Goal: Task Accomplishment & Management: Complete application form

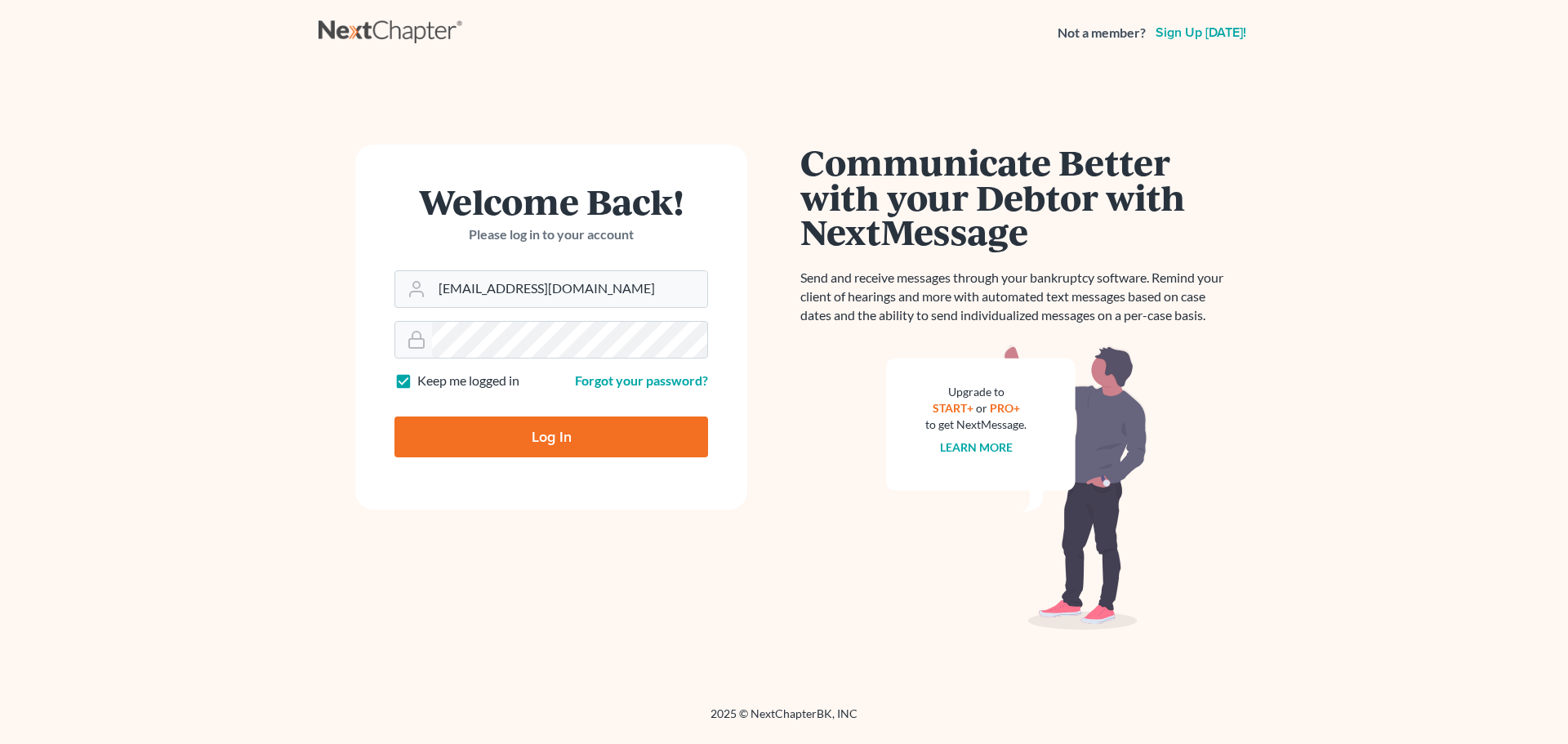
click at [551, 446] on input "Log In" at bounding box center [551, 437] width 314 height 41
type input "Thinking..."
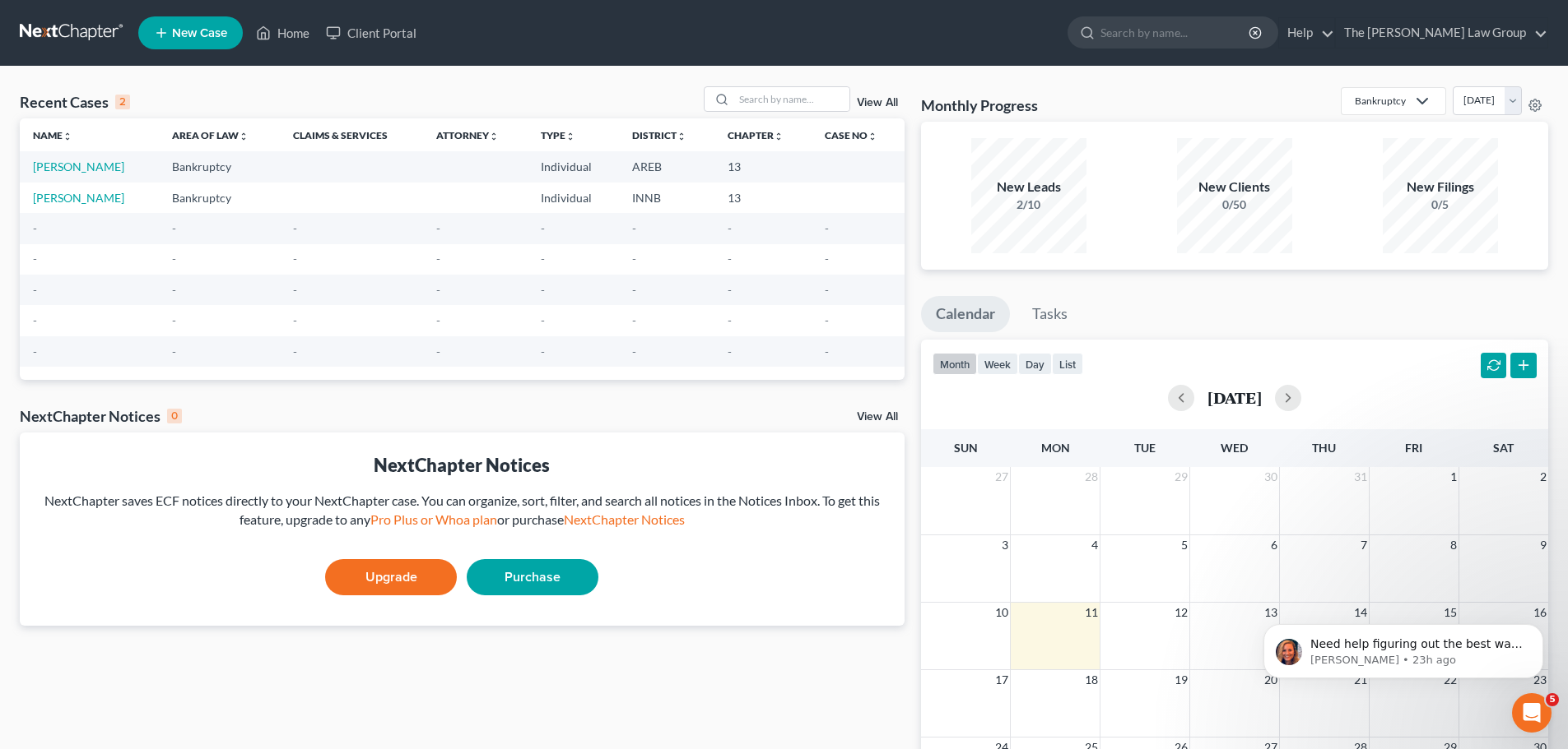
click at [203, 37] on span "New Case" at bounding box center [199, 33] width 55 height 13
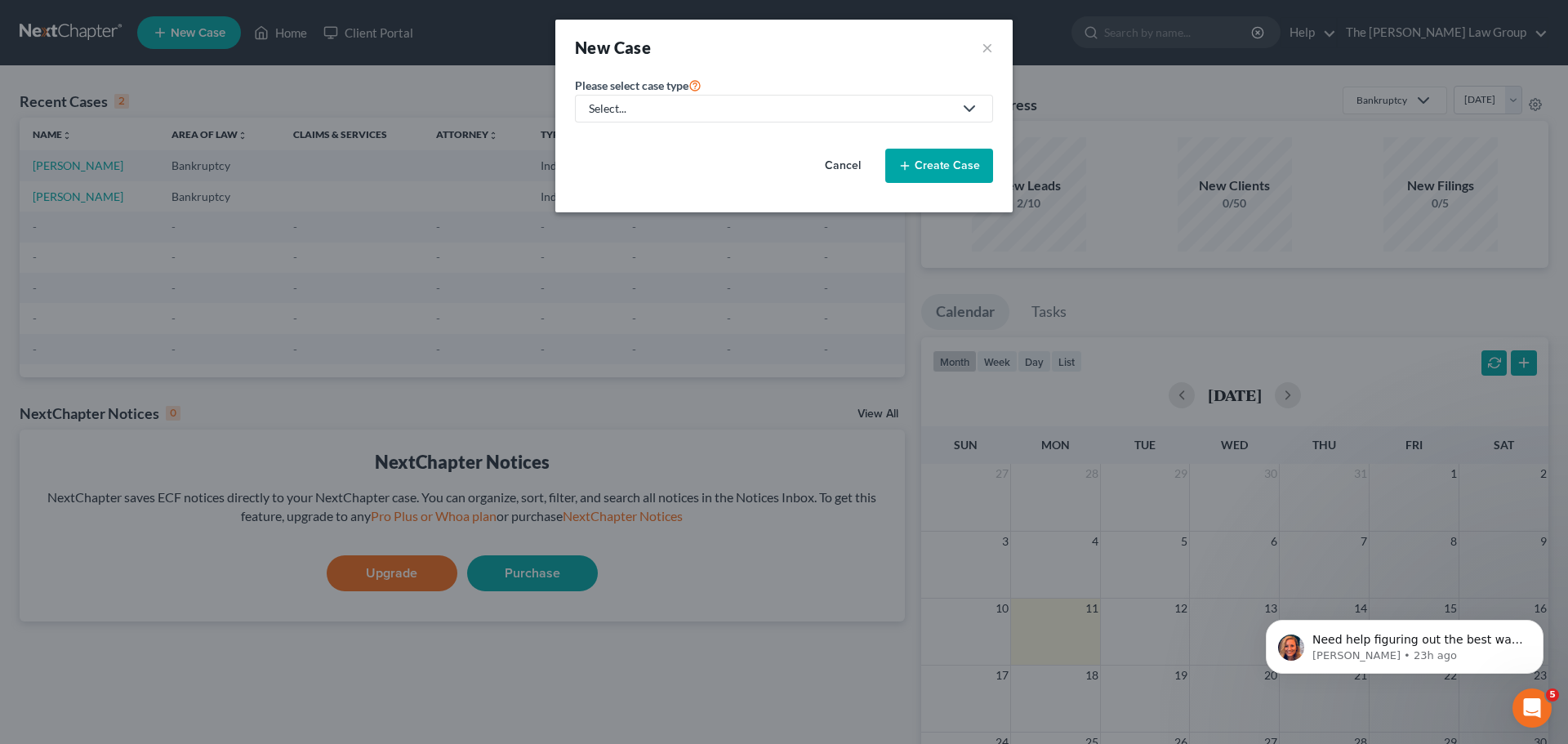
click at [710, 104] on div "Select..." at bounding box center [771, 108] width 365 height 16
click at [611, 138] on div "Bankruptcy" at bounding box center [622, 141] width 64 height 16
select select "19"
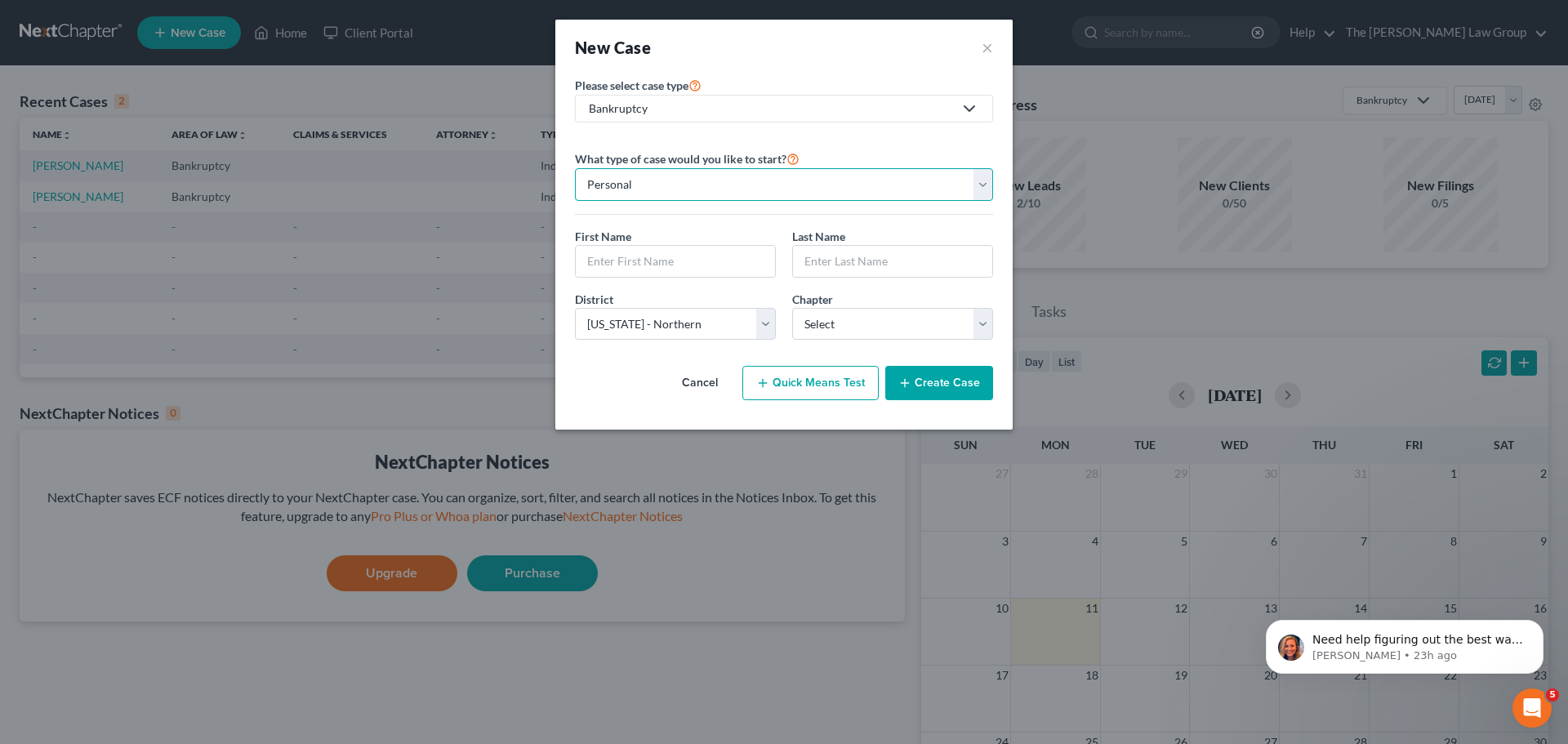
click at [708, 189] on select "Personal Business" at bounding box center [784, 185] width 418 height 33
click at [575, 169] on select "Personal Business" at bounding box center [784, 185] width 418 height 33
click at [664, 254] on input "text" at bounding box center [676, 261] width 199 height 31
type input "p"
type input "[PERSON_NAME]"
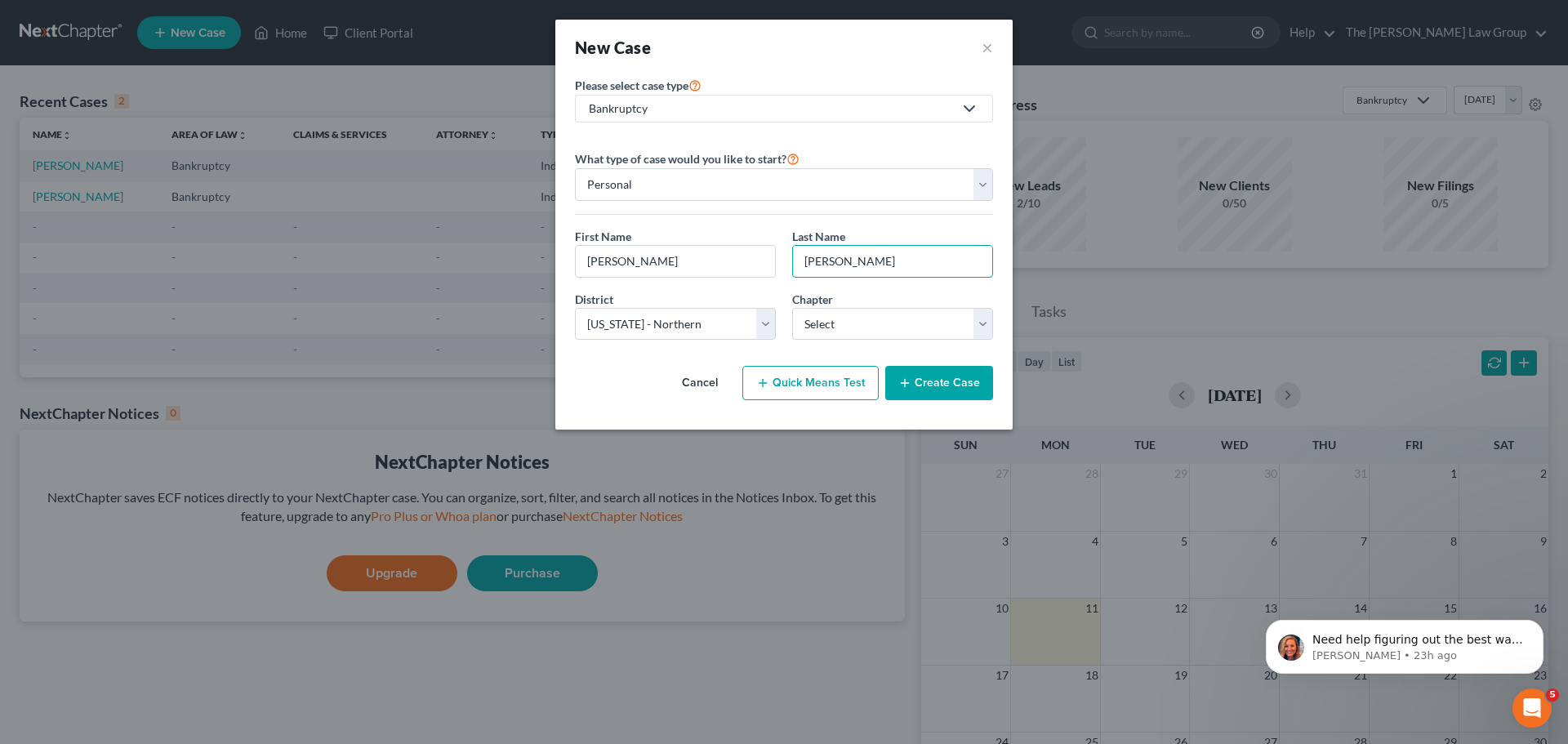
type input "[PERSON_NAME]"
click at [764, 318] on select "Select [US_STATE] - [GEOGRAPHIC_DATA] [US_STATE] - [GEOGRAPHIC_DATA][US_STATE] …" at bounding box center [676, 325] width 201 height 33
select select "25"
click at [575, 308] on select "Select [US_STATE] - [GEOGRAPHIC_DATA] [US_STATE] - [GEOGRAPHIC_DATA][US_STATE] …" at bounding box center [676, 325] width 201 height 33
click at [771, 326] on select "Select [US_STATE] - [GEOGRAPHIC_DATA] [US_STATE] - [GEOGRAPHIC_DATA][US_STATE] …" at bounding box center [676, 325] width 201 height 33
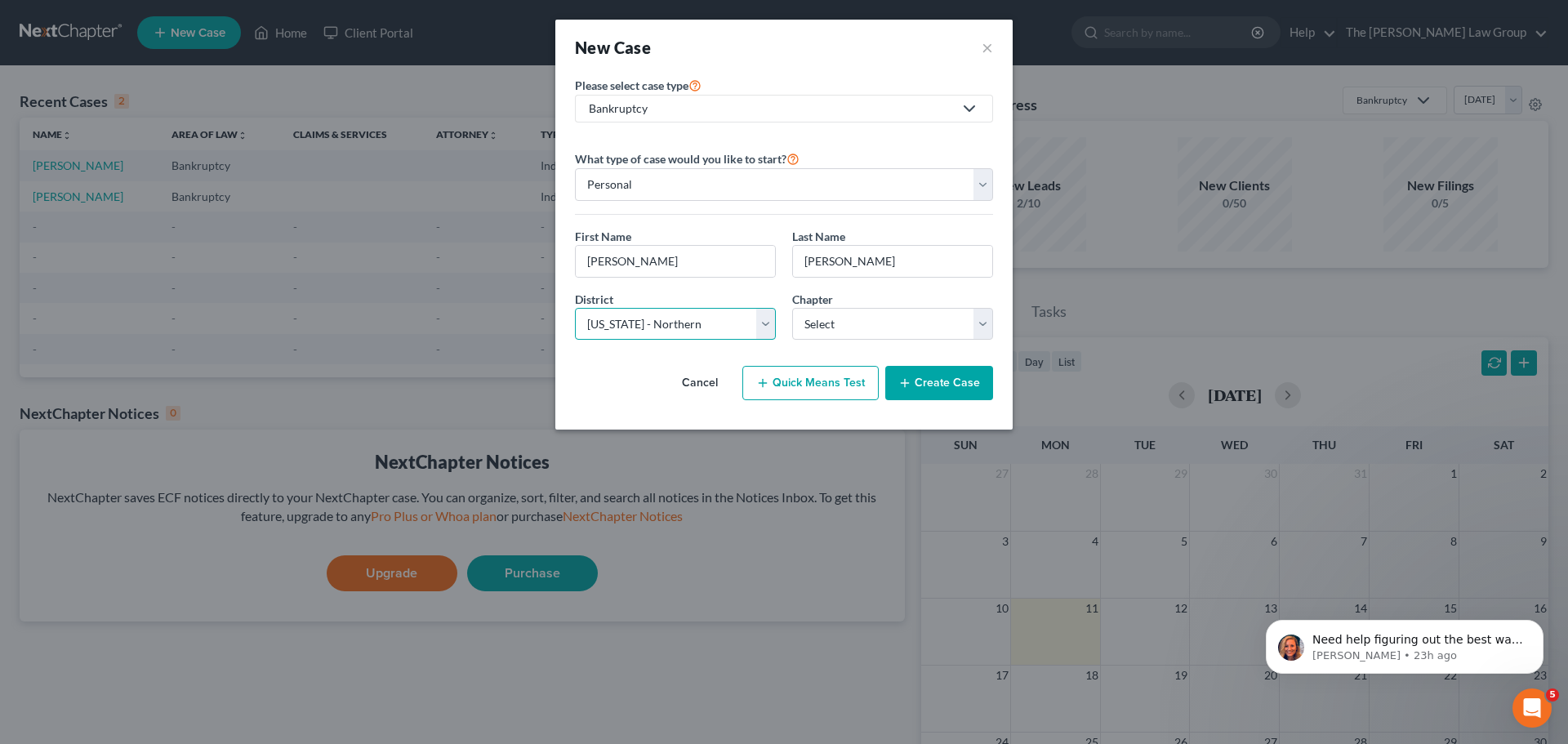
click at [575, 308] on select "Select [US_STATE] - [GEOGRAPHIC_DATA] [US_STATE] - [GEOGRAPHIC_DATA][US_STATE] …" at bounding box center [676, 325] width 201 height 33
click at [885, 328] on select "Select 7 11 12 13" at bounding box center [893, 325] width 201 height 33
select select "3"
click at [793, 308] on select "Select 7 11 12 13" at bounding box center [893, 325] width 201 height 33
click at [961, 387] on button "Create Case" at bounding box center [939, 383] width 108 height 34
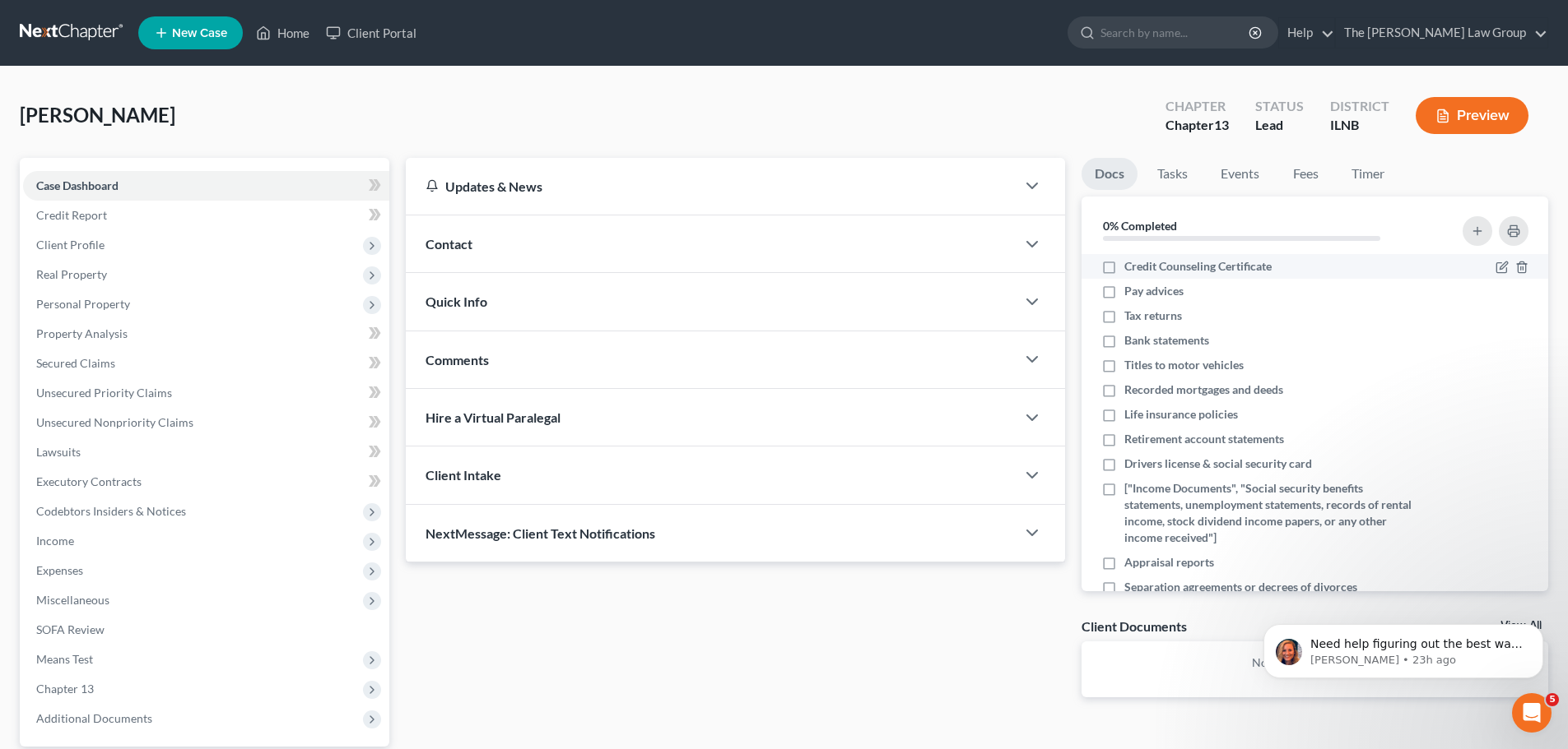
click at [1124, 271] on label "Credit Counseling Certificate" at bounding box center [1198, 266] width 148 height 16
click at [1130, 269] on input "Credit Counseling Certificate" at bounding box center [1135, 263] width 11 height 11
click at [1124, 271] on label "Credit Counseling Certificate" at bounding box center [1198, 266] width 148 height 16
click at [1130, 269] on input "Credit Counseling Certificate" at bounding box center [1135, 263] width 11 height 11
checkbox input "false"
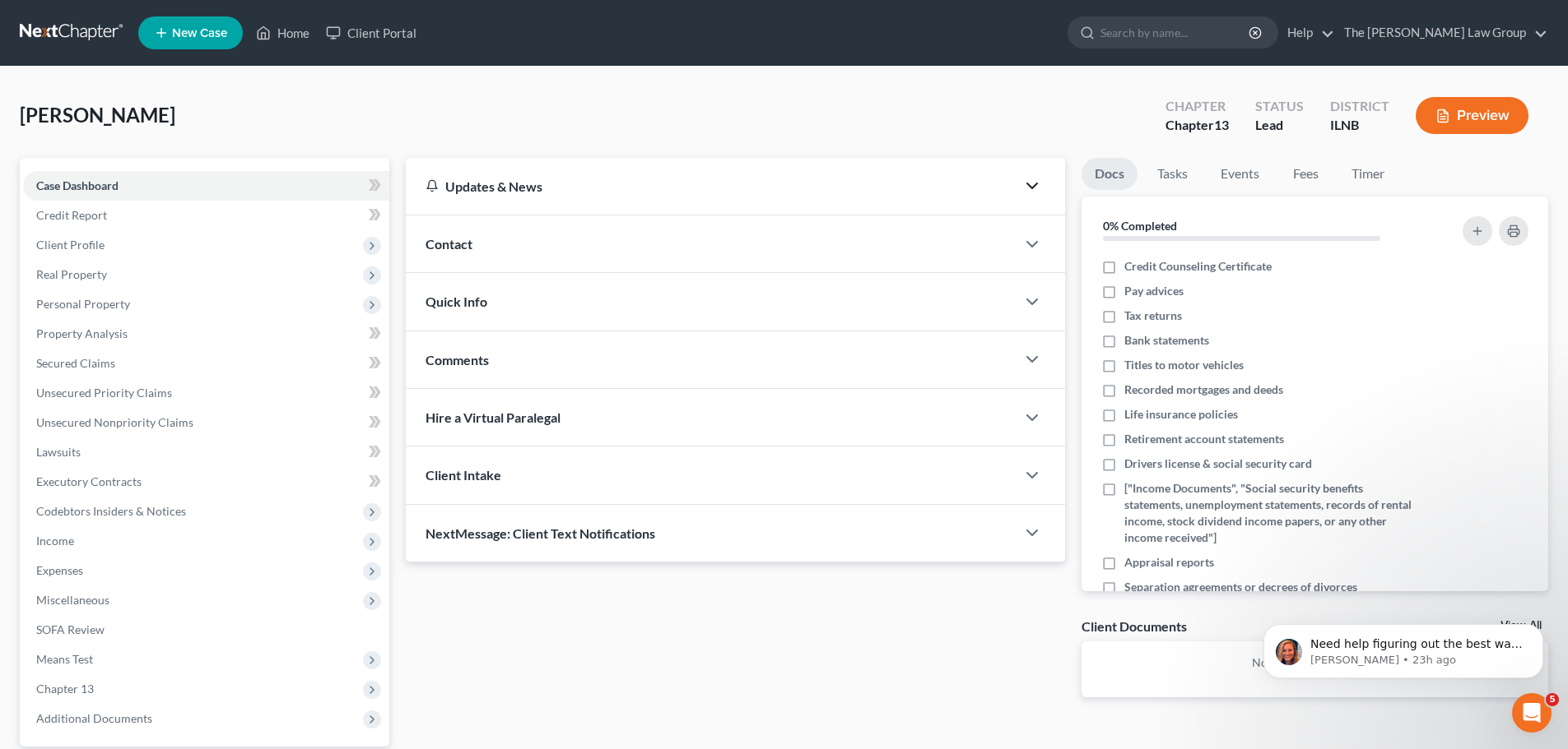
click at [1027, 182] on icon "button" at bounding box center [1032, 186] width 19 height 19
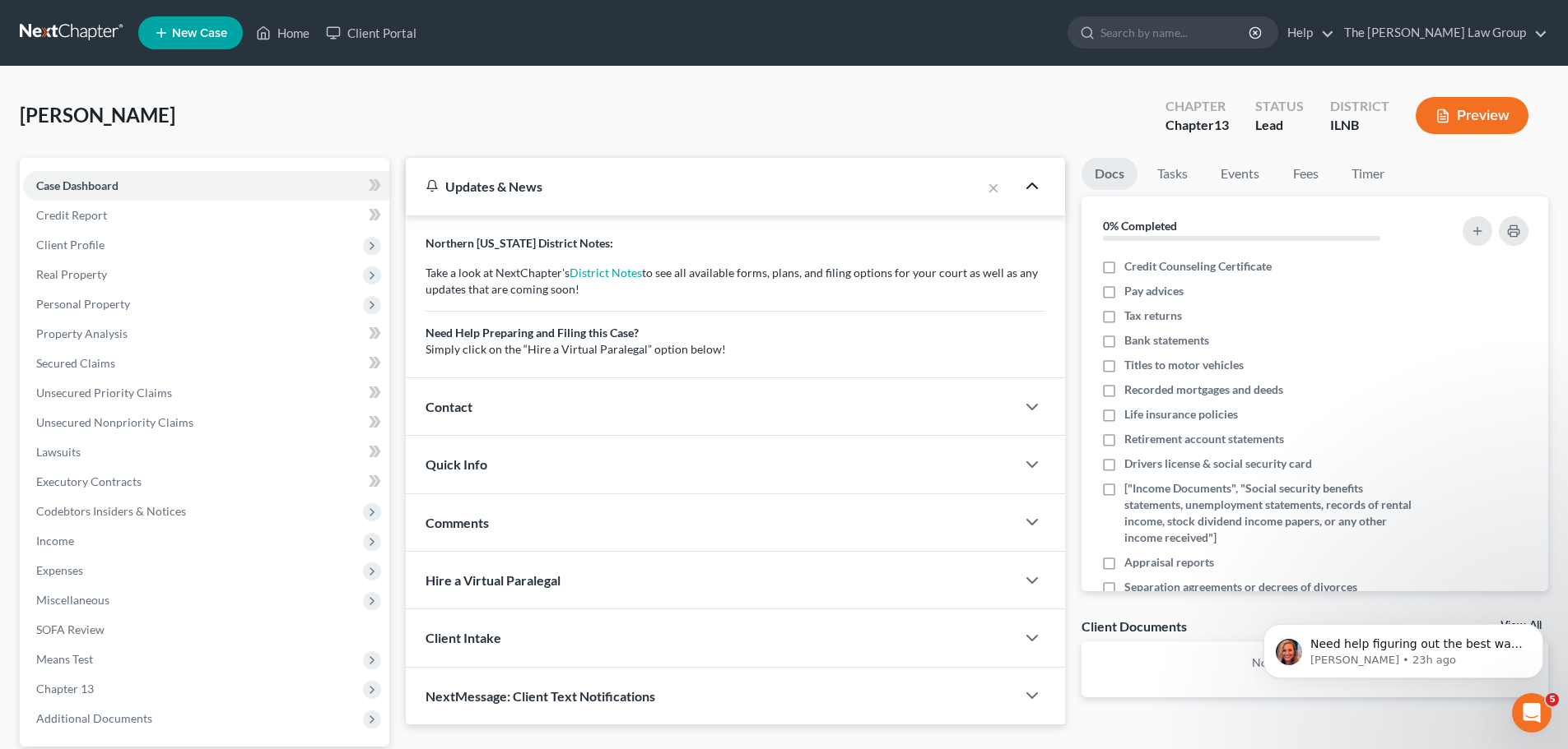
click at [1035, 187] on polyline "button" at bounding box center [1032, 185] width 10 height 5
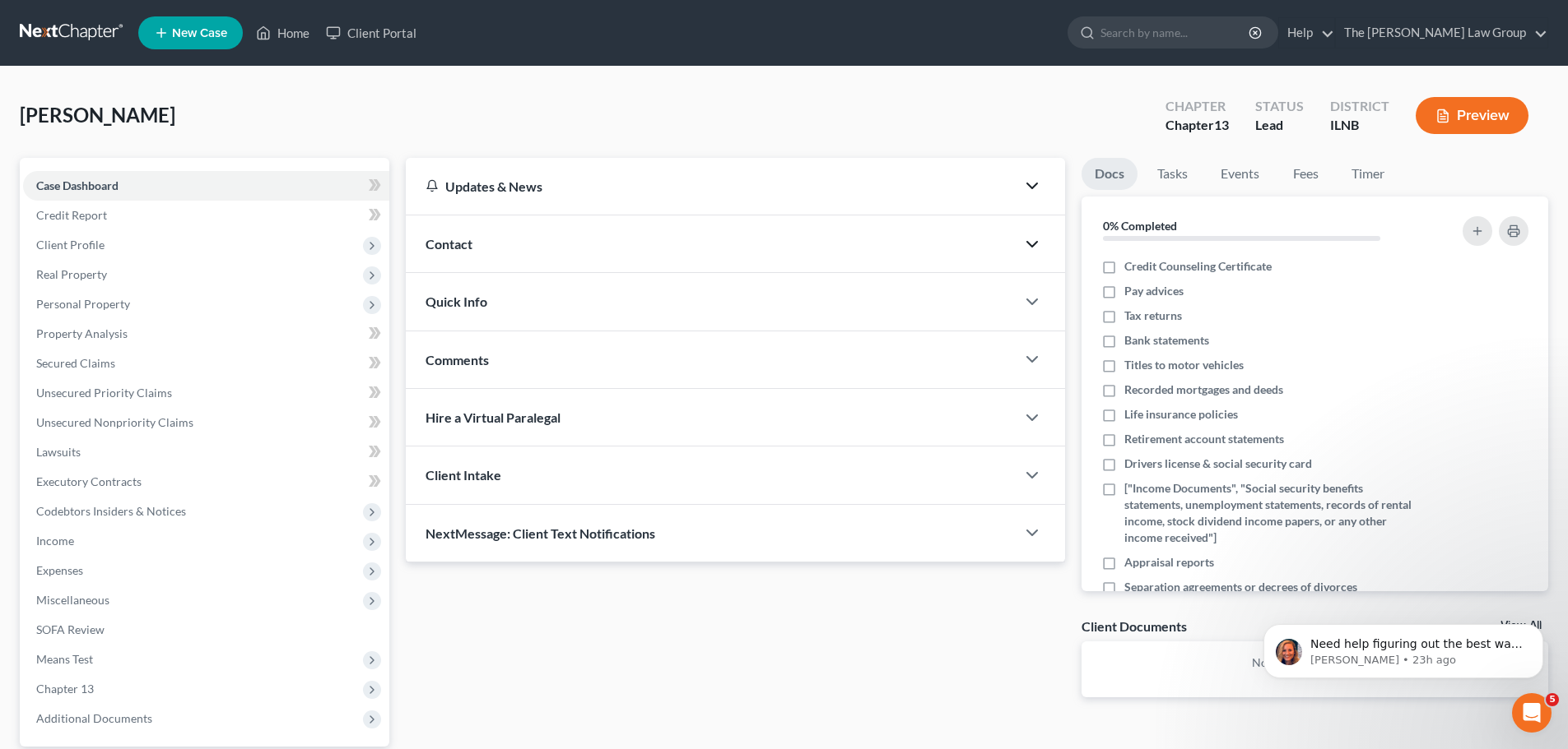
click at [1037, 239] on icon "button" at bounding box center [1032, 244] width 19 height 19
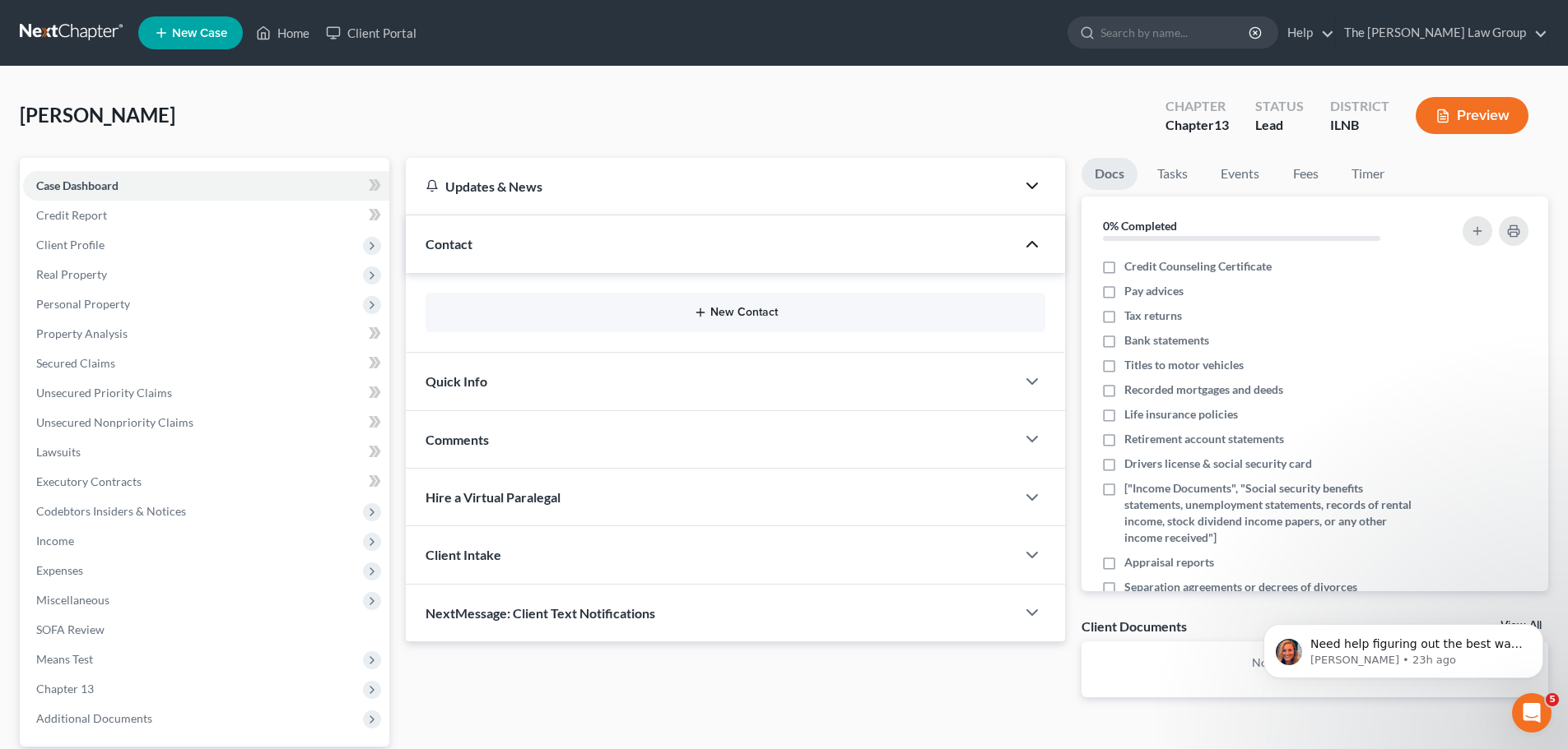
click at [768, 308] on button "New Contact" at bounding box center [735, 312] width 593 height 13
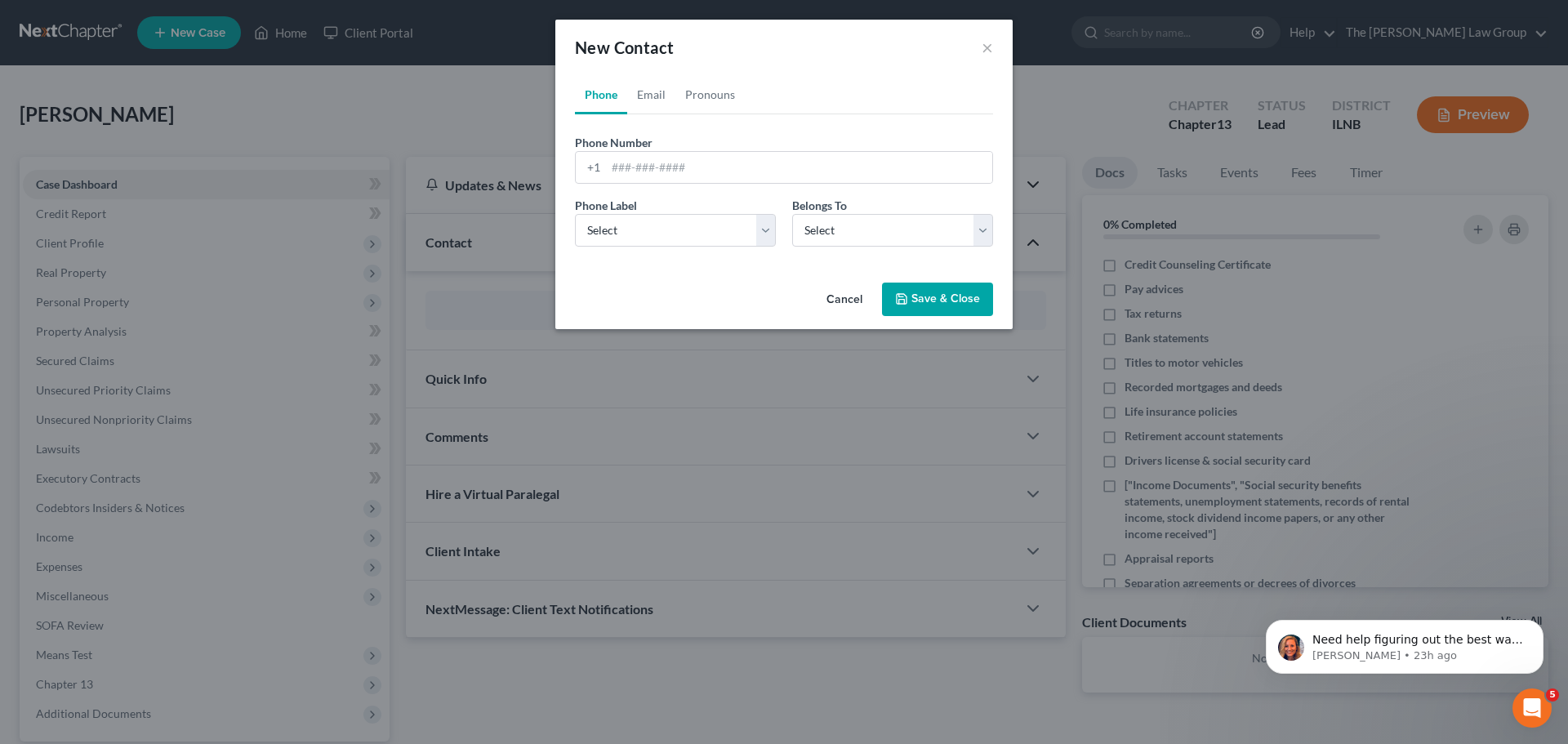
click at [852, 302] on button "Cancel" at bounding box center [844, 301] width 62 height 33
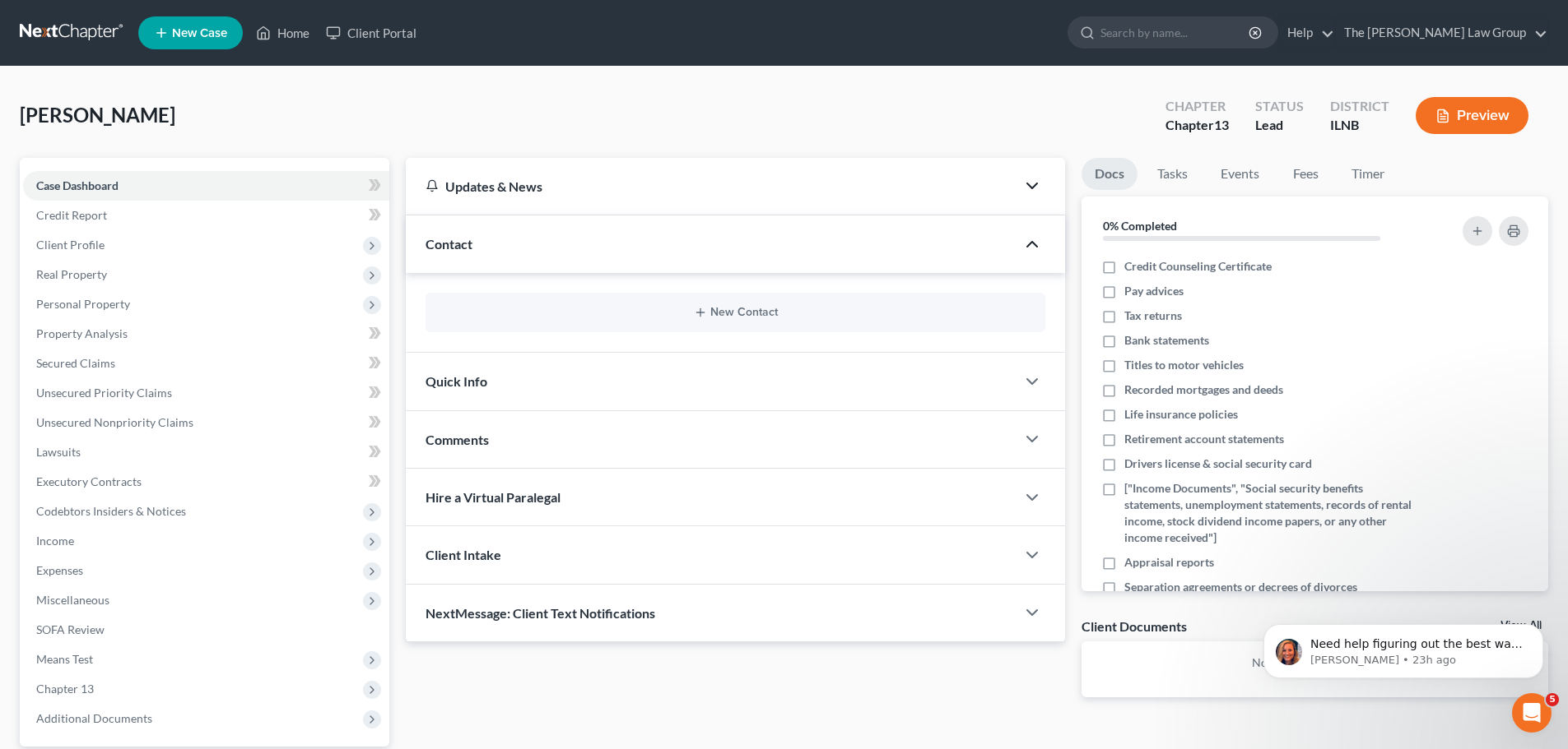
click at [1045, 247] on div at bounding box center [1040, 244] width 49 height 33
click at [1030, 250] on icon "button" at bounding box center [1032, 244] width 19 height 19
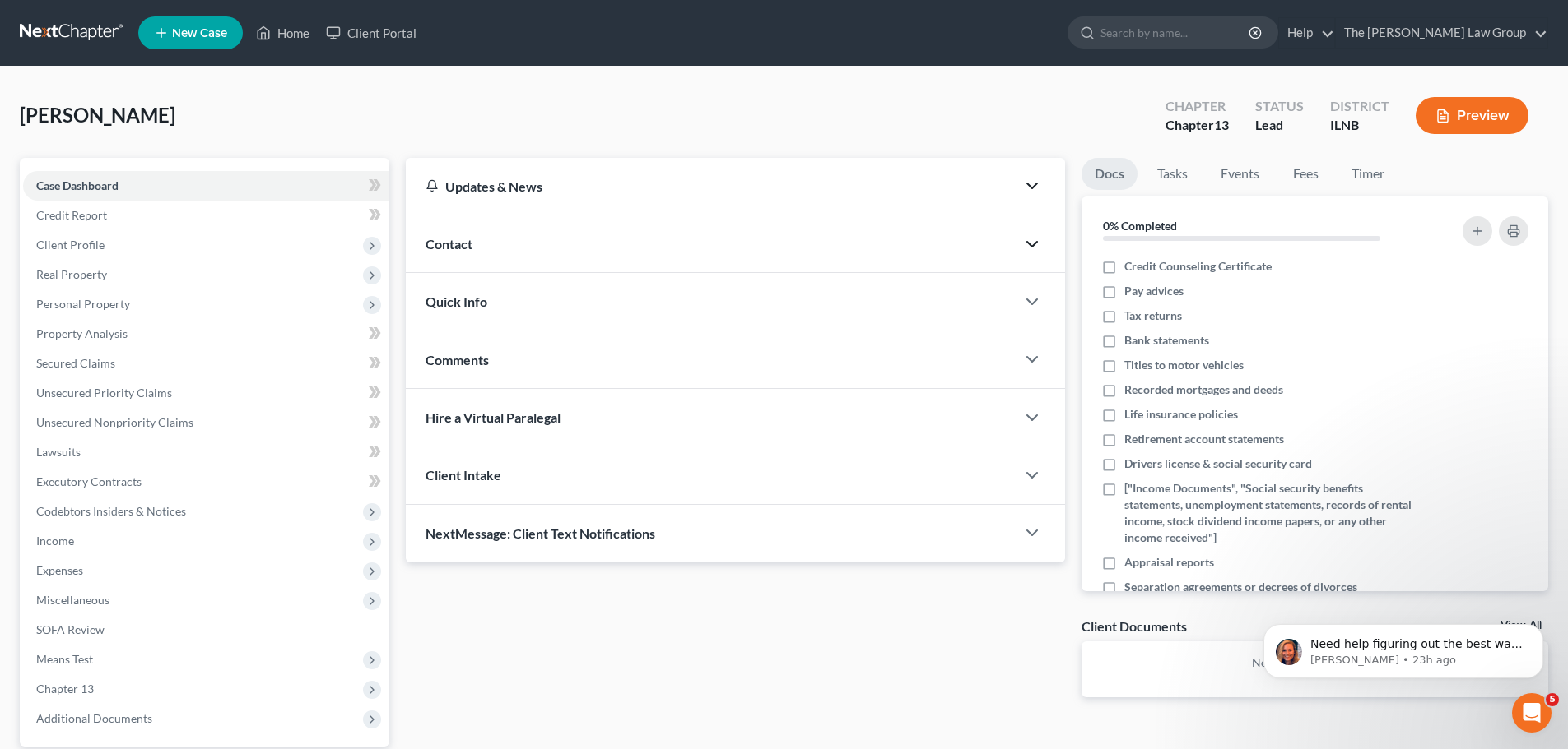
click at [1031, 285] on div at bounding box center [1040, 302] width 49 height 33
click at [1036, 297] on icon "button" at bounding box center [1032, 302] width 19 height 19
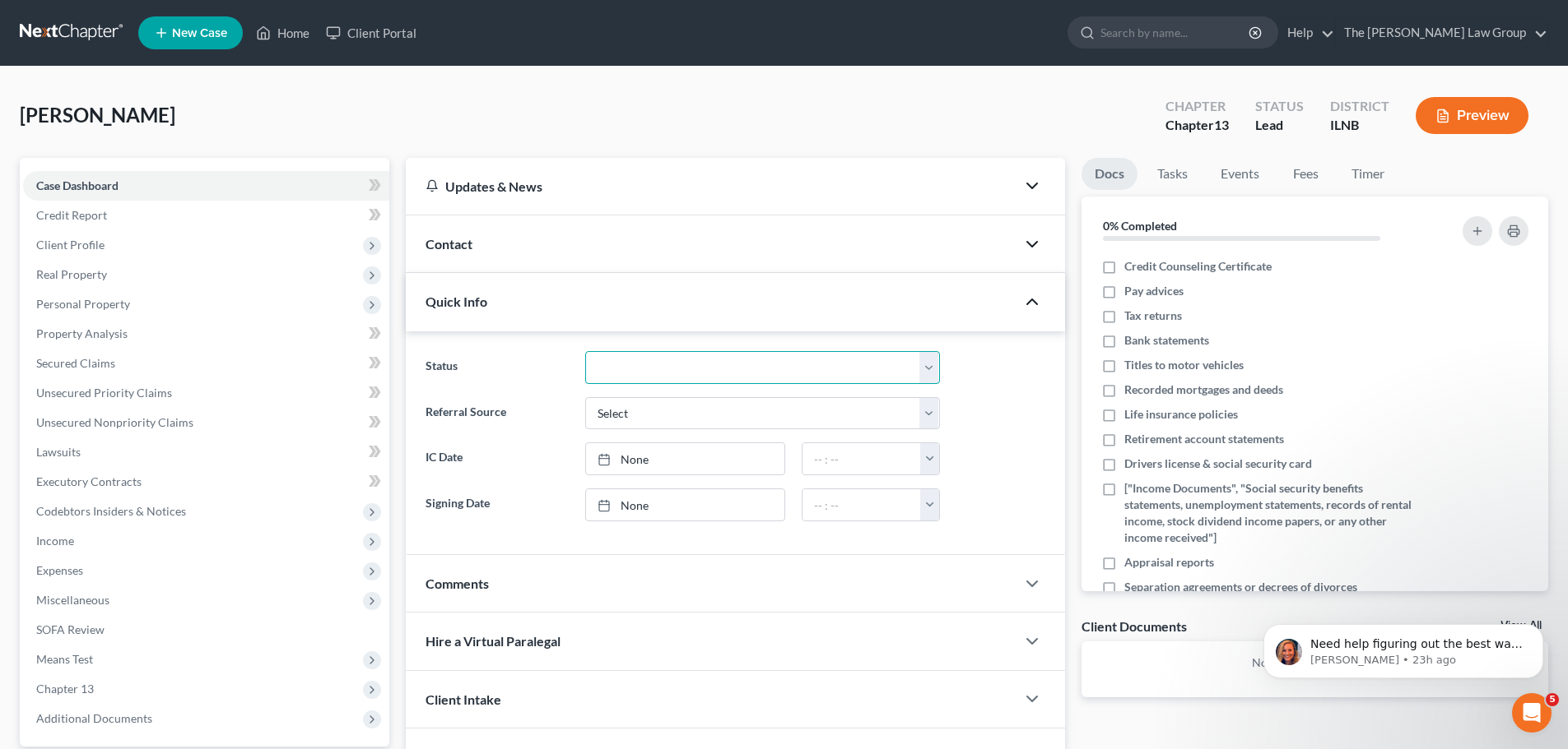
click at [927, 365] on select "Discharged Discharged & Reported Discharge Litigation Dismissal Notice Dismisse…" at bounding box center [763, 367] width 355 height 33
click at [1018, 381] on div "Status Discharged Discharged & Reported Discharge Litigation Dismissal Notice D…" at bounding box center [736, 367] width 636 height 33
click at [1040, 307] on icon "button" at bounding box center [1032, 302] width 19 height 19
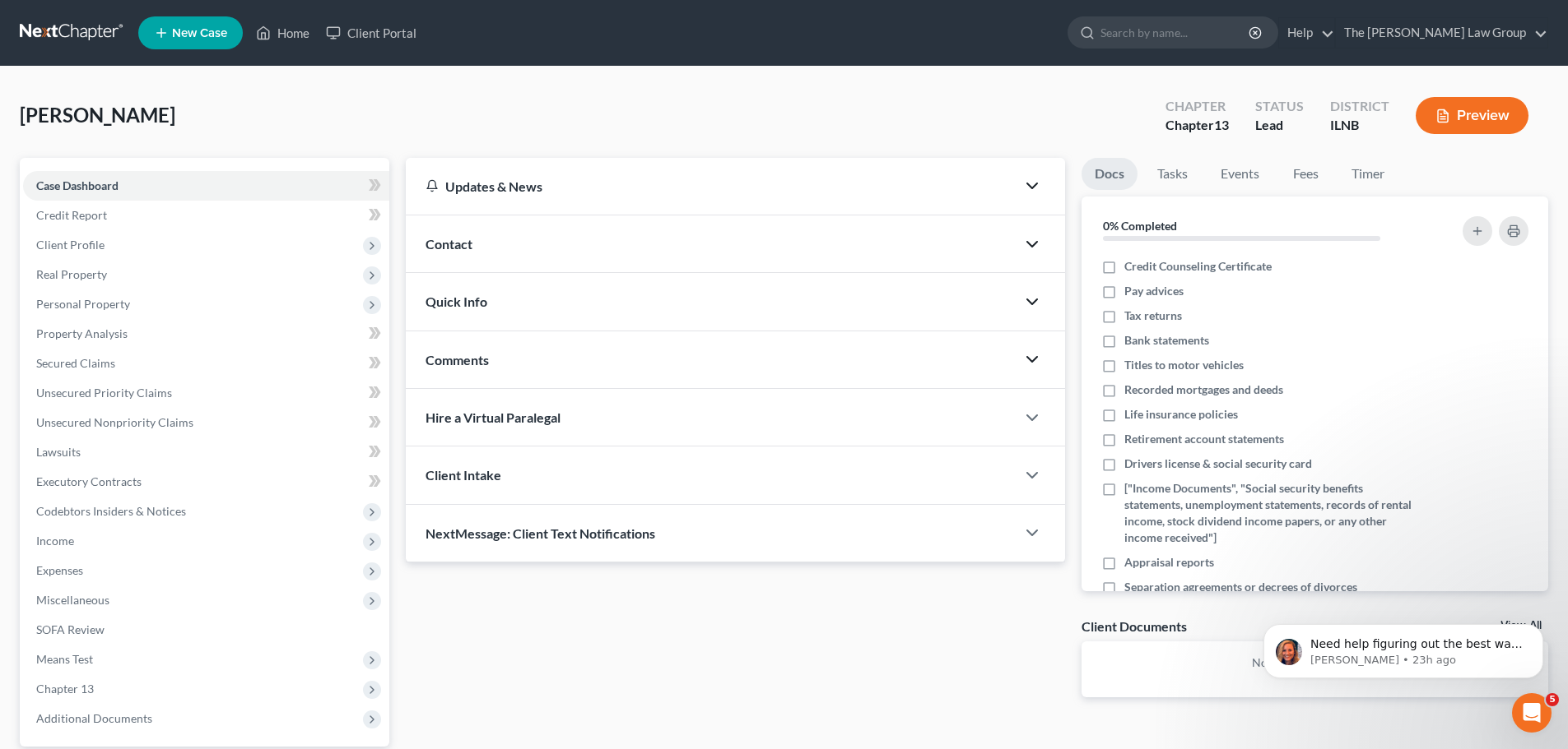
click at [1034, 352] on icon "button" at bounding box center [1032, 360] width 19 height 19
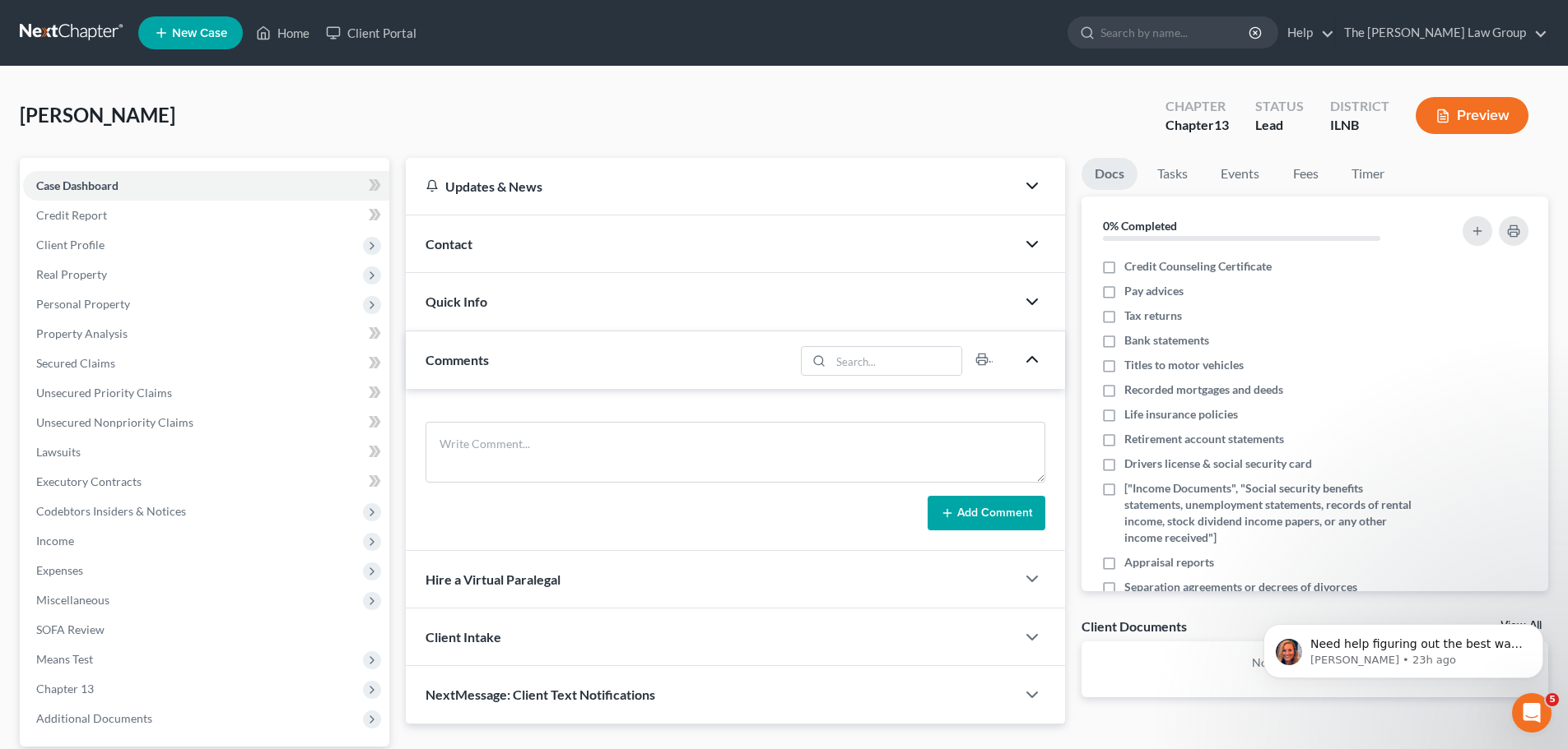
click at [1034, 352] on icon "button" at bounding box center [1032, 360] width 19 height 19
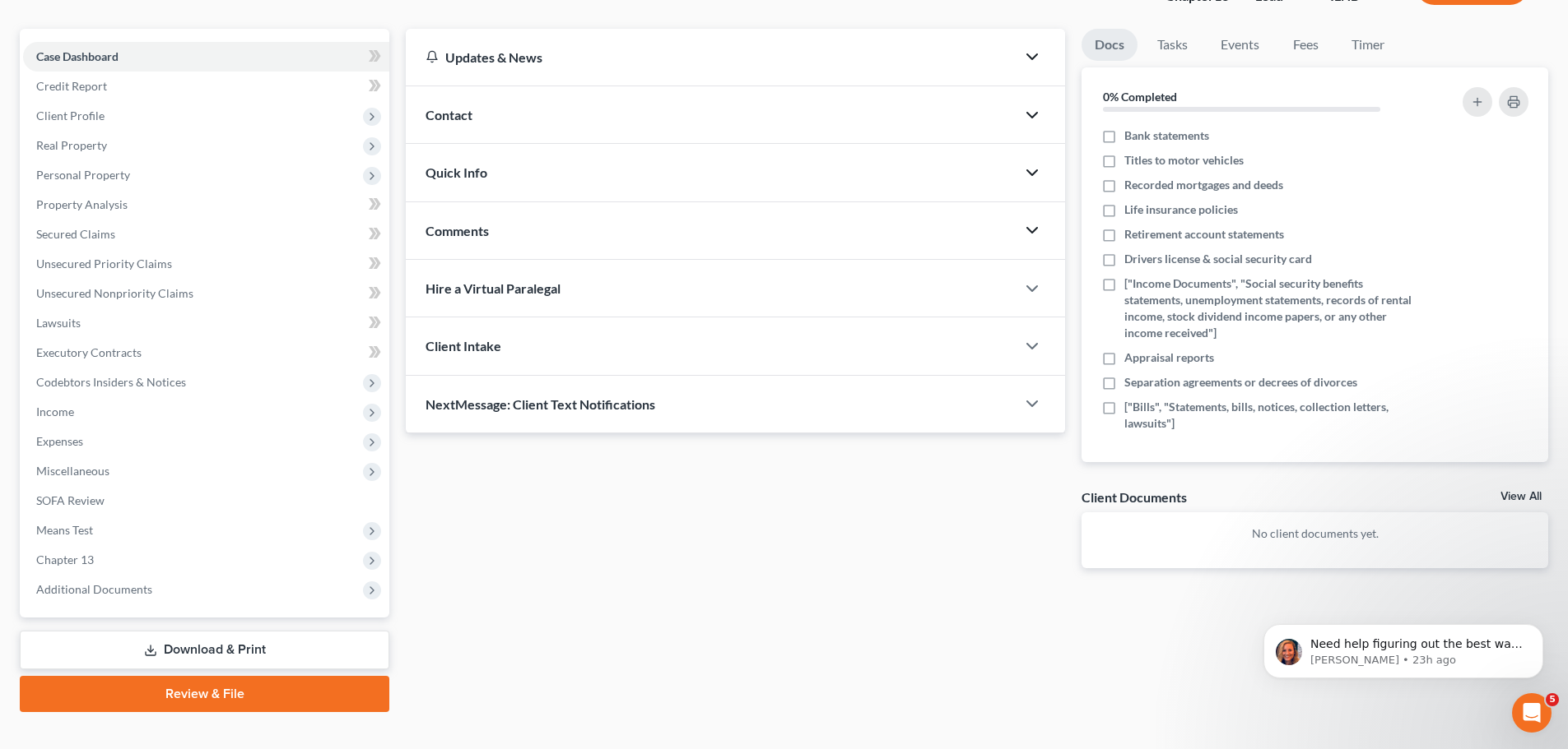
scroll to position [136, 0]
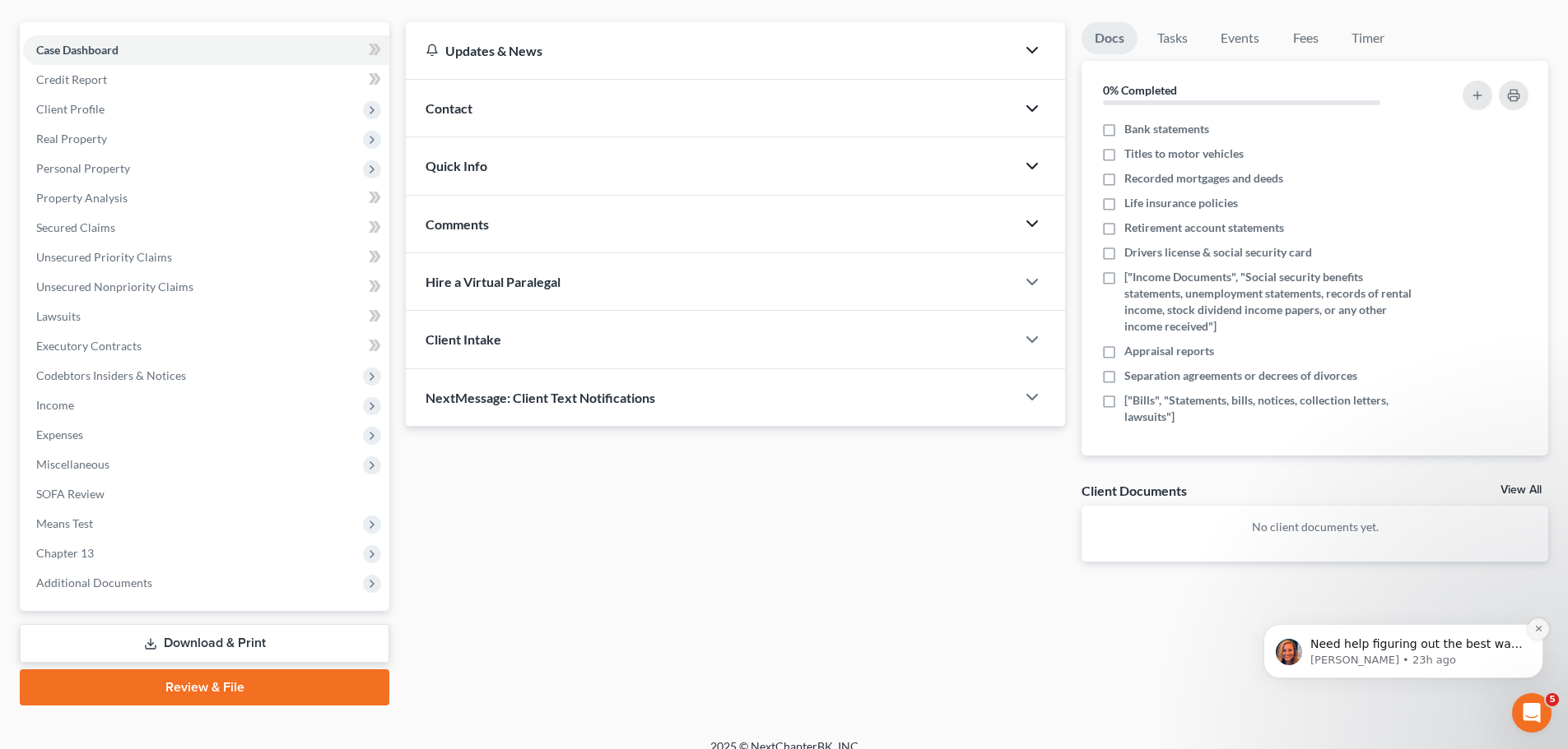
click at [1543, 625] on button "Dismiss notification" at bounding box center [1538, 629] width 21 height 21
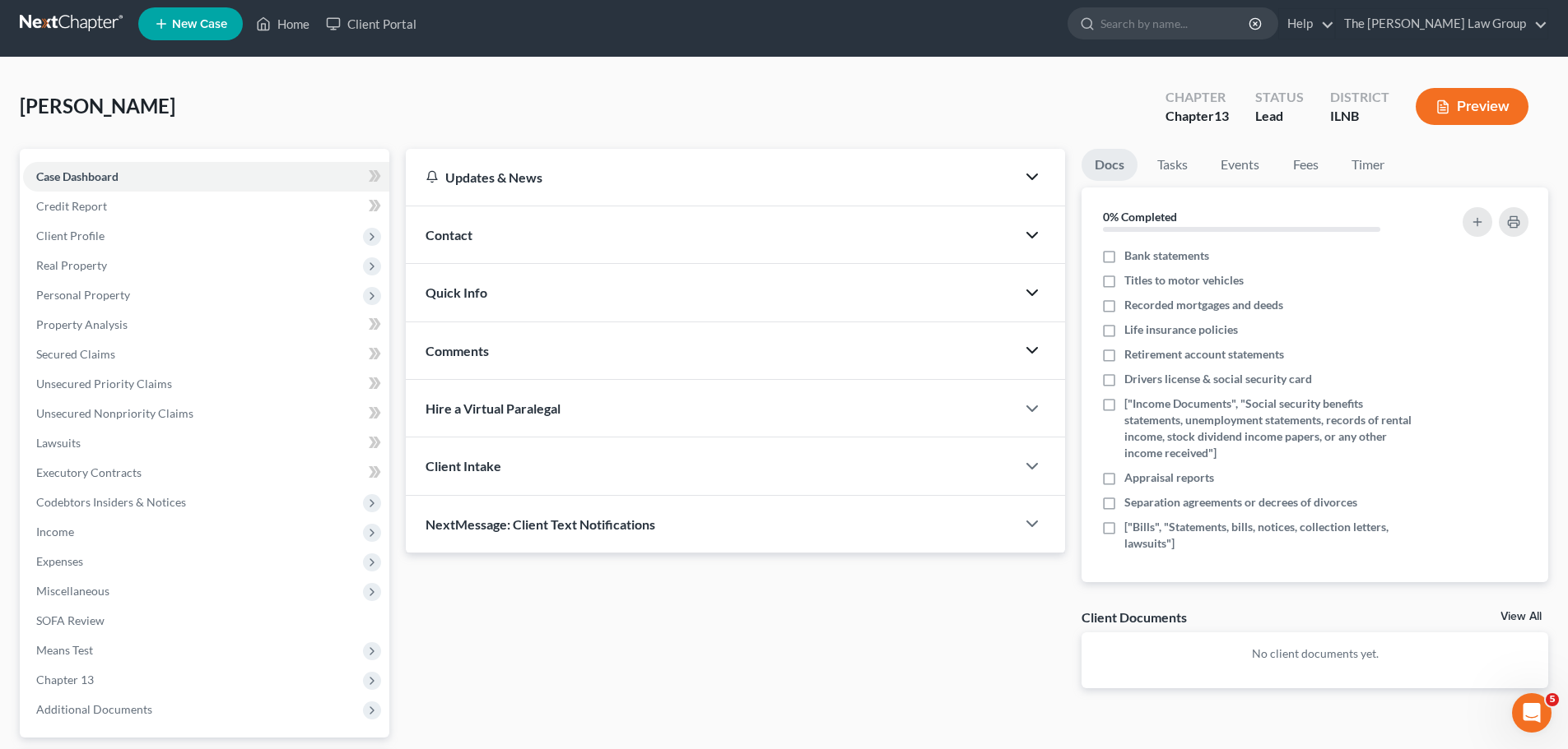
scroll to position [0, 0]
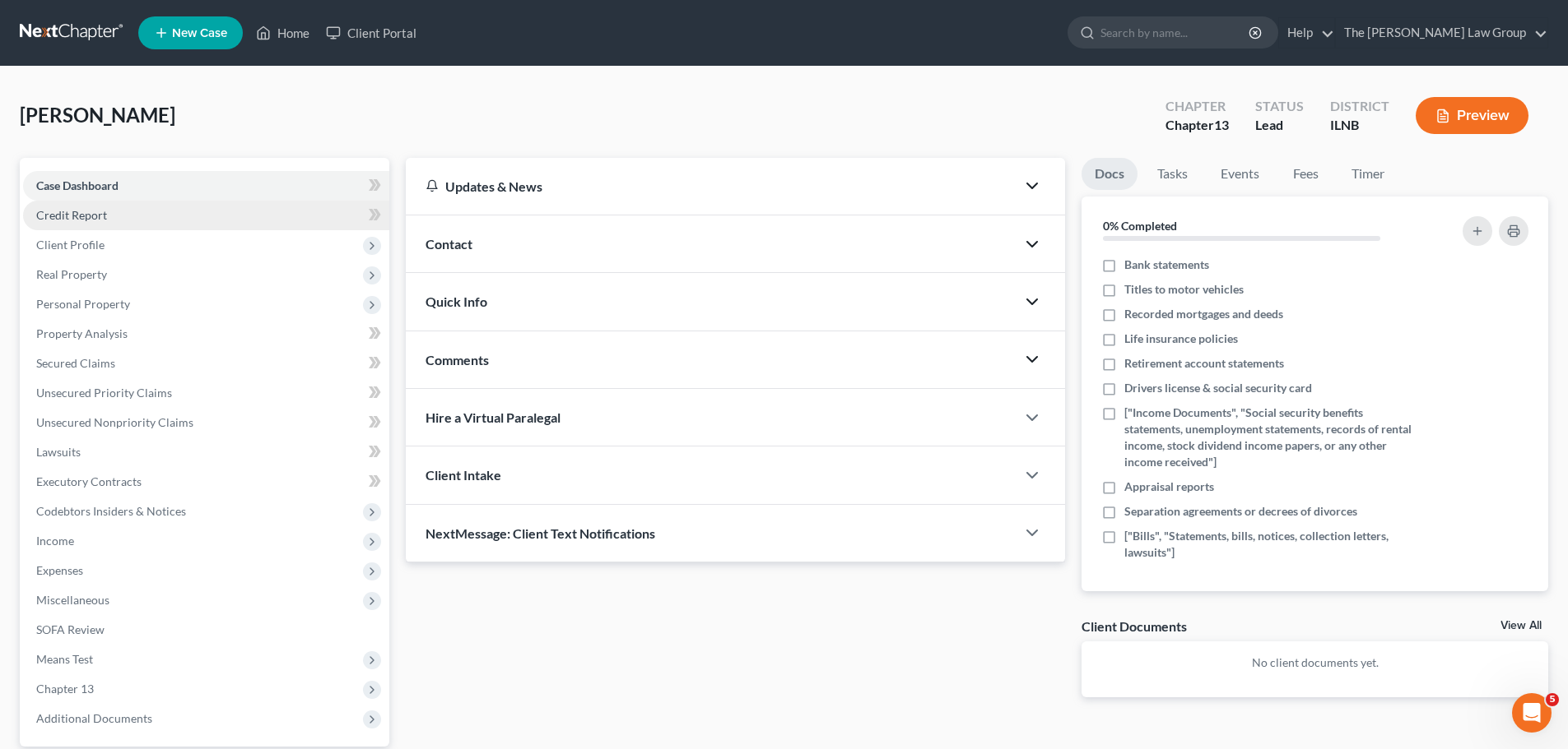
click at [101, 218] on span "Credit Report" at bounding box center [71, 215] width 70 height 14
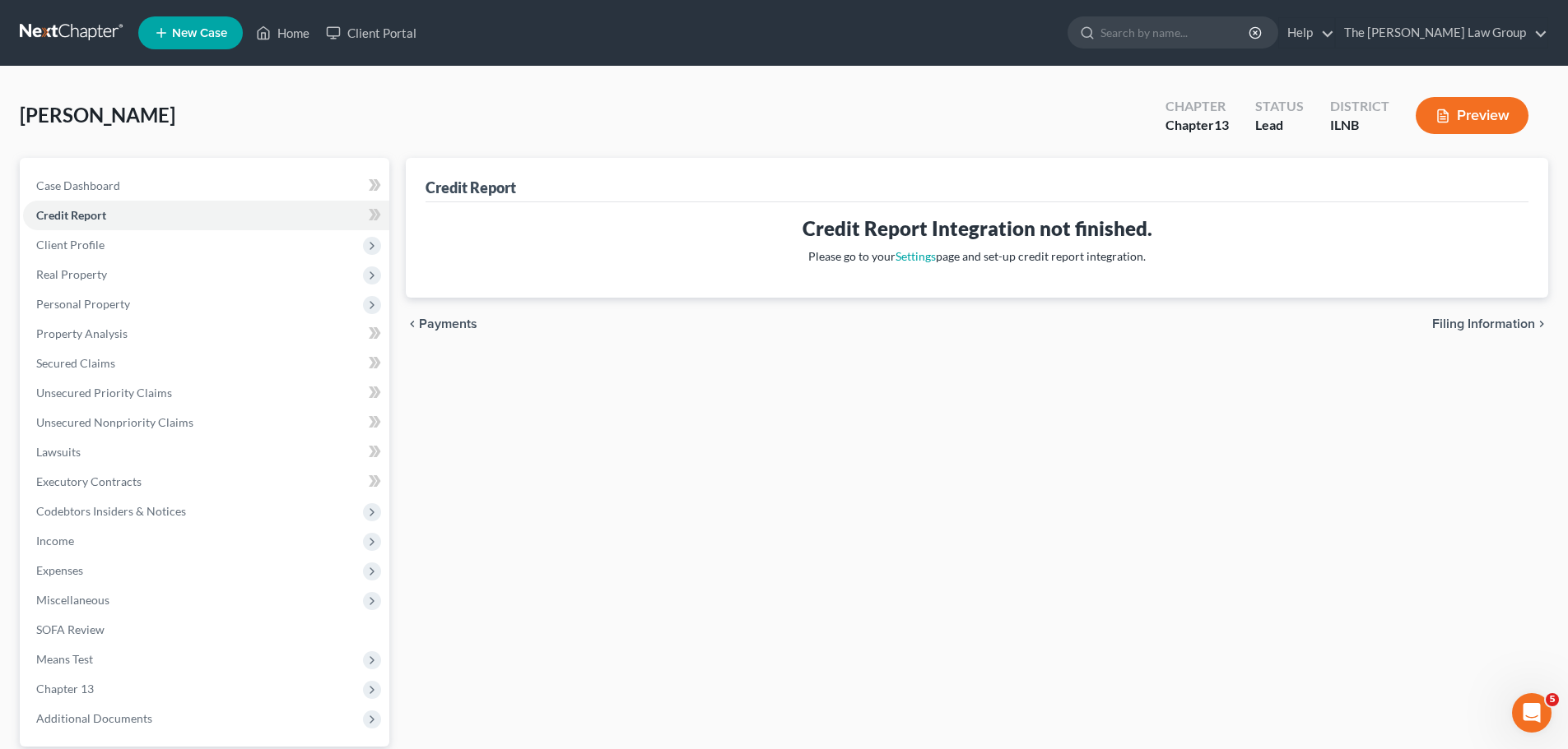
click at [1501, 323] on span "Filing Information" at bounding box center [1483, 324] width 103 height 13
select select "1"
select select "0"
select select "3"
select select "25"
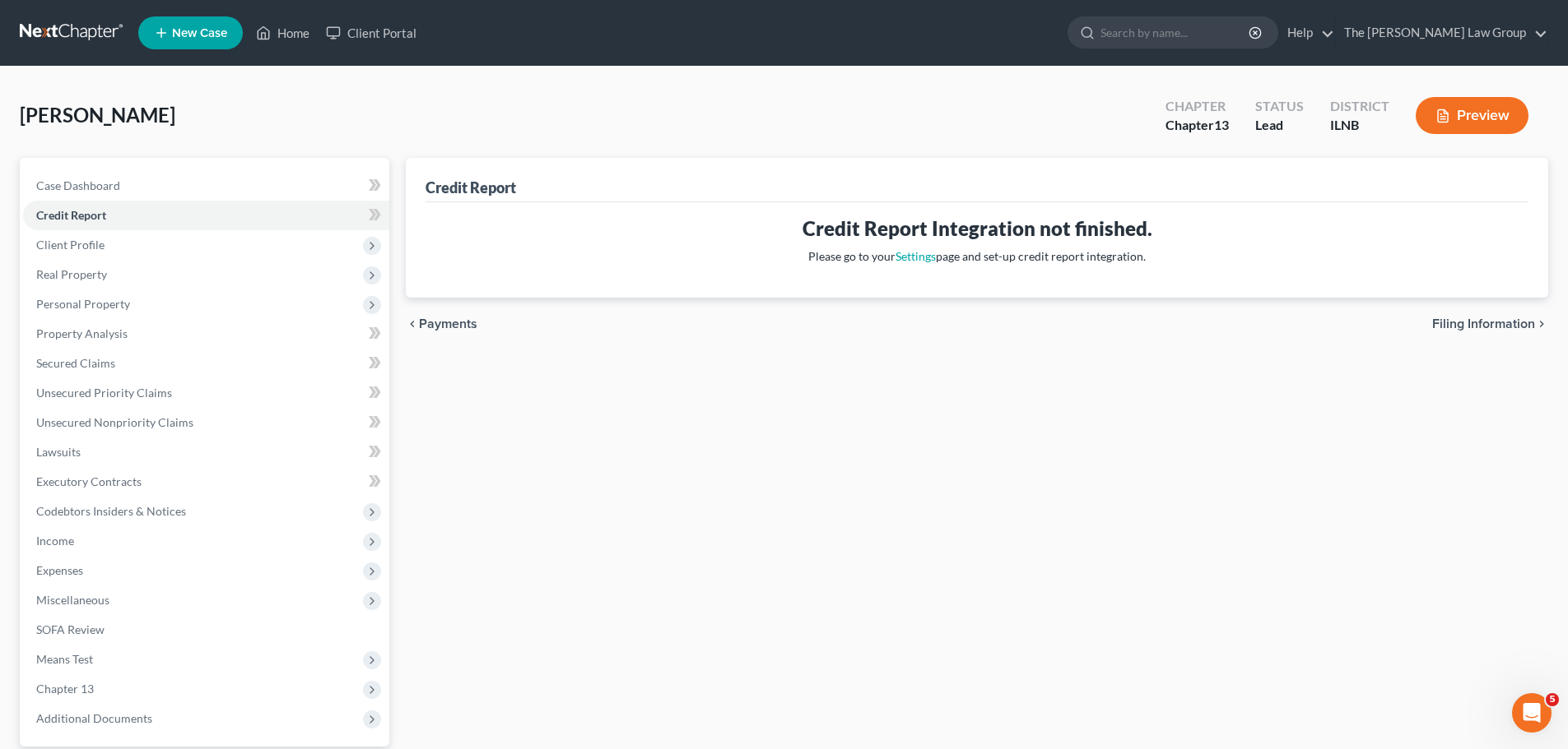
select select "14"
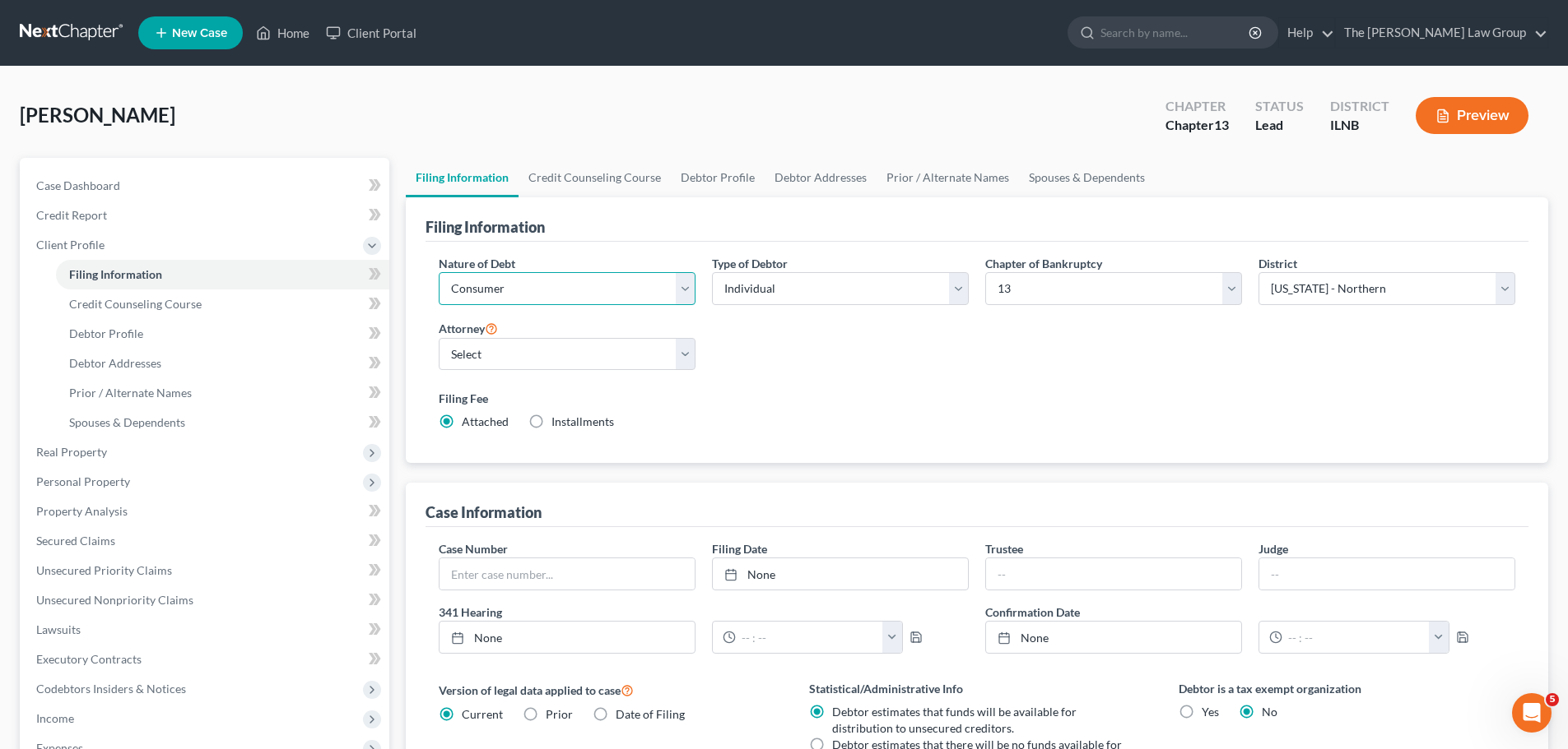
click at [648, 302] on select "Select Business Consumer Other" at bounding box center [567, 288] width 257 height 33
click at [439, 272] on select "Select Business Consumer Other" at bounding box center [567, 288] width 257 height 33
click at [581, 351] on select "Select [PERSON_NAME] - GANB" at bounding box center [567, 355] width 257 height 33
click at [439, 338] on select "Select [PERSON_NAME] - GANB" at bounding box center [567, 355] width 257 height 33
click at [552, 418] on label "Installments Installments" at bounding box center [582, 421] width 63 height 16
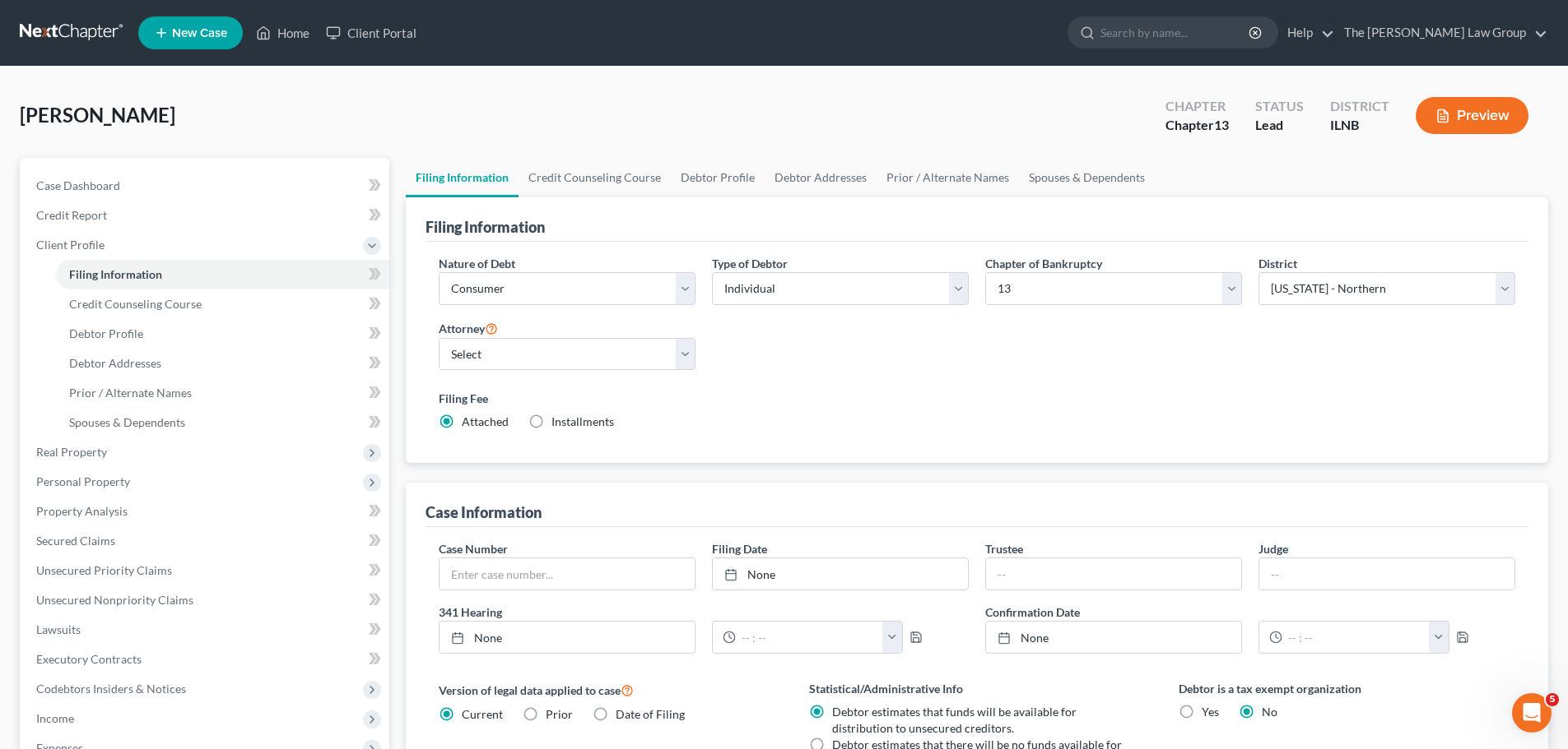
click at [558, 418] on input "Installments Installments" at bounding box center [563, 418] width 11 height 11
radio input "true"
radio input "false"
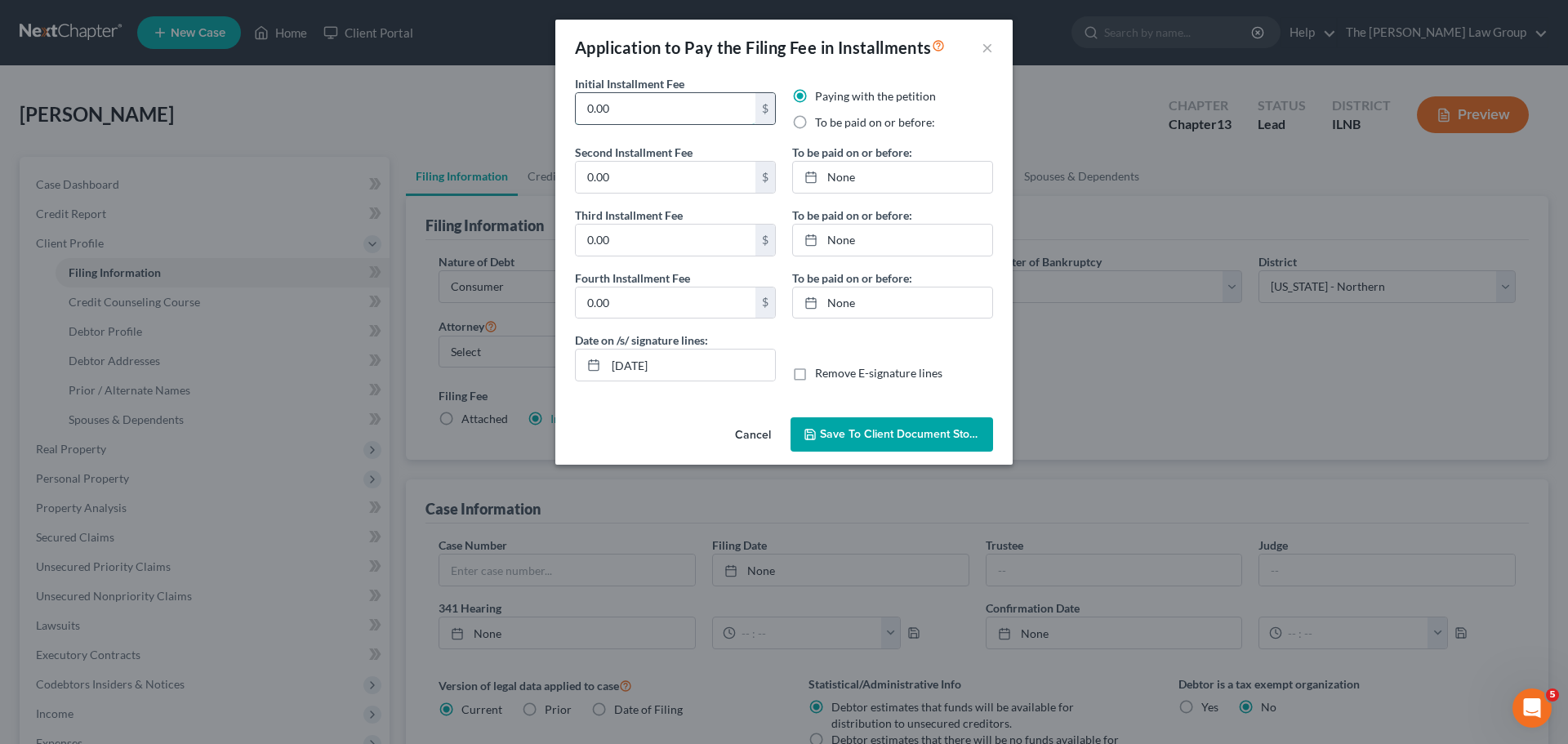
click at [687, 108] on input "0.00" at bounding box center [666, 108] width 180 height 31
type input "79"
click at [691, 173] on input "0.00" at bounding box center [666, 177] width 180 height 31
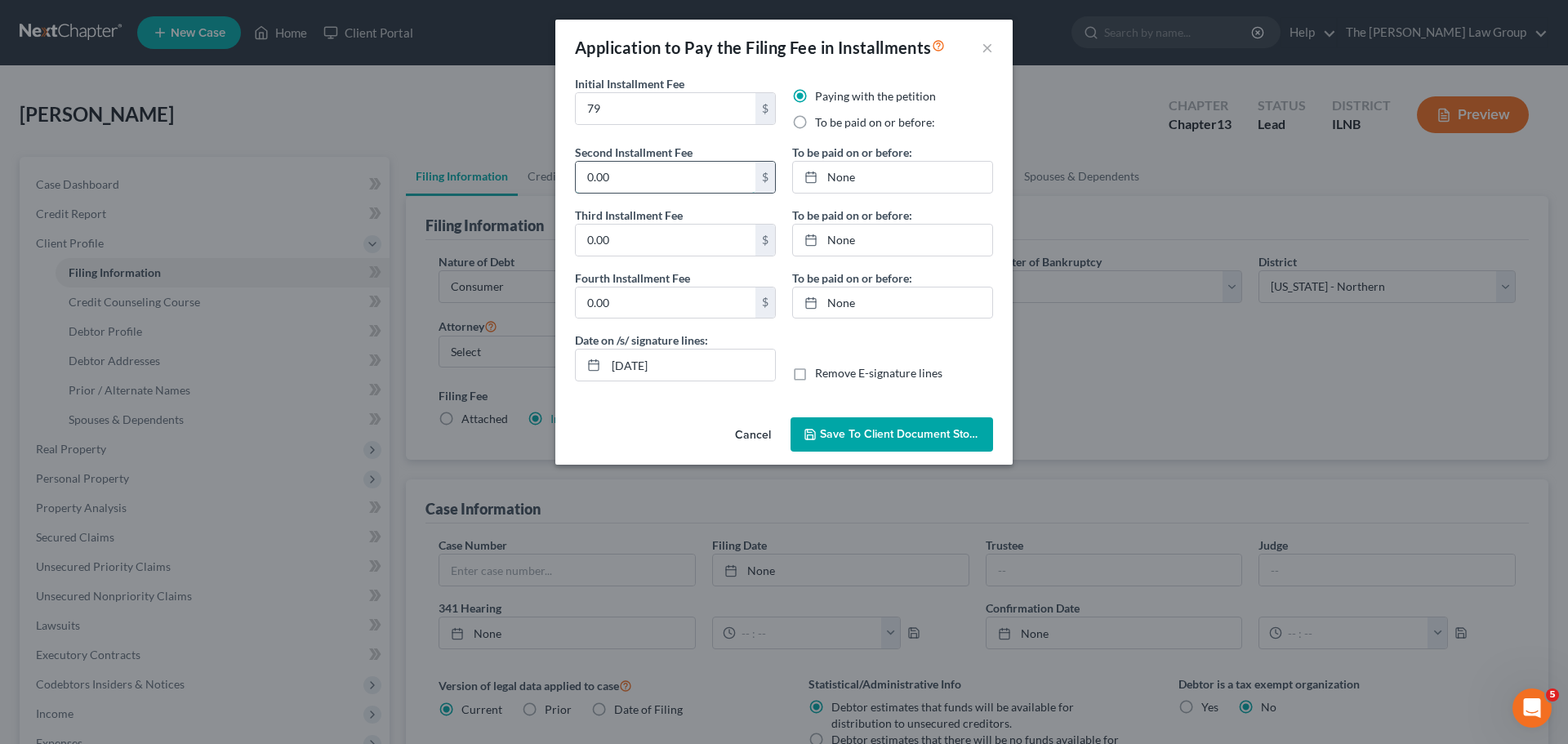
click at [691, 173] on input "0.00" at bounding box center [666, 177] width 180 height 31
type input "78"
click at [669, 233] on input "0.00" at bounding box center [666, 240] width 180 height 31
click at [670, 233] on input "0.00" at bounding box center [666, 240] width 180 height 31
type input "78"
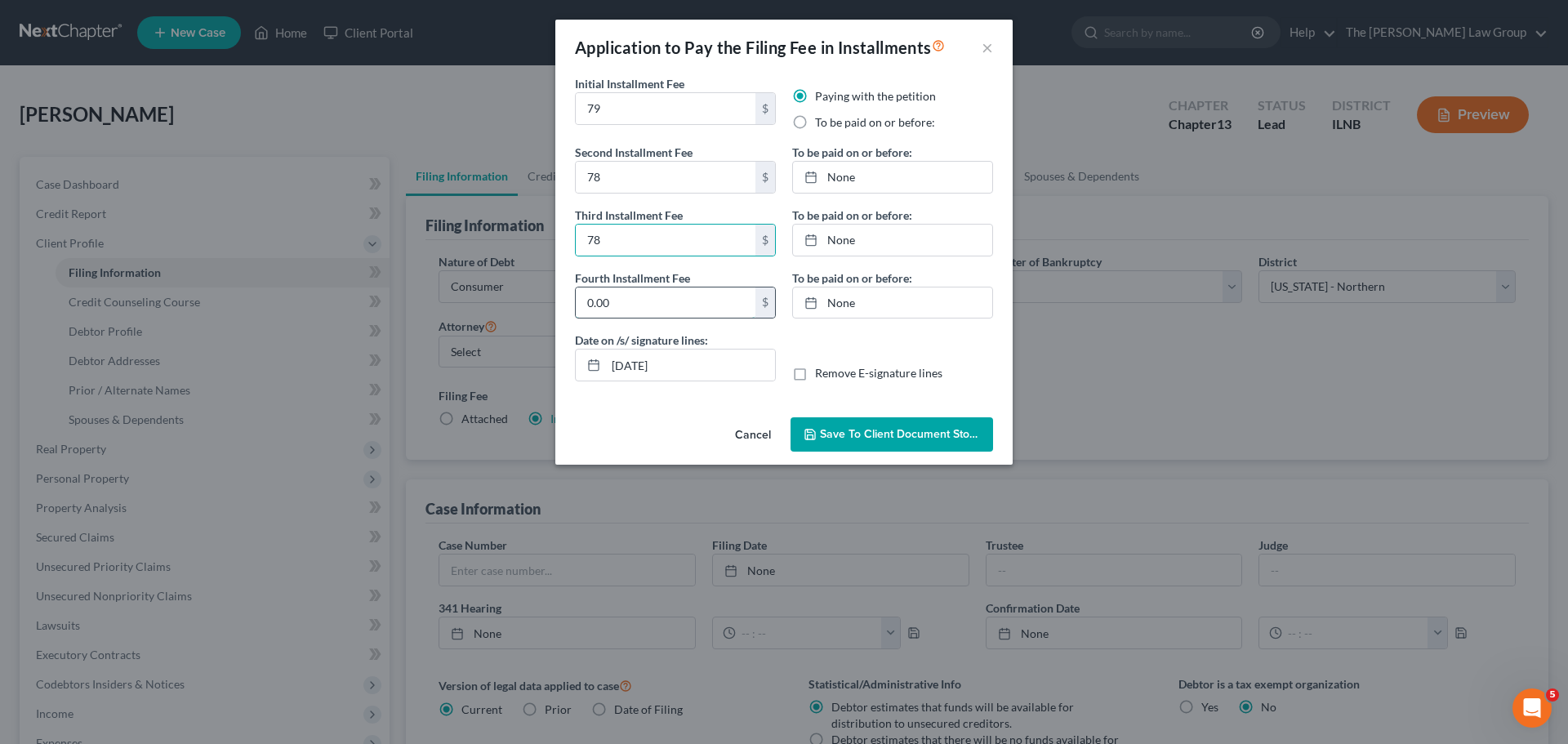
click at [674, 304] on input "0.00" at bounding box center [666, 303] width 180 height 31
click at [674, 303] on input "0.00" at bounding box center [666, 303] width 180 height 31
type input "78"
click at [849, 349] on div "Date on /s/ signature lines: [DATE] Remove E-signature lines" at bounding box center [784, 363] width 435 height 63
click at [816, 120] on label "To be paid on or before:" at bounding box center [875, 122] width 120 height 16
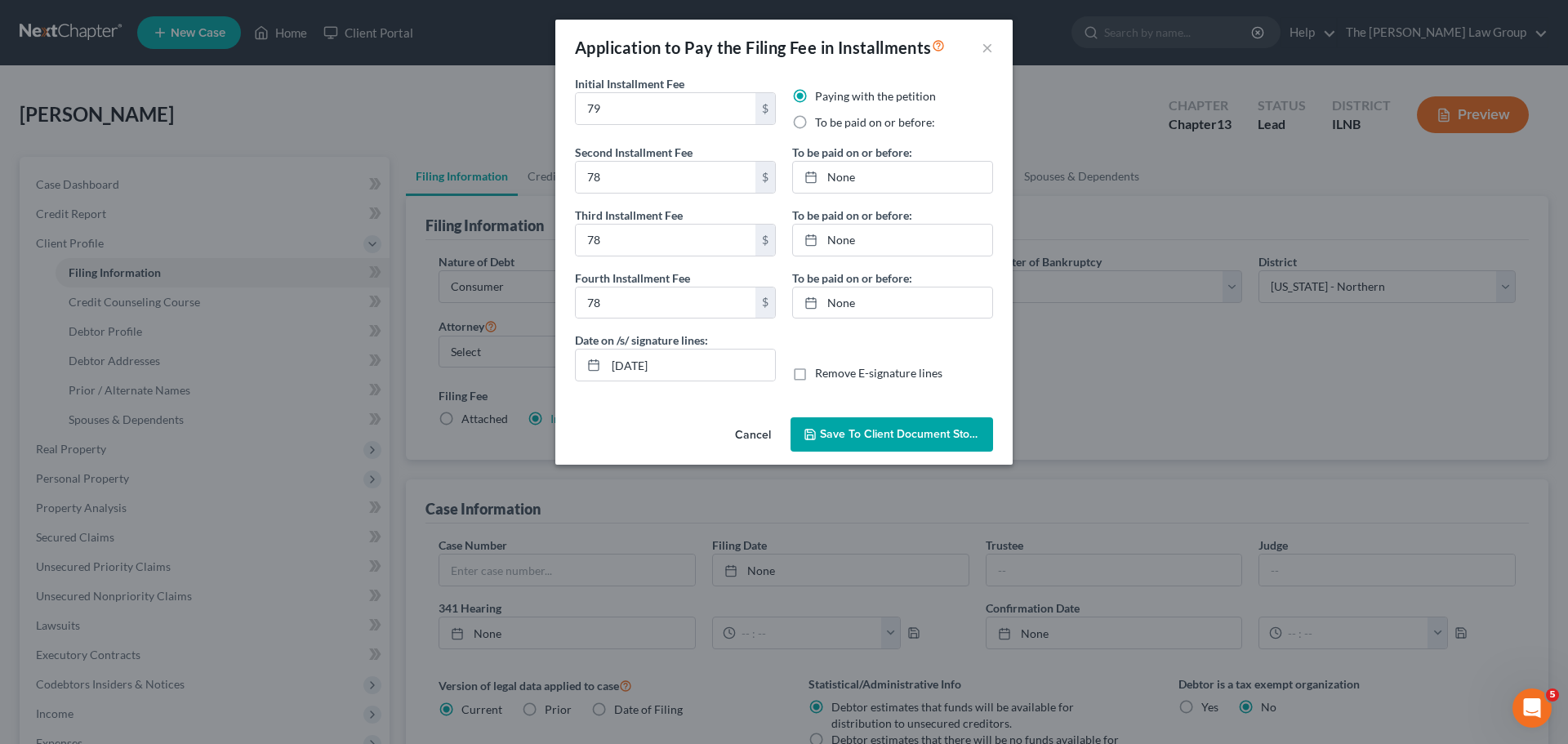
click at [821, 120] on input "To be paid on or before:" at bounding box center [826, 119] width 11 height 11
radio input "true"
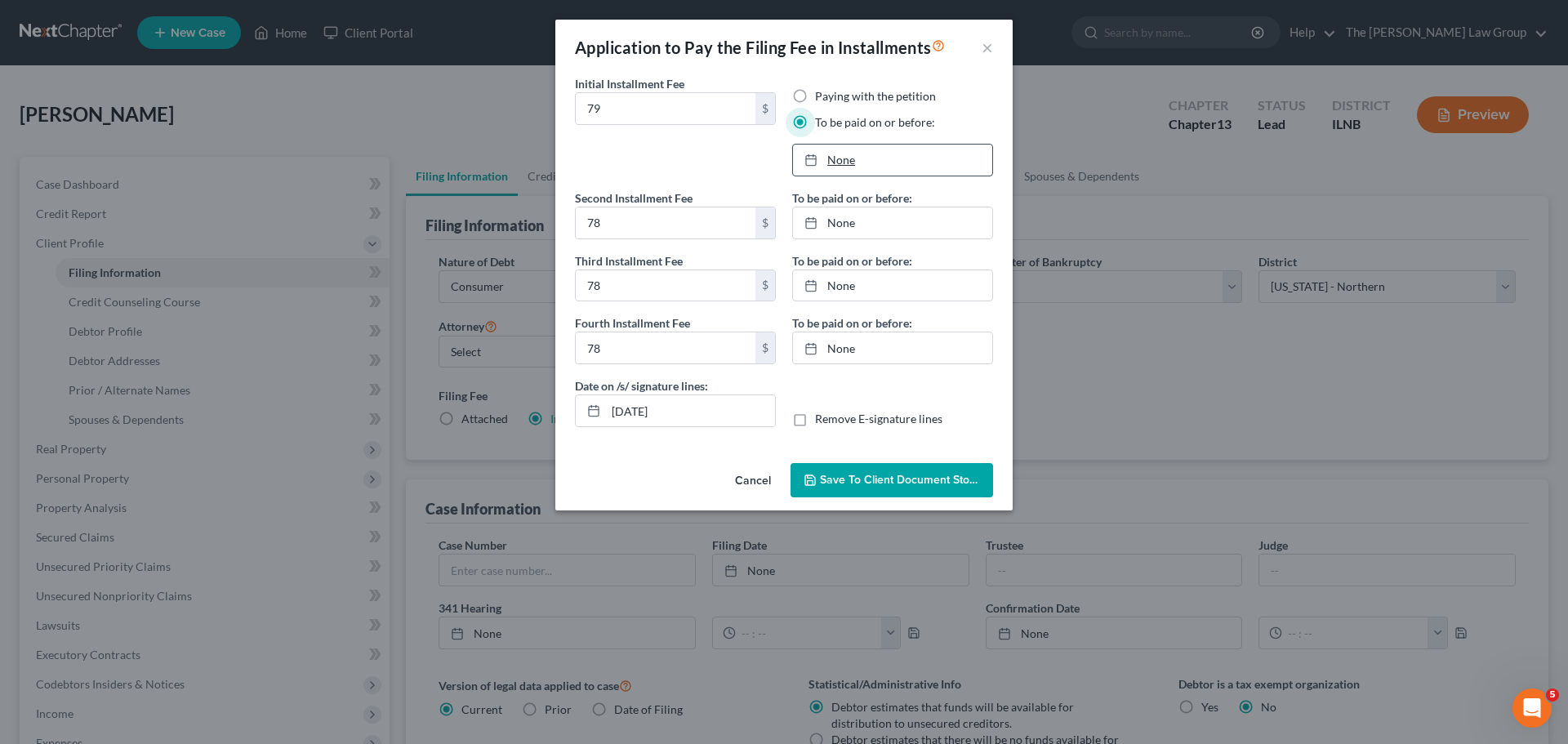
type input "[DATE]"
click at [816, 160] on icon at bounding box center [812, 160] width 13 height 13
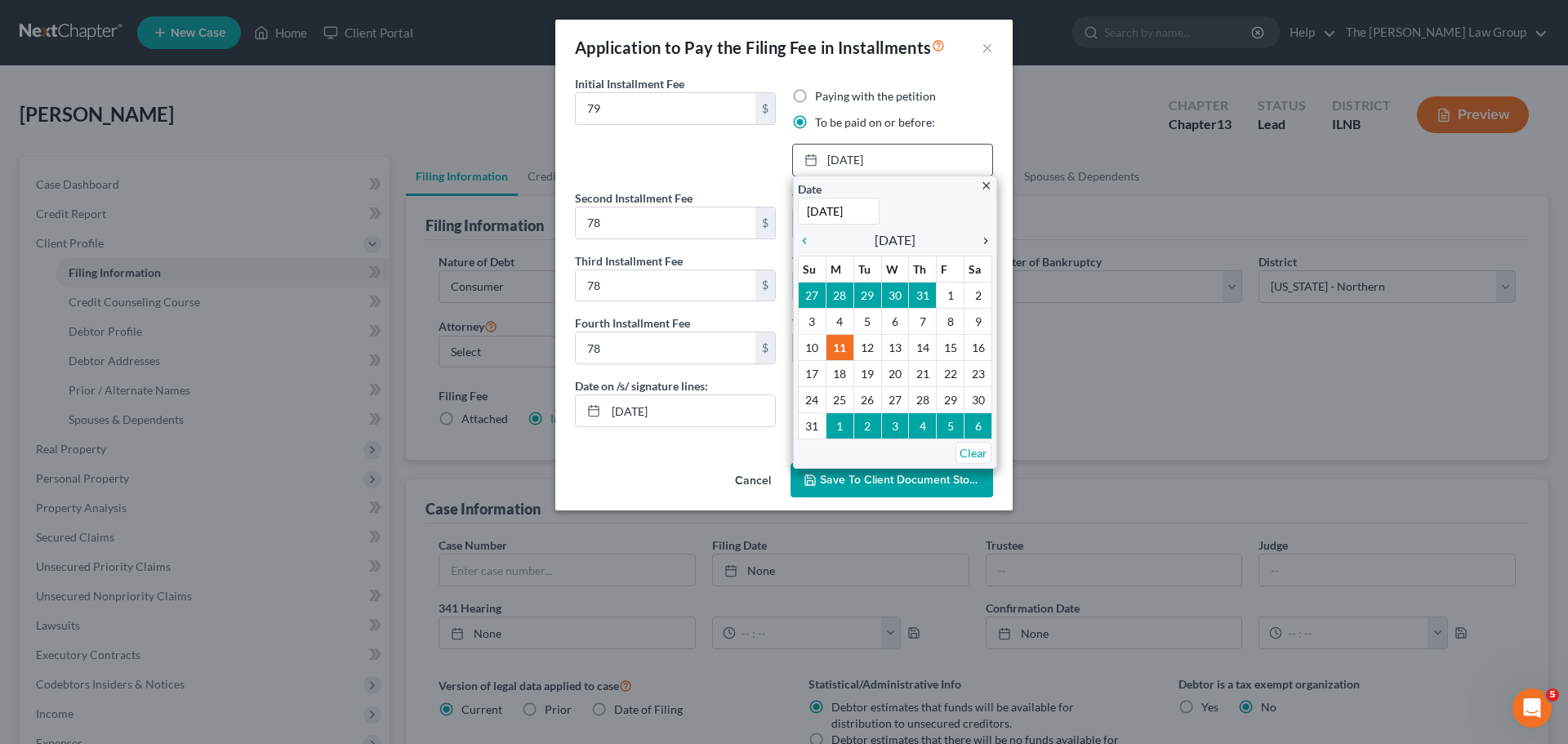
click at [985, 239] on icon "chevron_right" at bounding box center [982, 241] width 21 height 13
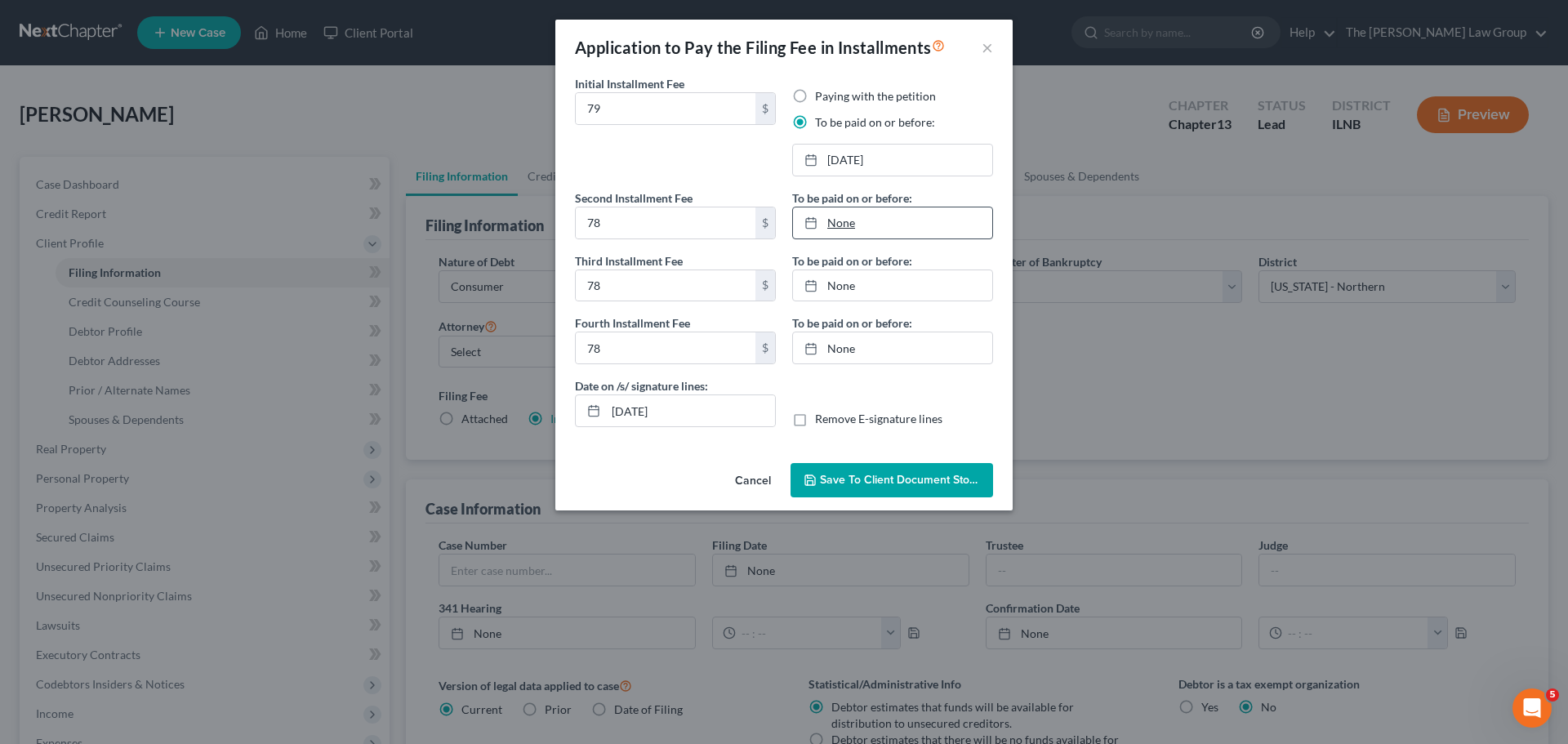
type input "[DATE]"
click at [898, 228] on link "None" at bounding box center [893, 223] width 199 height 31
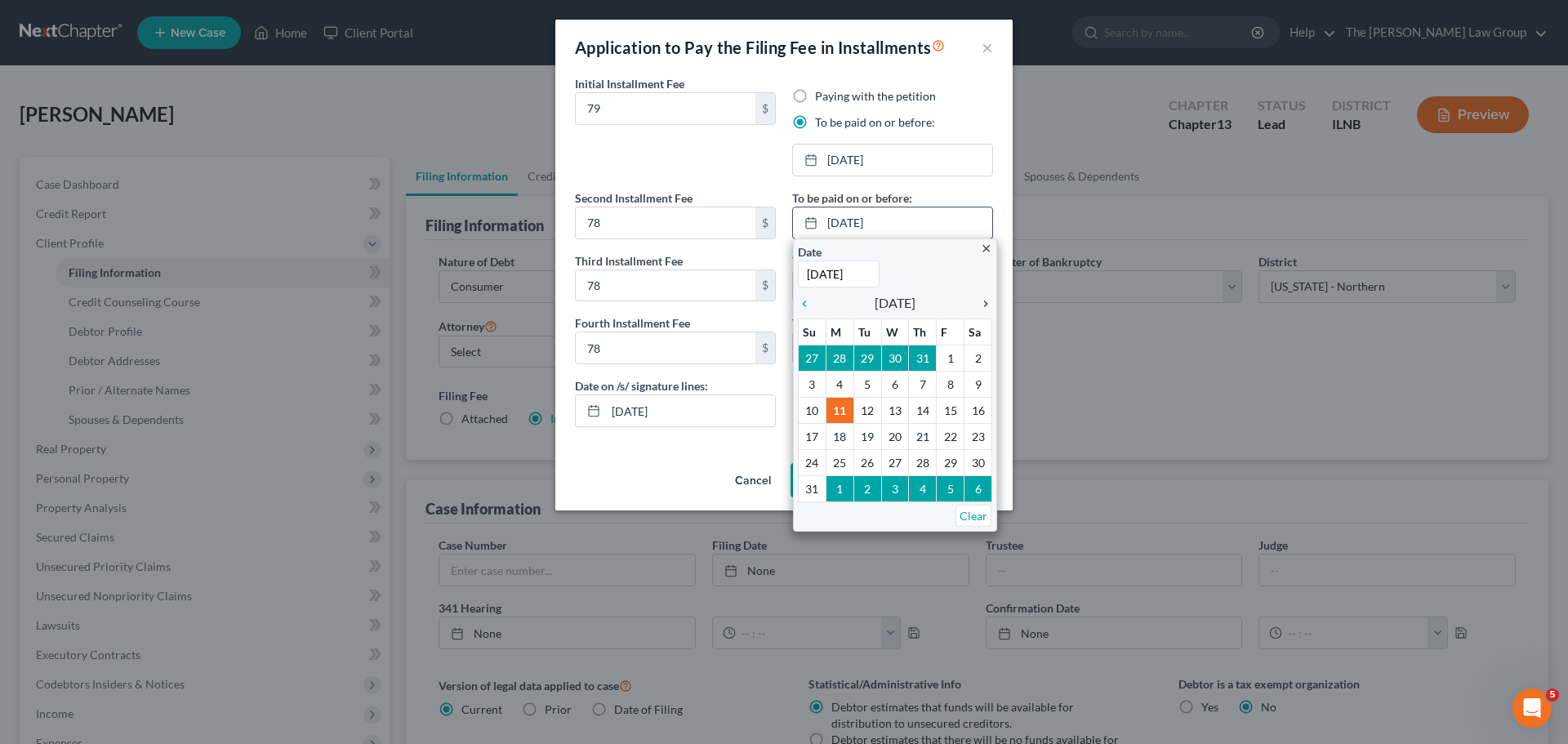
click at [989, 302] on icon "chevron_right" at bounding box center [982, 304] width 21 height 13
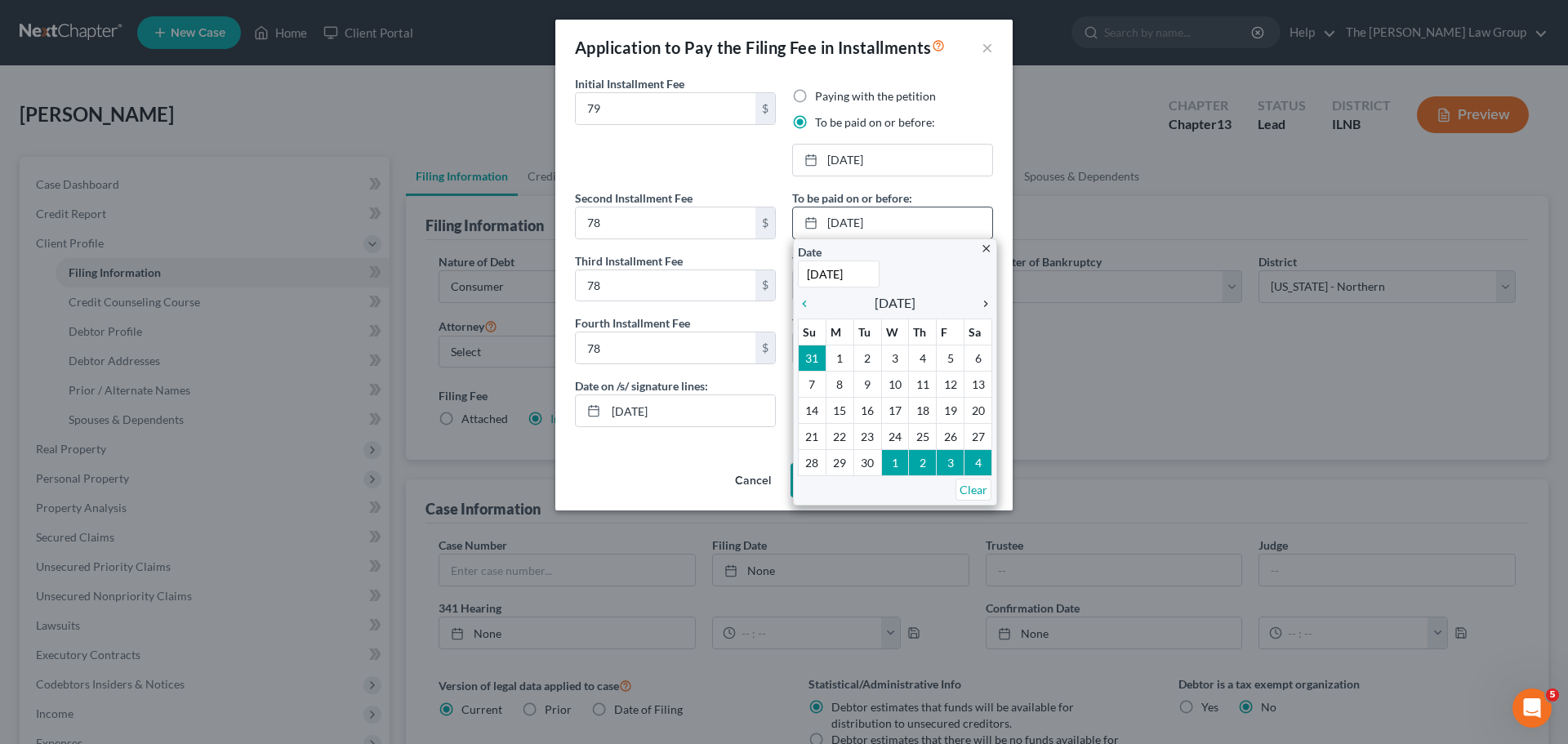
click at [989, 302] on icon "chevron_right" at bounding box center [982, 304] width 21 height 13
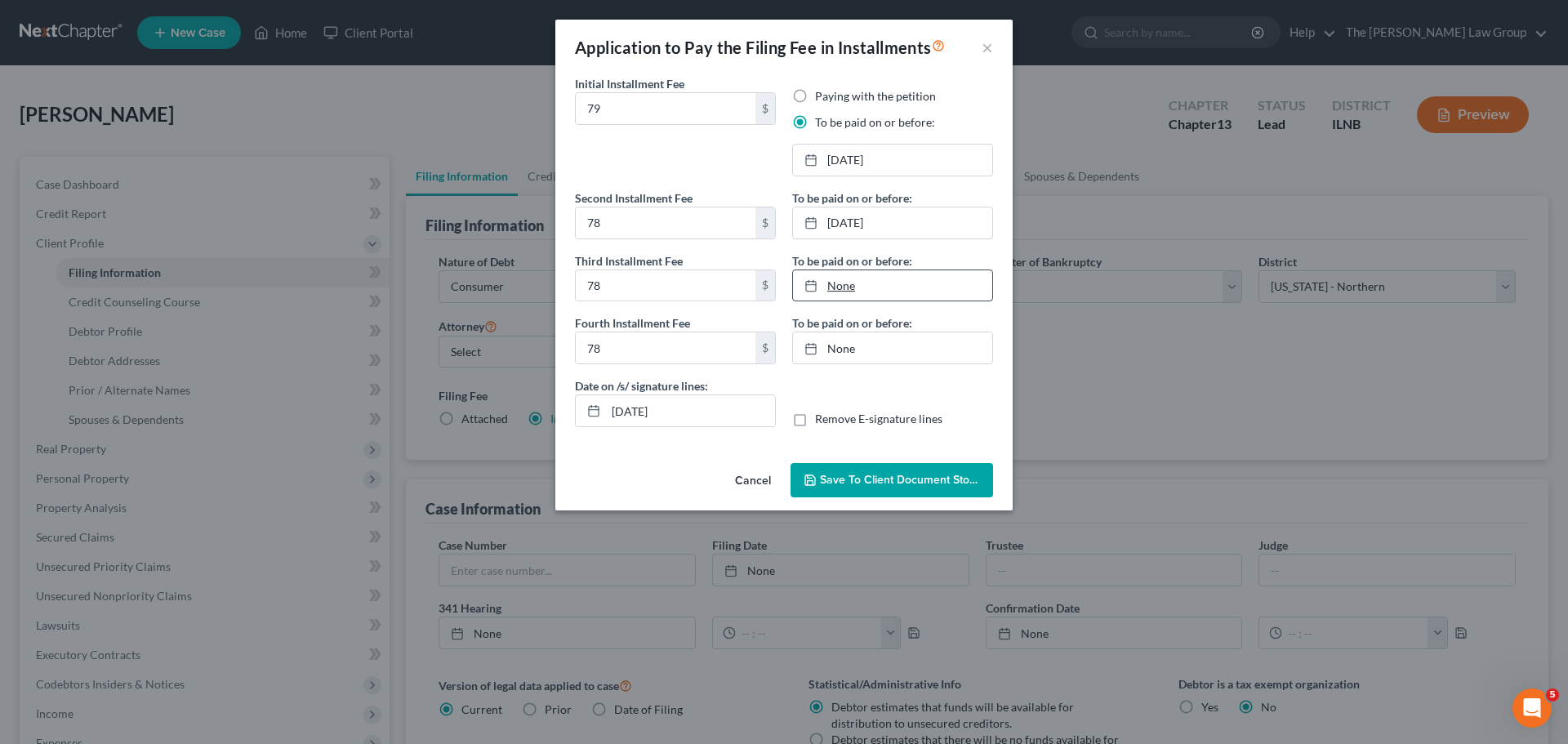
type input "[DATE]"
click at [846, 291] on link "[DATE]" at bounding box center [893, 285] width 199 height 31
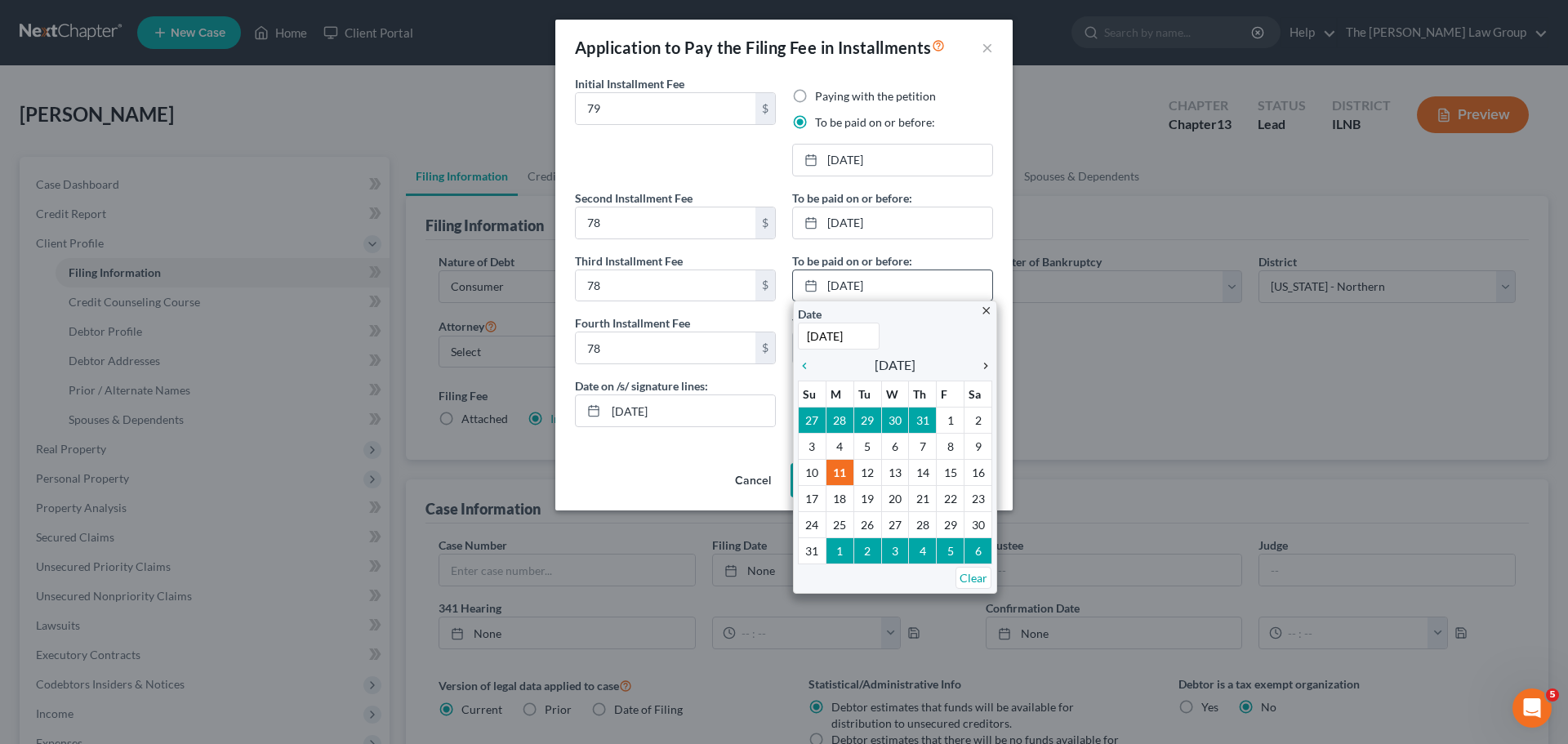
click at [984, 362] on icon "chevron_right" at bounding box center [982, 366] width 21 height 13
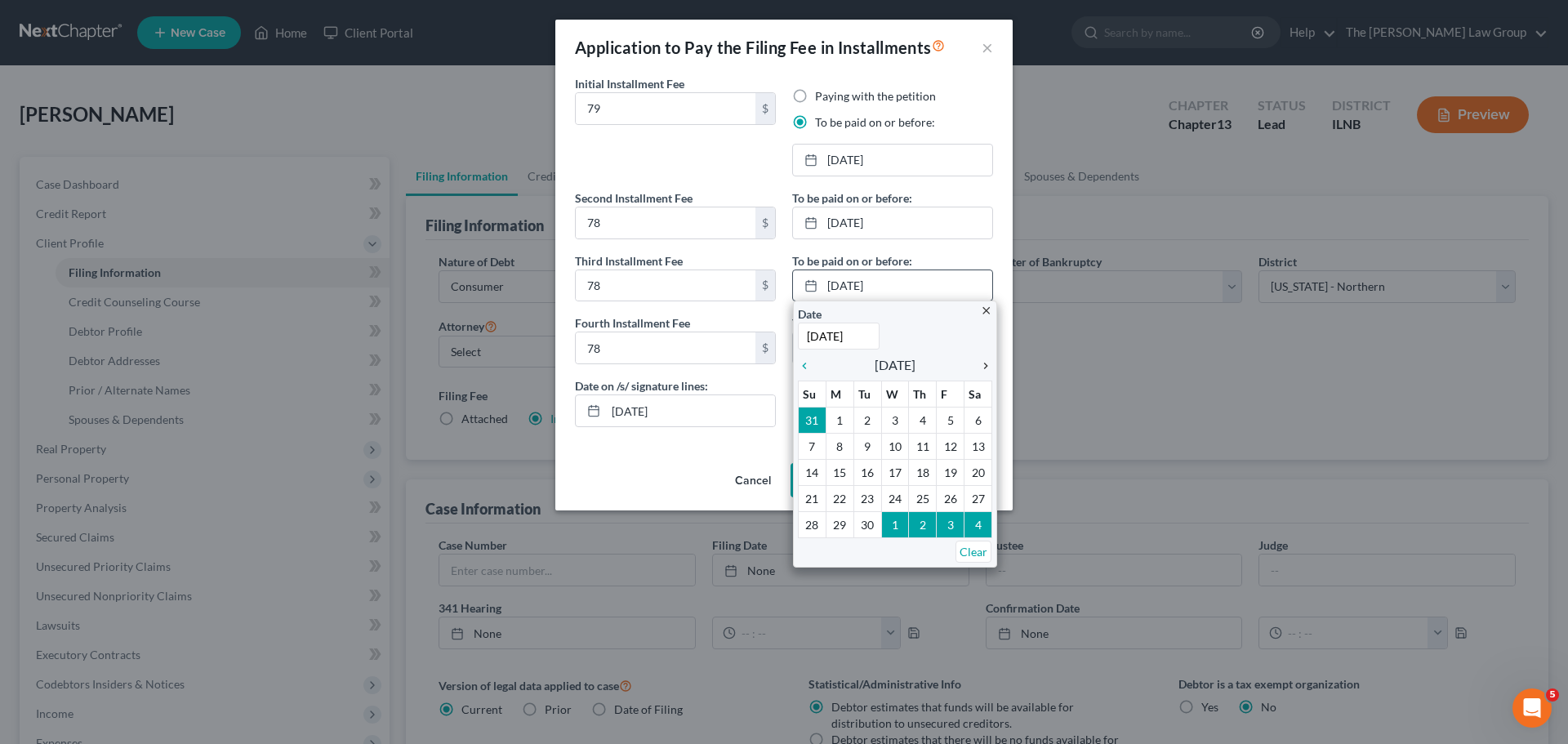
click at [984, 362] on icon "chevron_right" at bounding box center [982, 366] width 21 height 13
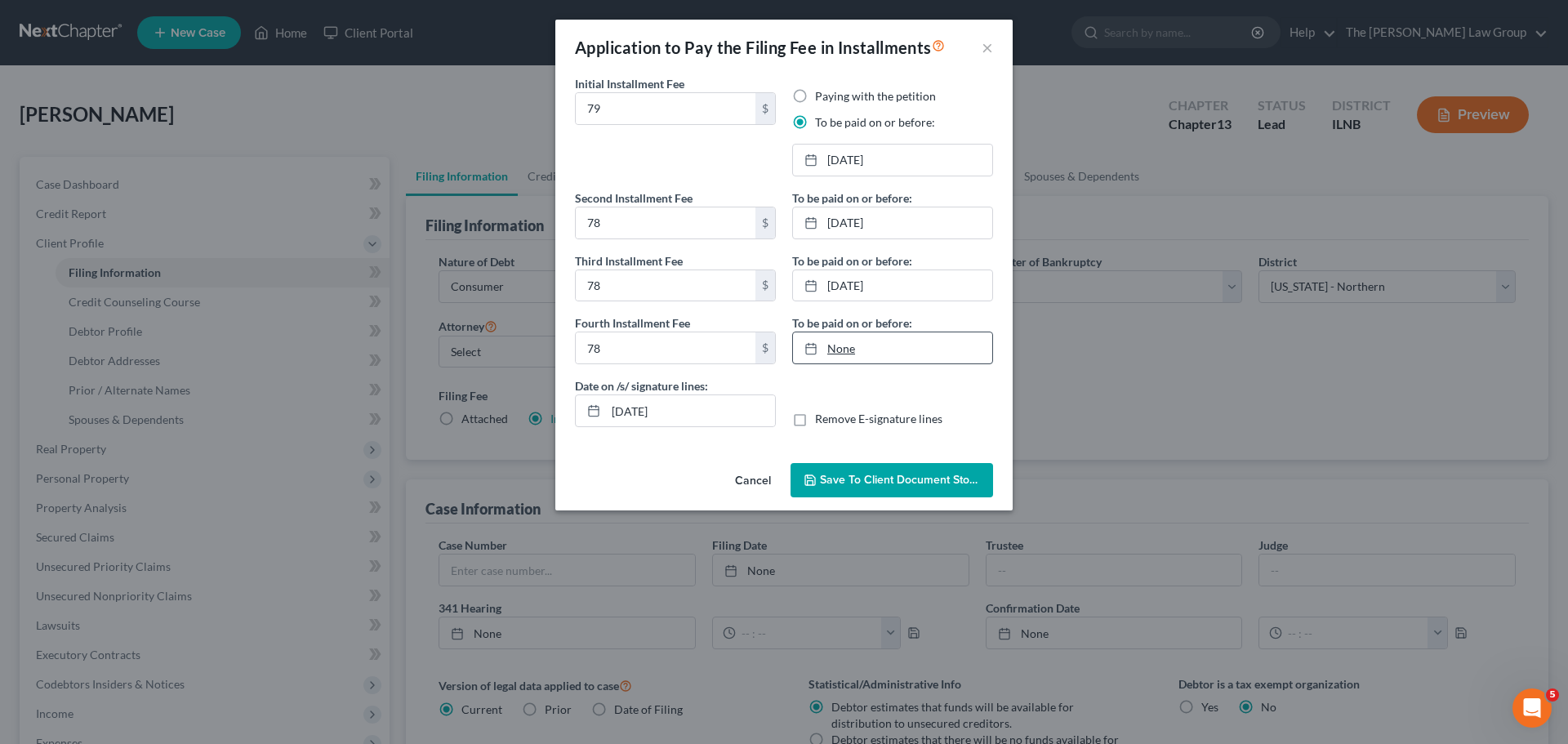
type input "[DATE]"
click at [851, 353] on link "[DATE]" at bounding box center [893, 348] width 199 height 31
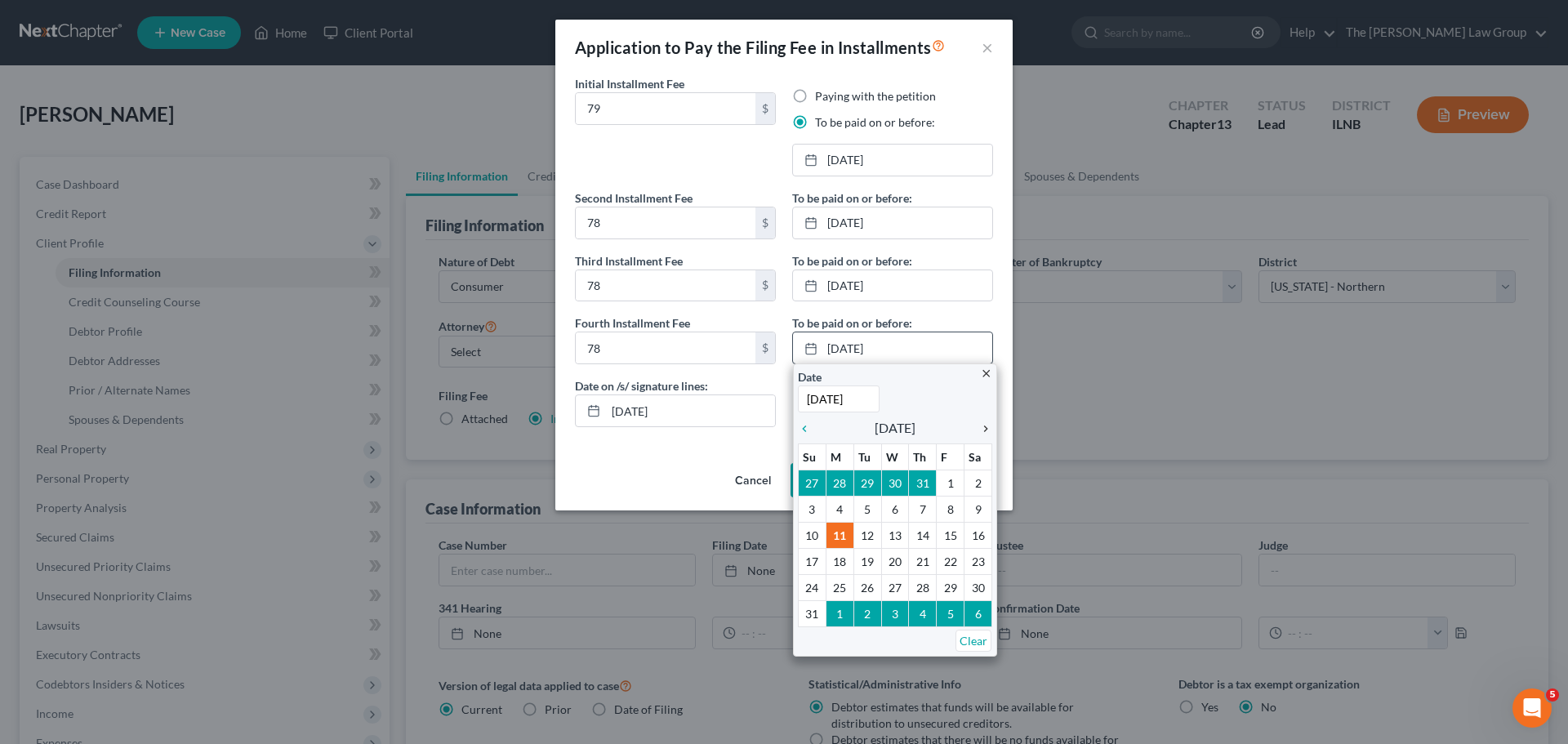
click at [983, 426] on icon "chevron_right" at bounding box center [982, 429] width 21 height 13
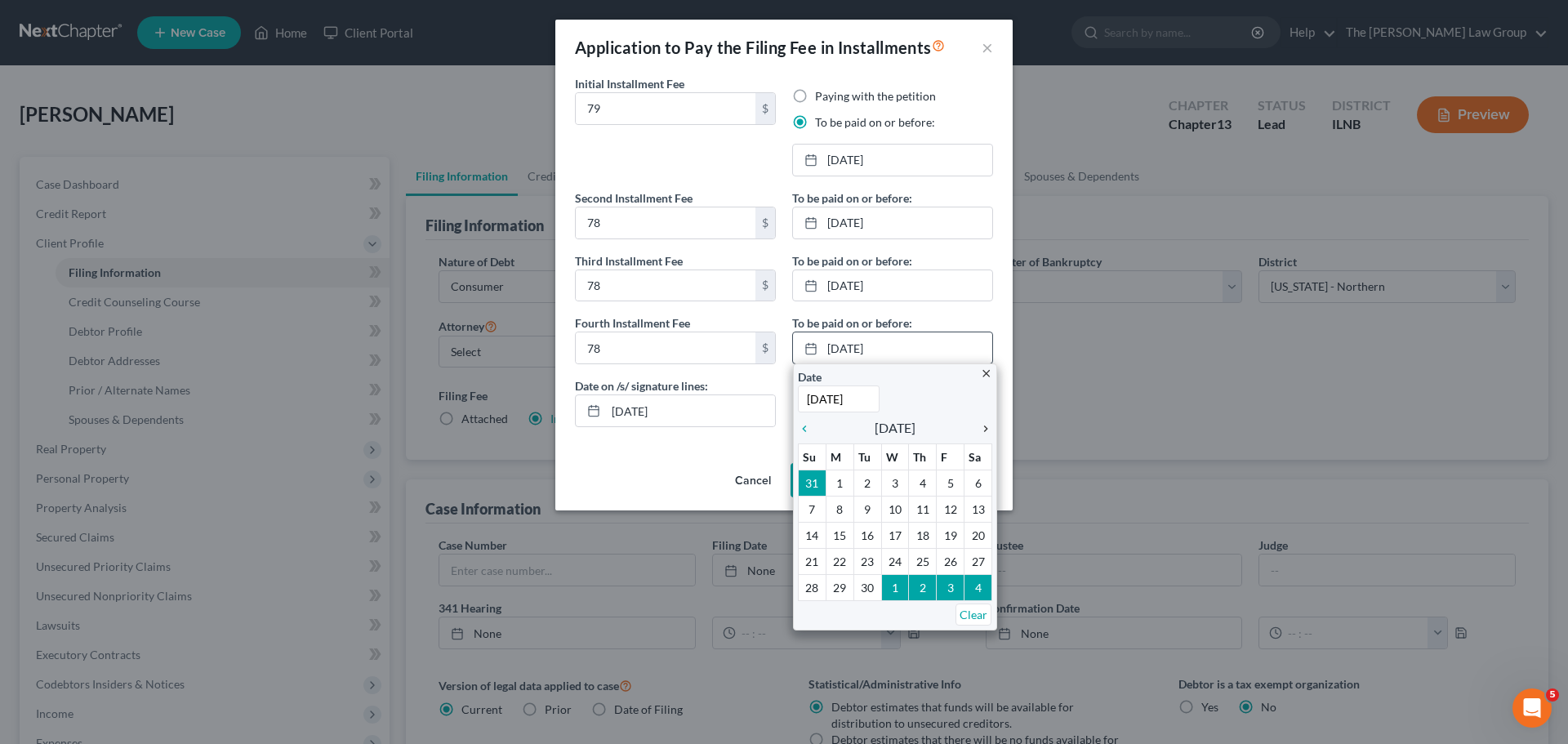
click at [983, 426] on icon "chevron_right" at bounding box center [982, 429] width 21 height 13
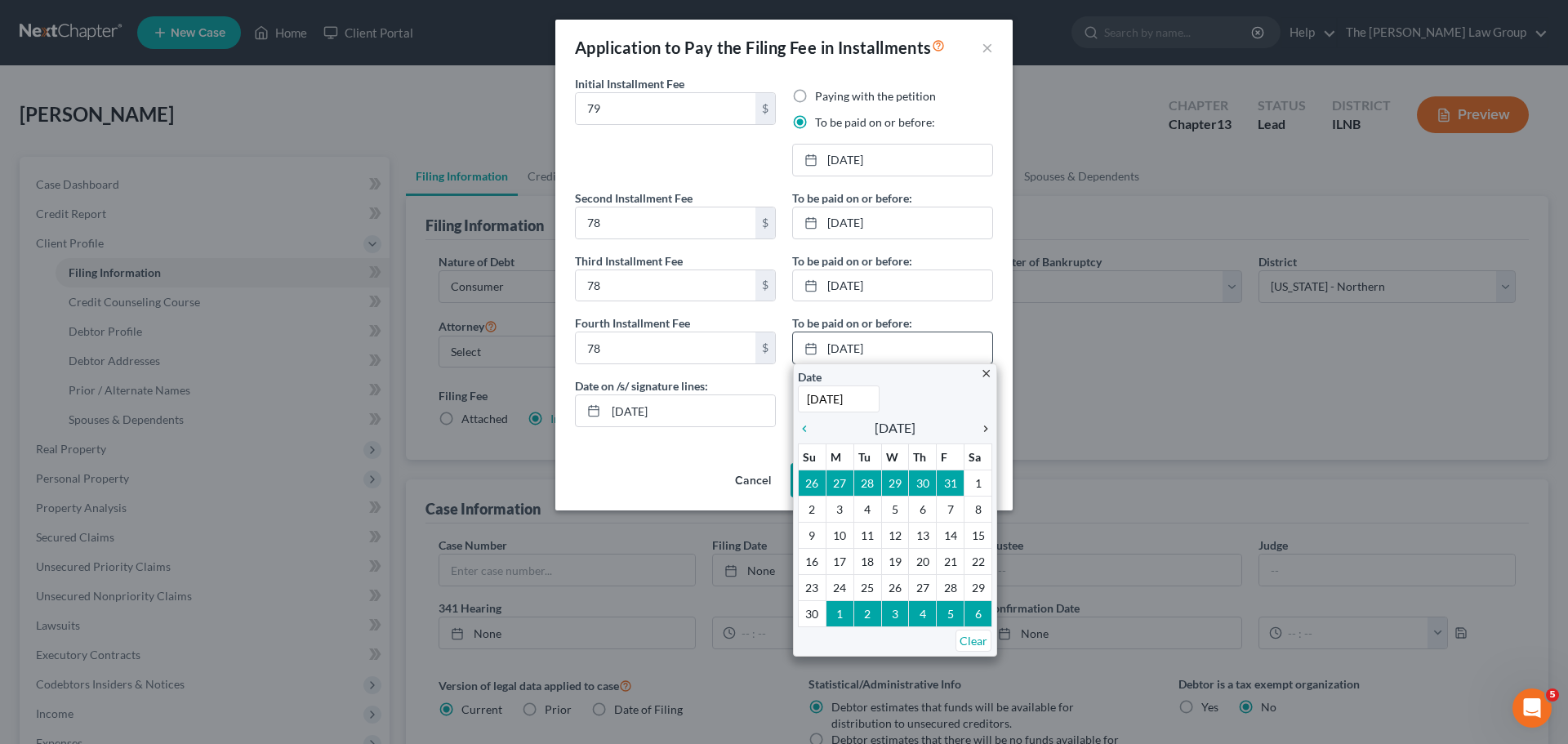
click at [983, 426] on icon "chevron_right" at bounding box center [982, 429] width 21 height 13
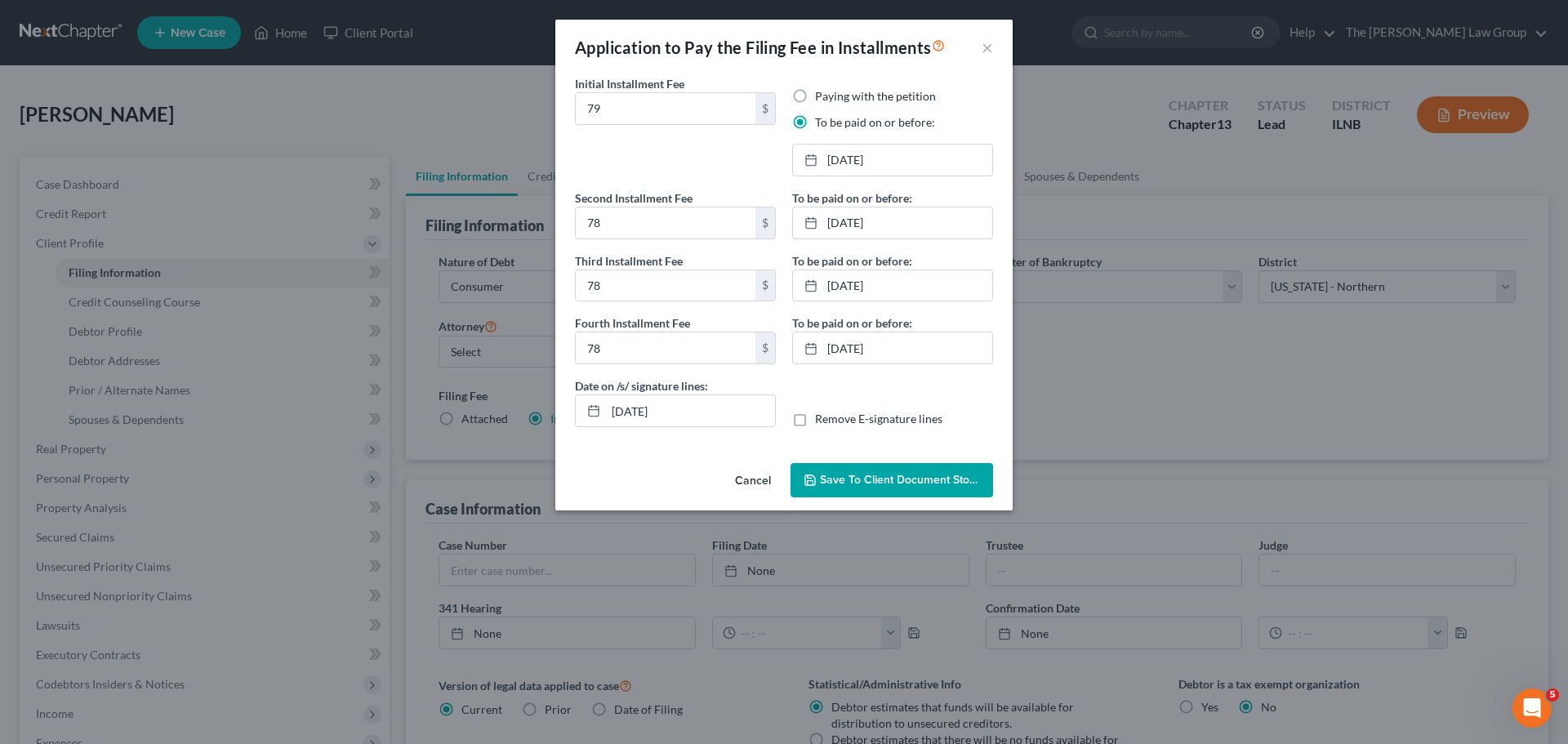
click at [816, 420] on label "Remove E-signature lines" at bounding box center [879, 418] width 127 height 16
click at [821, 420] on input "Remove E-signature lines" at bounding box center [826, 416] width 11 height 11
checkbox input "true"
click at [887, 483] on span "Save to Client Document Storage" at bounding box center [907, 480] width 173 height 14
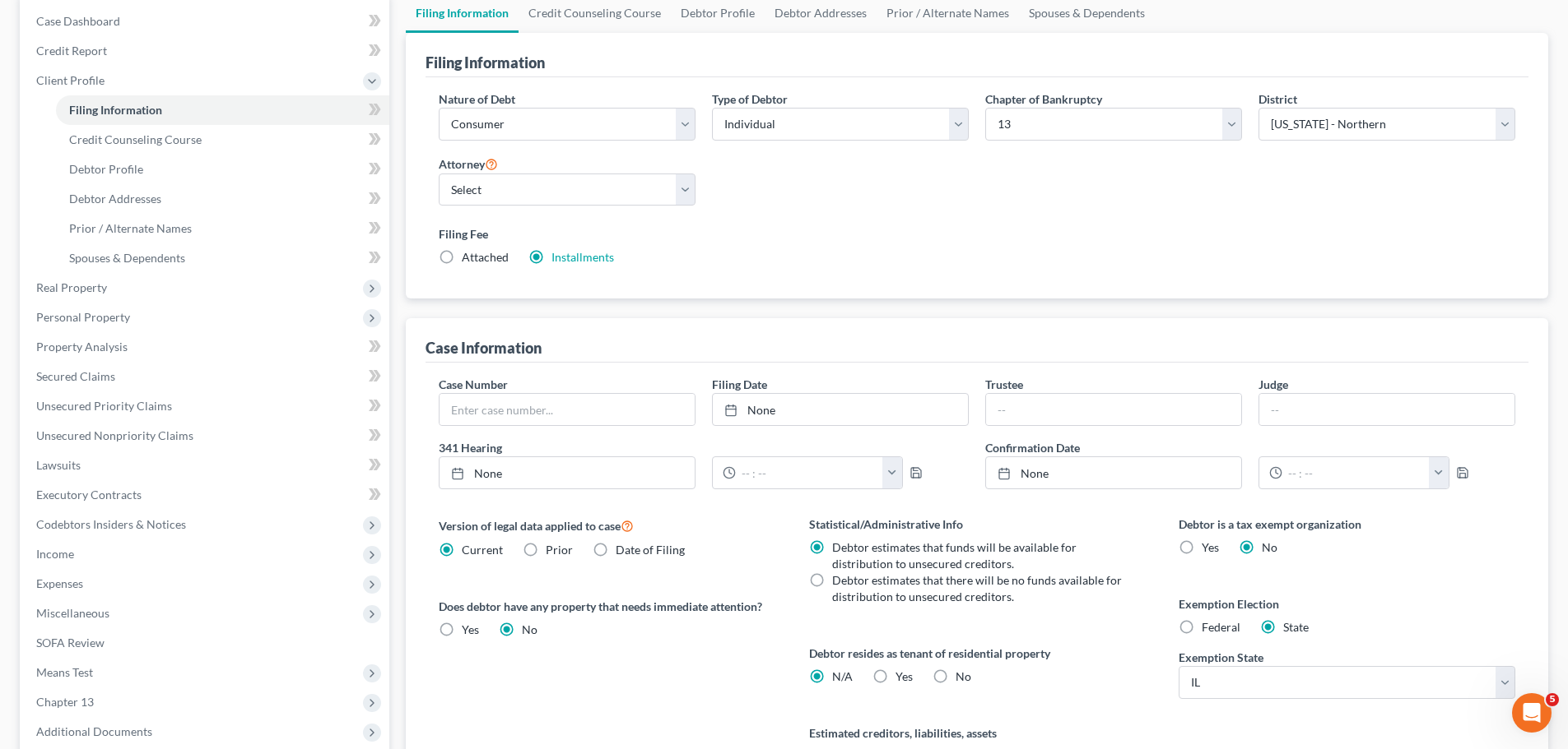
scroll to position [247, 0]
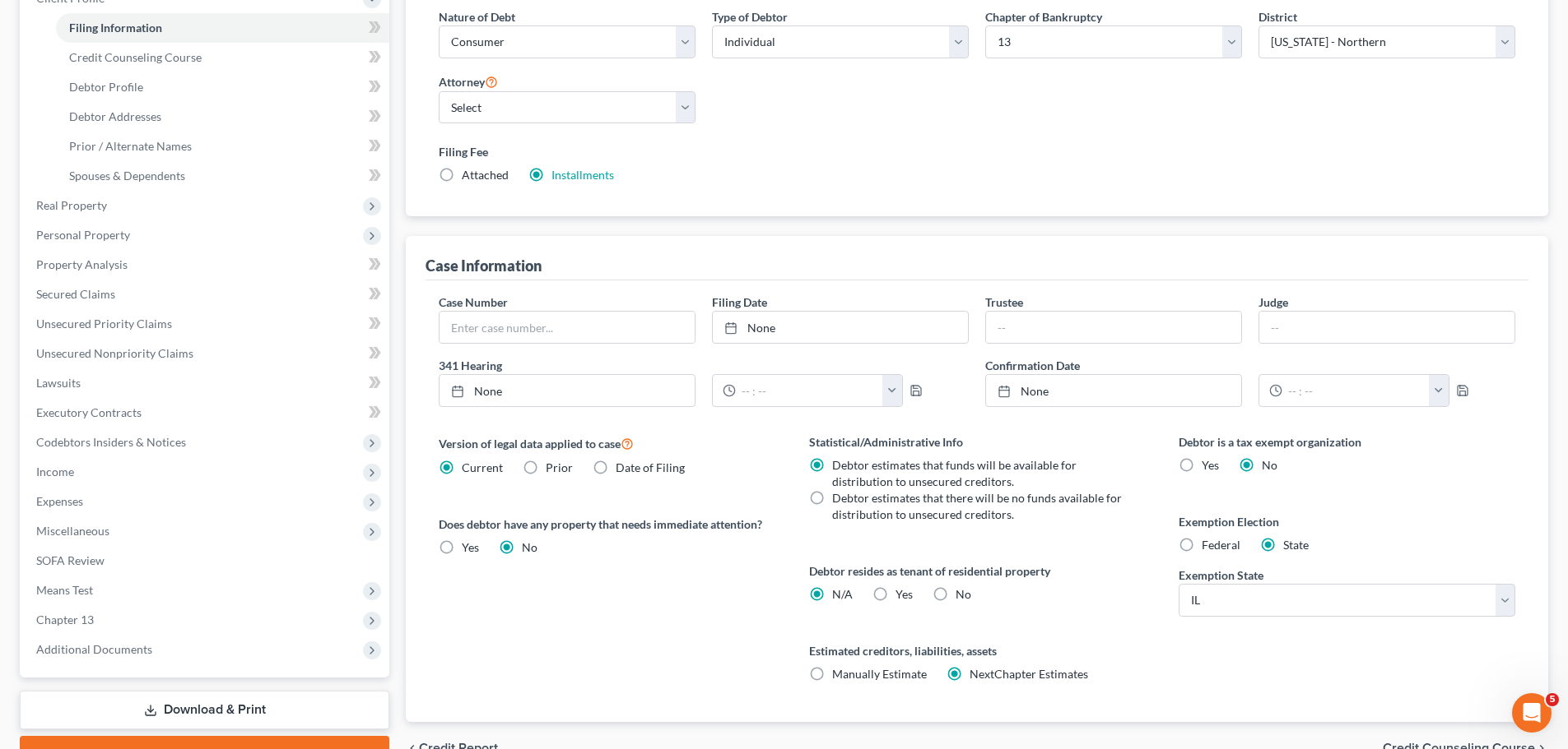
click at [956, 594] on label "No" at bounding box center [963, 594] width 15 height 16
click at [962, 594] on input "No" at bounding box center [967, 591] width 11 height 11
radio input "true"
radio input "false"
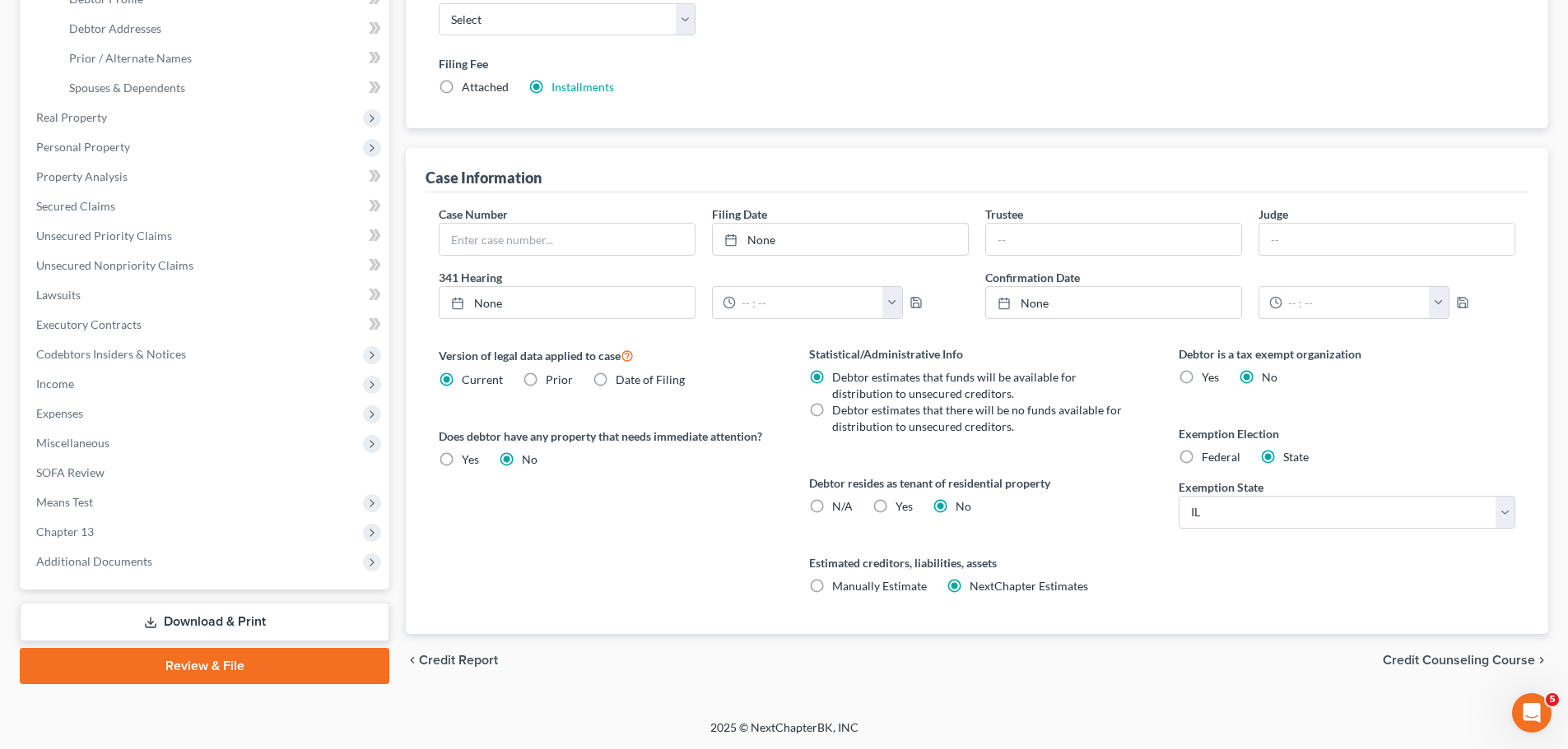
click at [832, 589] on label "Manually Estimate Manually Estimate" at bounding box center [879, 586] width 95 height 16
click at [839, 589] on input "Manually Estimate Manually Estimate" at bounding box center [844, 583] width 11 height 11
radio input "true"
radio input "false"
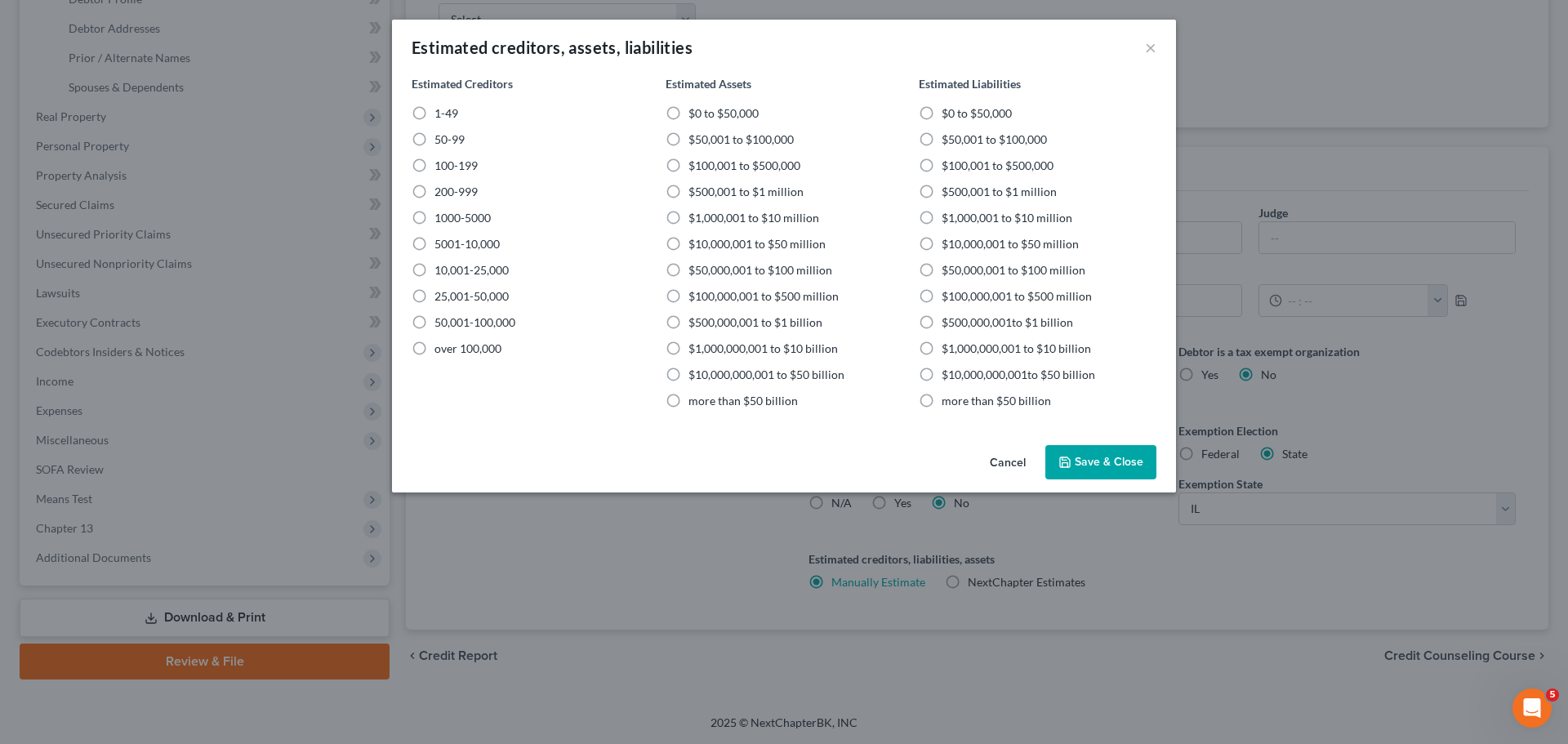
click at [435, 113] on label "1-49" at bounding box center [446, 113] width 24 height 16
click at [441, 113] on input "1-49" at bounding box center [446, 110] width 11 height 11
radio input "true"
click at [688, 165] on label "$100,001 to $500,000" at bounding box center [744, 166] width 112 height 16
click at [695, 165] on input "$100,001 to $500,000" at bounding box center [700, 163] width 11 height 11
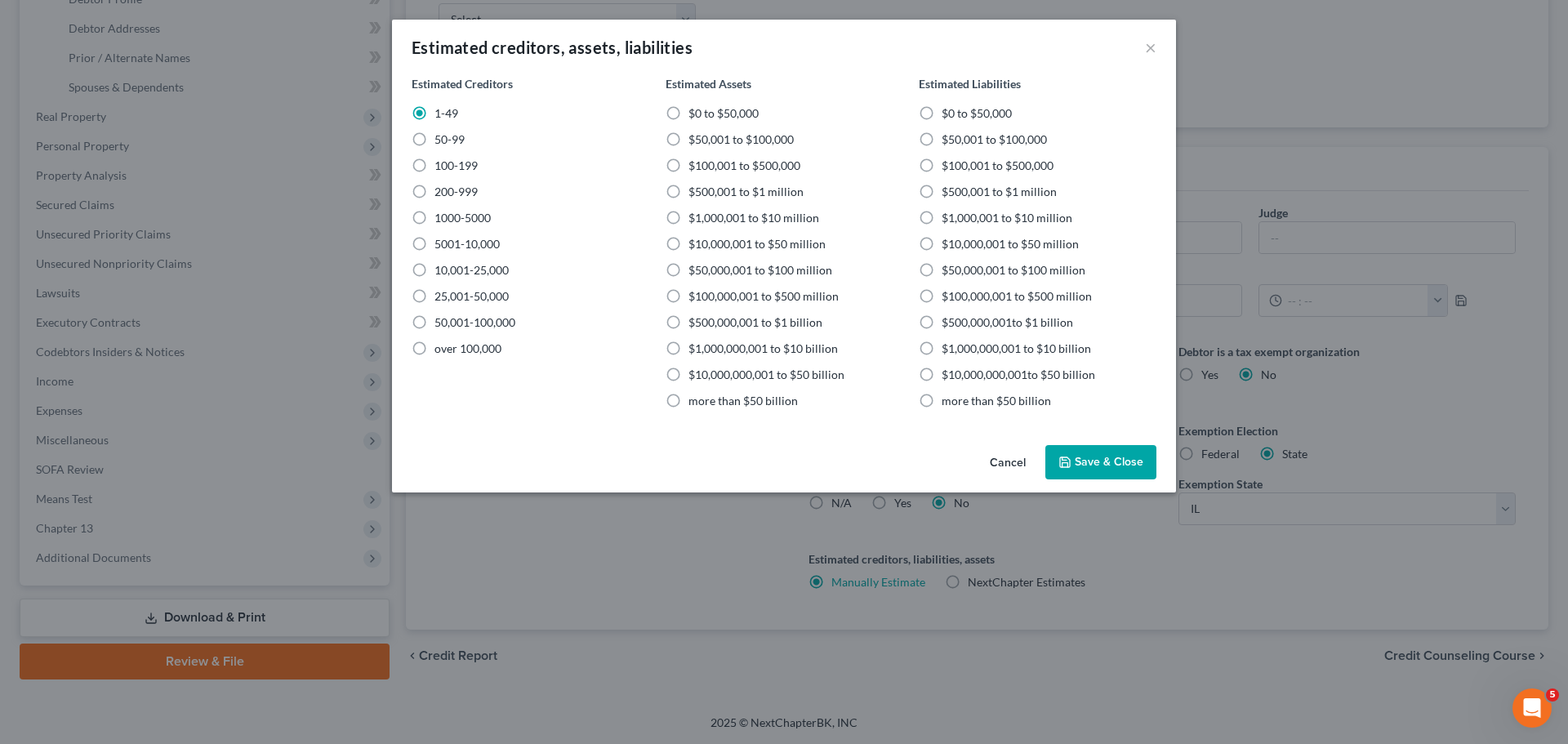
radio input "true"
click at [942, 165] on label "$100,001 to $500,000" at bounding box center [997, 166] width 112 height 16
click at [949, 165] on input "$100,001 to $500,000" at bounding box center [953, 163] width 11 height 11
radio input "true"
click at [1119, 459] on button "Save & Close" at bounding box center [1101, 462] width 111 height 34
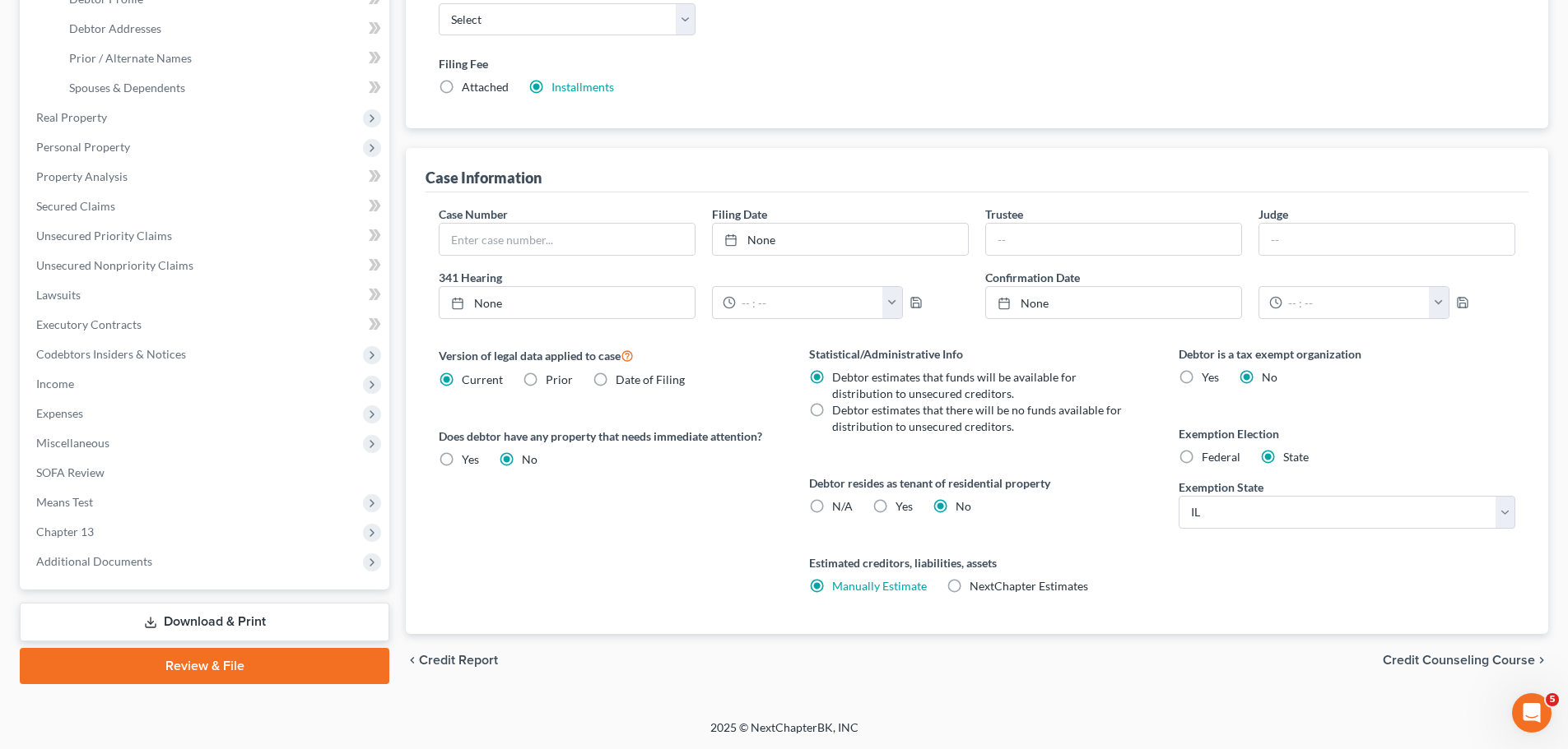
click at [832, 408] on label "Debtor estimates that there will be no funds available for distribution to unse…" at bounding box center [979, 418] width 294 height 33
click at [839, 408] on input "Debtor estimates that there will be no funds available for distribution to unse…" at bounding box center [844, 407] width 11 height 11
radio input "true"
radio input "false"
click at [1422, 660] on span "Credit Counseling Course" at bounding box center [1459, 660] width 152 height 13
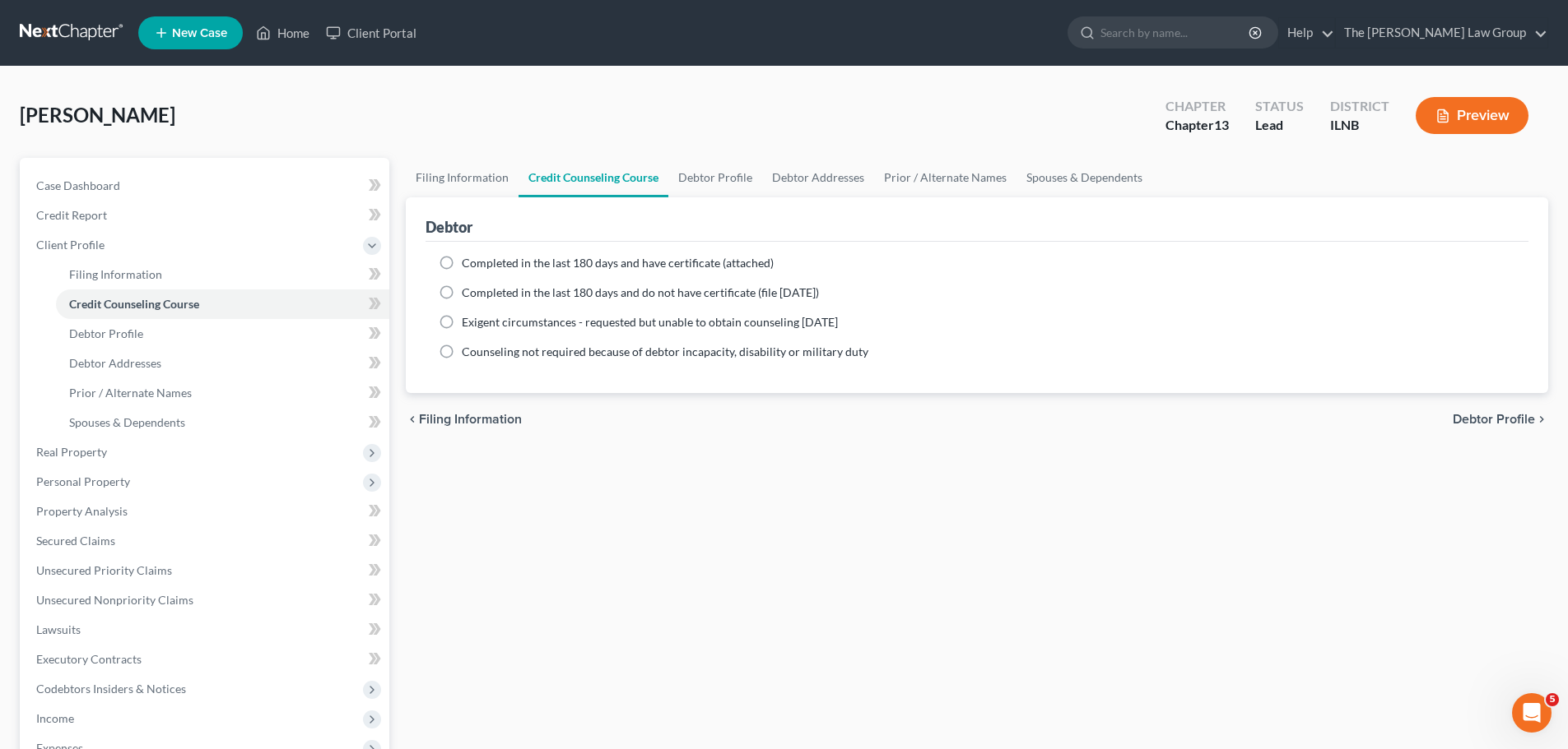
click at [462, 264] on label "Completed in the last 180 days and have certificate (attached)" at bounding box center [617, 263] width 311 height 16
click at [469, 264] on input "Completed in the last 180 days and have certificate (attached)" at bounding box center [473, 260] width 11 height 11
radio input "true"
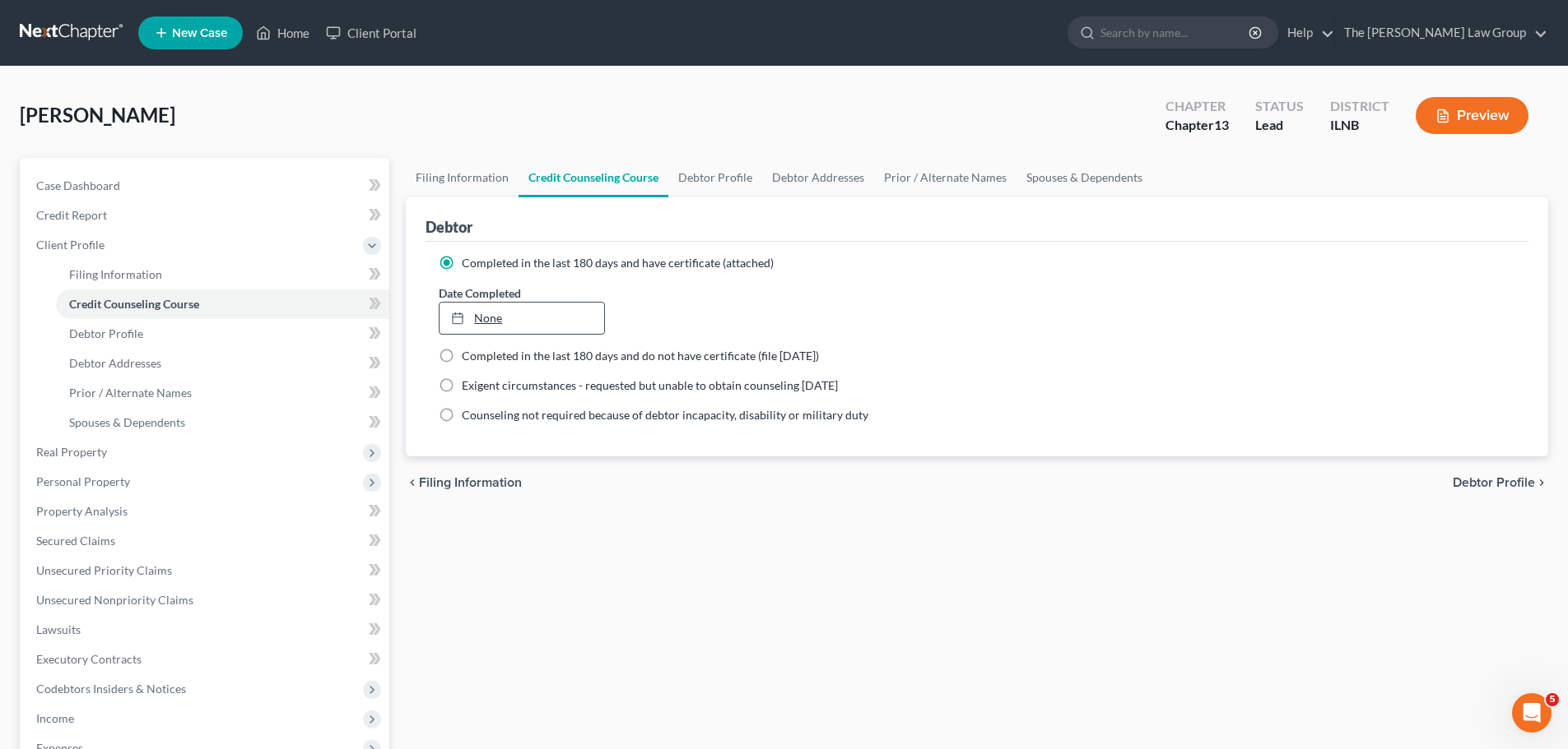
type input "[DATE]"
click at [501, 319] on link "[DATE]" at bounding box center [522, 318] width 164 height 31
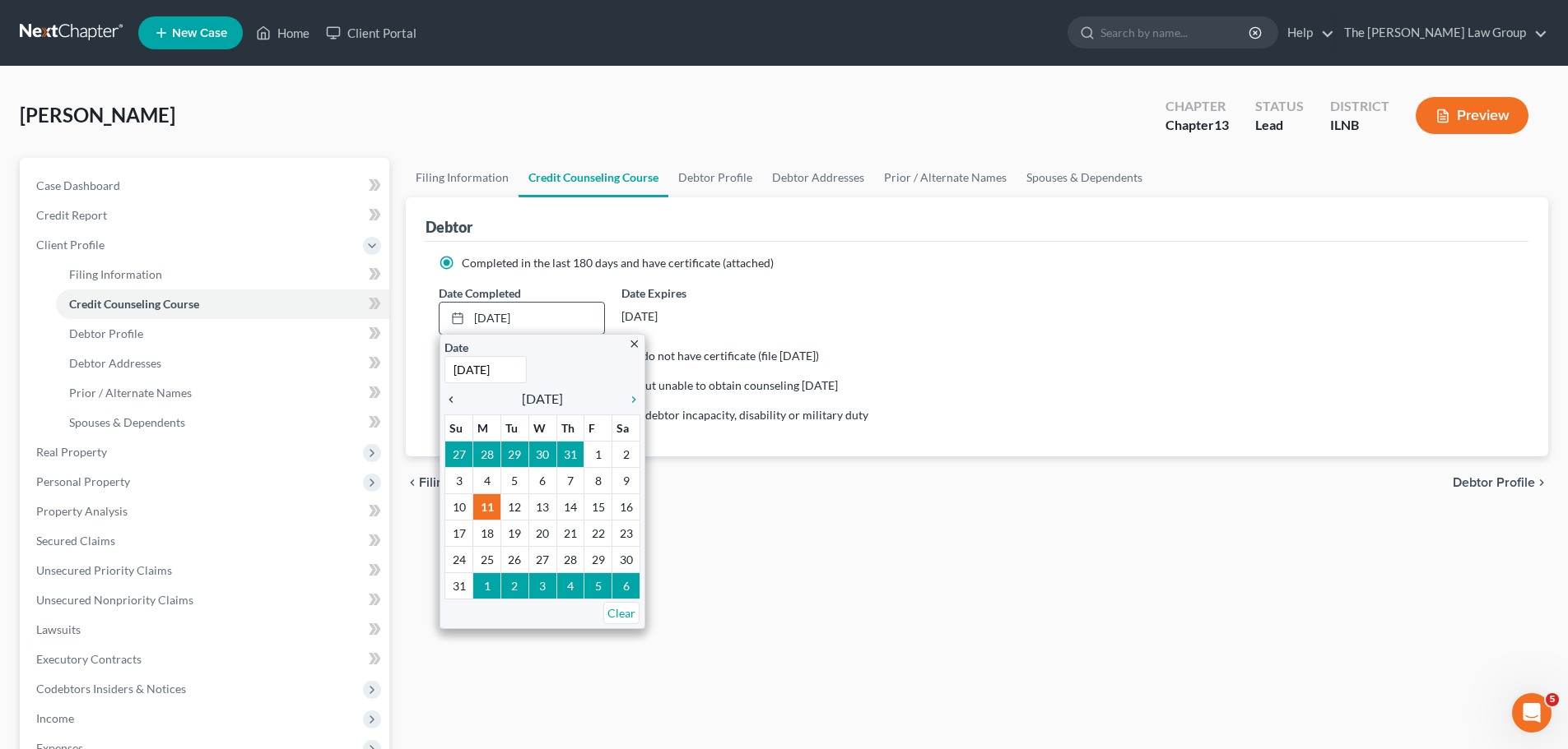
click at [453, 400] on icon "chevron_left" at bounding box center [455, 400] width 21 height 13
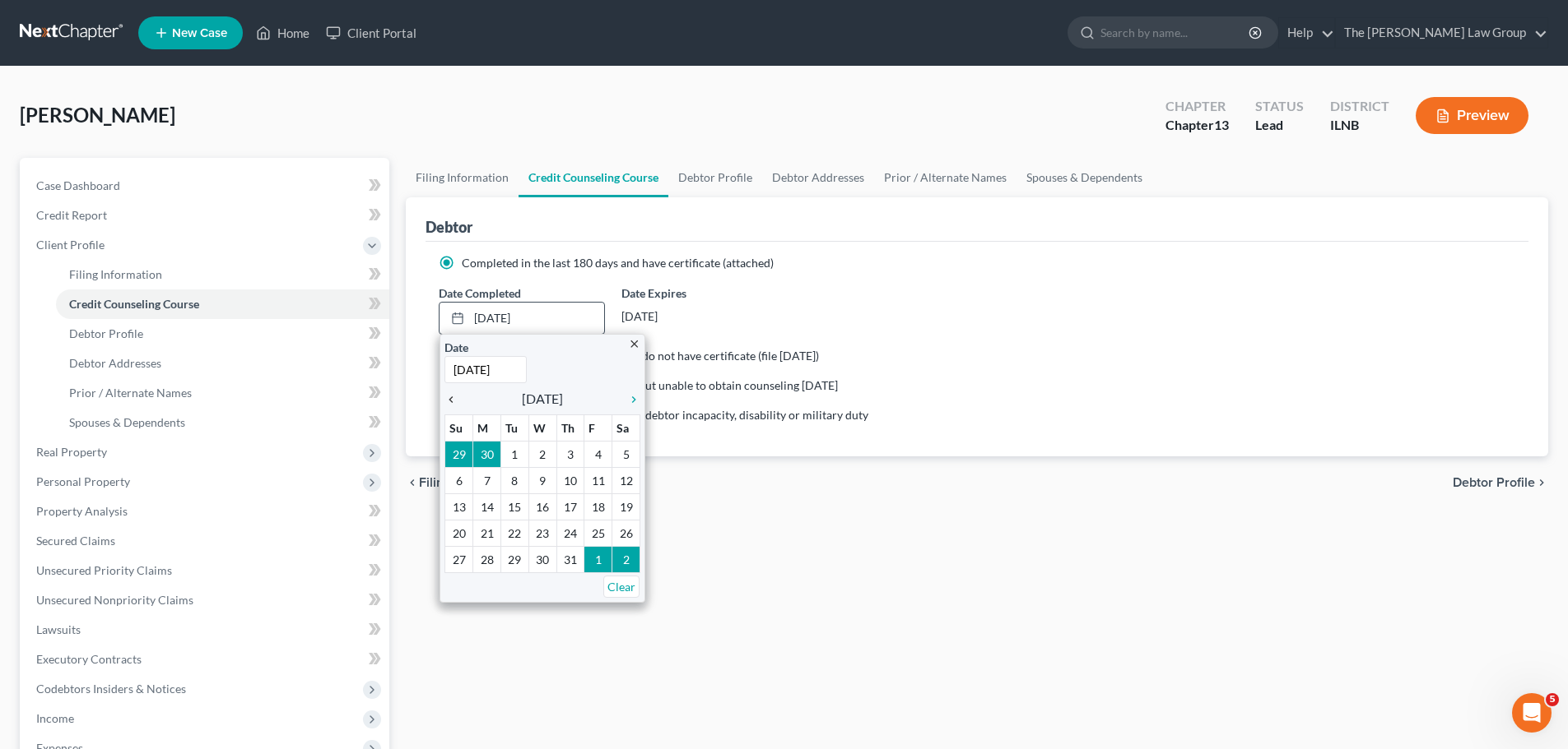
click at [453, 401] on icon "chevron_left" at bounding box center [455, 400] width 21 height 13
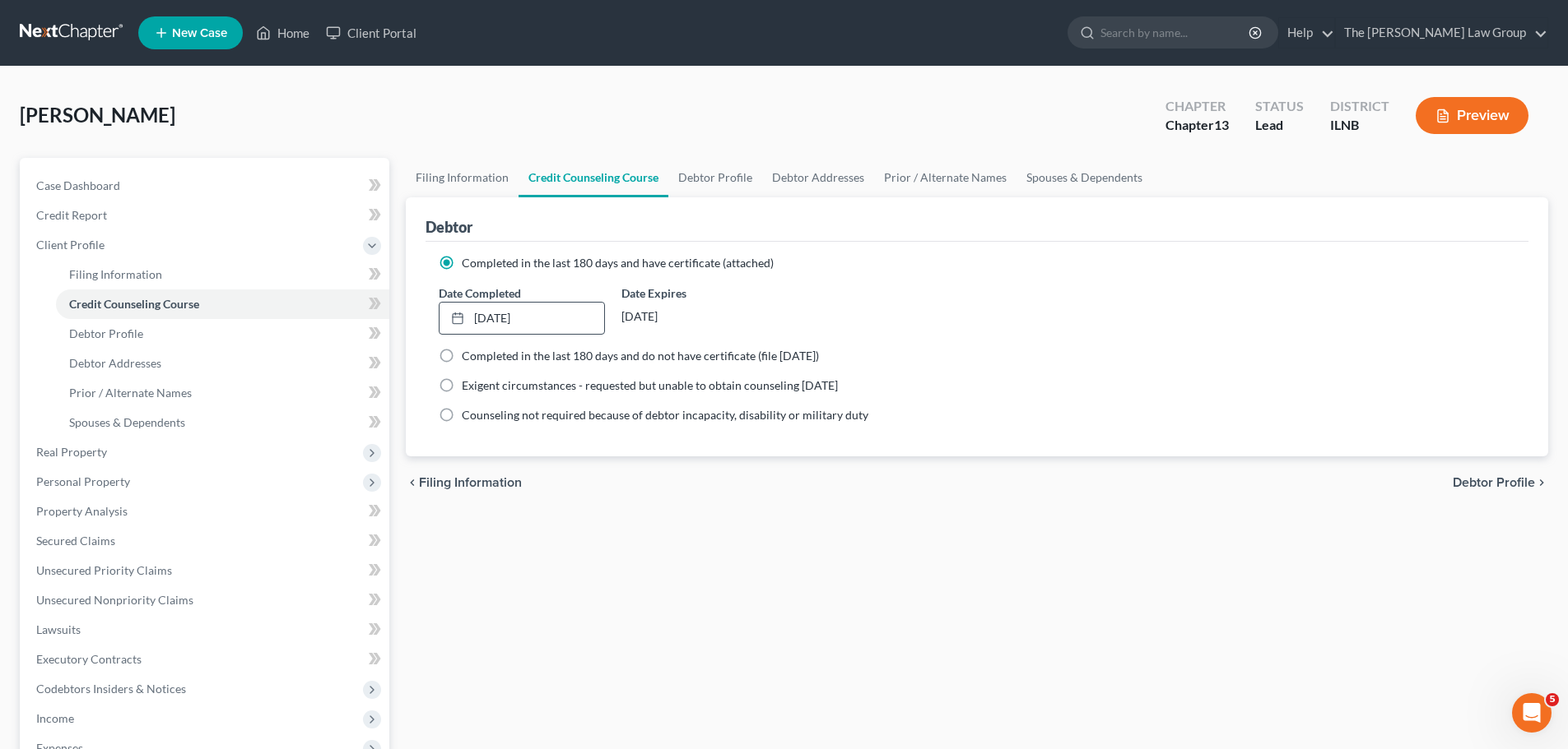
click at [1488, 484] on span "Debtor Profile" at bounding box center [1493, 483] width 82 height 13
select select "0"
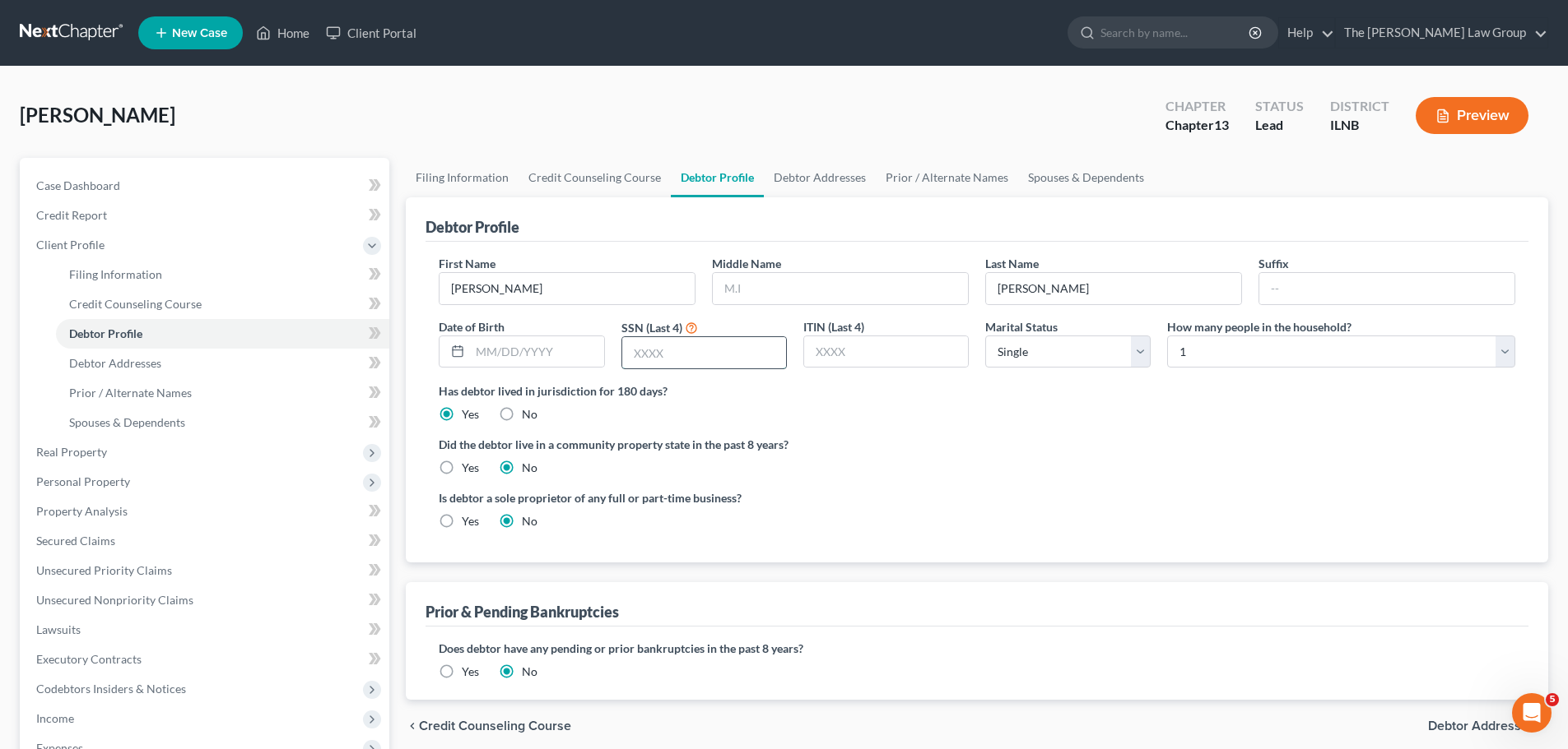
click at [730, 355] on input "text" at bounding box center [704, 353] width 164 height 31
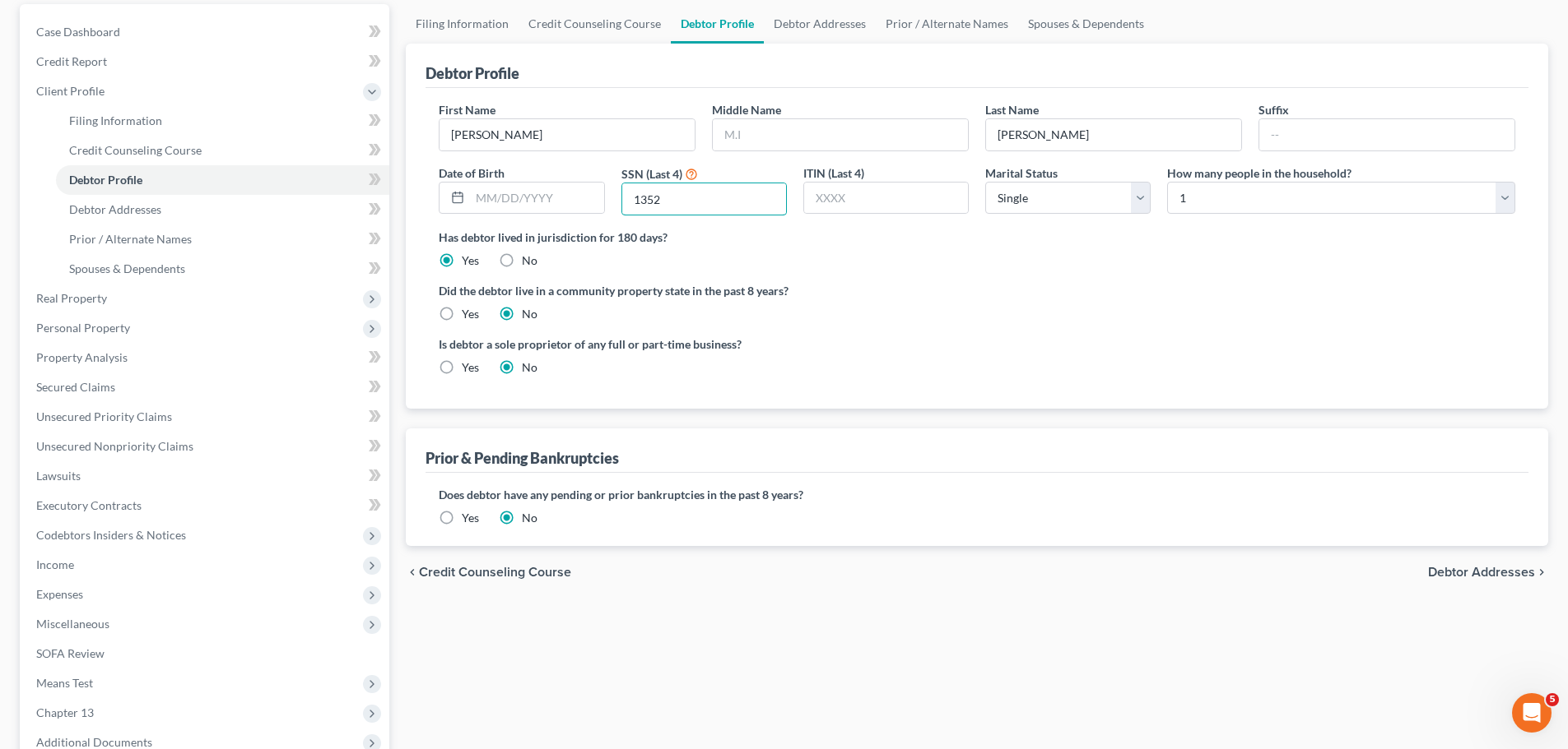
scroll to position [168, 0]
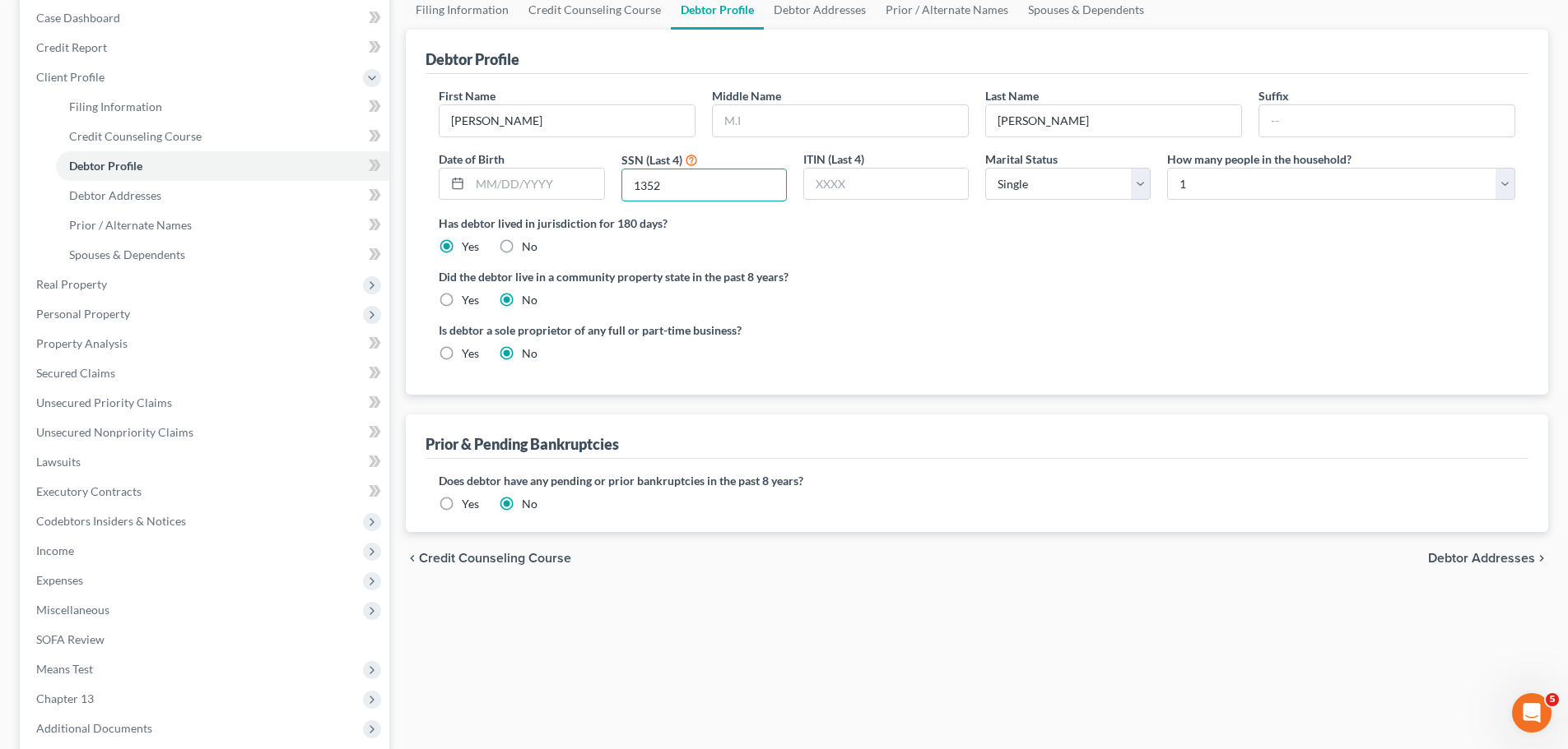
type input "1352"
click at [462, 504] on label "Yes" at bounding box center [471, 504] width 17 height 16
click at [469, 504] on input "Yes" at bounding box center [473, 501] width 11 height 11
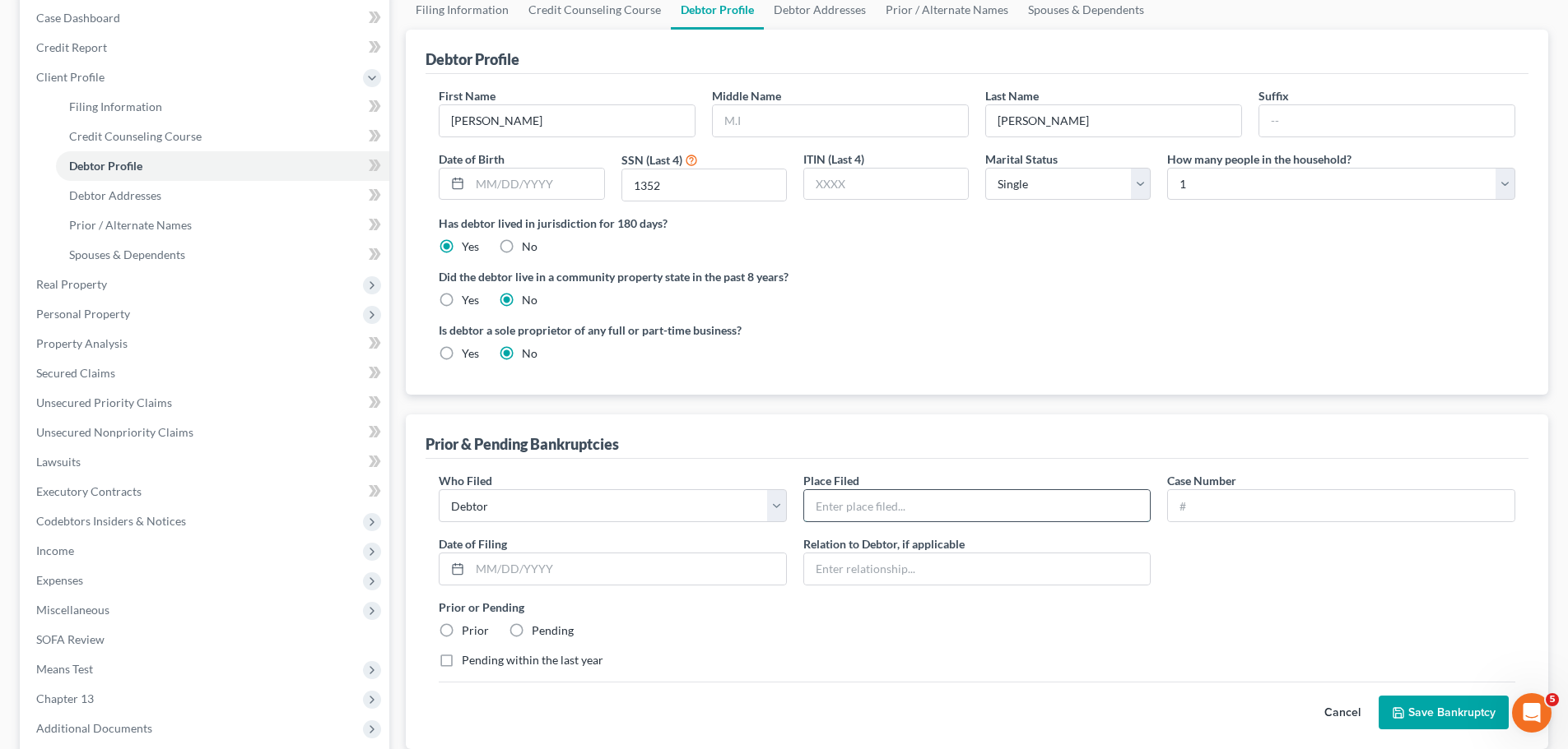
click at [856, 510] on input "text" at bounding box center [977, 506] width 346 height 31
click at [830, 512] on input "text" at bounding box center [977, 506] width 346 height 31
type input "n"
type input "Northern District of [GEOGRAPHIC_DATA]"
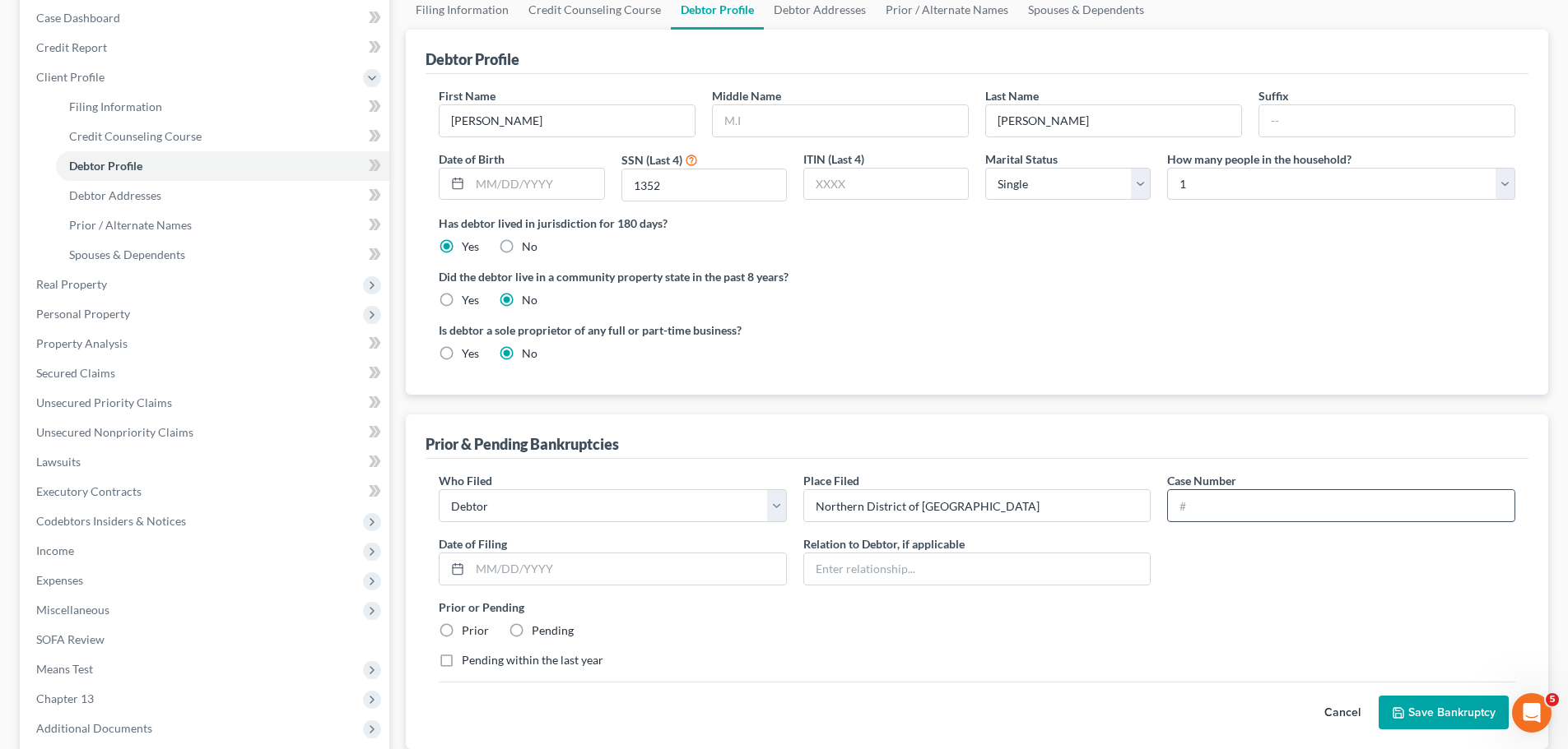
click at [1230, 510] on input "text" at bounding box center [1340, 506] width 346 height 31
type input "25-08462"
click at [479, 570] on input "text" at bounding box center [628, 569] width 316 height 31
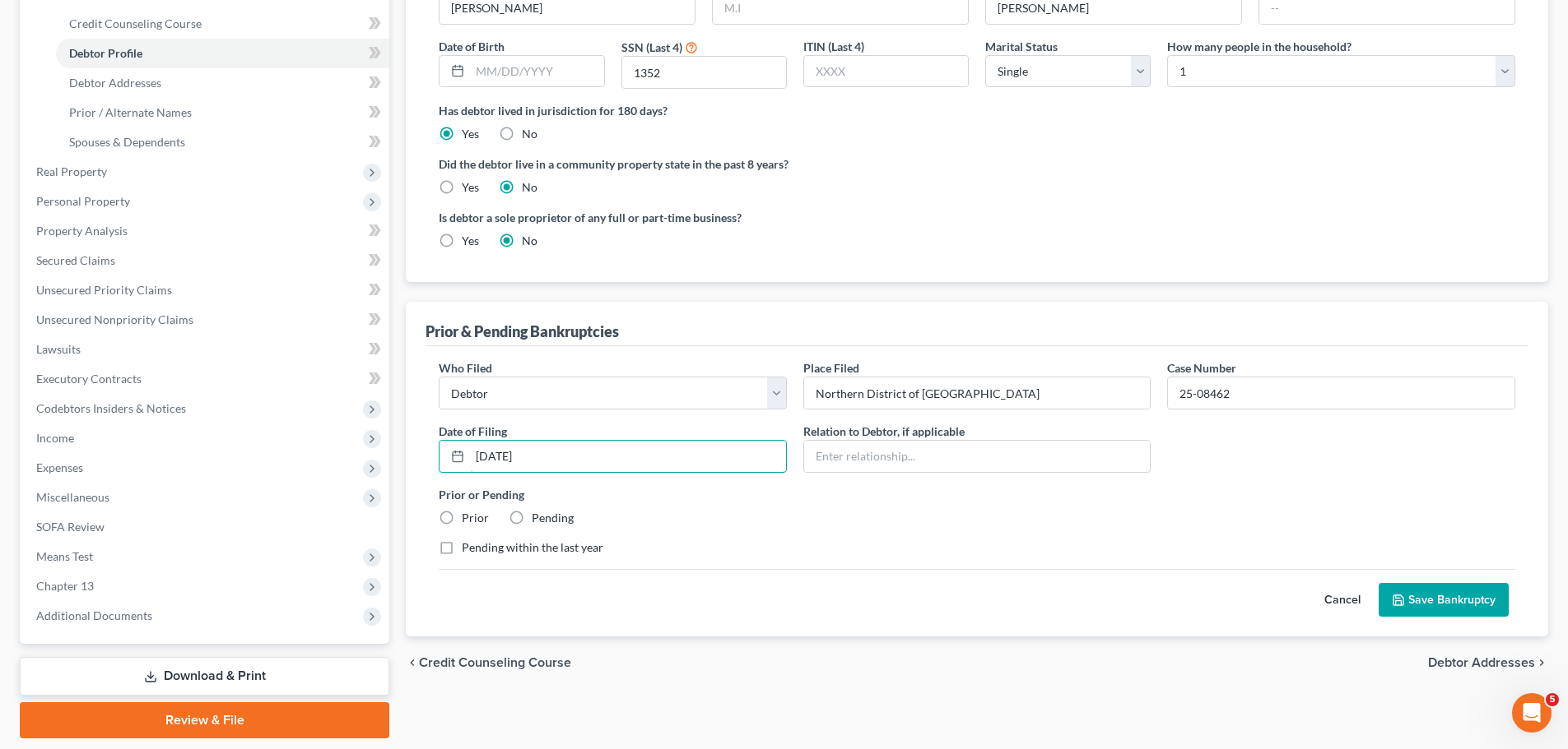
scroll to position [333, 0]
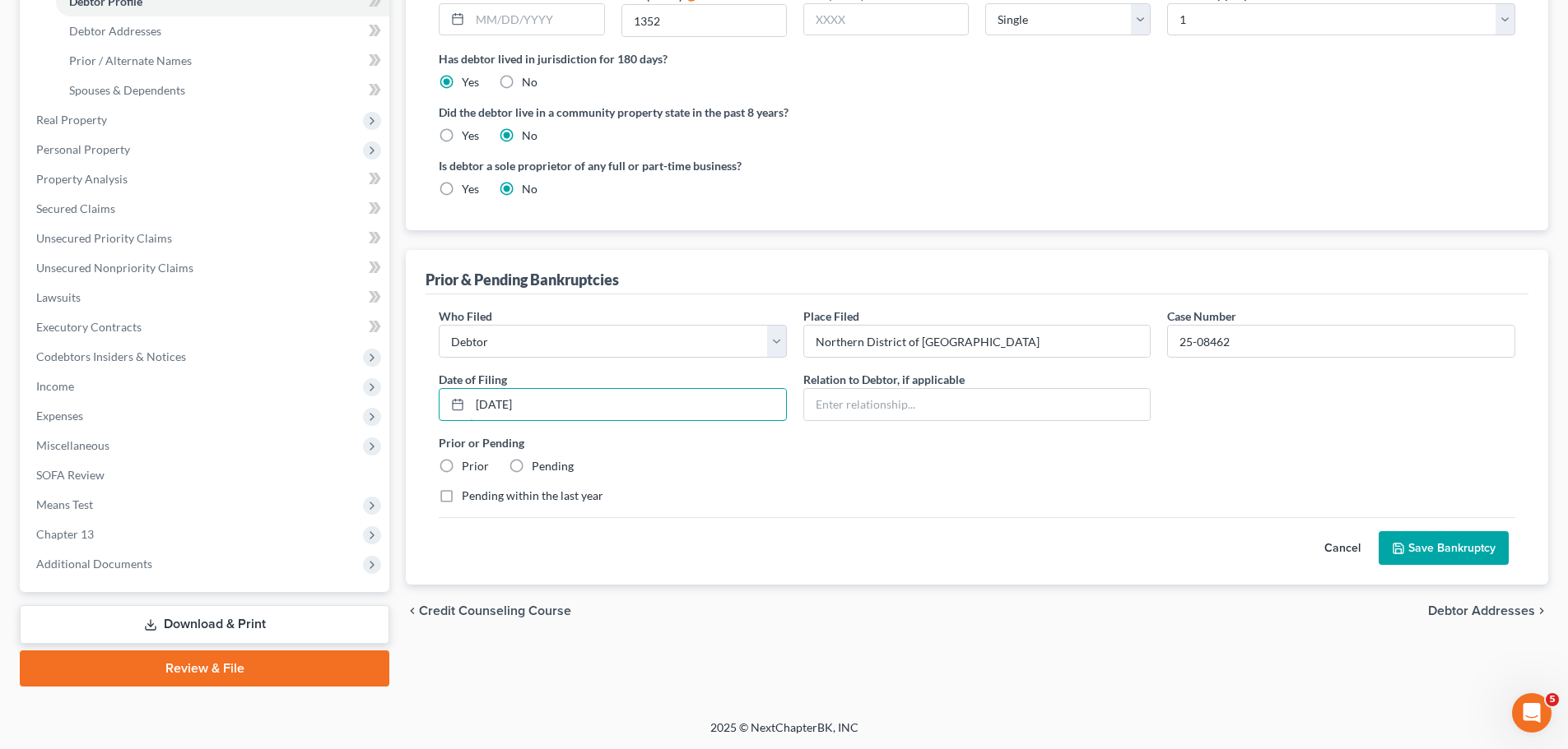
type input "[DATE]"
click at [462, 463] on label "Prior" at bounding box center [475, 466] width 27 height 16
click at [469, 463] on input "Prior" at bounding box center [473, 463] width 11 height 11
radio input "true"
click at [462, 495] on label "Pending within the last year" at bounding box center [532, 495] width 142 height 16
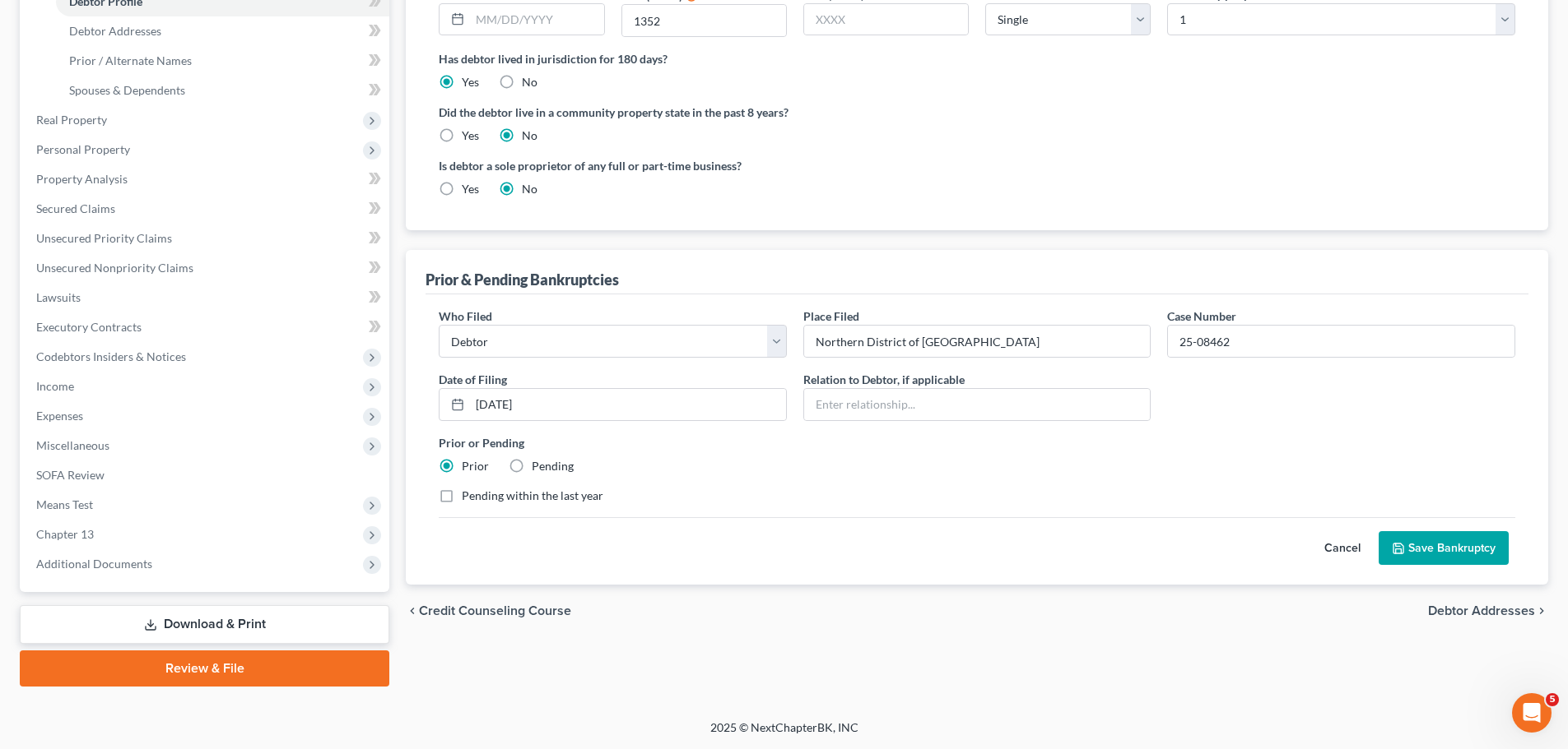
click at [469, 495] on input "Pending within the last year" at bounding box center [473, 493] width 11 height 11
checkbox input "true"
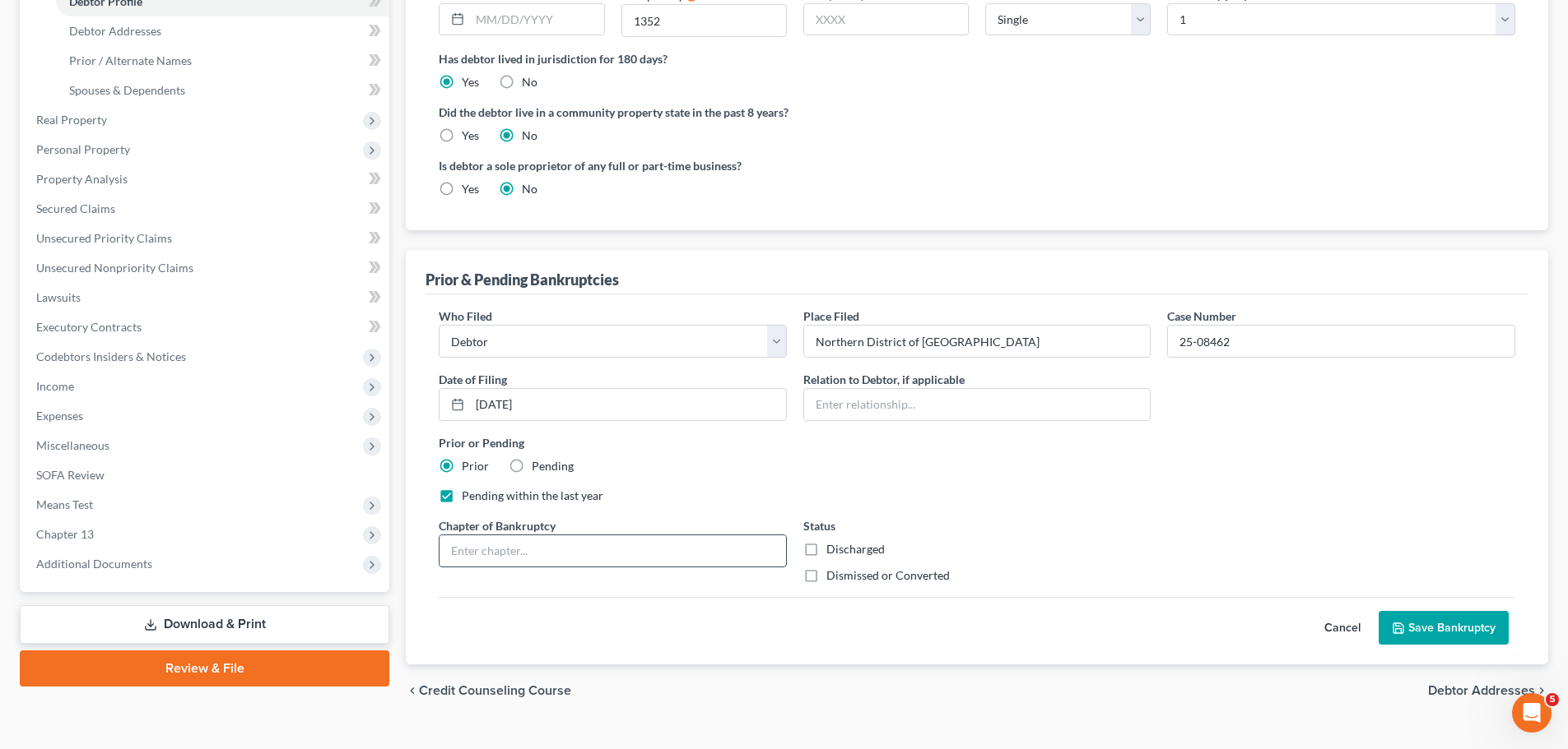
click at [480, 548] on input "text" at bounding box center [612, 551] width 346 height 31
type input "13"
click at [826, 579] on label "Dismissed or Converted" at bounding box center [888, 575] width 123 height 16
click at [833, 578] on input "Dismissed or Converted" at bounding box center [838, 573] width 11 height 11
checkbox input "true"
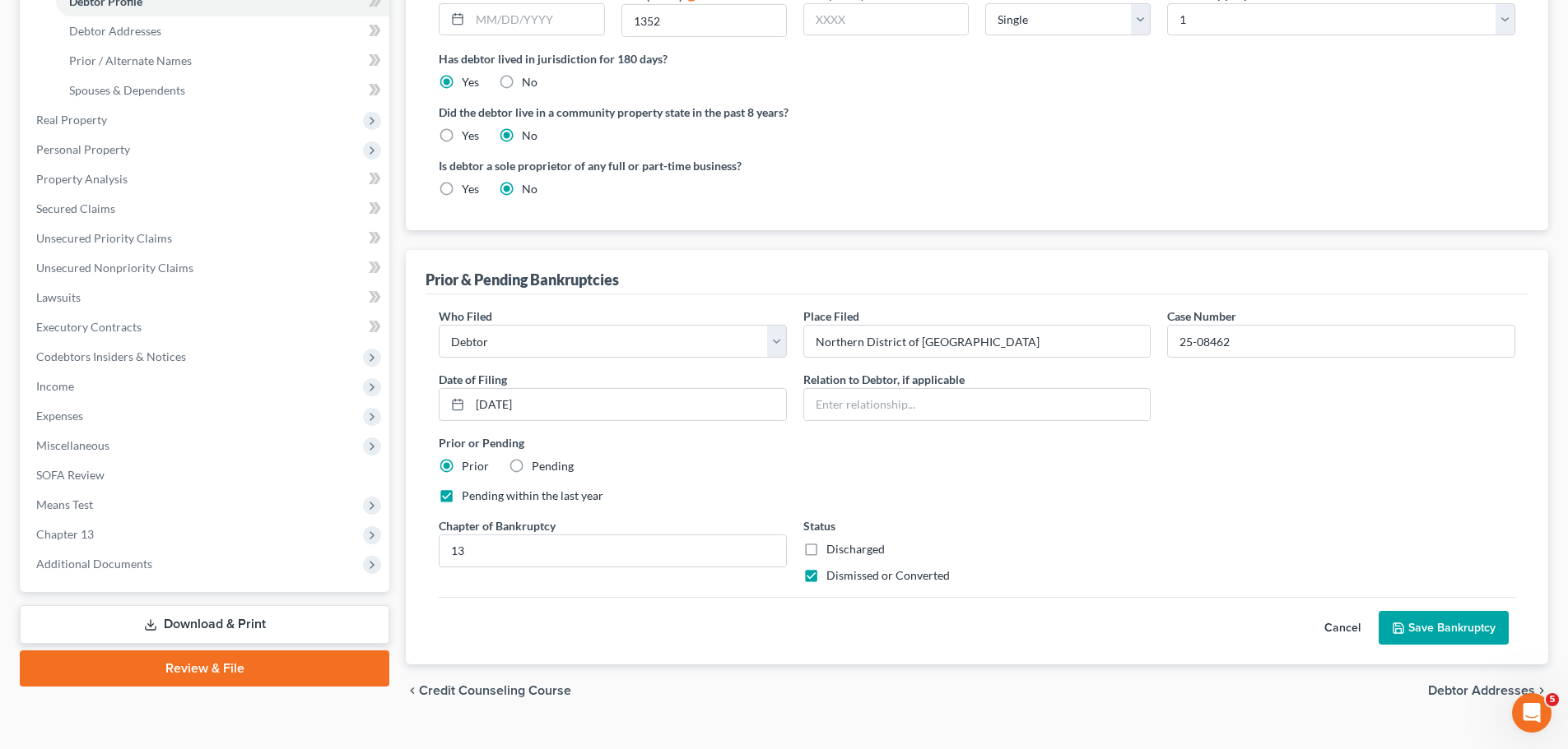
click at [1443, 629] on button "Save Bankruptcy" at bounding box center [1443, 629] width 130 height 35
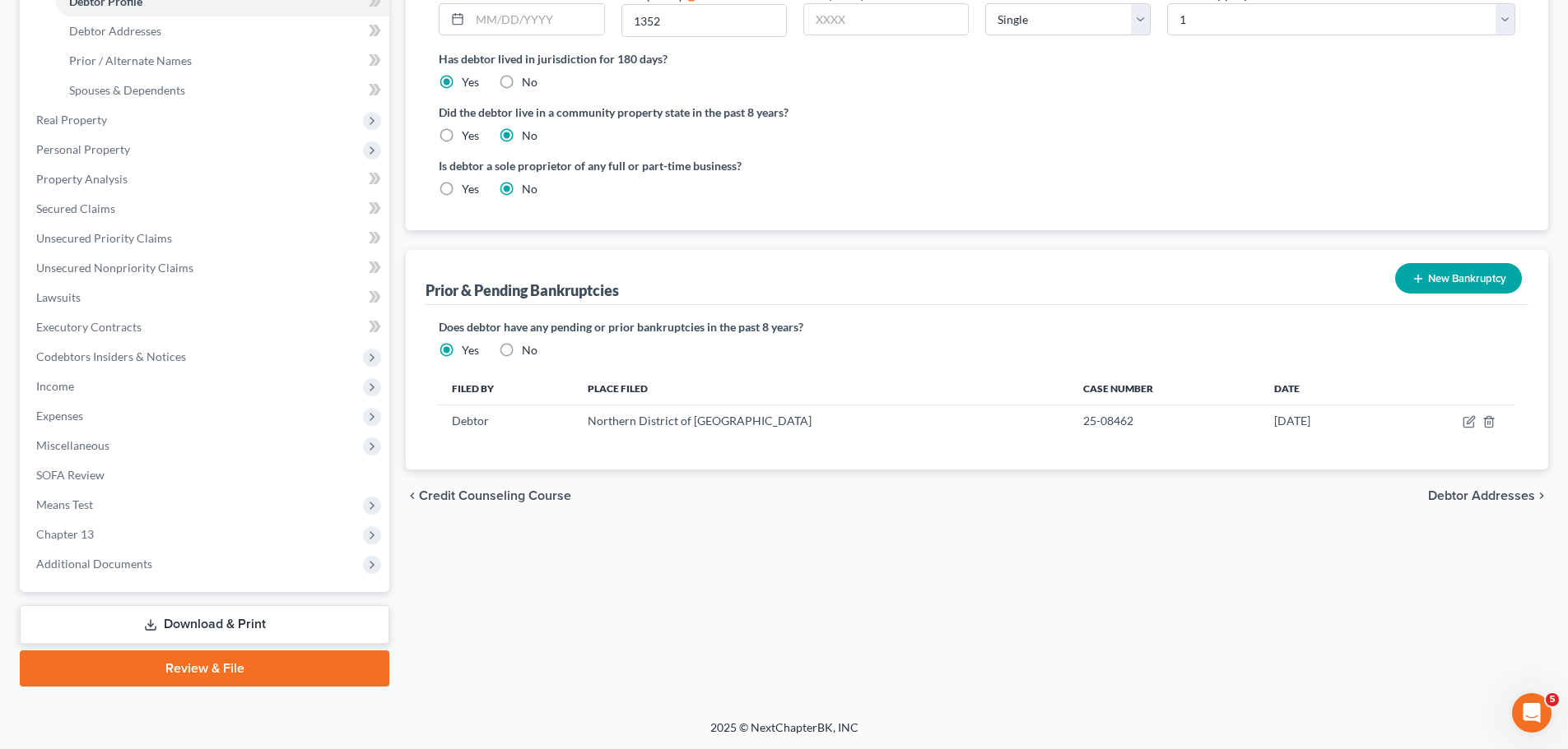
click at [1490, 496] on span "Debtor Addresses" at bounding box center [1481, 496] width 107 height 13
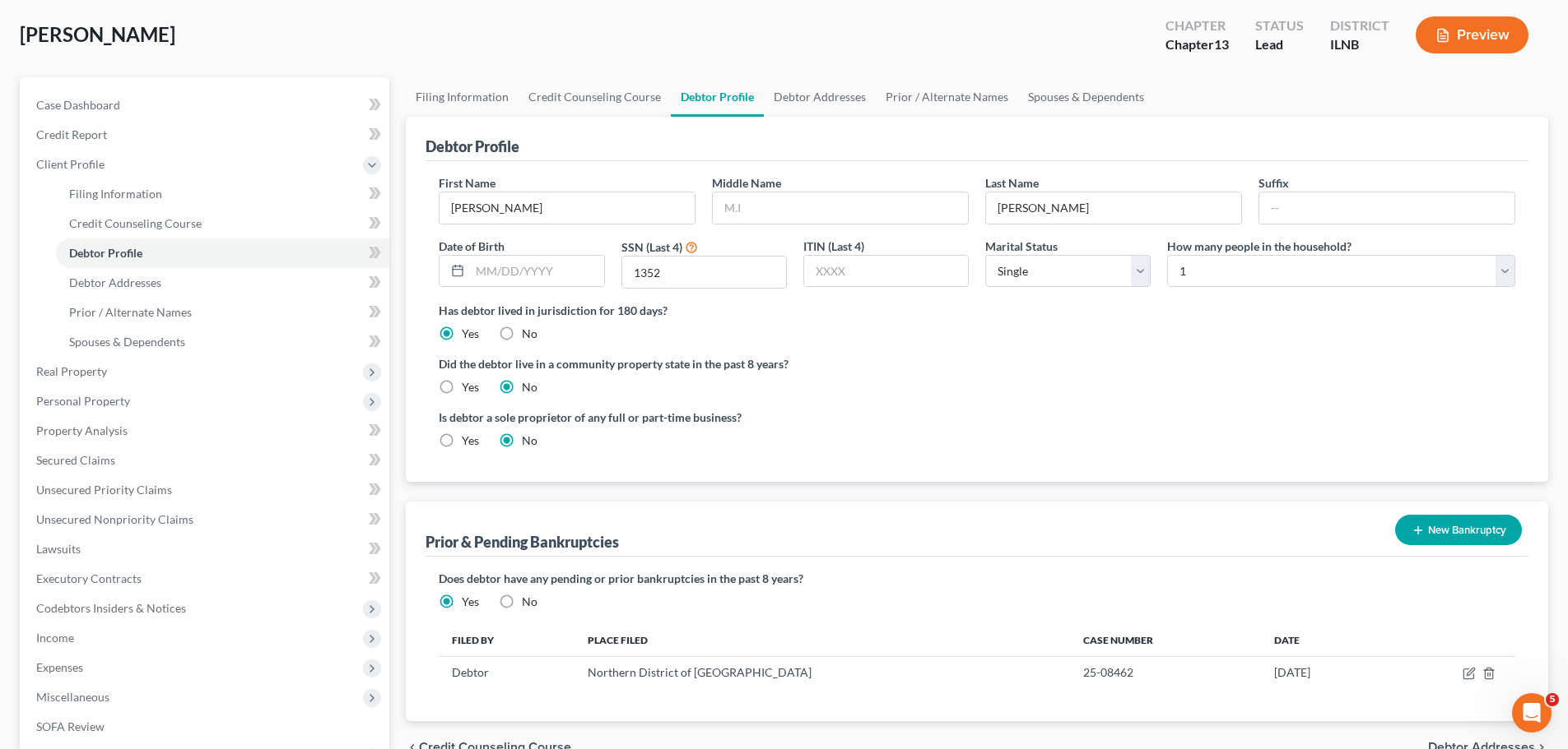
select select "0"
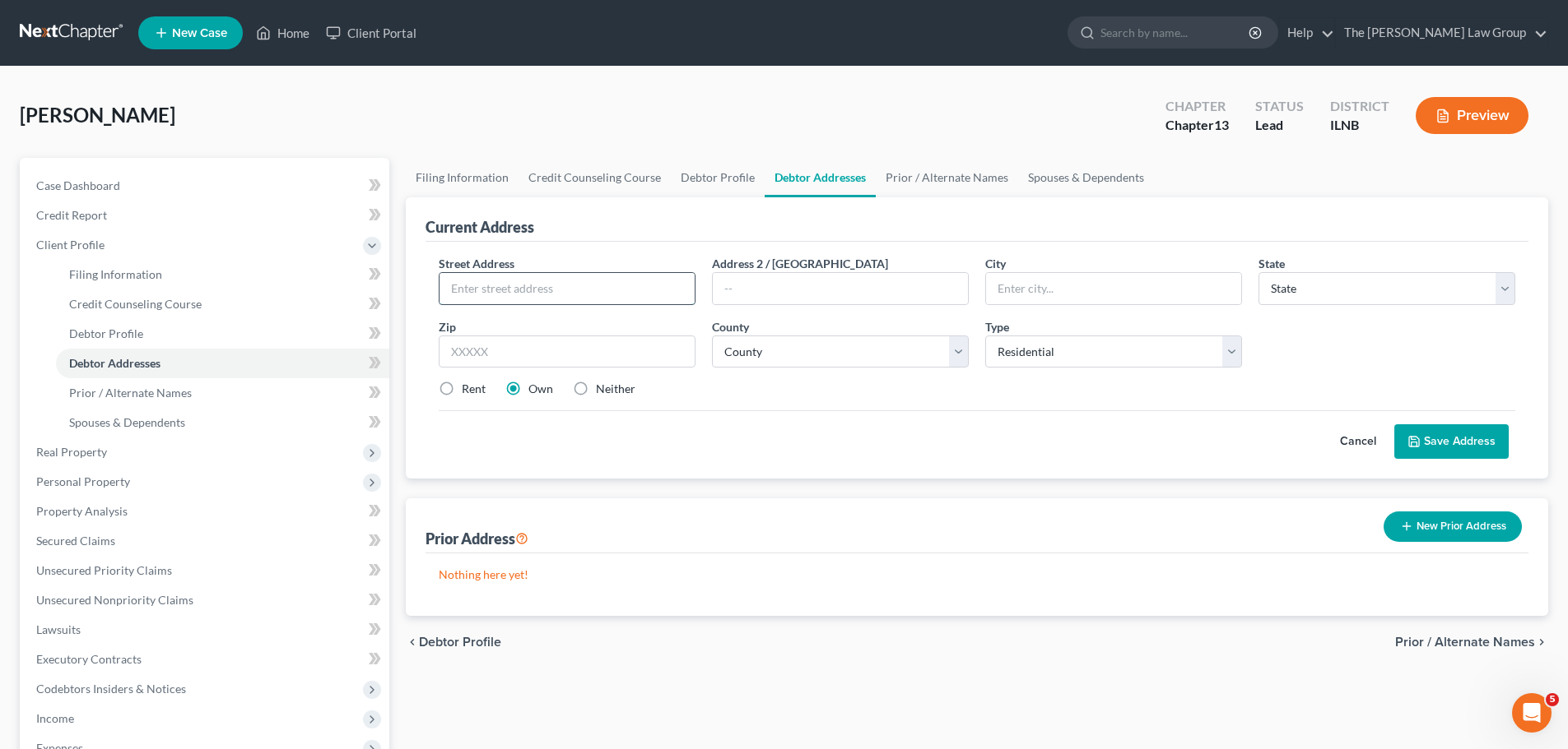
click at [602, 298] on input "text" at bounding box center [567, 288] width 256 height 31
click at [526, 286] on input "text" at bounding box center [567, 288] width 256 height 31
type input "[STREET_ADDRESS]"
click at [1084, 297] on input "text" at bounding box center [1113, 288] width 256 height 31
type input "WOODRIDGE"
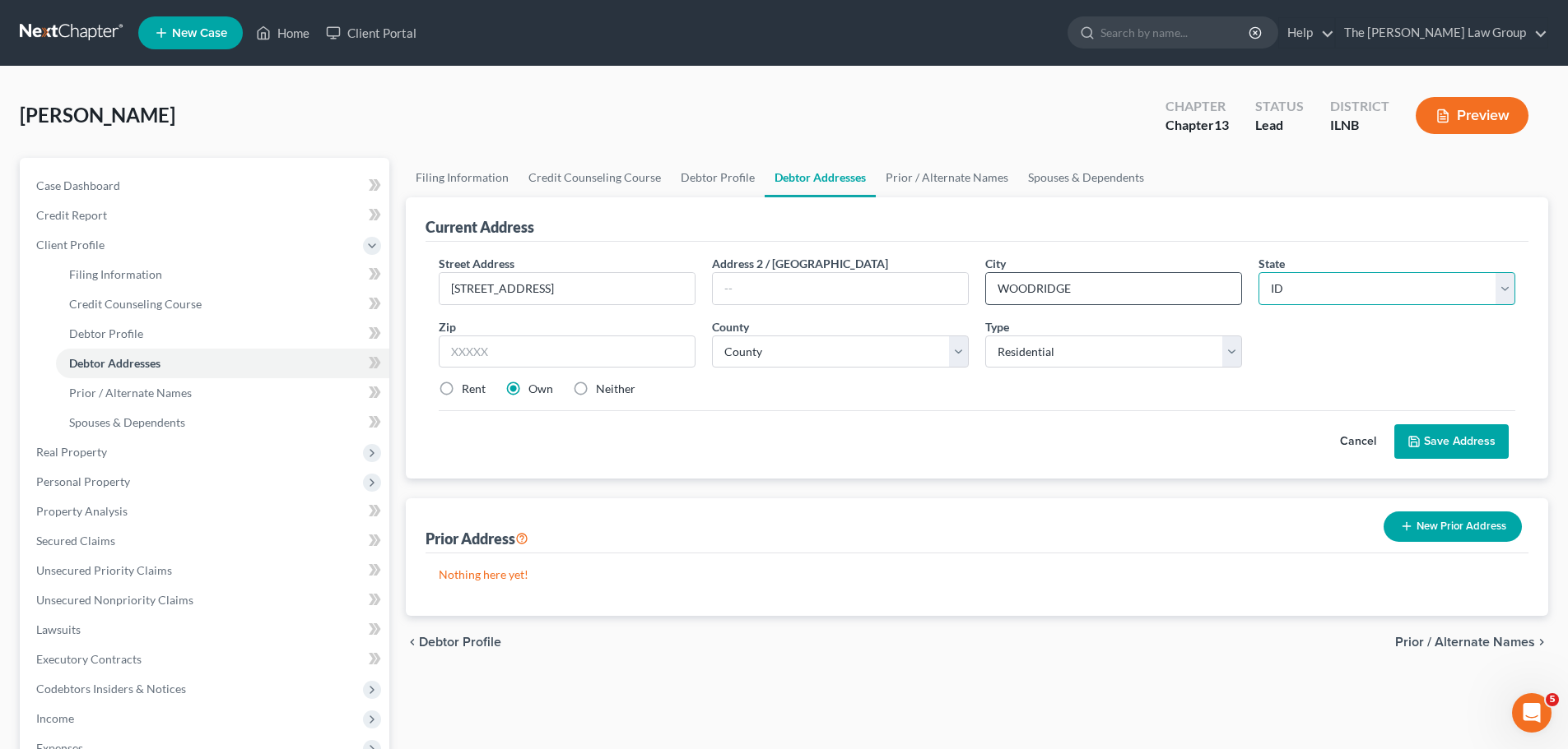
select select "14"
click at [527, 356] on input "text" at bounding box center [567, 352] width 257 height 33
type input "60517"
type input "Woodridge"
click at [770, 352] on select "County [GEOGRAPHIC_DATA] [GEOGRAPHIC_DATA] [GEOGRAPHIC_DATA] [GEOGRAPHIC_DATA] …" at bounding box center [840, 352] width 257 height 33
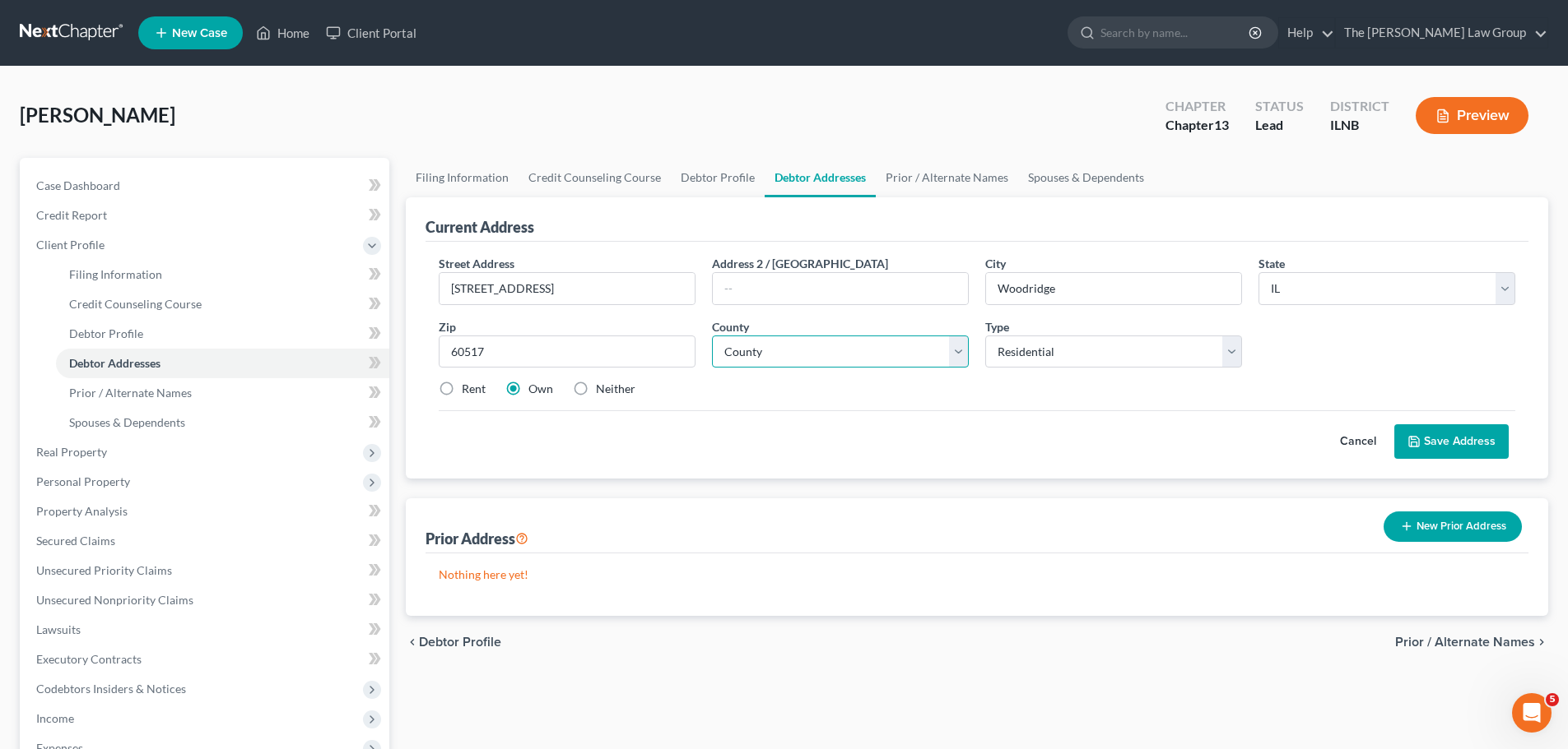
select select "21"
click at [712, 335] on select "County [GEOGRAPHIC_DATA] [GEOGRAPHIC_DATA] [GEOGRAPHIC_DATA] [GEOGRAPHIC_DATA] …" at bounding box center [840, 352] width 257 height 33
click at [1085, 353] on select "Select Residential Mailing Rental Business" at bounding box center [1113, 352] width 257 height 33
click at [985, 335] on select "Select Residential Mailing Rental Business" at bounding box center [1113, 352] width 257 height 33
click at [1450, 441] on button "Save Address" at bounding box center [1451, 441] width 115 height 35
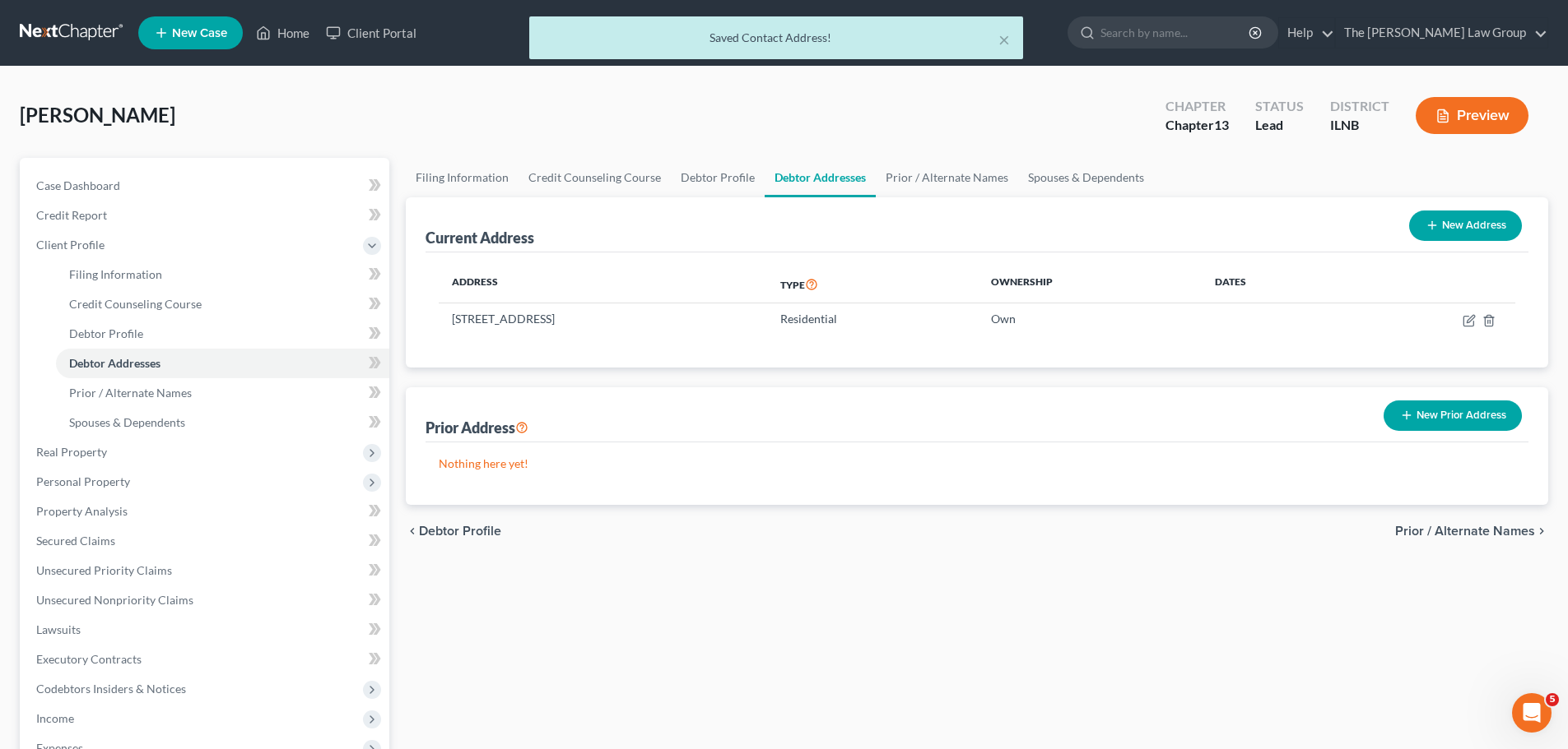
click at [1471, 531] on span "Prior / Alternate Names" at bounding box center [1464, 531] width 140 height 13
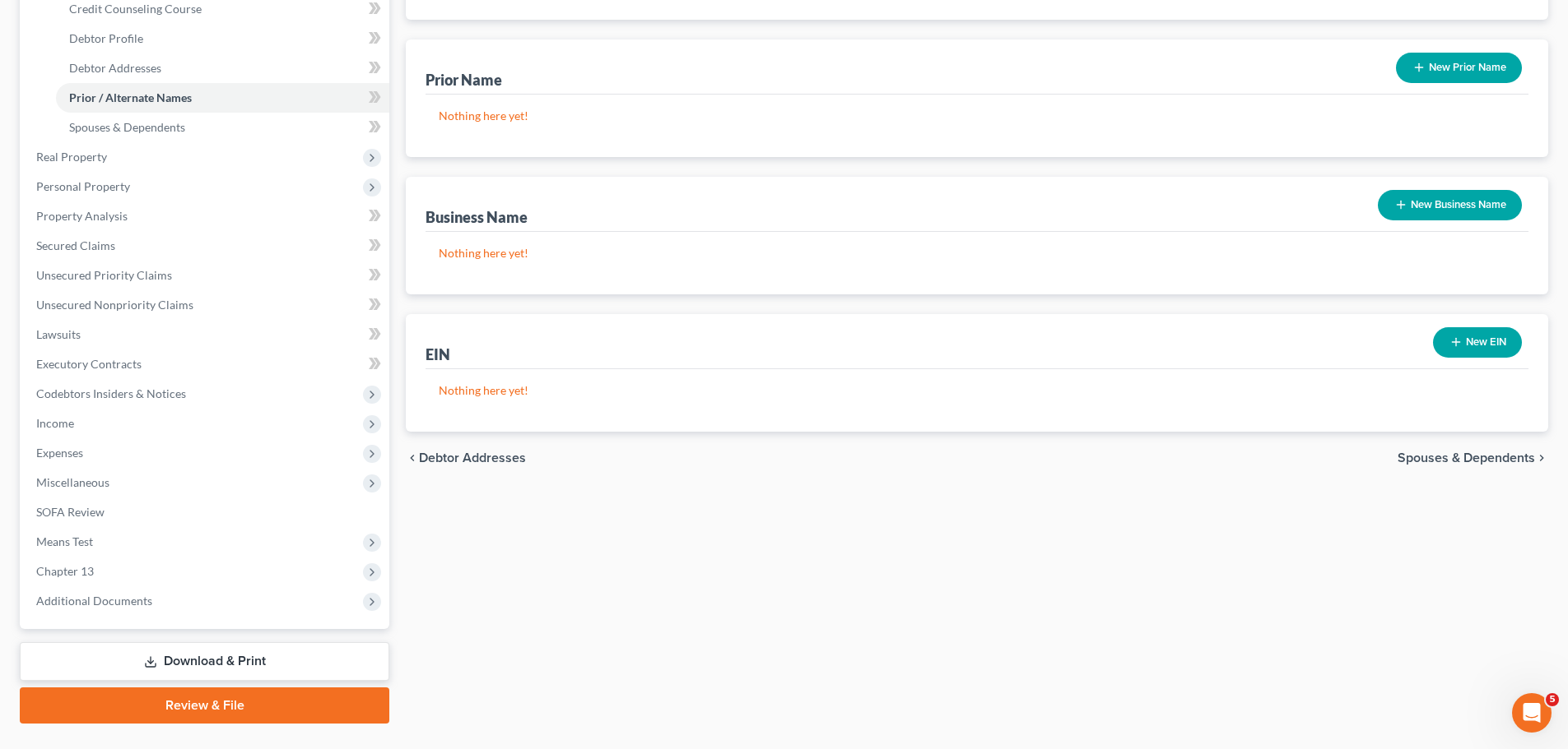
scroll to position [329, 0]
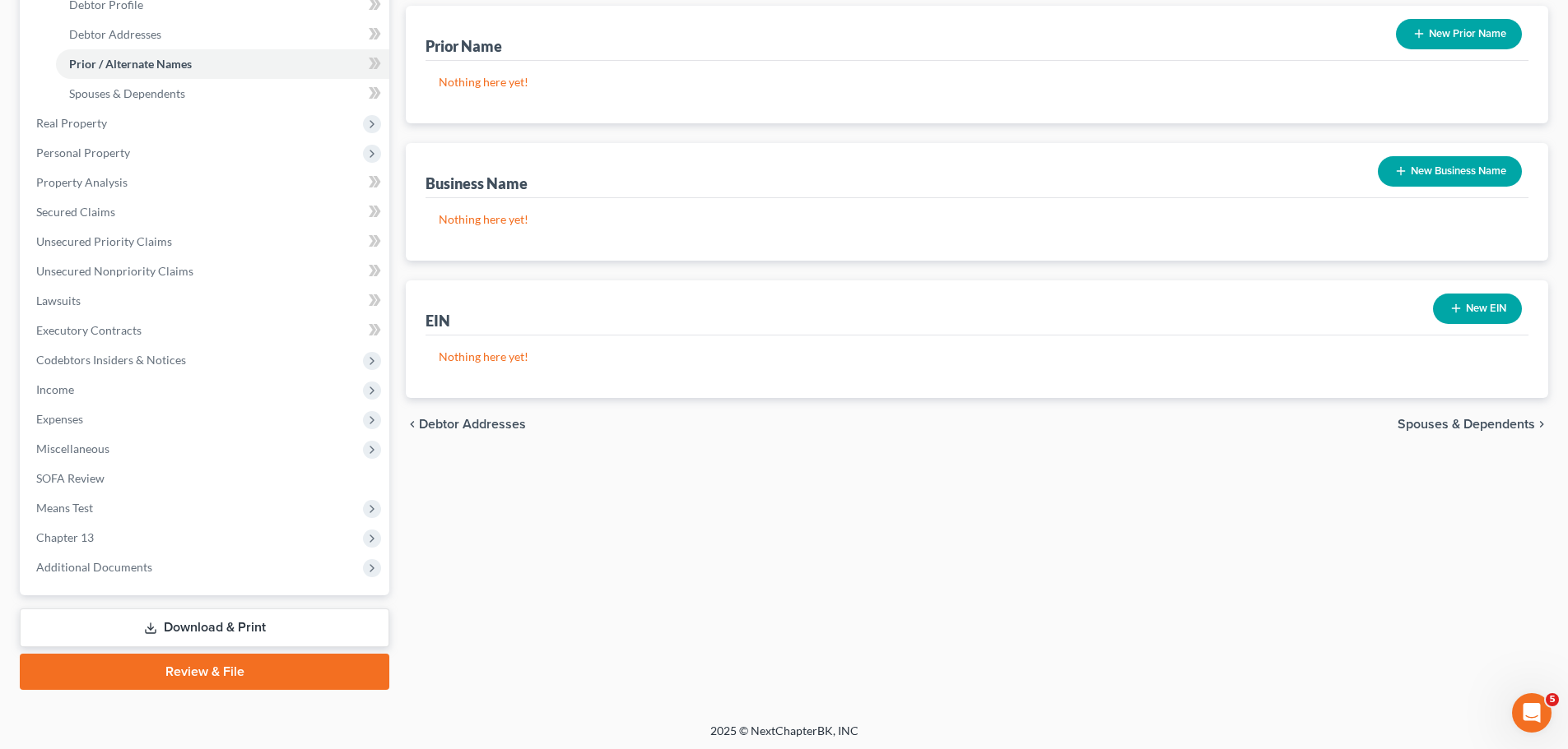
click at [1468, 420] on span "Spouses & Dependents" at bounding box center [1466, 424] width 138 height 13
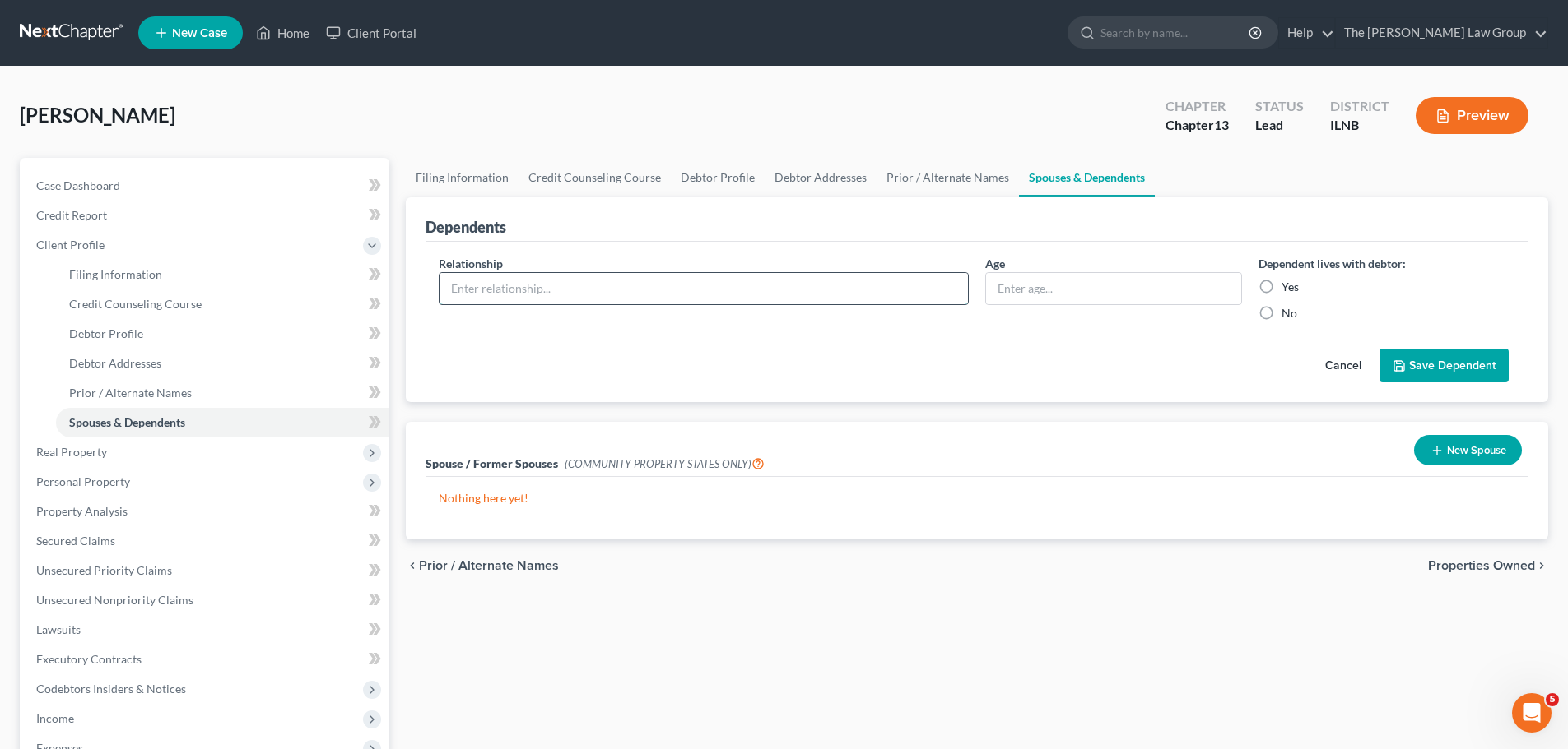
click at [803, 296] on input "text" at bounding box center [704, 288] width 528 height 31
click at [1282, 312] on label "No" at bounding box center [1289, 313] width 15 height 16
click at [1287, 312] on input "No" at bounding box center [1292, 310] width 11 height 11
radio input "true"
click at [1441, 367] on button "Save Dependent" at bounding box center [1444, 366] width 129 height 35
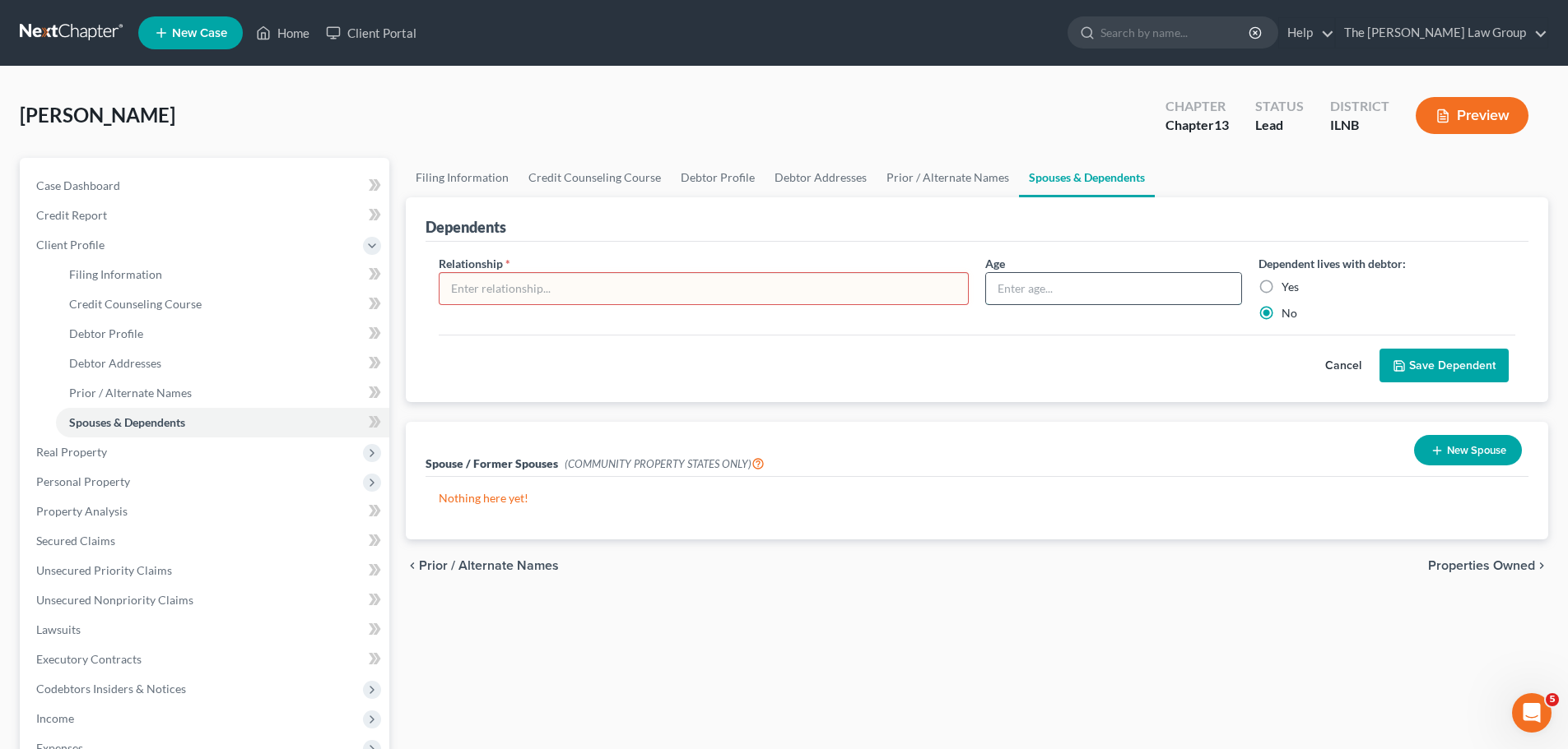
click at [1013, 288] on input "text" at bounding box center [1113, 288] width 256 height 31
click at [788, 300] on input "text" at bounding box center [704, 288] width 528 height 31
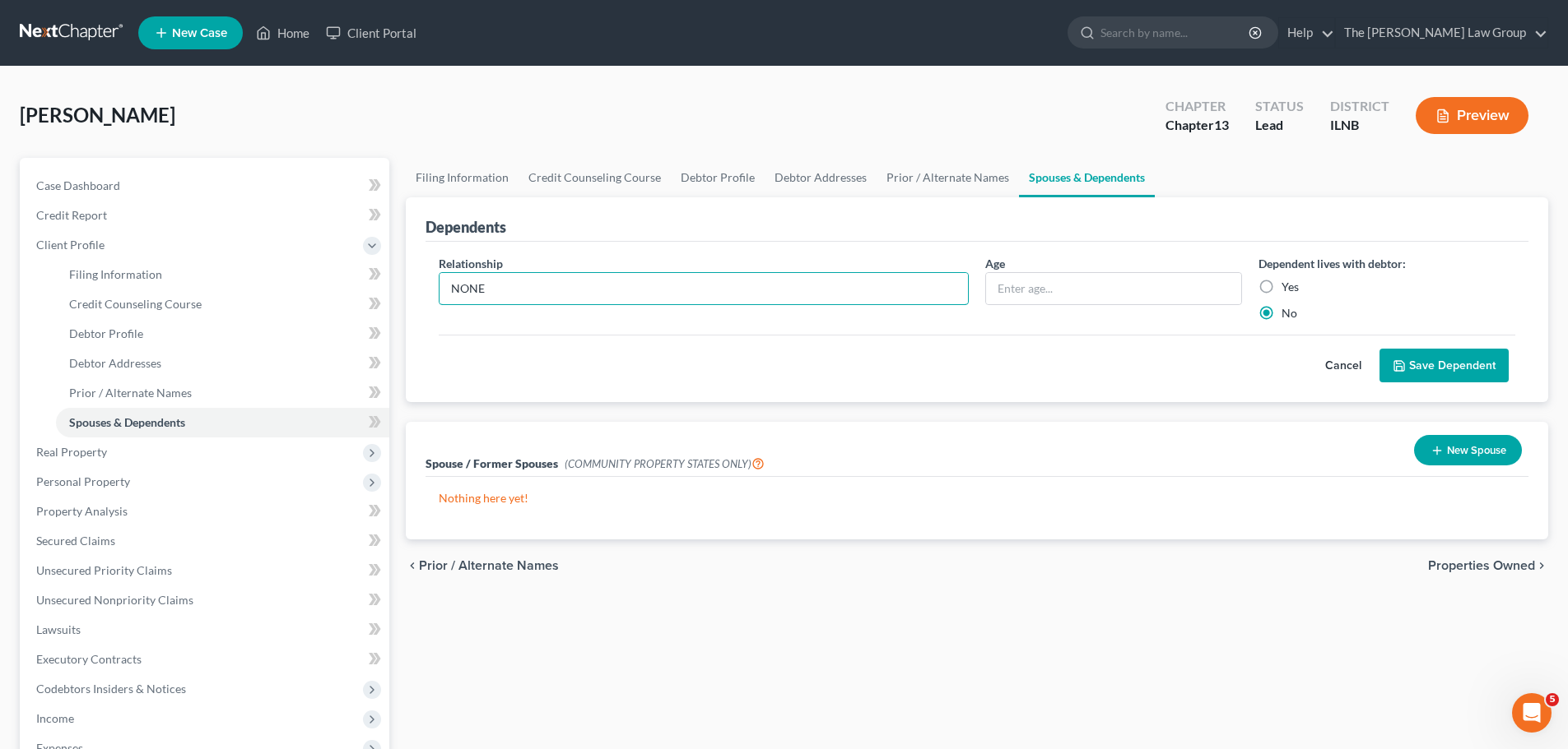
type input "NONE"
click at [1463, 366] on button "Save Dependent" at bounding box center [1444, 366] width 129 height 35
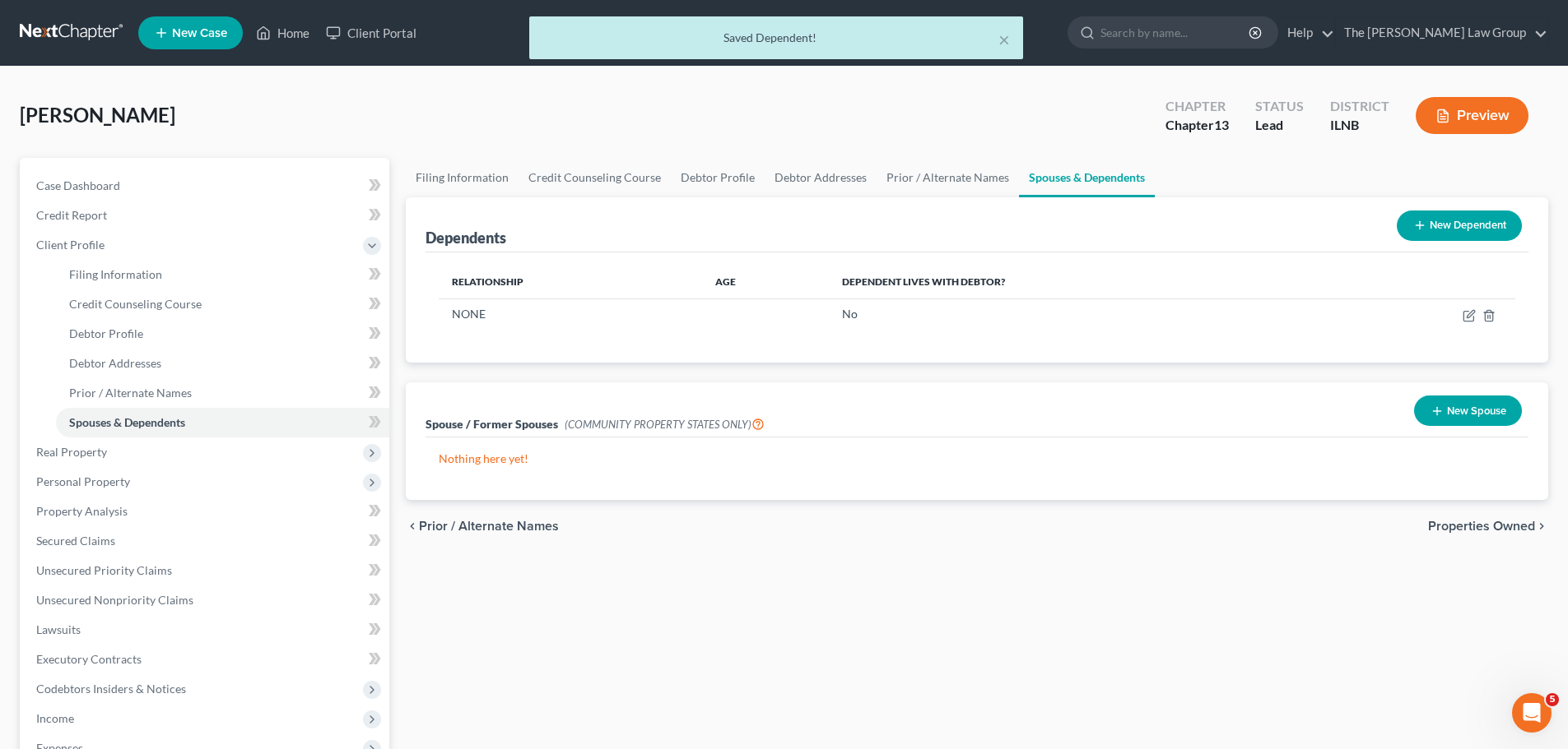
click at [1472, 529] on span "Properties Owned" at bounding box center [1481, 526] width 107 height 13
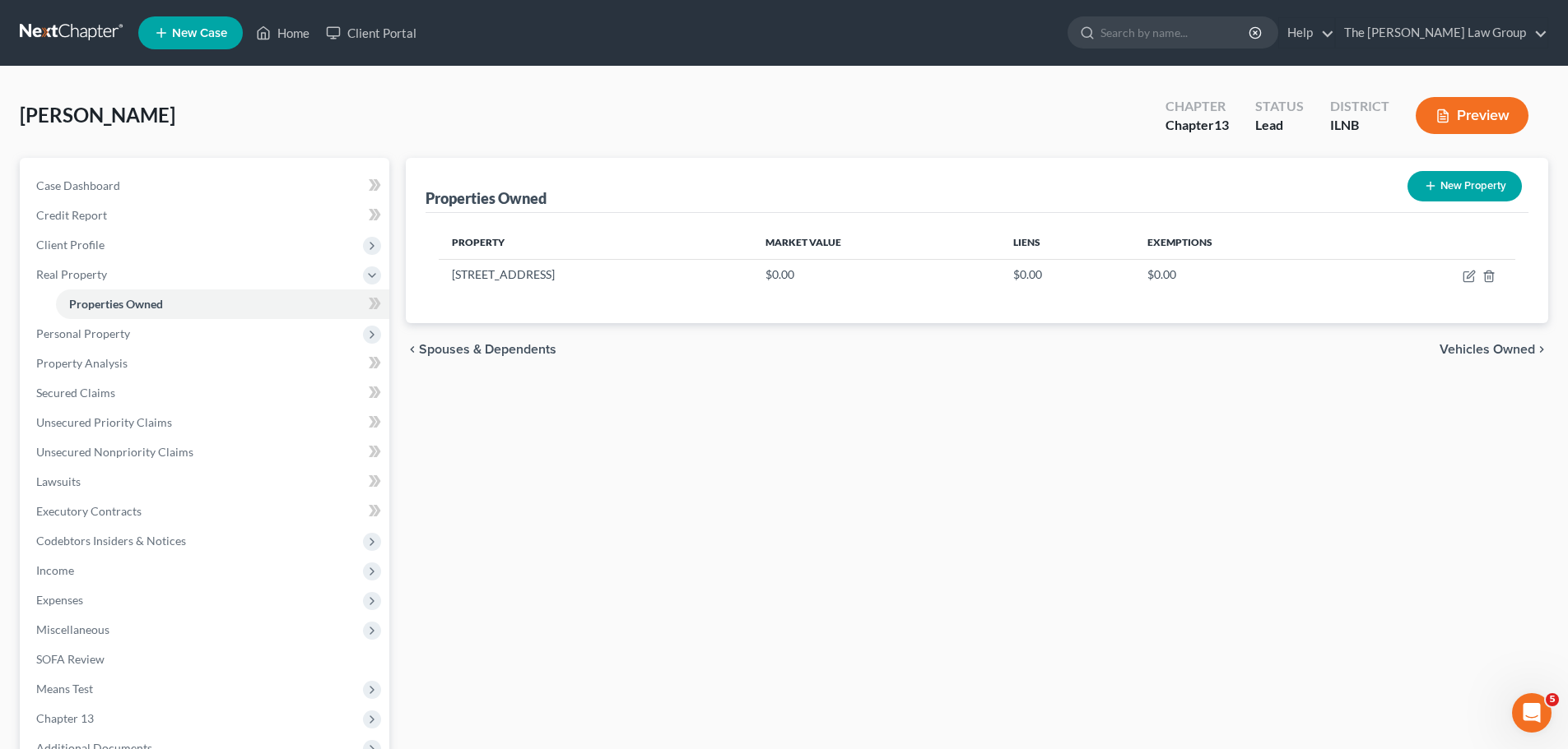
click at [1482, 352] on span "Vehicles Owned" at bounding box center [1486, 350] width 95 height 13
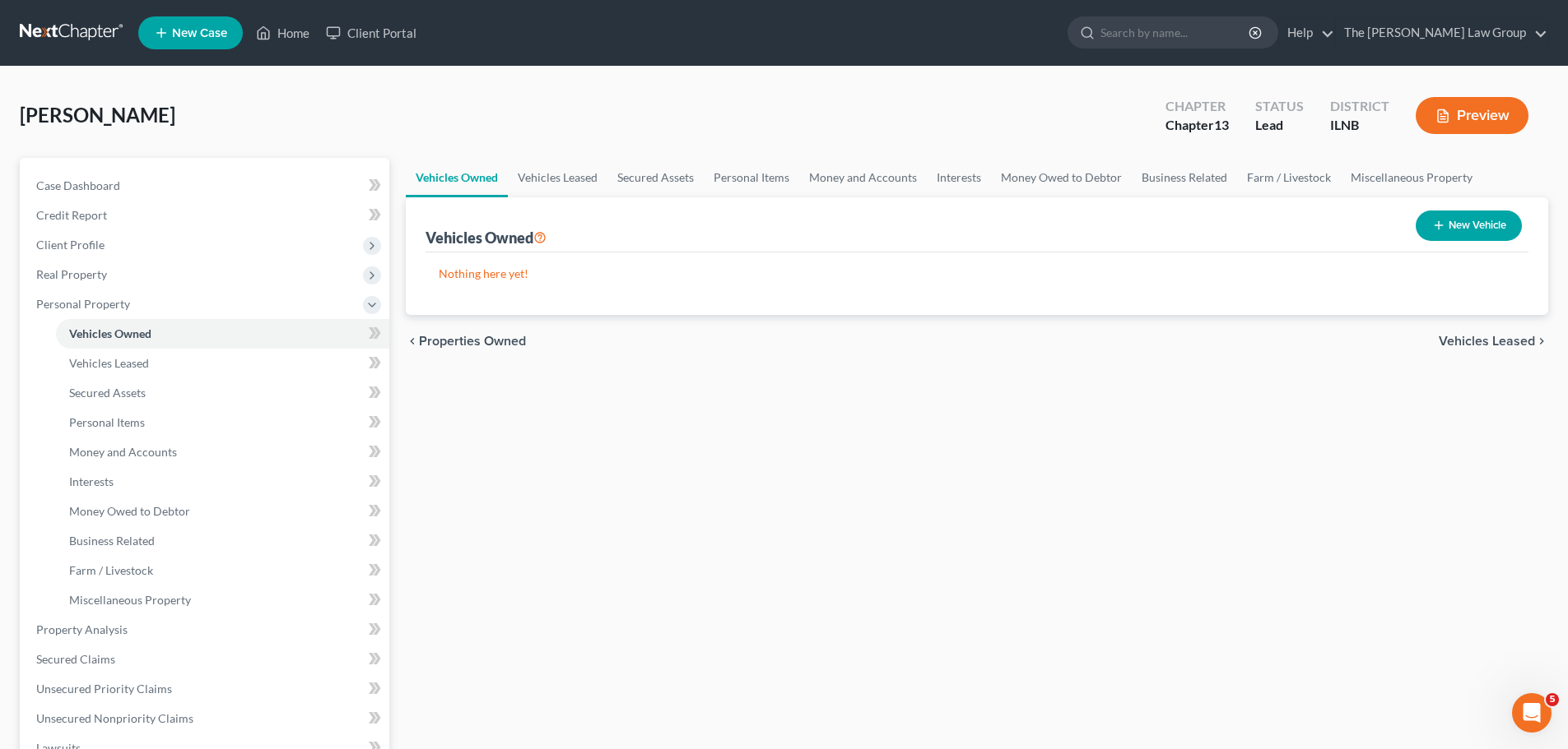
click at [1489, 337] on span "Vehicles Leased" at bounding box center [1487, 341] width 96 height 13
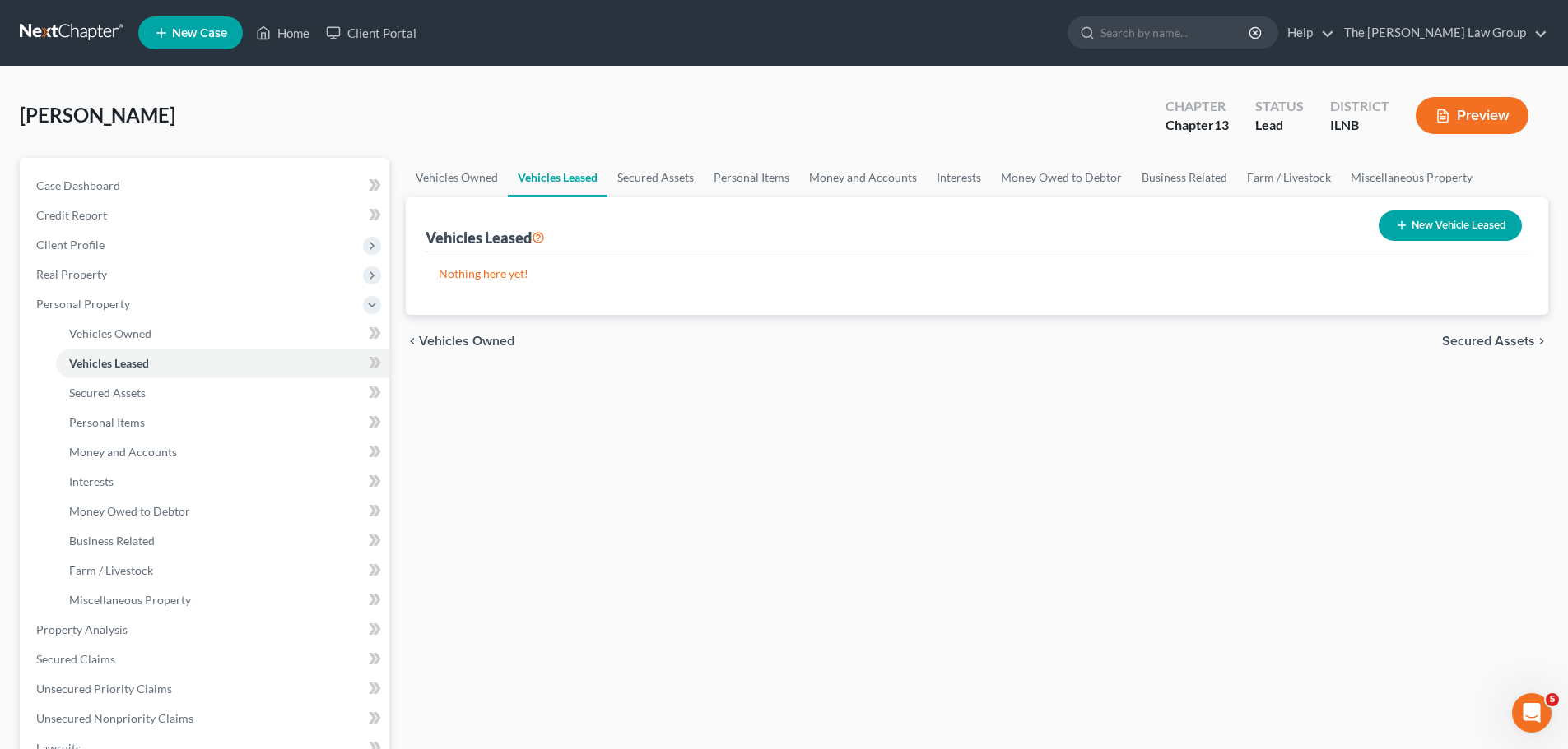
click at [1483, 343] on span "Secured Assets" at bounding box center [1488, 341] width 93 height 13
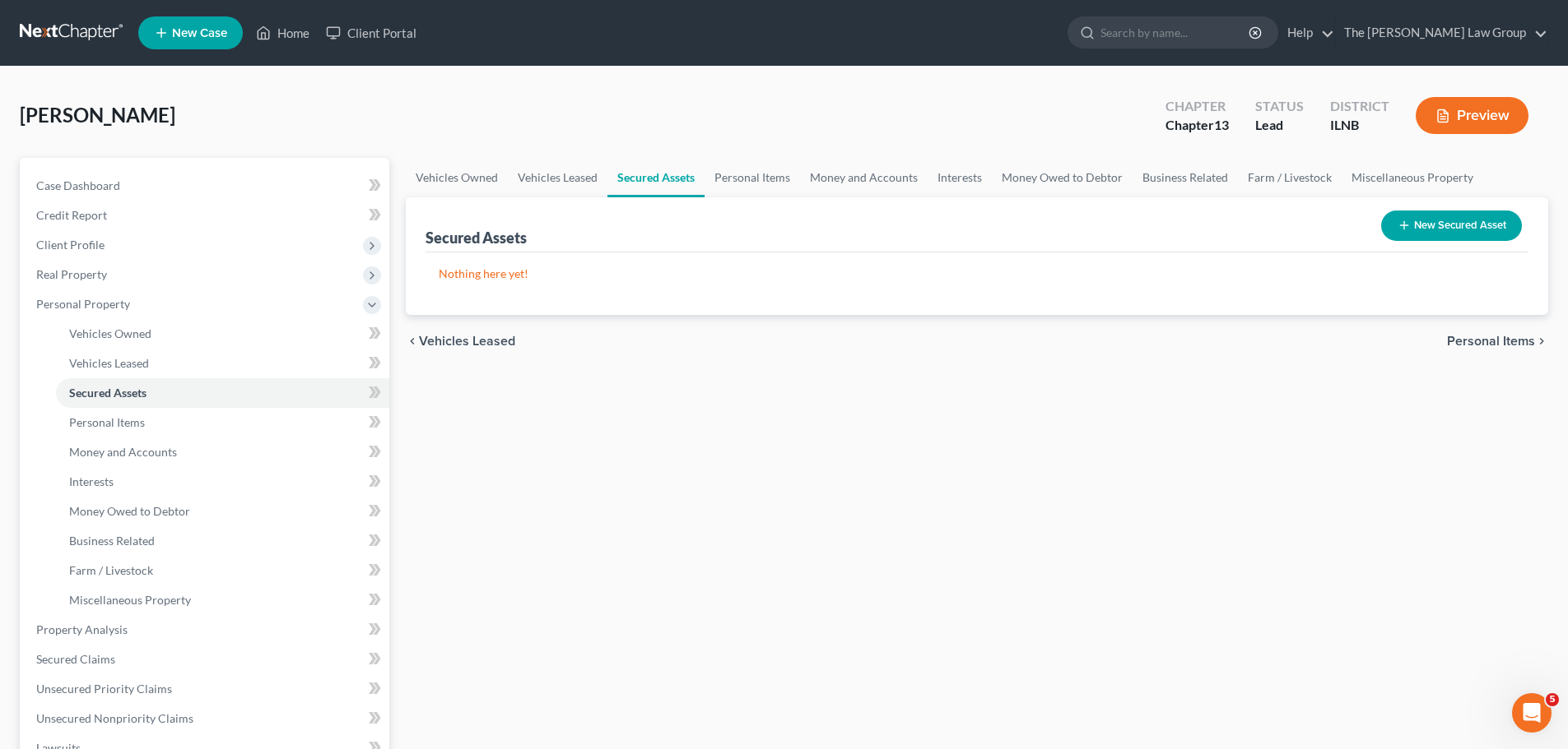
click at [1459, 227] on button "New Secured Asset" at bounding box center [1451, 226] width 141 height 31
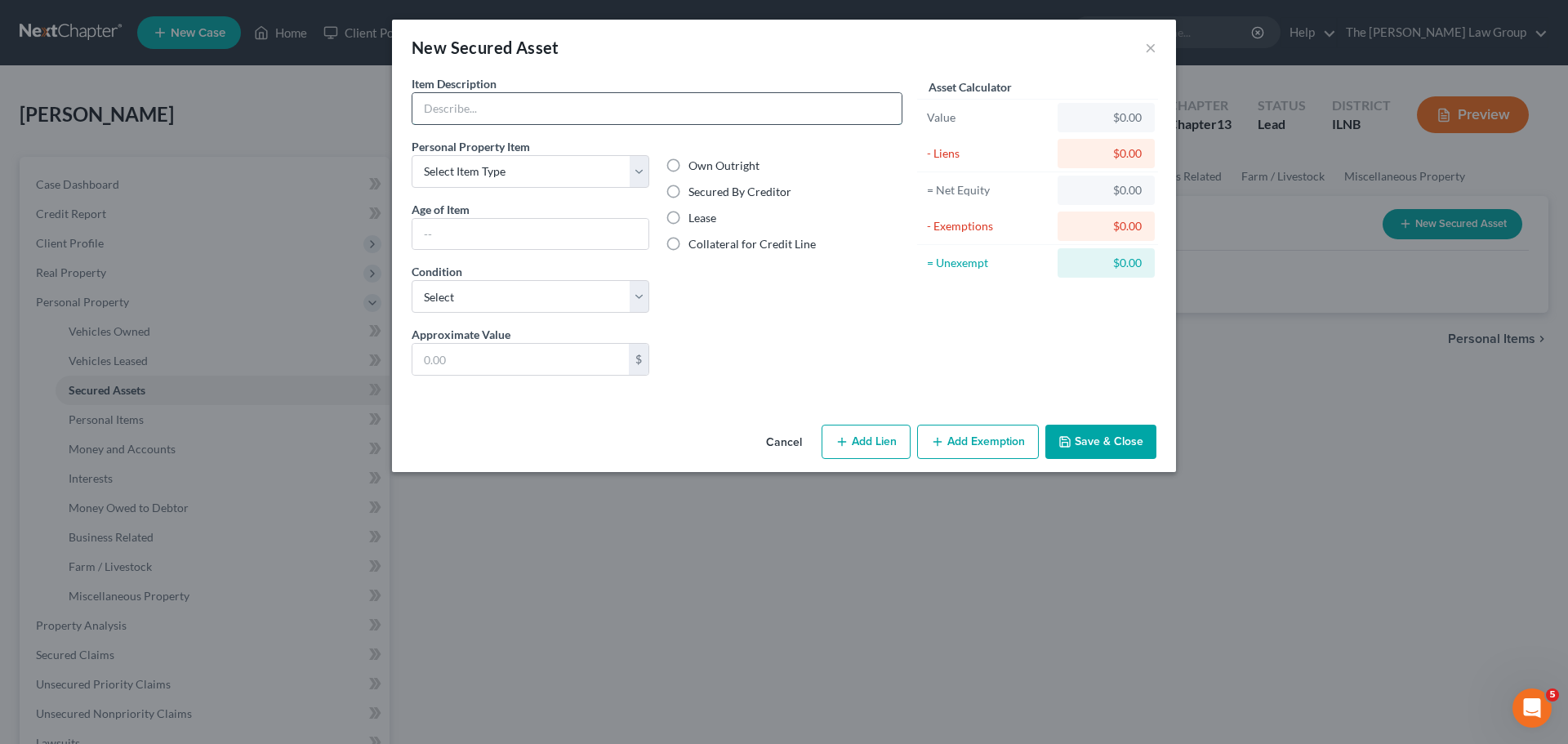
click at [650, 102] on input "text" at bounding box center [657, 108] width 489 height 31
type input "s"
click at [538, 268] on div "Condition Select Excellent Very Good Good Fair Poor" at bounding box center [530, 288] width 237 height 50
click at [543, 258] on div "Personal Property Item Select Item Type Clothing Collectibles Of Value Electron…" at bounding box center [530, 232] width 254 height 188
click at [550, 246] on input "text" at bounding box center [530, 235] width 236 height 31
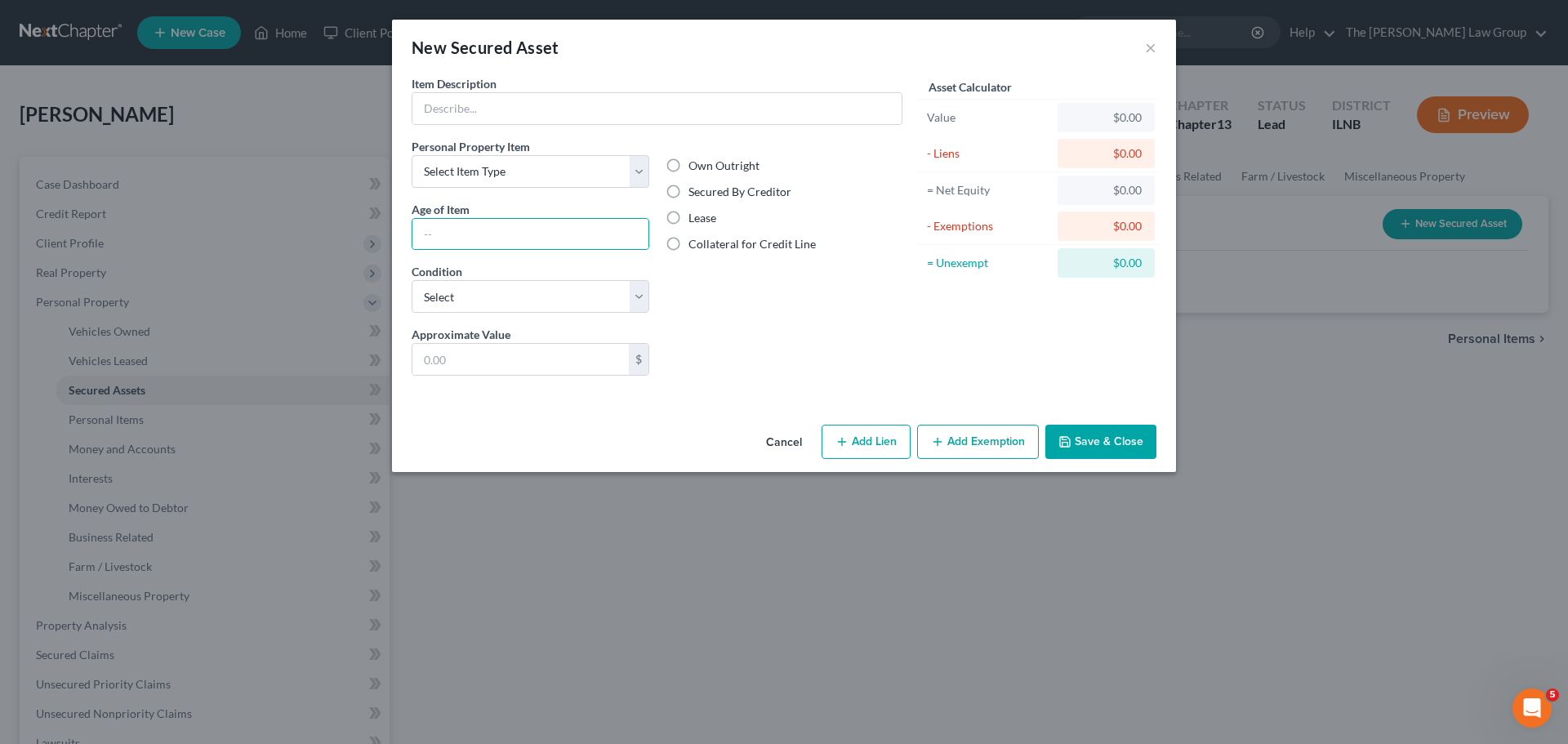
click at [782, 434] on button "Cancel" at bounding box center [784, 442] width 62 height 33
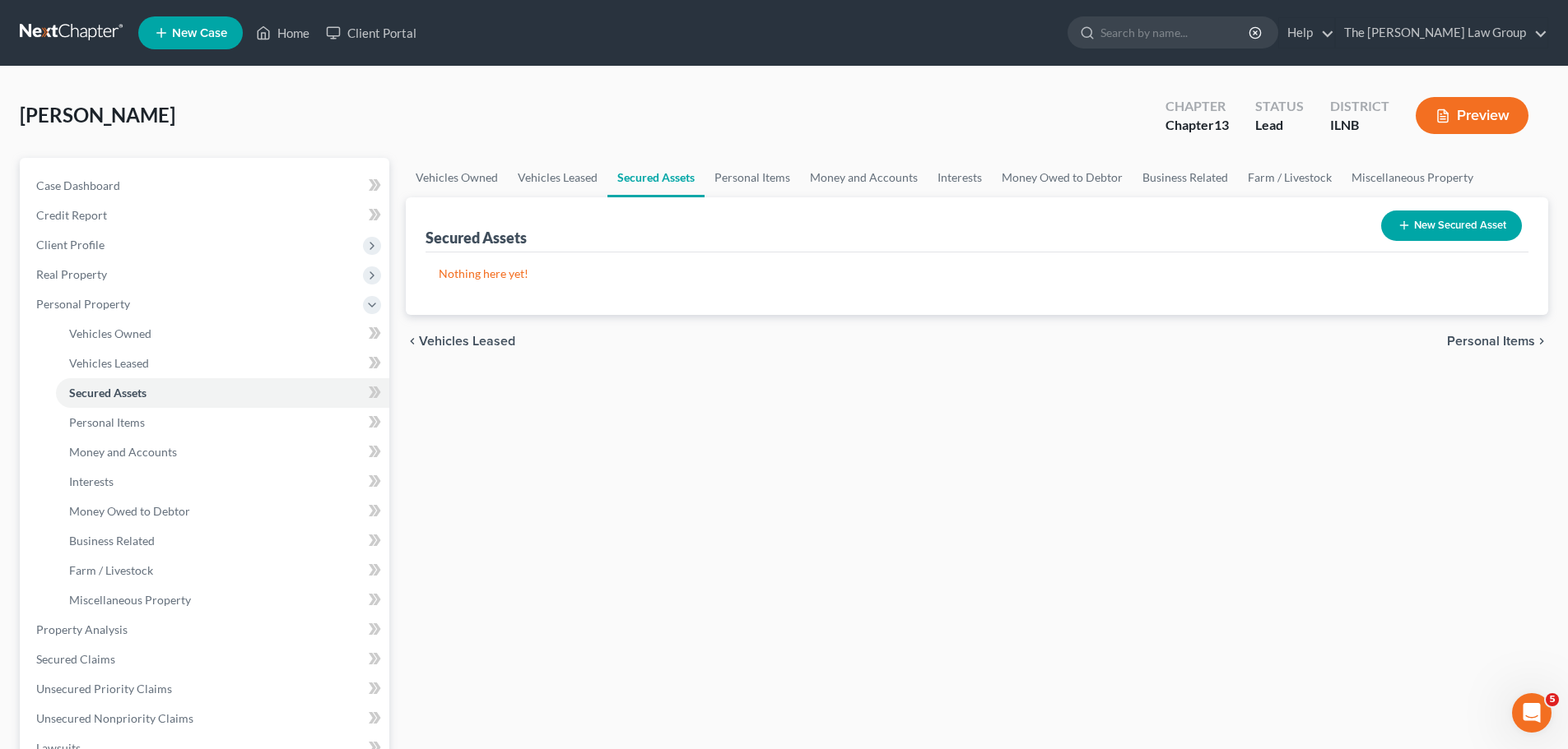
click at [1510, 344] on span "Personal Items" at bounding box center [1490, 341] width 88 height 13
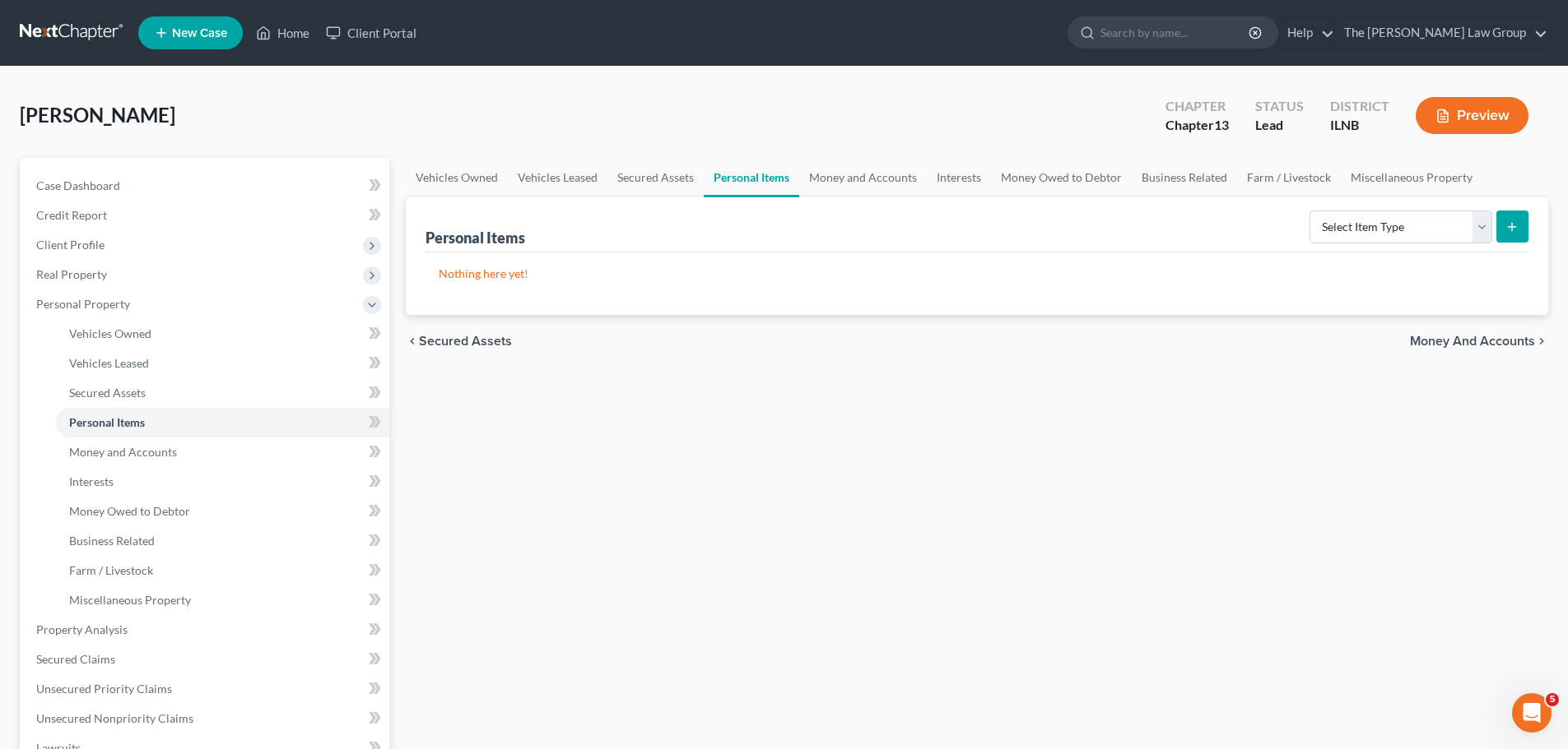
click at [1500, 345] on span "Money and Accounts" at bounding box center [1473, 341] width 125 height 13
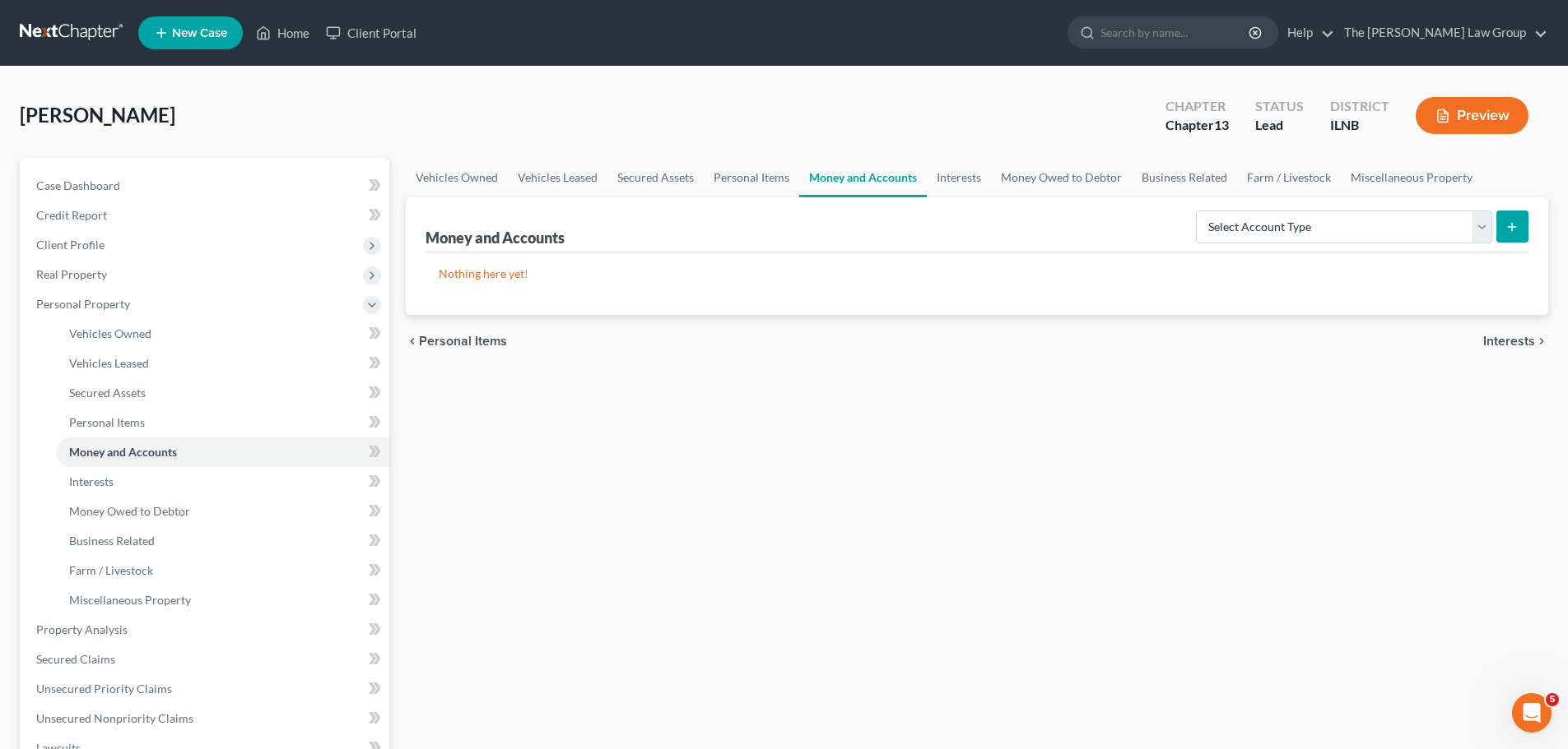
click at [1500, 342] on span "Interests" at bounding box center [1509, 341] width 52 height 13
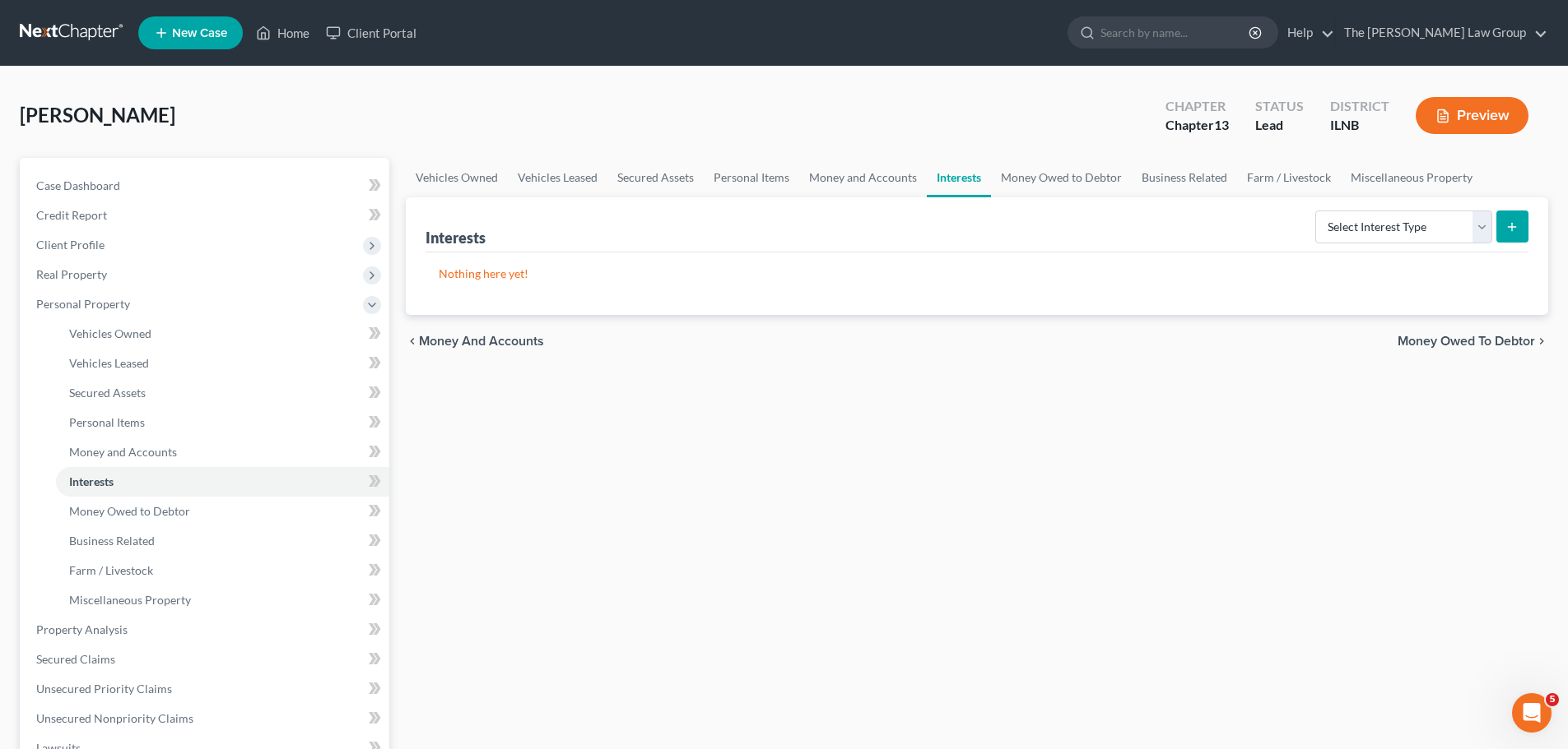
click at [1478, 344] on span "Money Owed to Debtor" at bounding box center [1466, 341] width 138 height 13
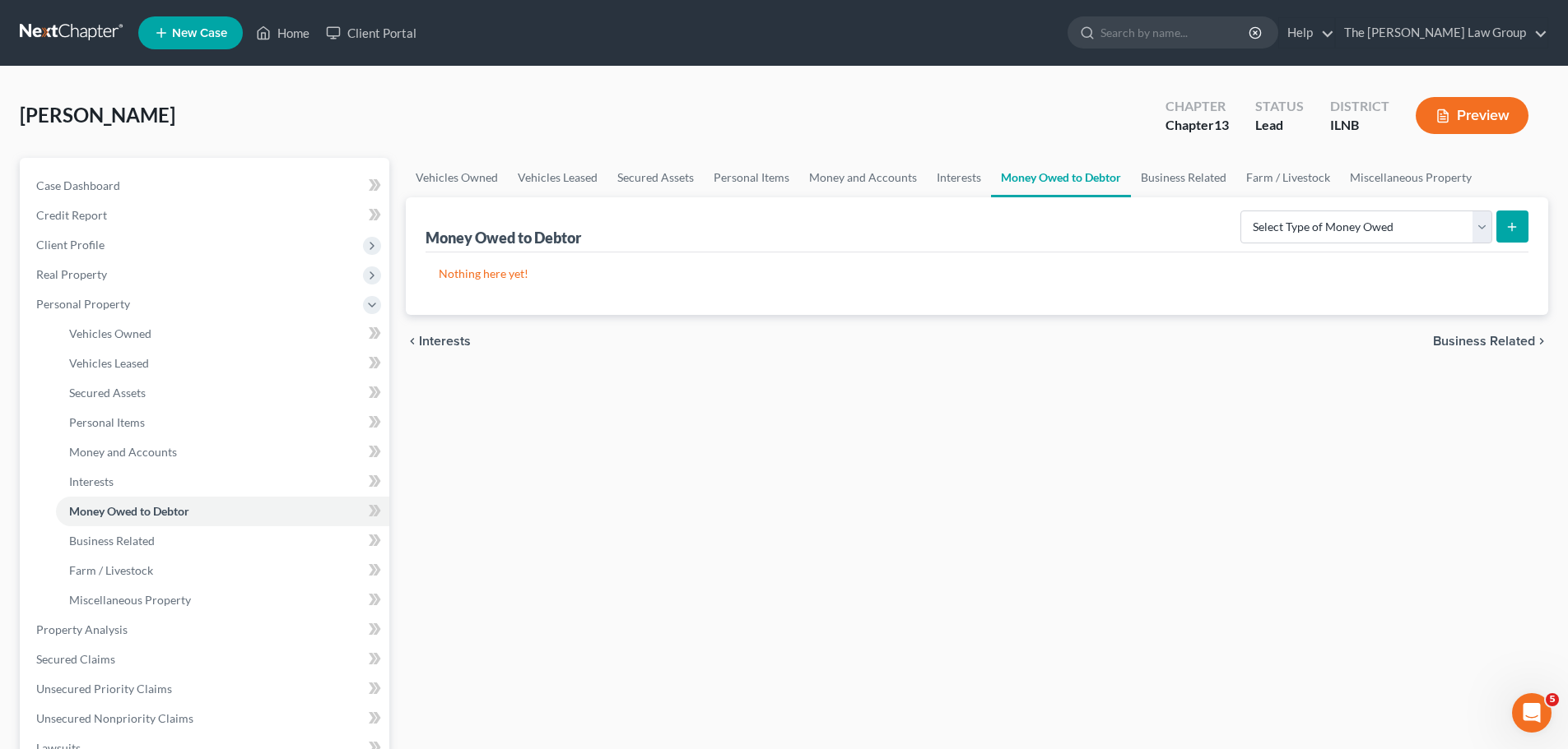
click at [1476, 343] on span "Business Related" at bounding box center [1484, 341] width 102 height 13
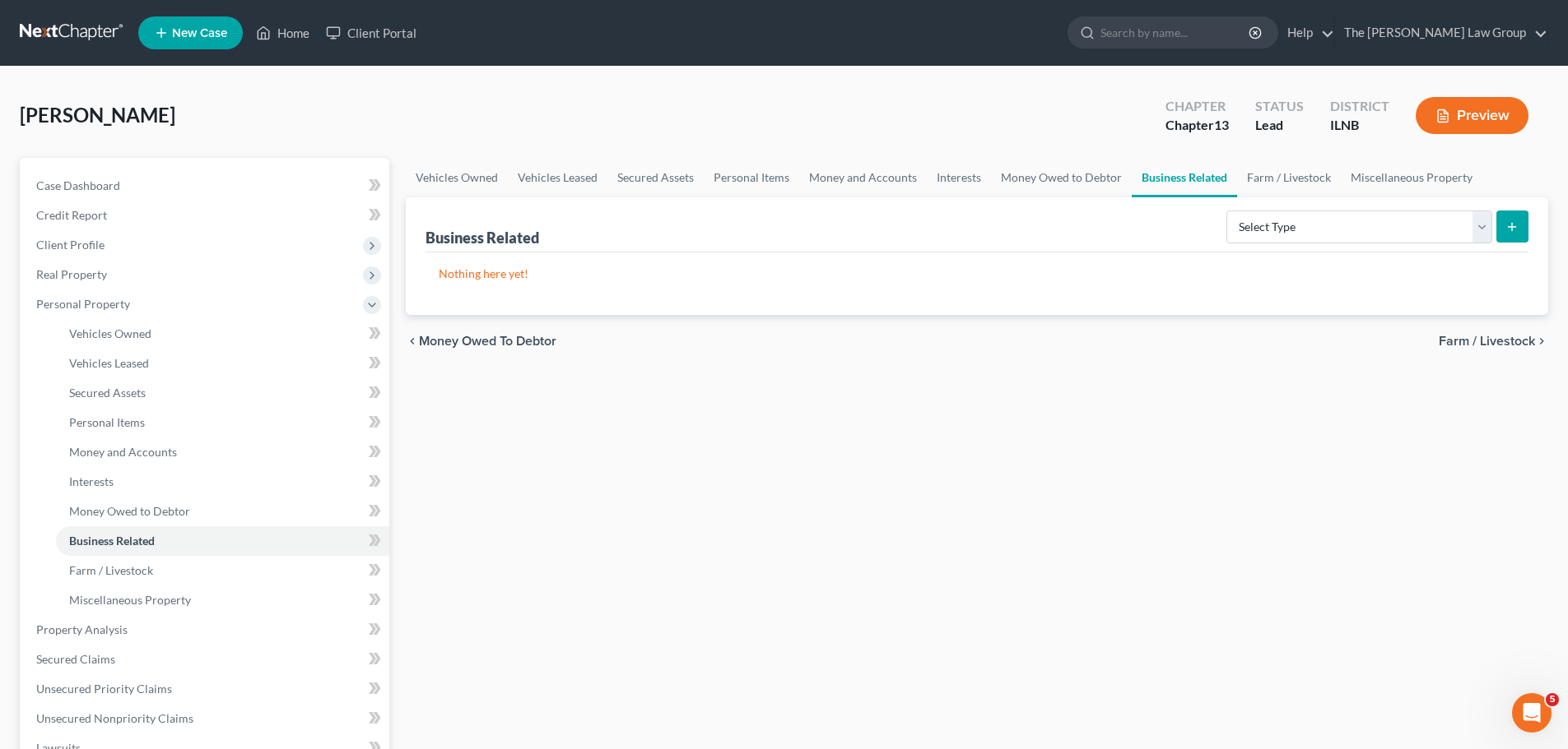
click at [1476, 340] on span "Farm / Livestock" at bounding box center [1487, 341] width 96 height 13
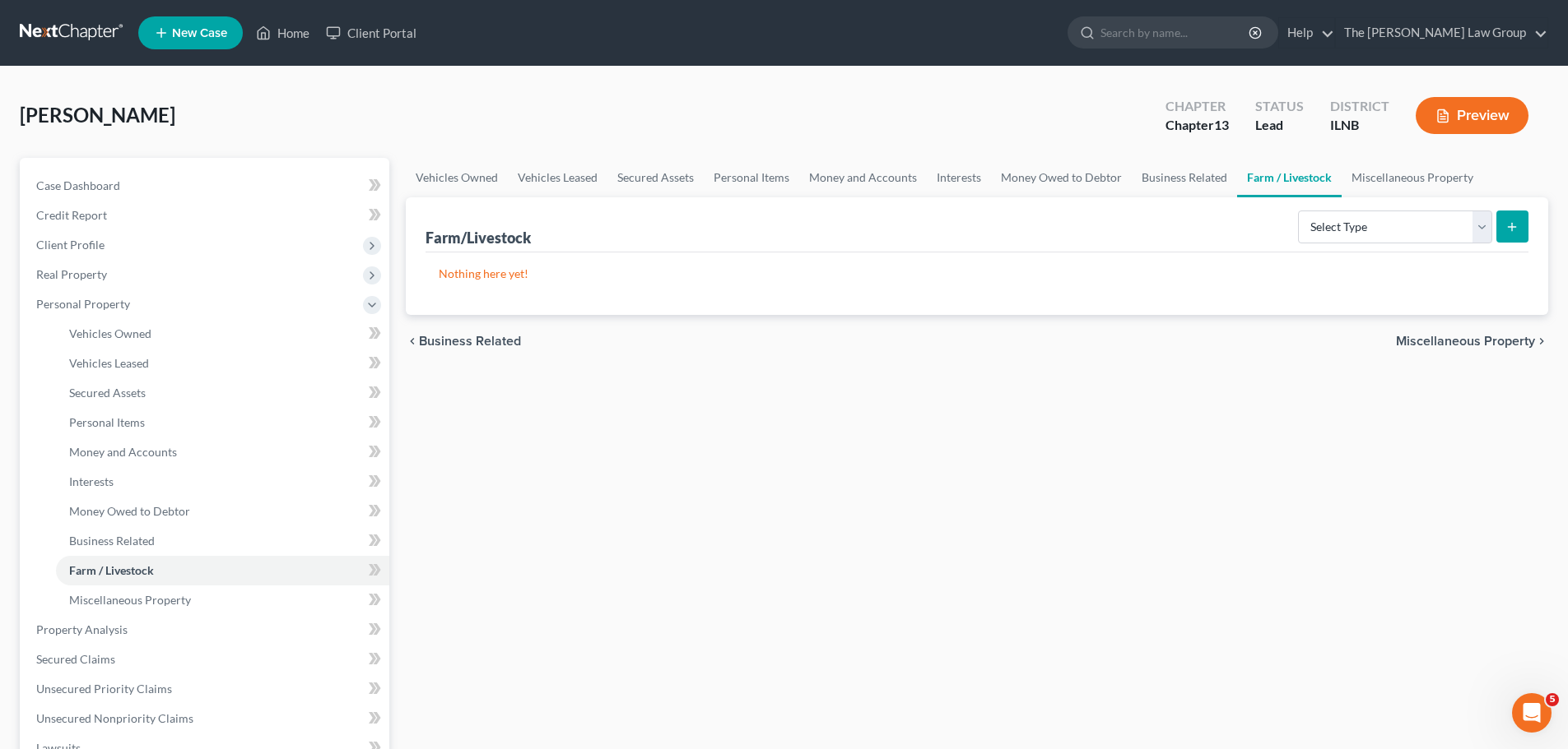
click at [1472, 339] on span "Miscellaneous Property" at bounding box center [1465, 341] width 139 height 13
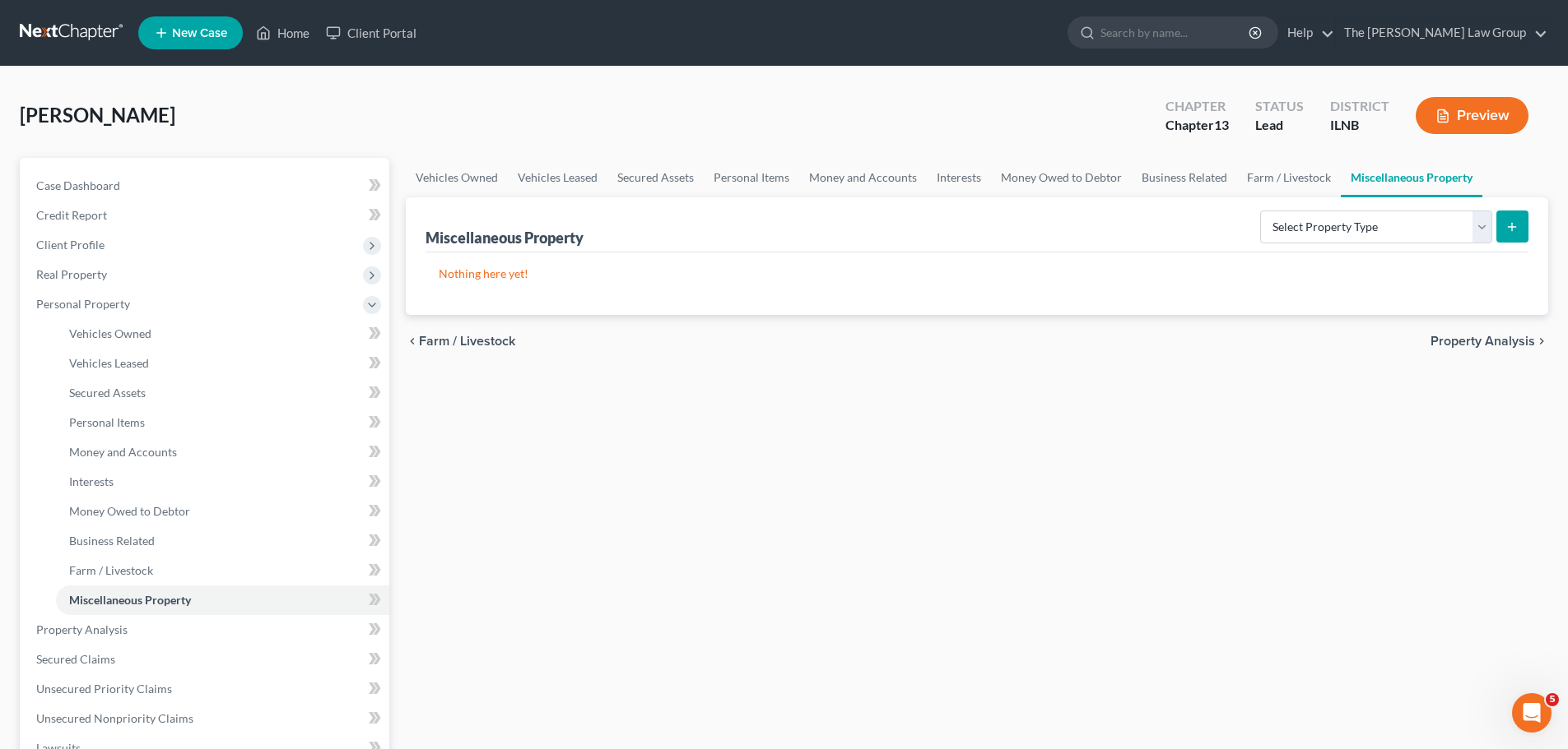
click at [1472, 339] on span "Property Analysis" at bounding box center [1482, 341] width 104 height 13
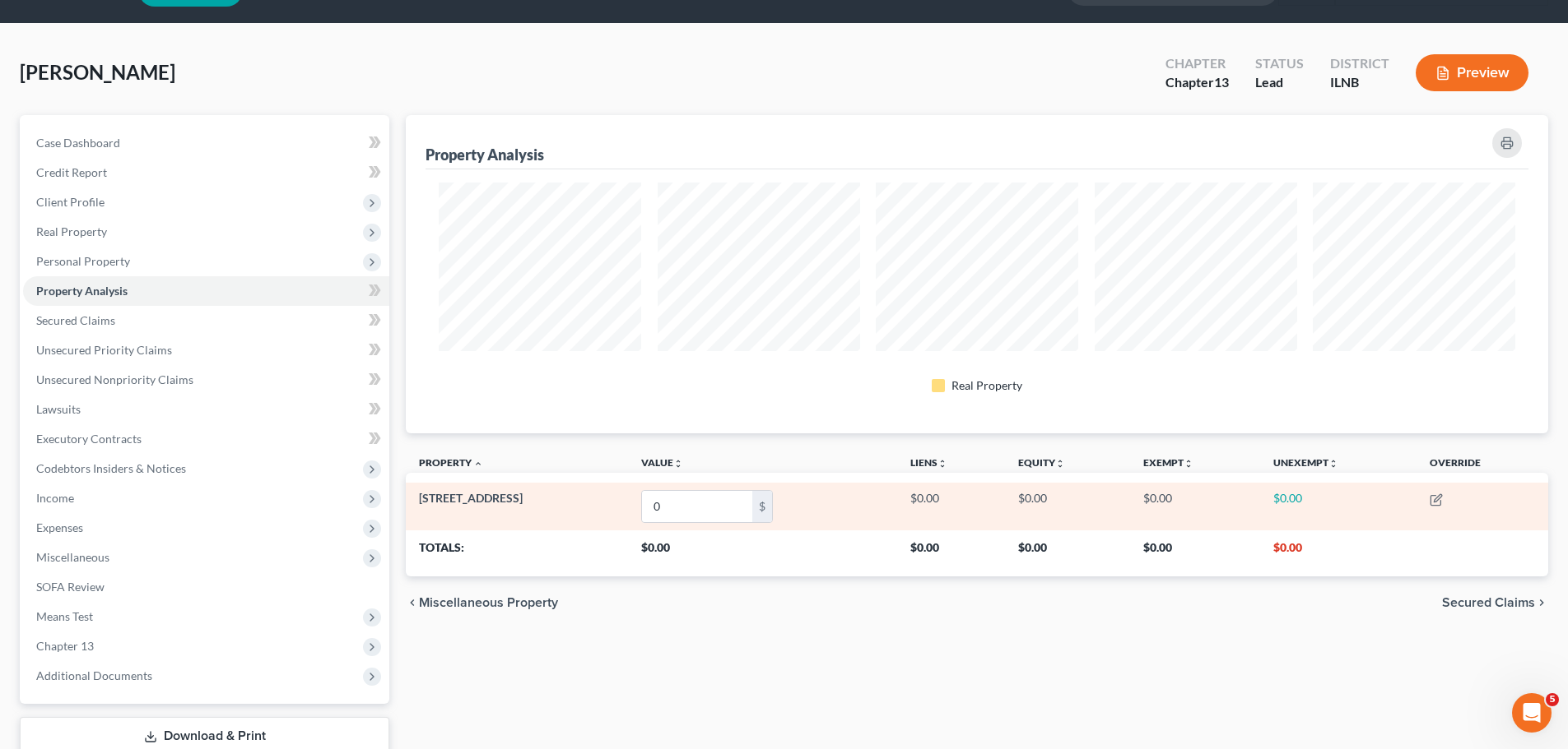
scroll to position [82, 0]
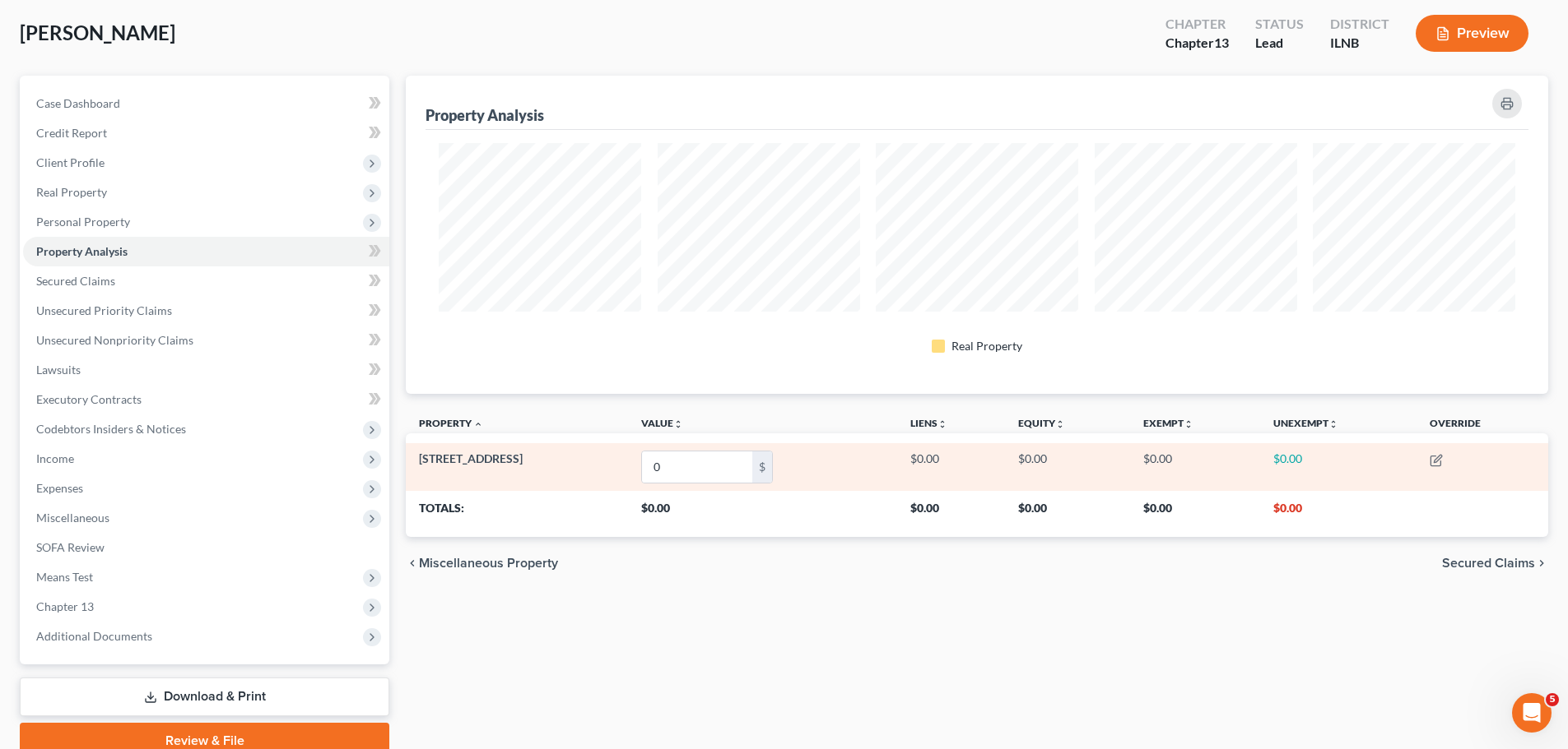
drag, startPoint x: 530, startPoint y: 456, endPoint x: 419, endPoint y: 459, distance: 111.0
click at [419, 459] on td "[STREET_ADDRESS]" at bounding box center [517, 467] width 222 height 47
click at [696, 458] on input "0" at bounding box center [697, 467] width 110 height 31
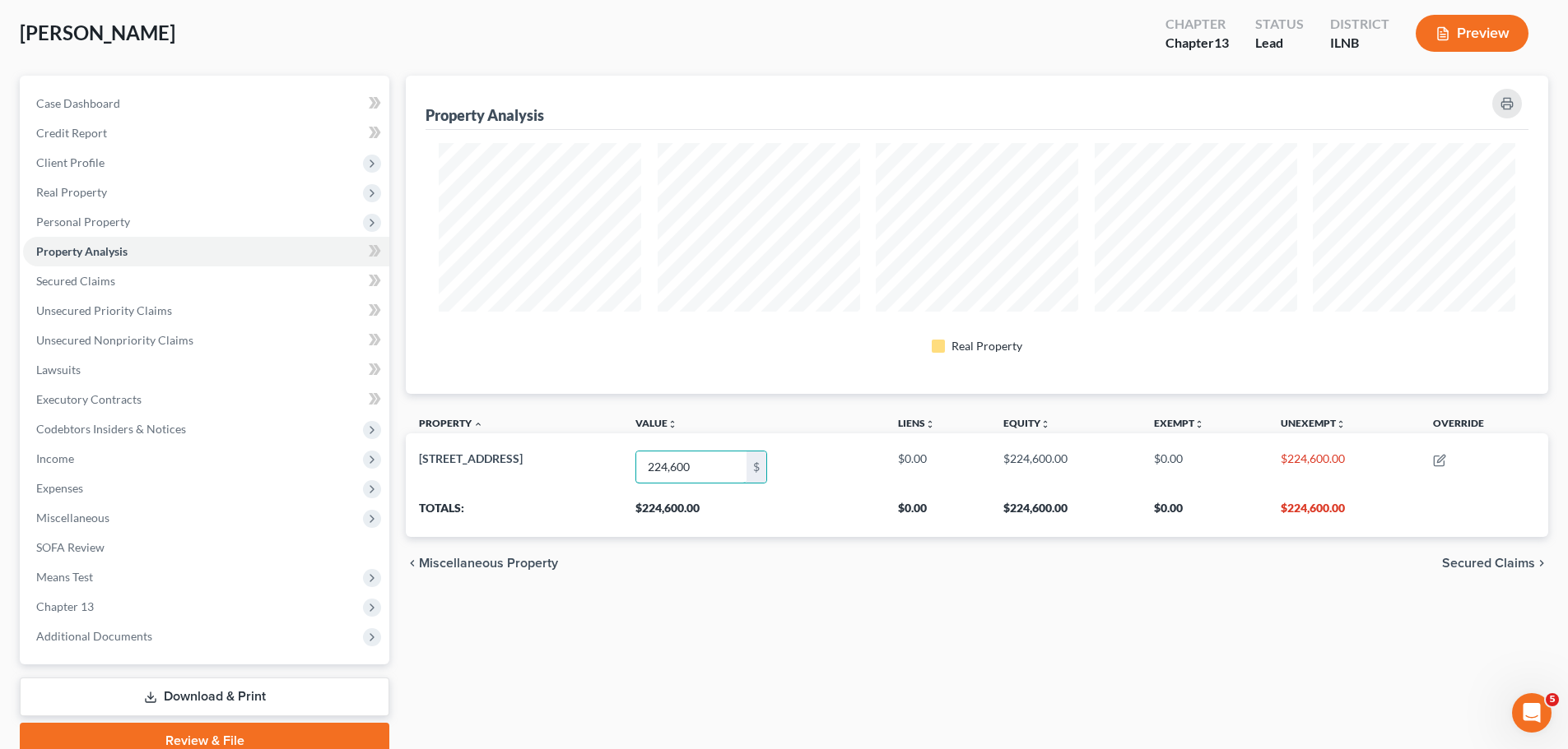
type input "224,600"
click at [1484, 566] on span "Secured Claims" at bounding box center [1488, 564] width 93 height 13
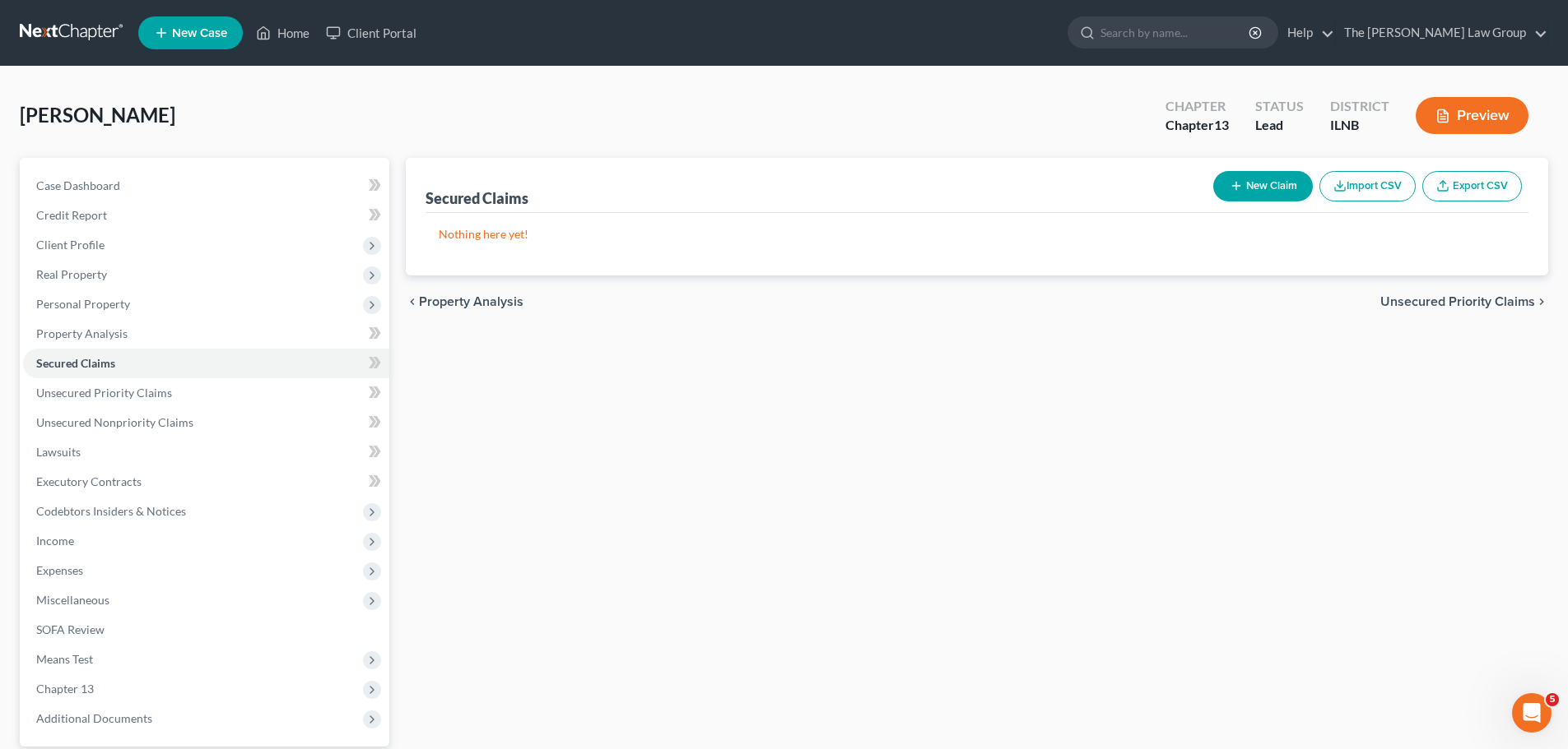
click at [1262, 174] on button "New Claim" at bounding box center [1262, 186] width 99 height 31
select select "0"
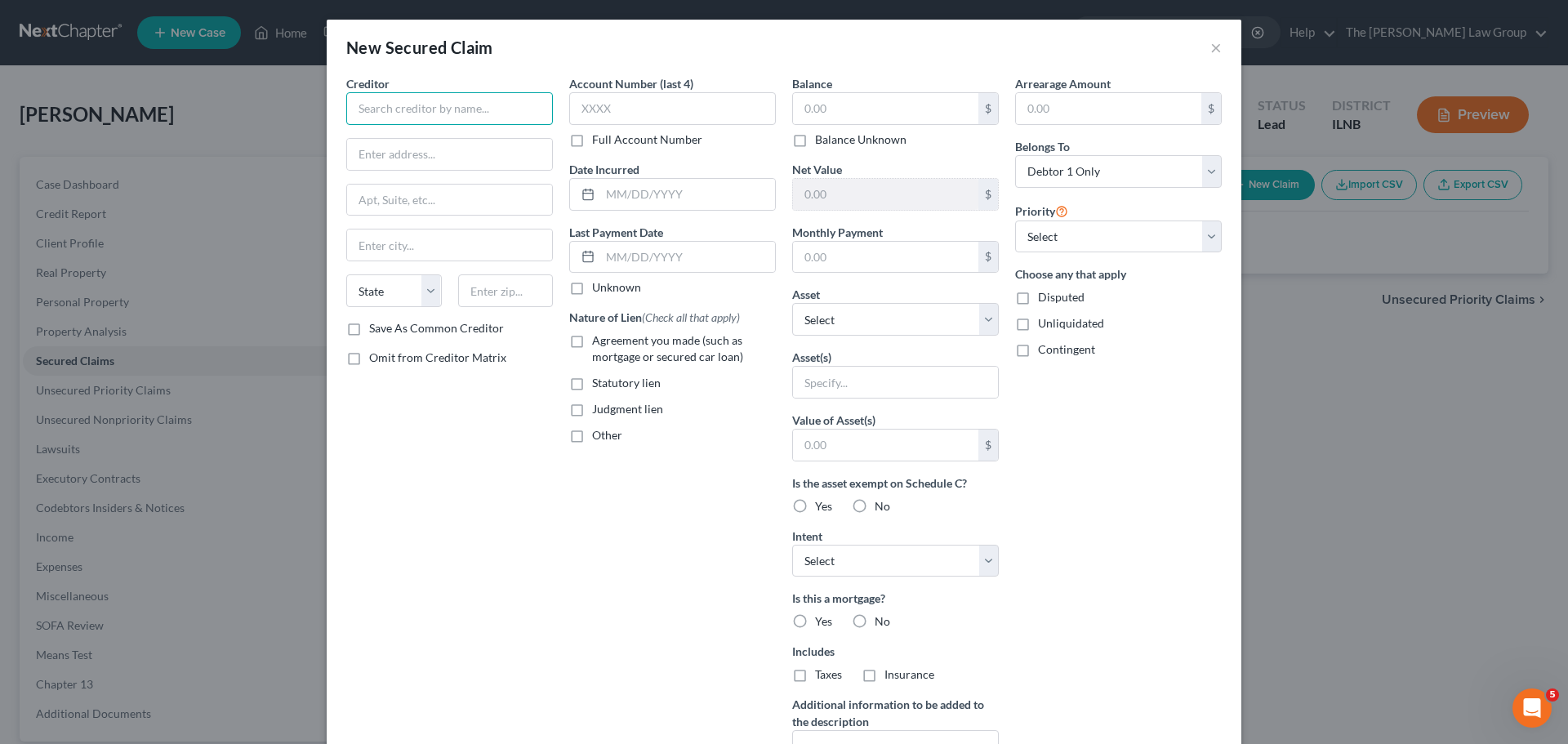
click at [502, 102] on input "text" at bounding box center [450, 108] width 207 height 33
click at [440, 111] on input "text" at bounding box center [450, 108] width 207 height 33
click at [1089, 234] on select "Select 1st 2nd 3rd 4th 5th 6th 7th 8th 9th 10th 11th 12th 13th 14th 15th 16th 1…" at bounding box center [1119, 237] width 207 height 33
select select "0"
click at [1016, 220] on select "Select 1st 2nd 3rd 4th 5th 6th 7th 8th 9th 10th 11th 12th 13th 14th 15th 16th 1…" at bounding box center [1119, 237] width 207 height 33
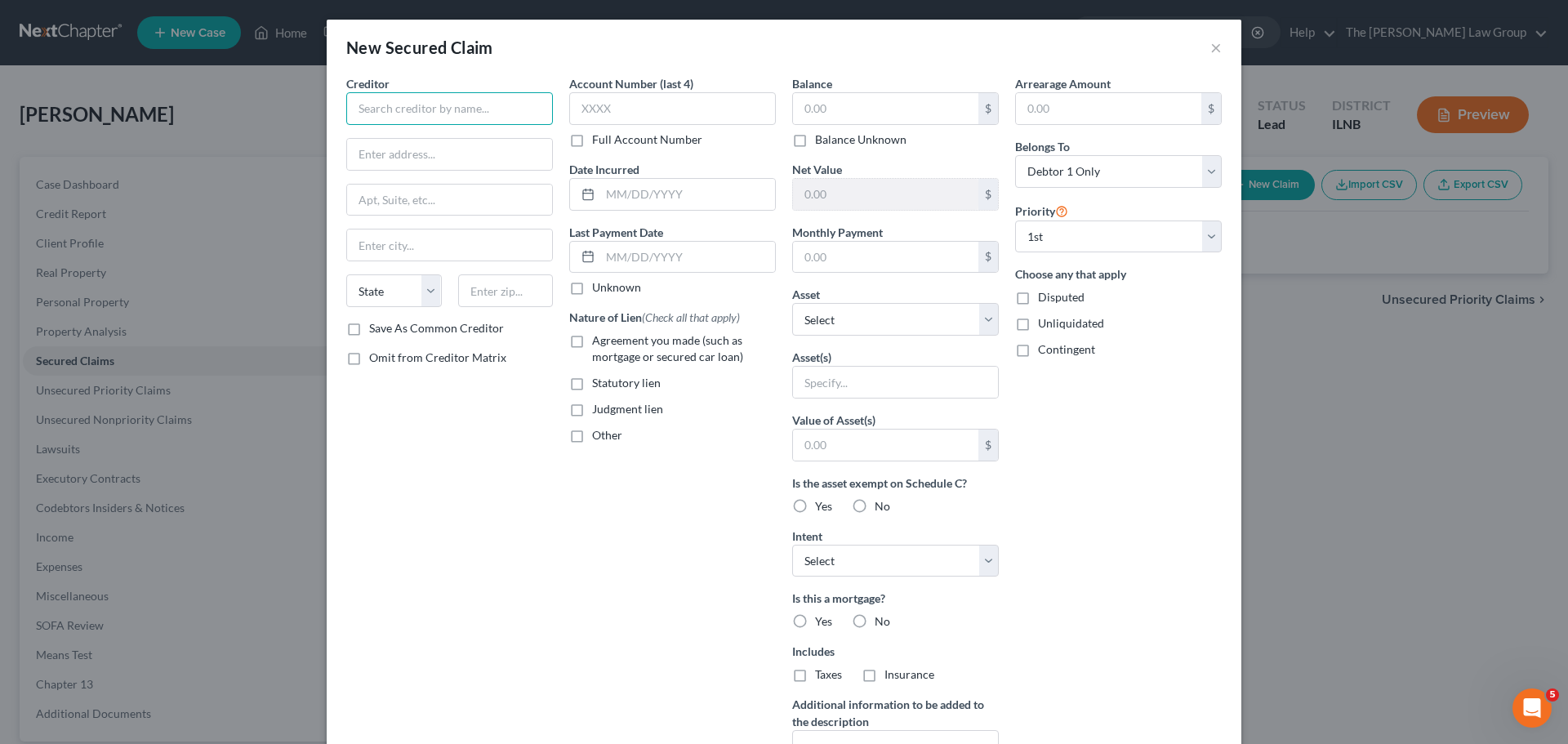
click at [419, 111] on input "text" at bounding box center [450, 108] width 207 height 33
click at [420, 129] on div "Creditor * State [US_STATE] AK AR AZ CA CO [GEOGRAPHIC_DATA] DE DC [GEOGRAPHIC_…" at bounding box center [450, 198] width 207 height 245
drag, startPoint x: 421, startPoint y: 110, endPoint x: 414, endPoint y: 118, distance: 10.6
click at [414, 116] on input "text" at bounding box center [450, 108] width 207 height 33
type input "b"
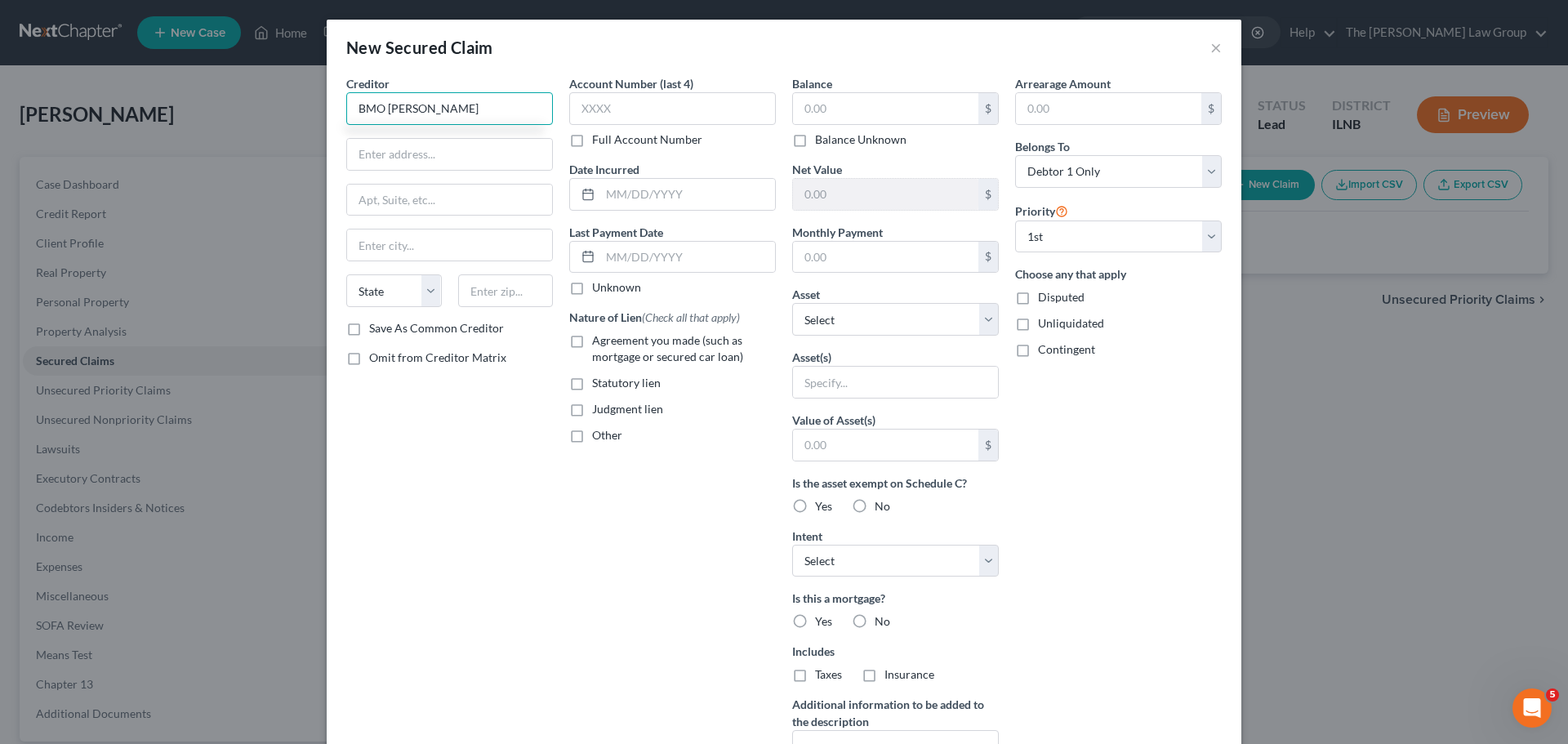
type input "BMO [PERSON_NAME]"
type input "[STREET_ADDRESS][PERSON_NAME]"
click at [407, 245] on input "text" at bounding box center [450, 245] width 205 height 31
type input "[GEOGRAPHIC_DATA]"
click at [431, 300] on select "State [US_STATE] AK AR AZ CA CO CT DE DC [GEOGRAPHIC_DATA] [GEOGRAPHIC_DATA] GU…" at bounding box center [394, 291] width 96 height 33
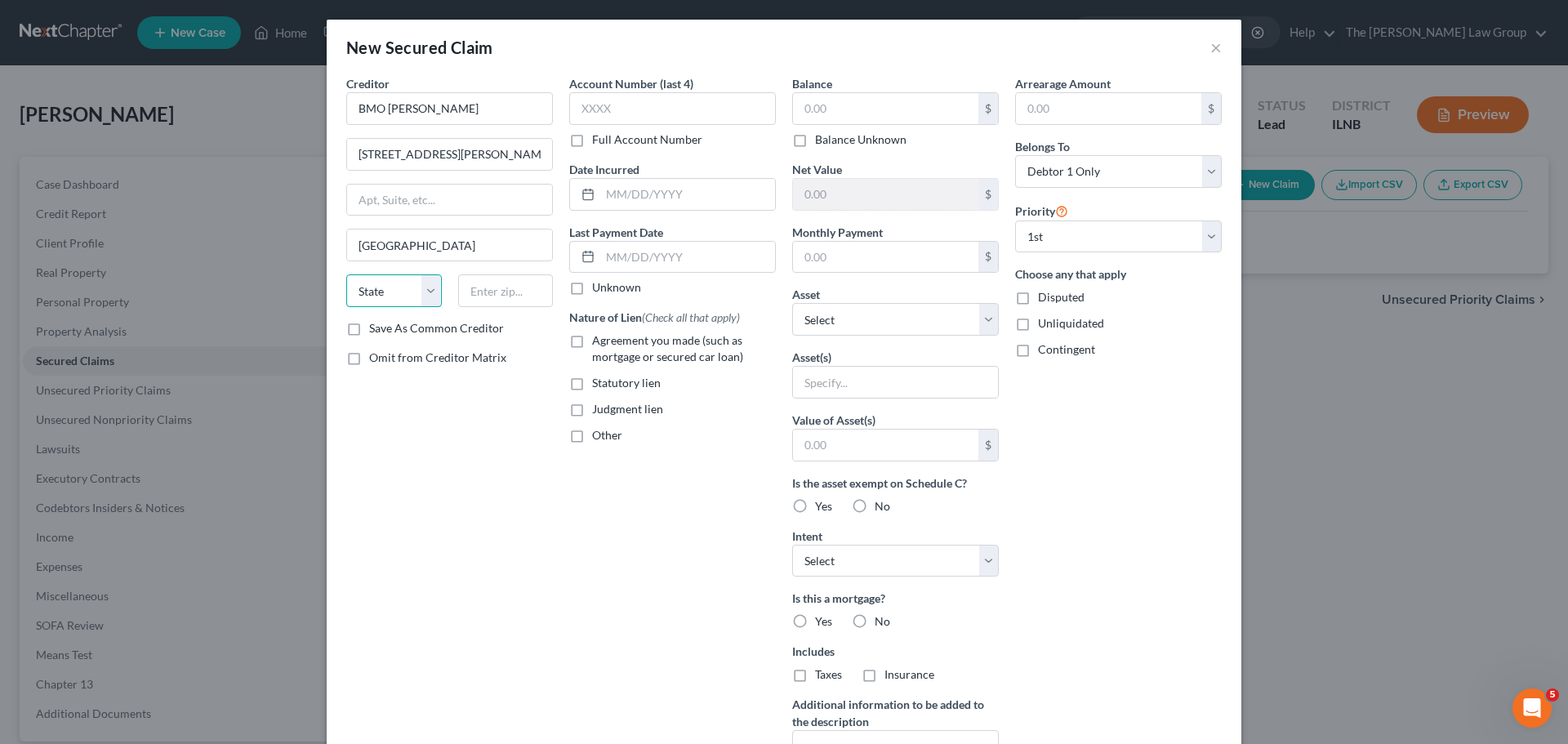
select select "14"
click at [347, 275] on select "State [US_STATE] AK AR AZ CA CO CT DE DC [GEOGRAPHIC_DATA] [GEOGRAPHIC_DATA] GU…" at bounding box center [394, 291] width 96 height 33
click at [491, 292] on input "text" at bounding box center [506, 291] width 96 height 33
type input "3"
type input "60603"
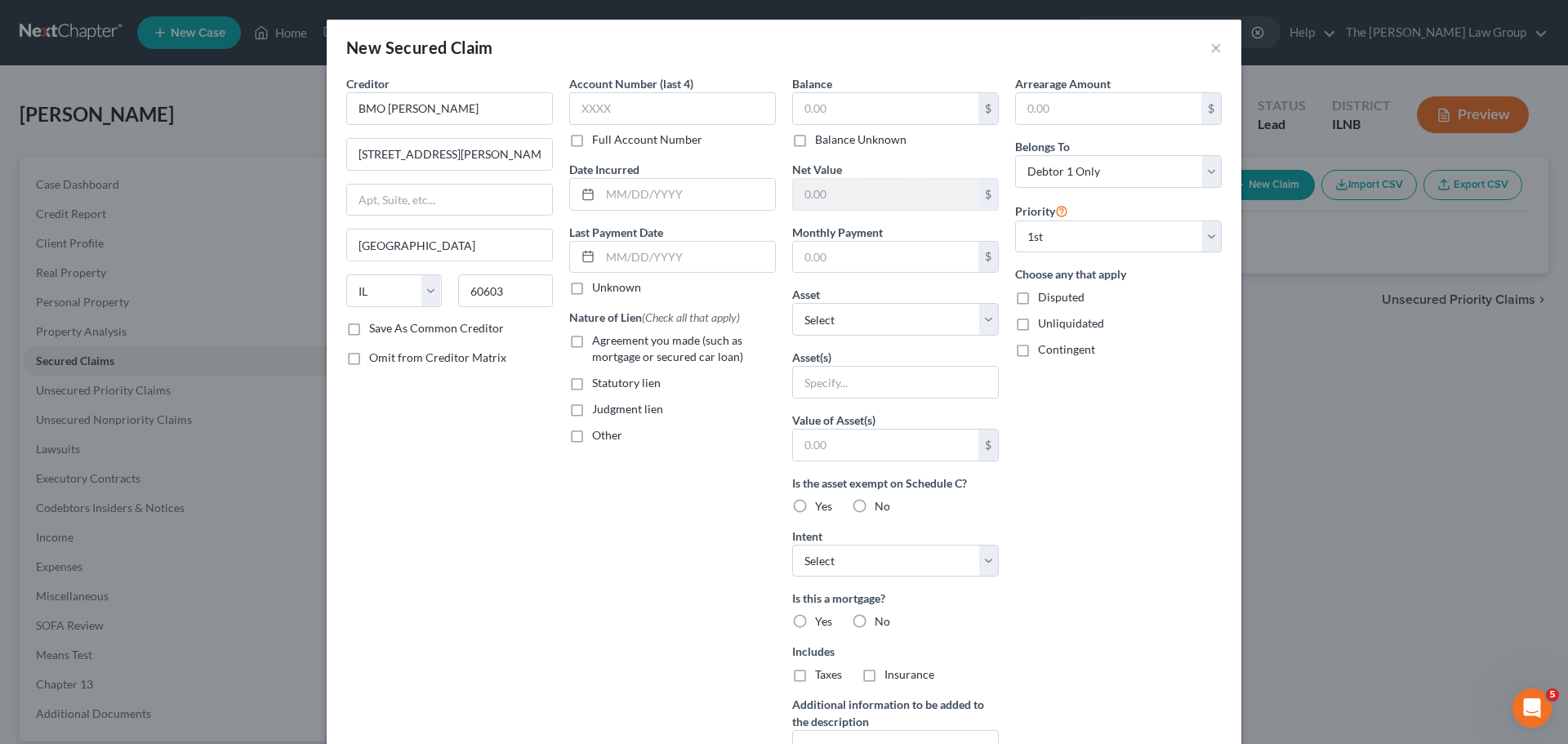
click at [370, 329] on label "Save As Common Creditor" at bounding box center [437, 328] width 135 height 16
click at [376, 329] on input "Save As Common Creditor" at bounding box center [381, 326] width 11 height 11
checkbox input "true"
click at [593, 342] on label "Agreement you made (such as mortgage or secured car loan)" at bounding box center [684, 349] width 184 height 33
click at [598, 342] on input "Agreement you made (such as mortgage or secured car loan)" at bounding box center [603, 337] width 11 height 11
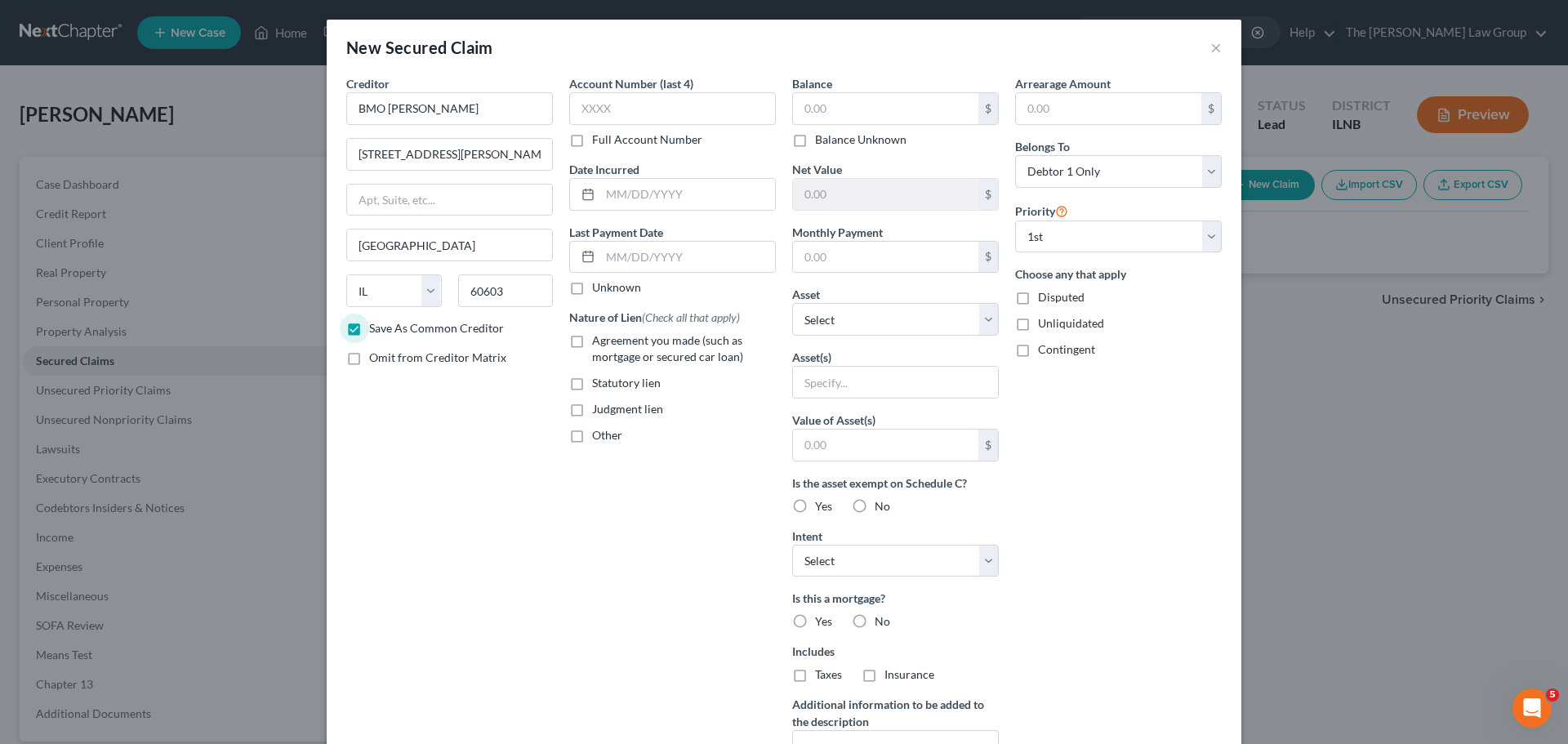
checkbox input "true"
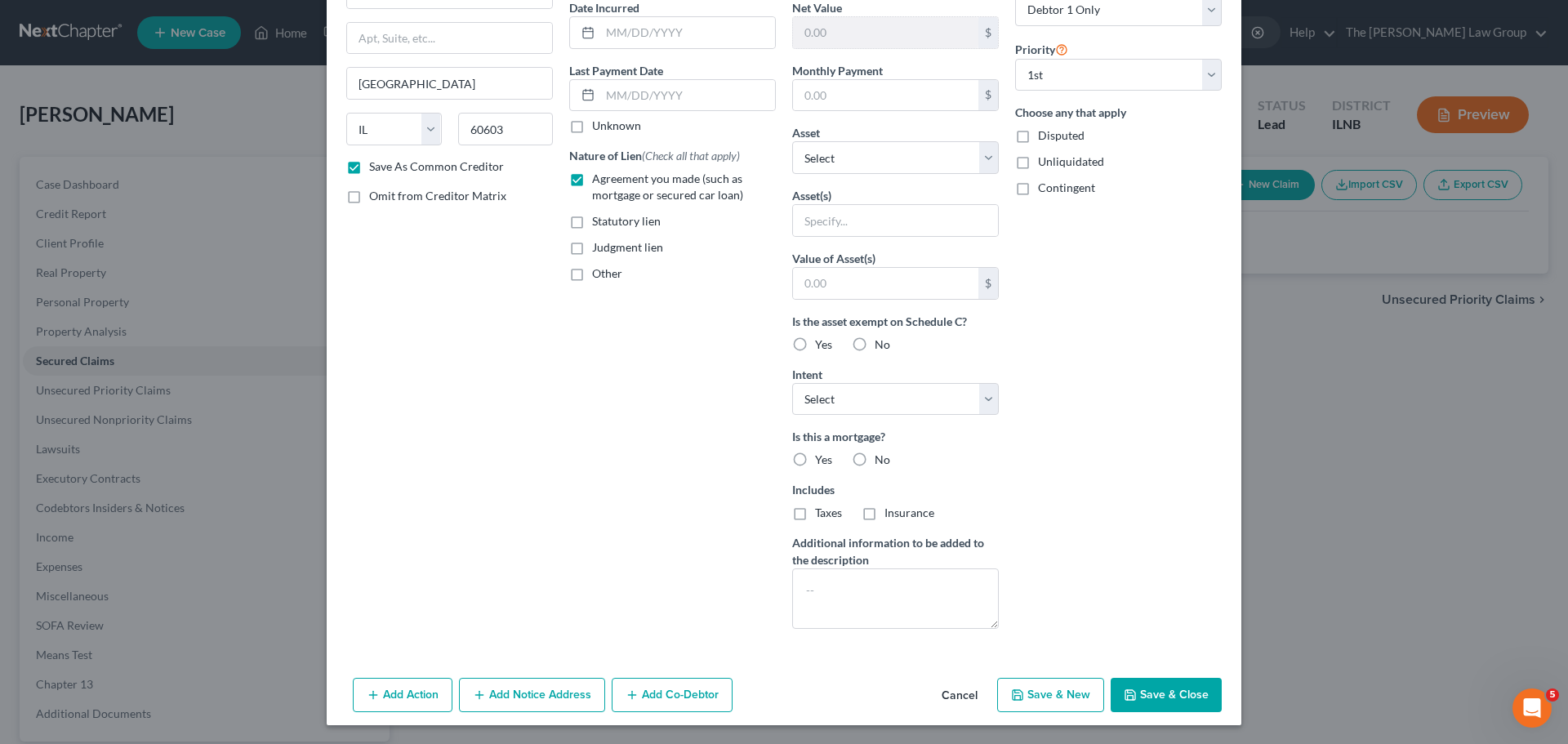
scroll to position [163, 0]
click at [816, 458] on label "Yes" at bounding box center [824, 459] width 17 height 16
click at [821, 458] on input "Yes" at bounding box center [826, 456] width 11 height 11
radio input "true"
click at [816, 516] on label "Taxes" at bounding box center [829, 512] width 27 height 16
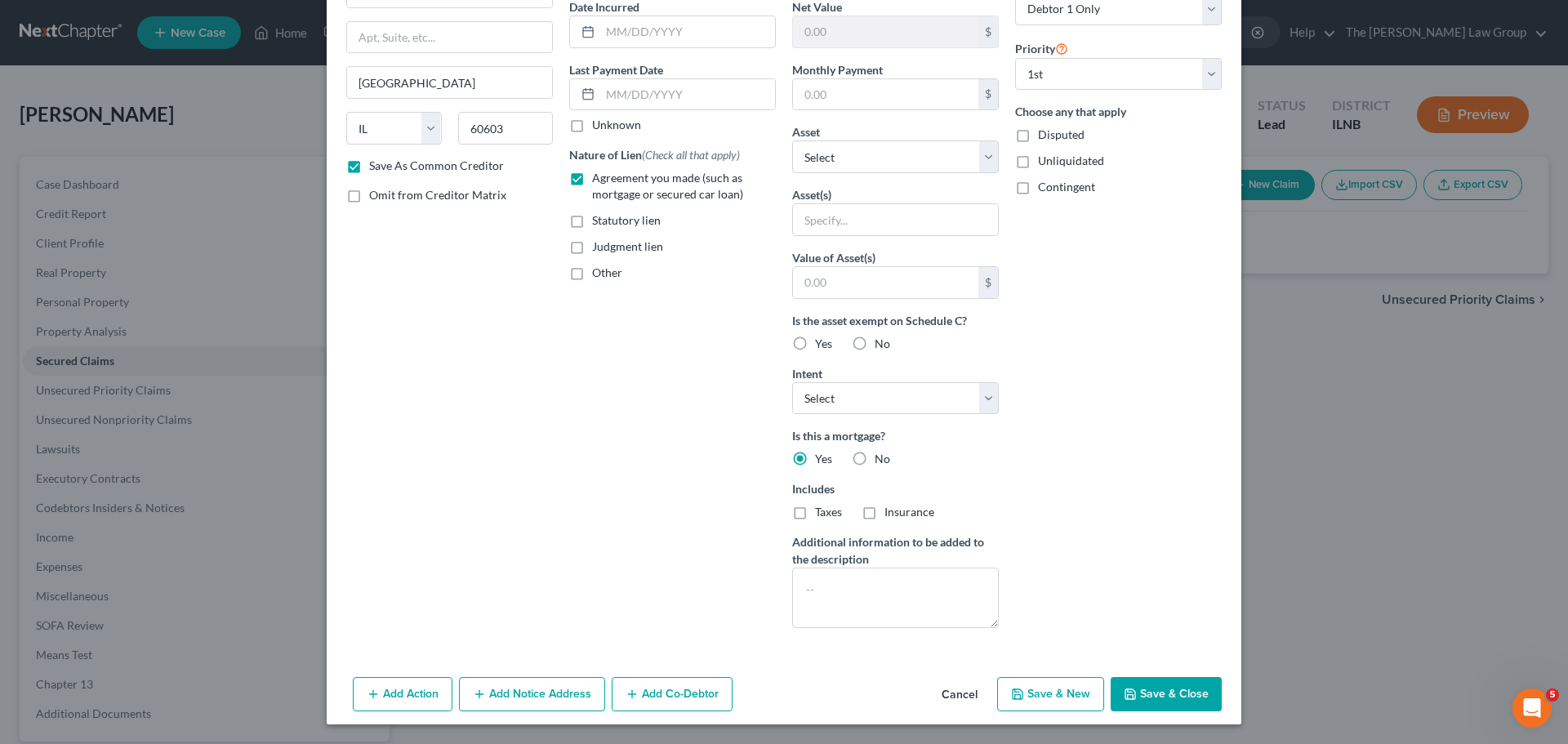
click at [821, 515] on input "Taxes" at bounding box center [826, 509] width 11 height 11
checkbox input "true"
click at [885, 515] on label "Insurance" at bounding box center [909, 512] width 50 height 16
click at [891, 515] on input "Insurance" at bounding box center [896, 509] width 11 height 11
checkbox input "true"
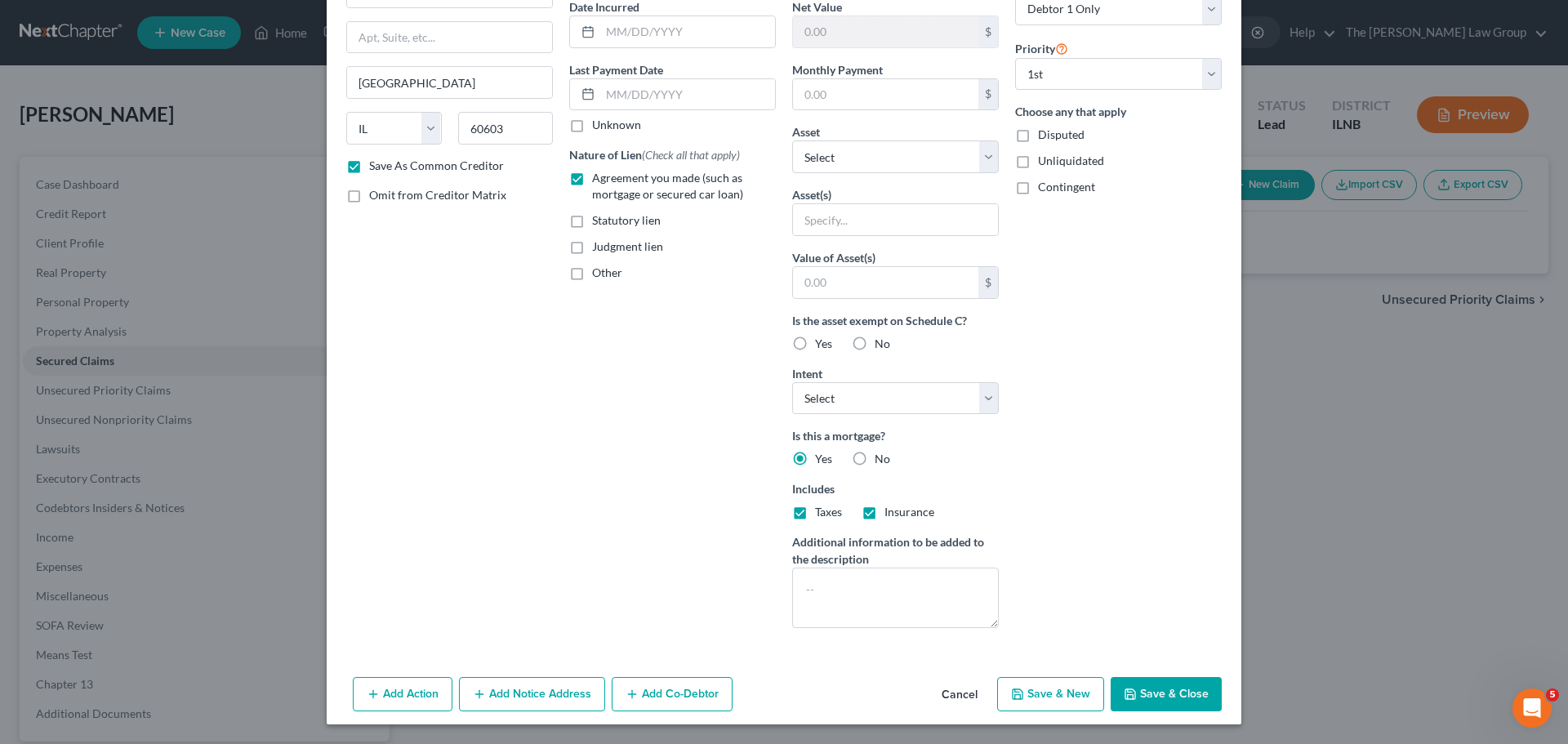
click at [816, 343] on label "Yes" at bounding box center [824, 344] width 17 height 16
click at [821, 343] on input "Yes" at bounding box center [826, 341] width 11 height 11
radio input "true"
click at [890, 292] on input "text" at bounding box center [886, 282] width 186 height 31
click at [880, 214] on input "text" at bounding box center [896, 219] width 205 height 31
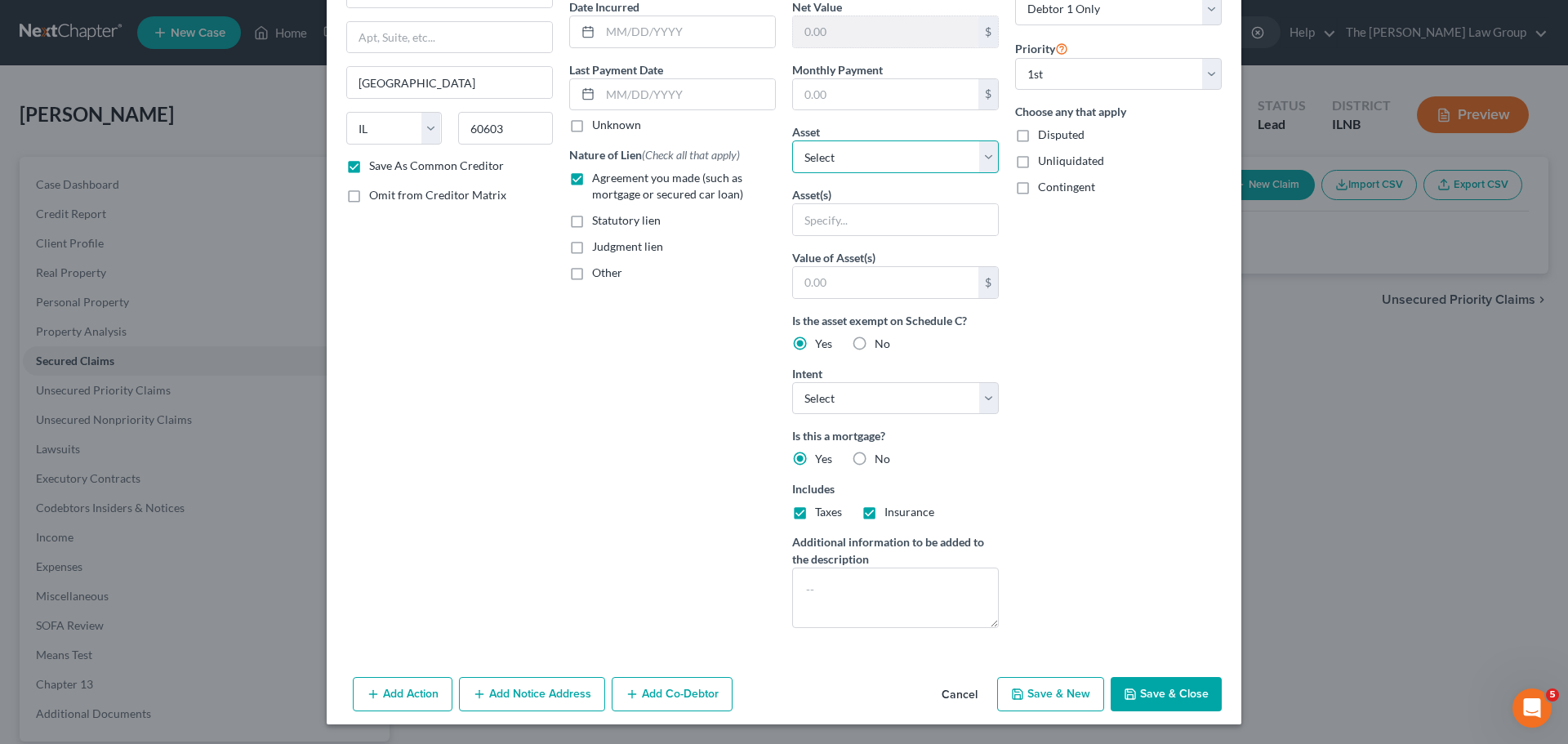
click at [884, 147] on select "Select Other Multiple Assets [STREET_ADDRESS] - $224600.0" at bounding box center [896, 157] width 207 height 33
select select "2"
click at [793, 173] on select "Select Other Multiple Assets [STREET_ADDRESS] - $224600.0" at bounding box center [896, 157] width 207 height 33
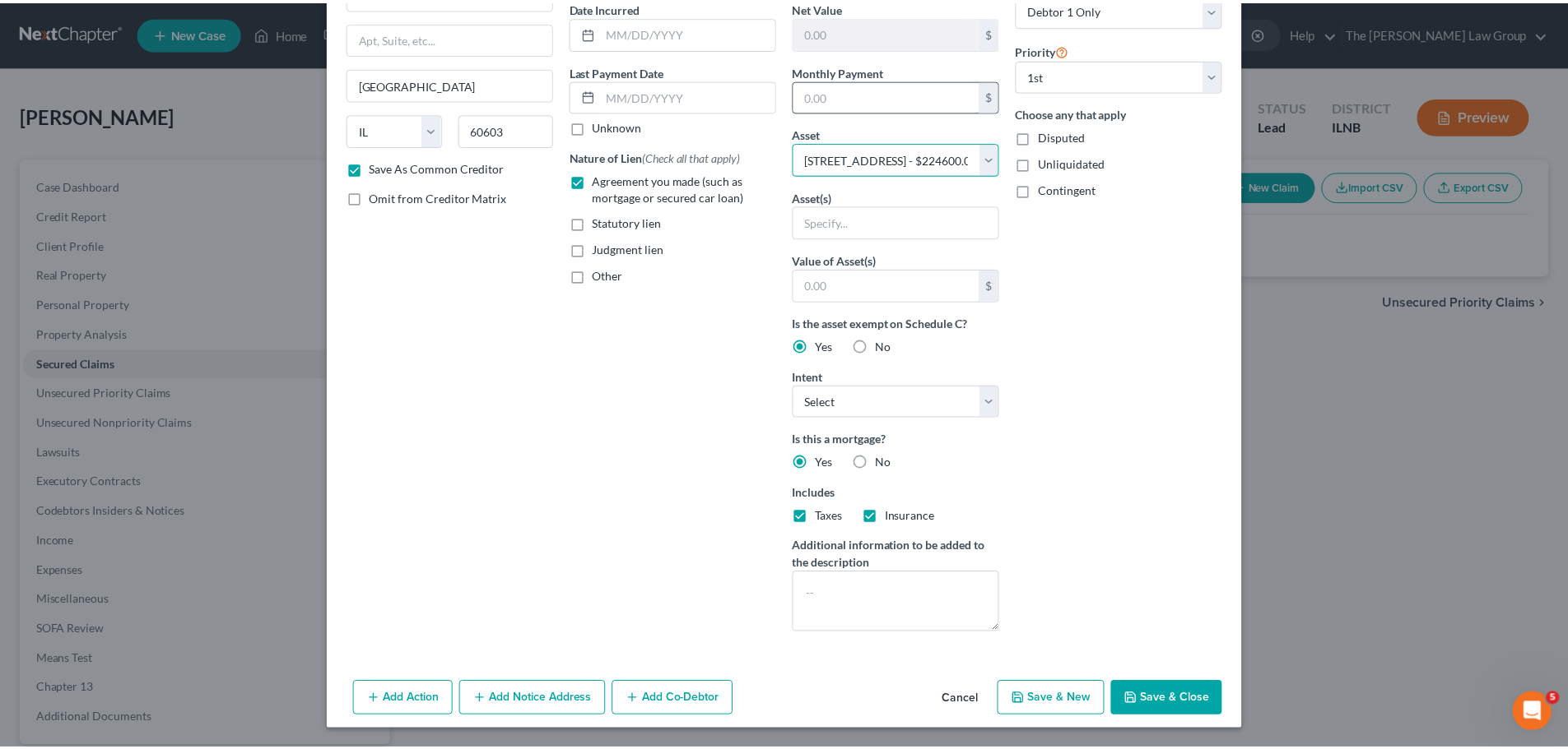
scroll to position [0, 0]
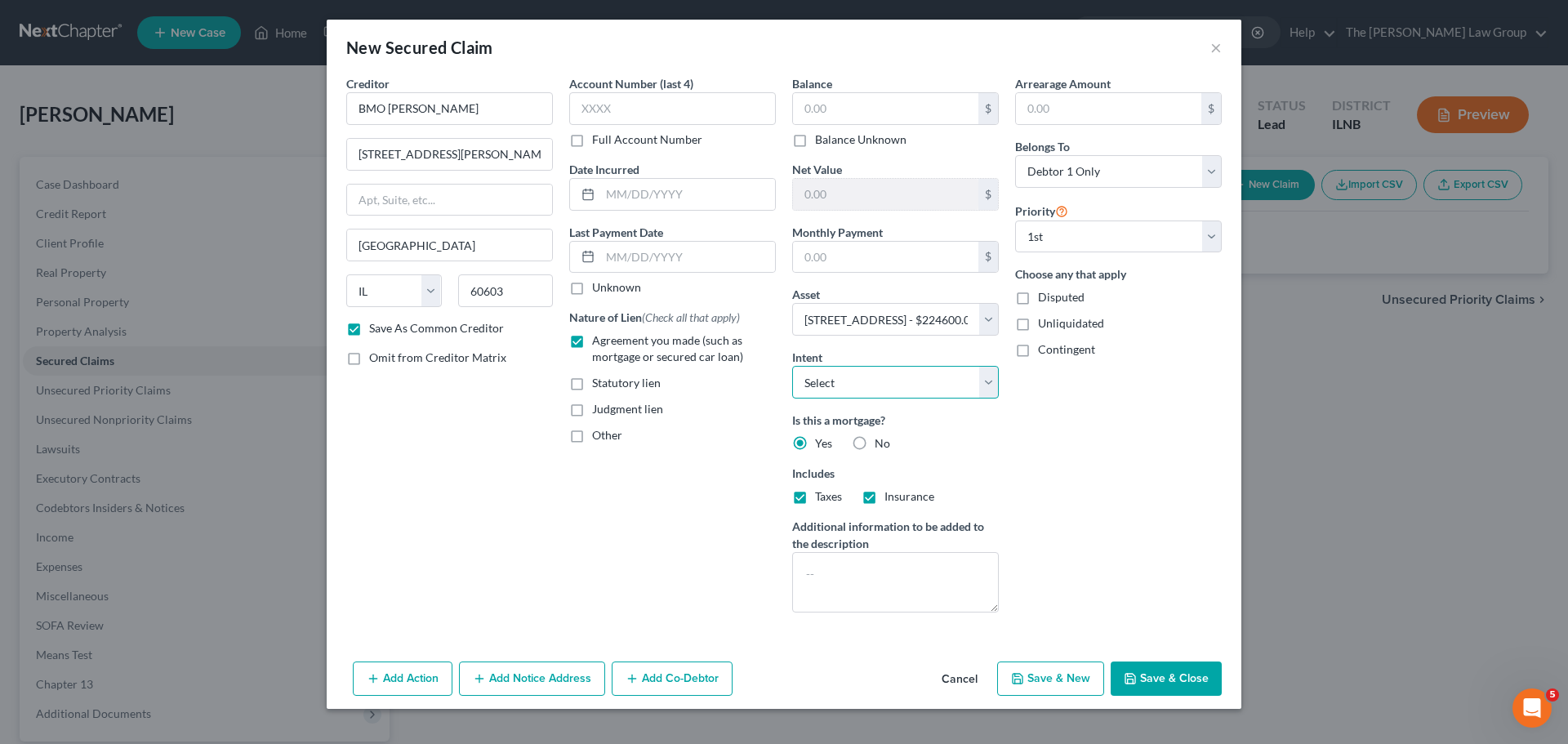
click at [901, 385] on select "Select Surrender Redeem Reaffirm Avoid Other" at bounding box center [896, 382] width 207 height 33
click at [900, 395] on select "Select Surrender Redeem Reaffirm Avoid Other" at bounding box center [896, 382] width 207 height 33
click at [1178, 676] on button "Save & Close" at bounding box center [1167, 679] width 111 height 34
checkbox input "false"
select select
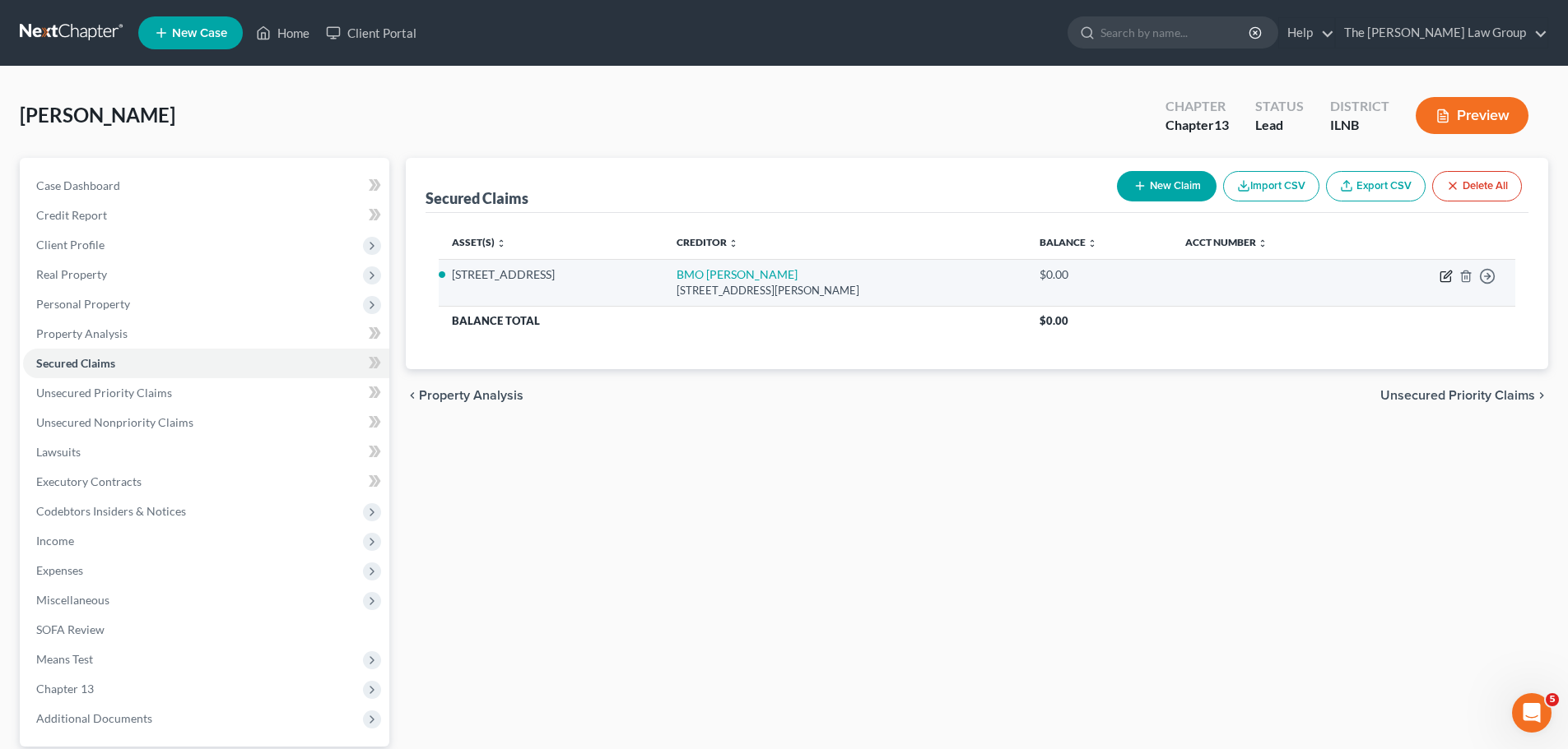
click at [1445, 275] on icon "button" at bounding box center [1447, 275] width 8 height 8
select select "14"
select select "2"
select select "0"
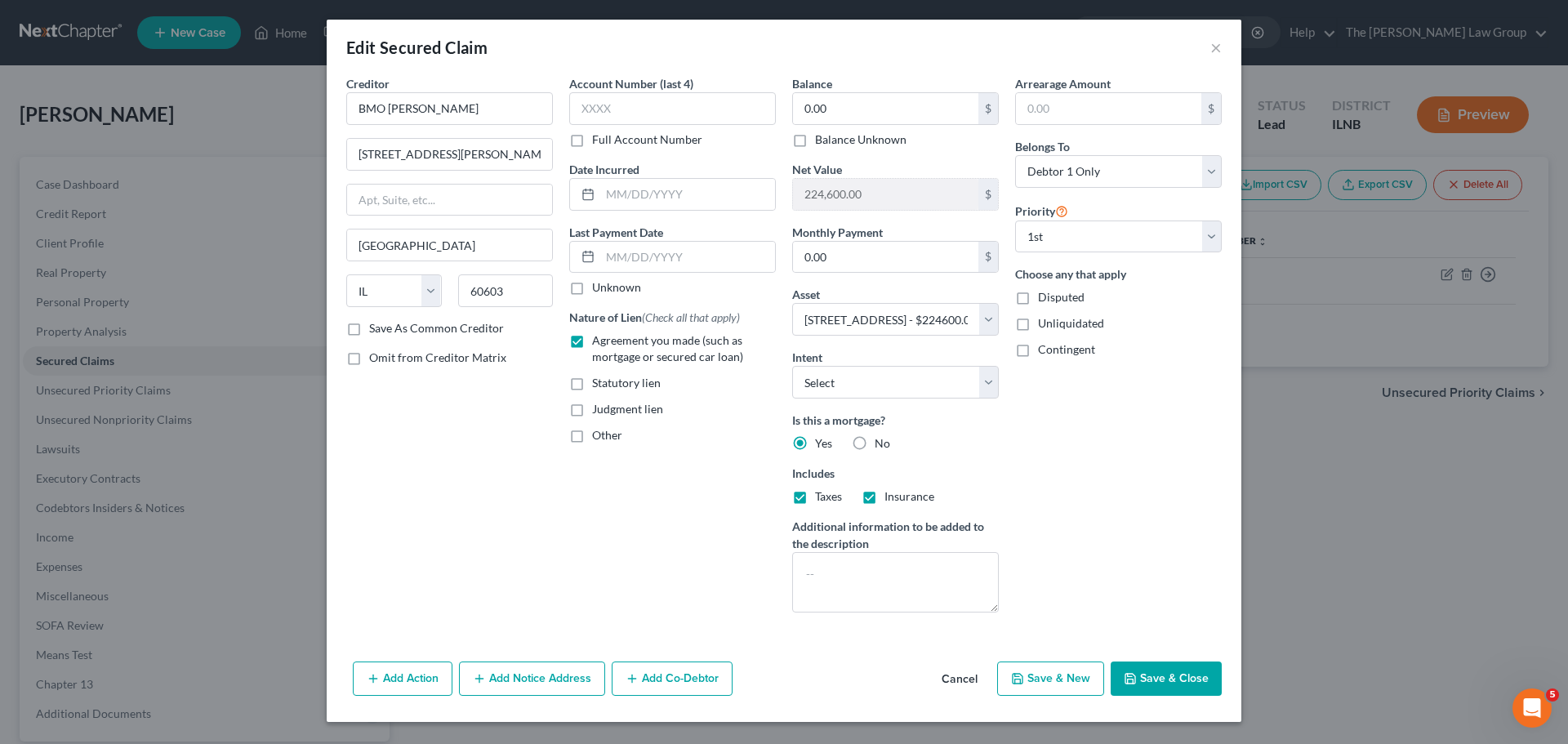
click at [1186, 679] on button "Save & Close" at bounding box center [1167, 679] width 111 height 34
select select
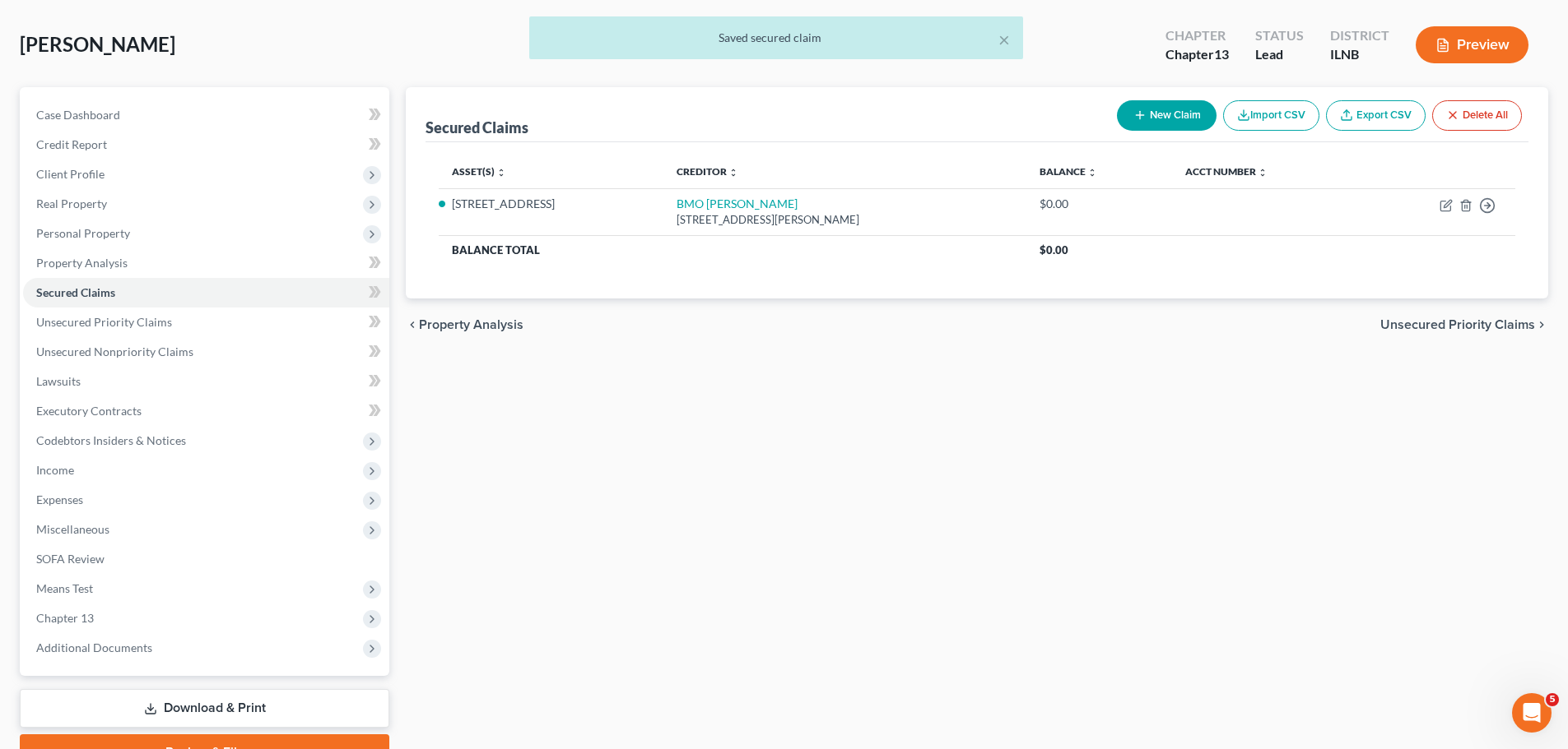
scroll to position [154, 0]
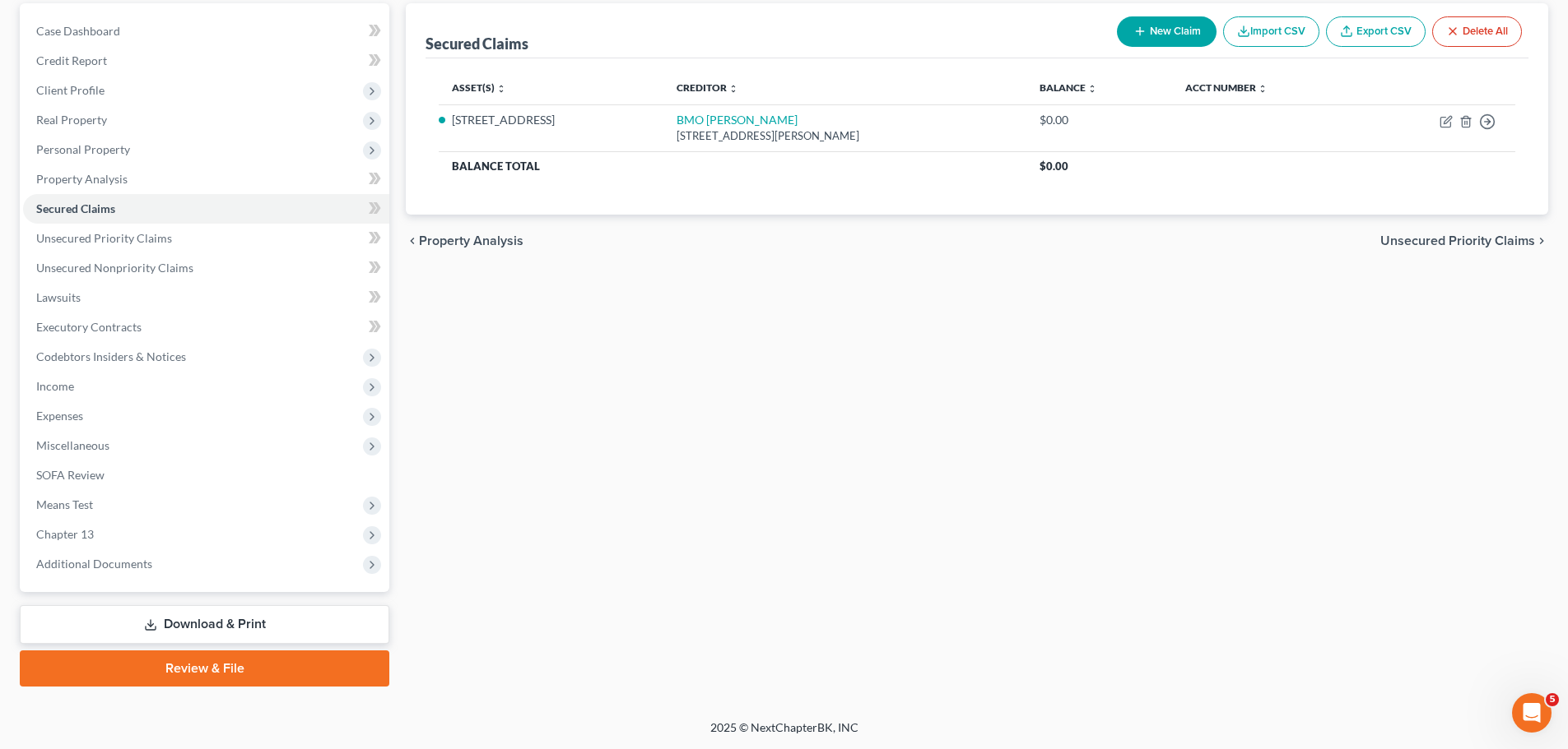
click at [1456, 242] on span "Unsecured Priority Claims" at bounding box center [1457, 241] width 154 height 13
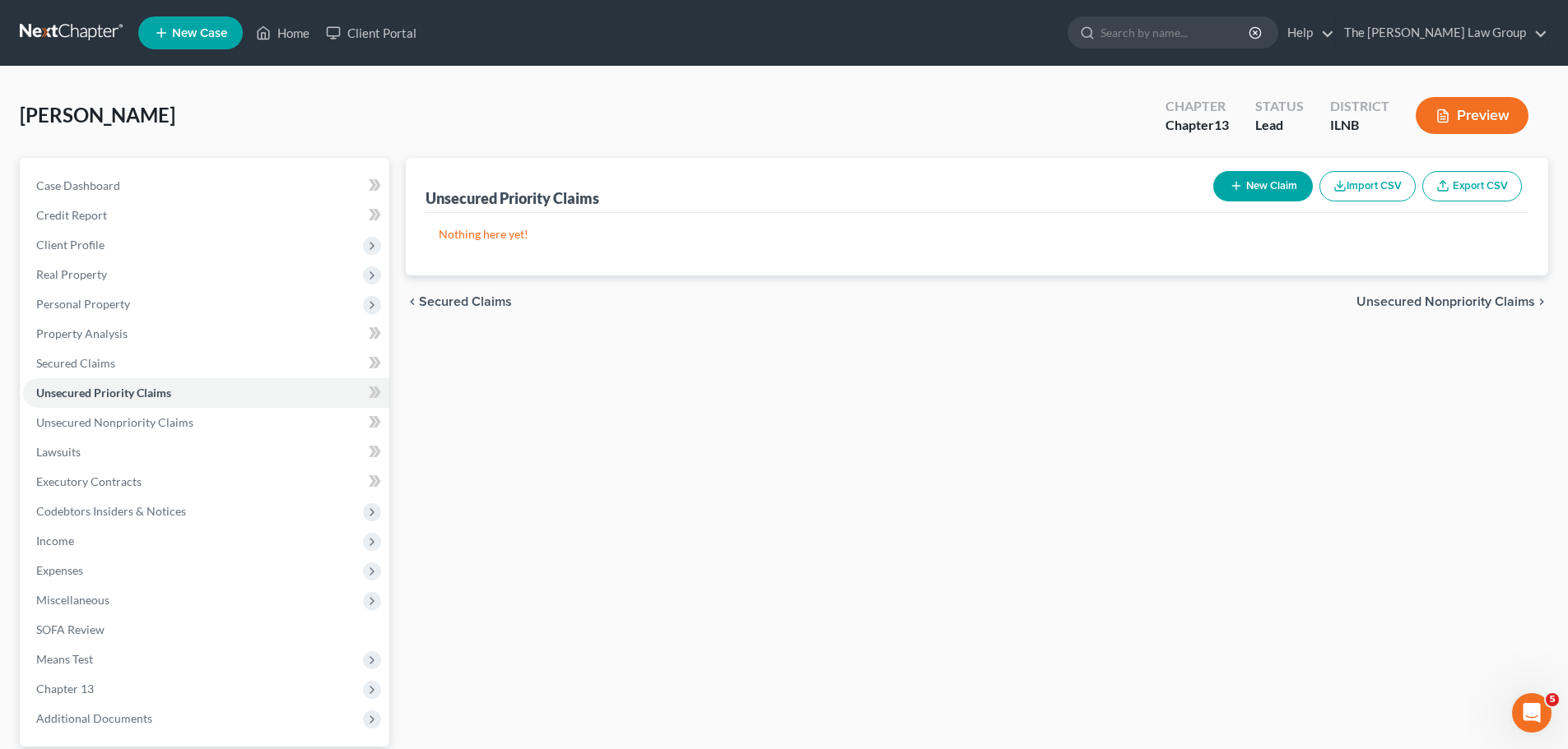
click at [1446, 300] on span "Unsecured Nonpriority Claims" at bounding box center [1445, 302] width 178 height 13
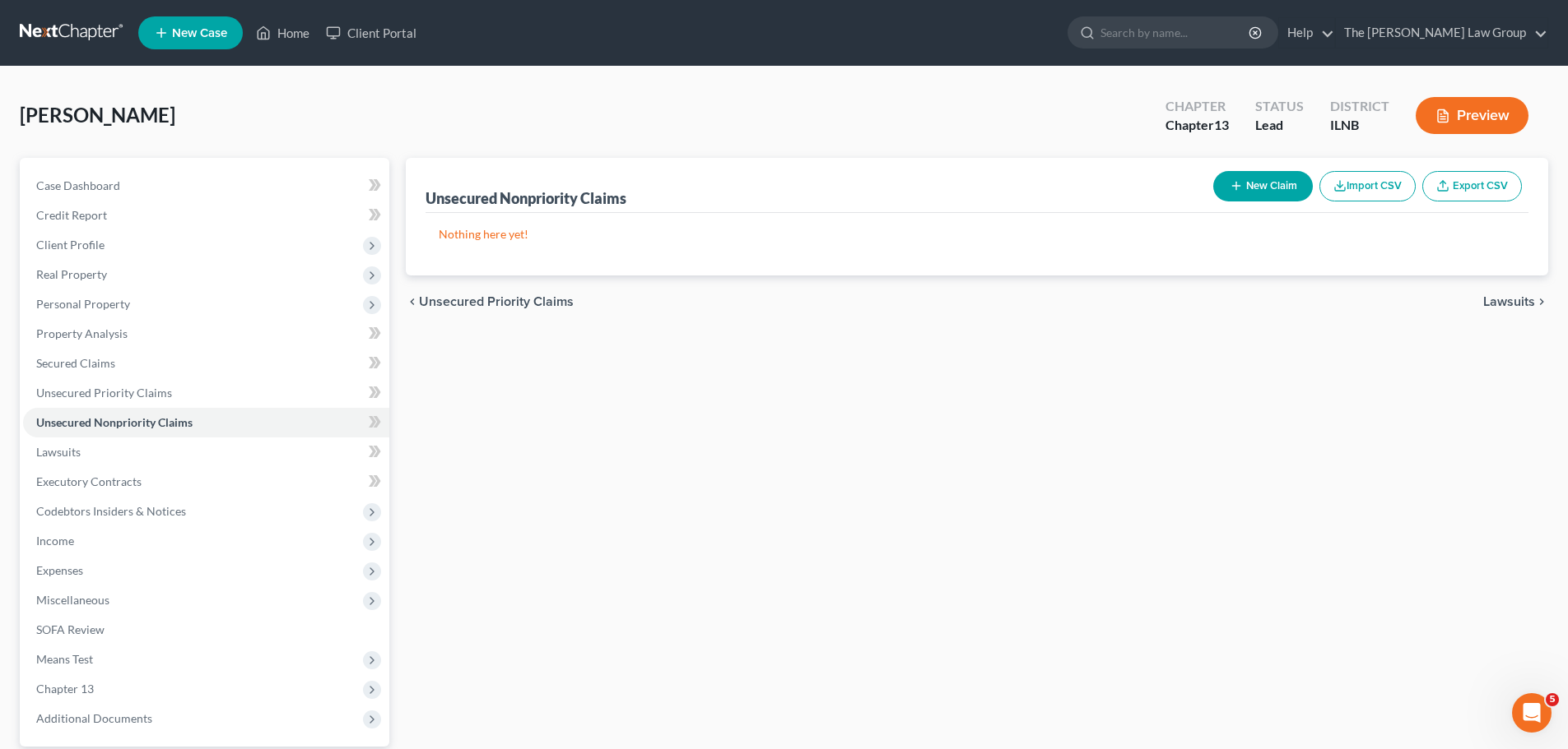
click at [1533, 303] on span "Lawsuits" at bounding box center [1509, 302] width 52 height 13
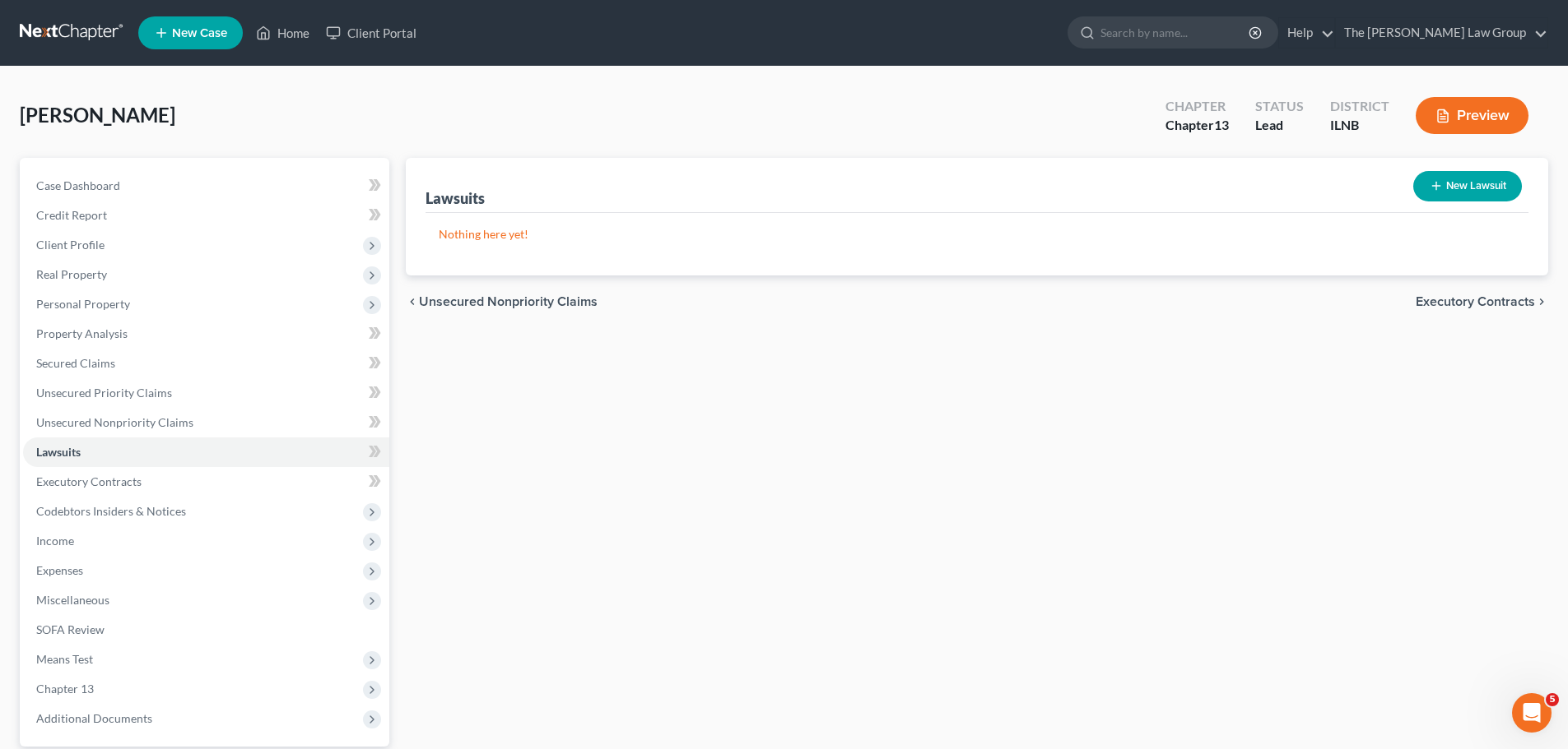
click at [1511, 302] on span "Executory Contracts" at bounding box center [1475, 302] width 120 height 13
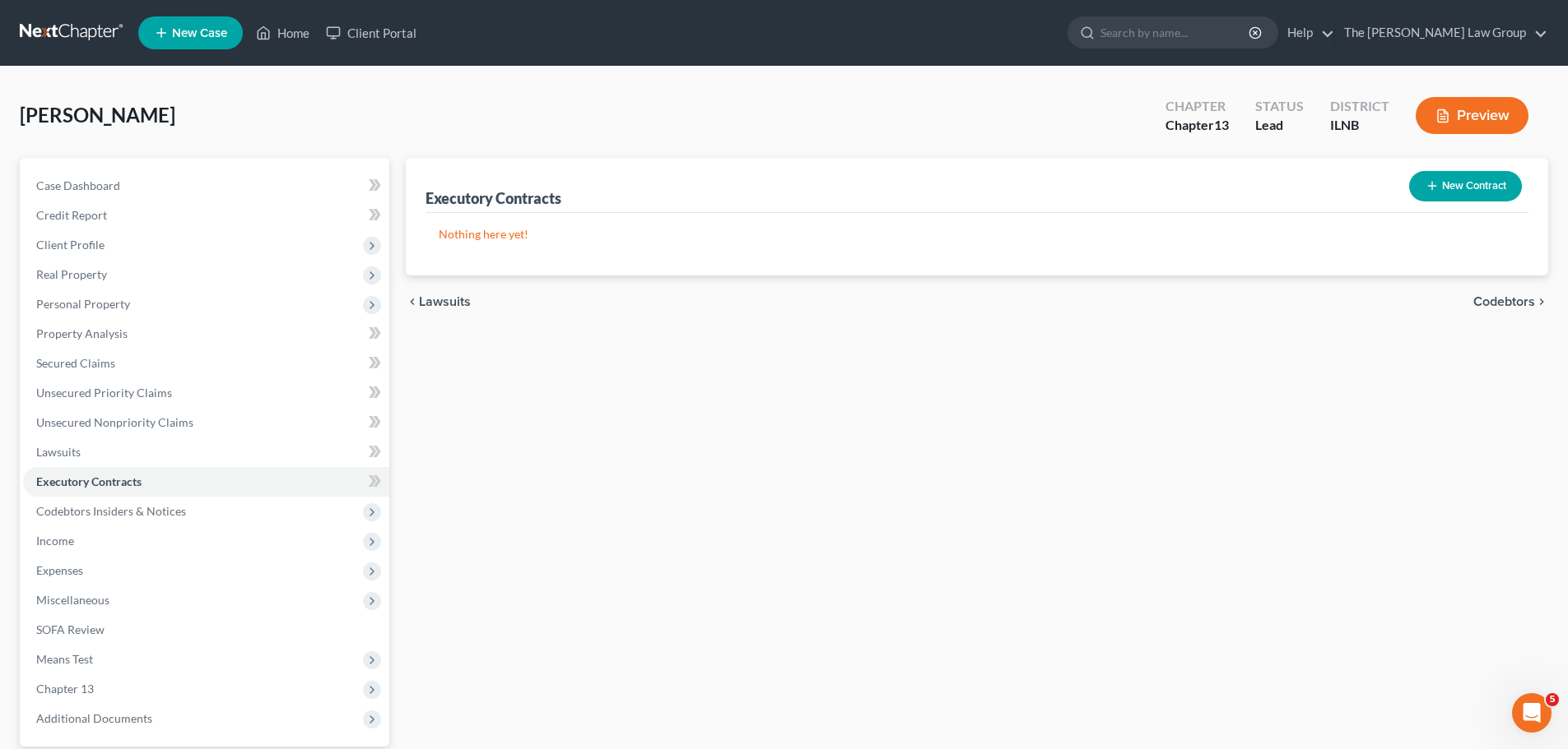
click at [1506, 299] on span "Codebtors" at bounding box center [1503, 302] width 62 height 13
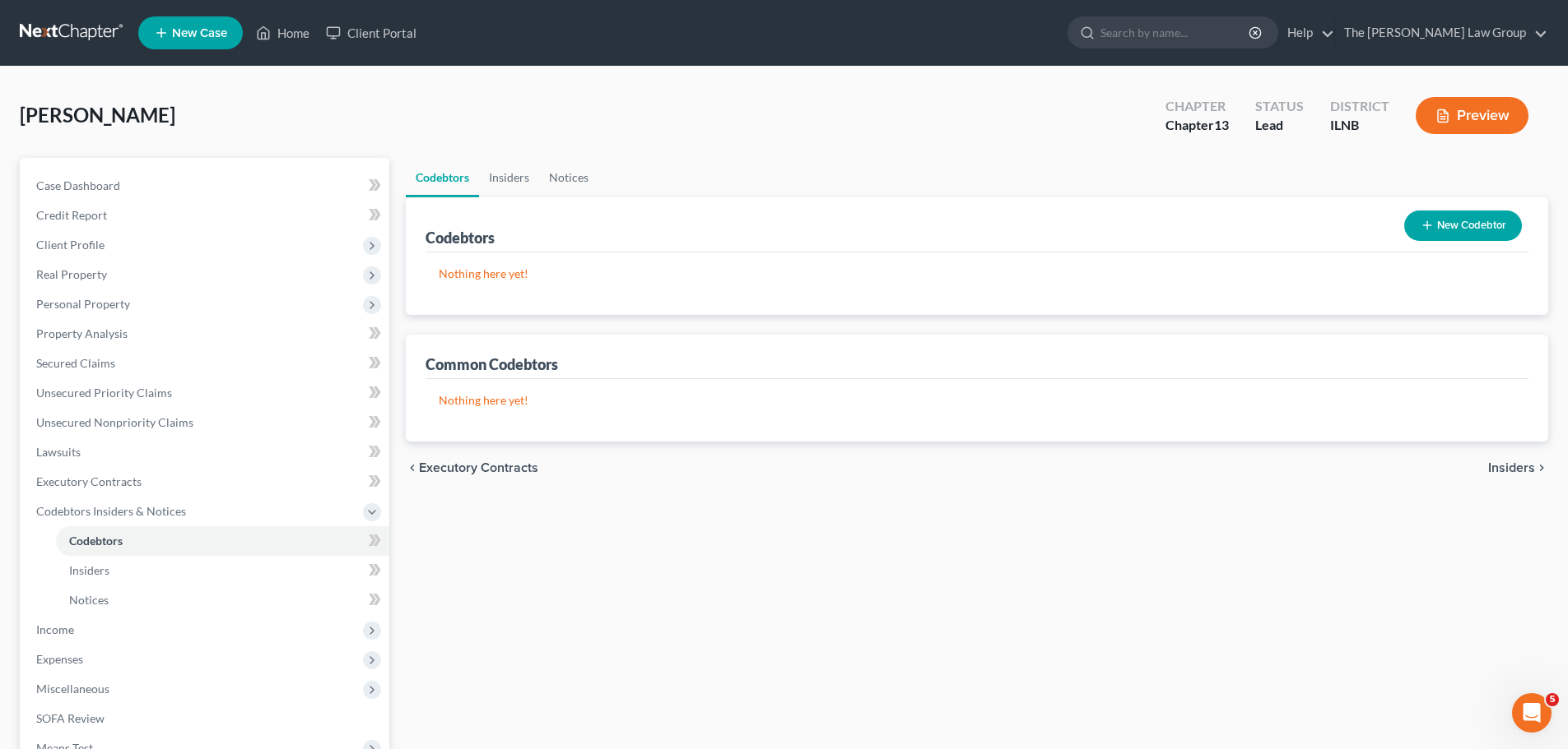
click at [1512, 463] on span "Insiders" at bounding box center [1511, 468] width 47 height 13
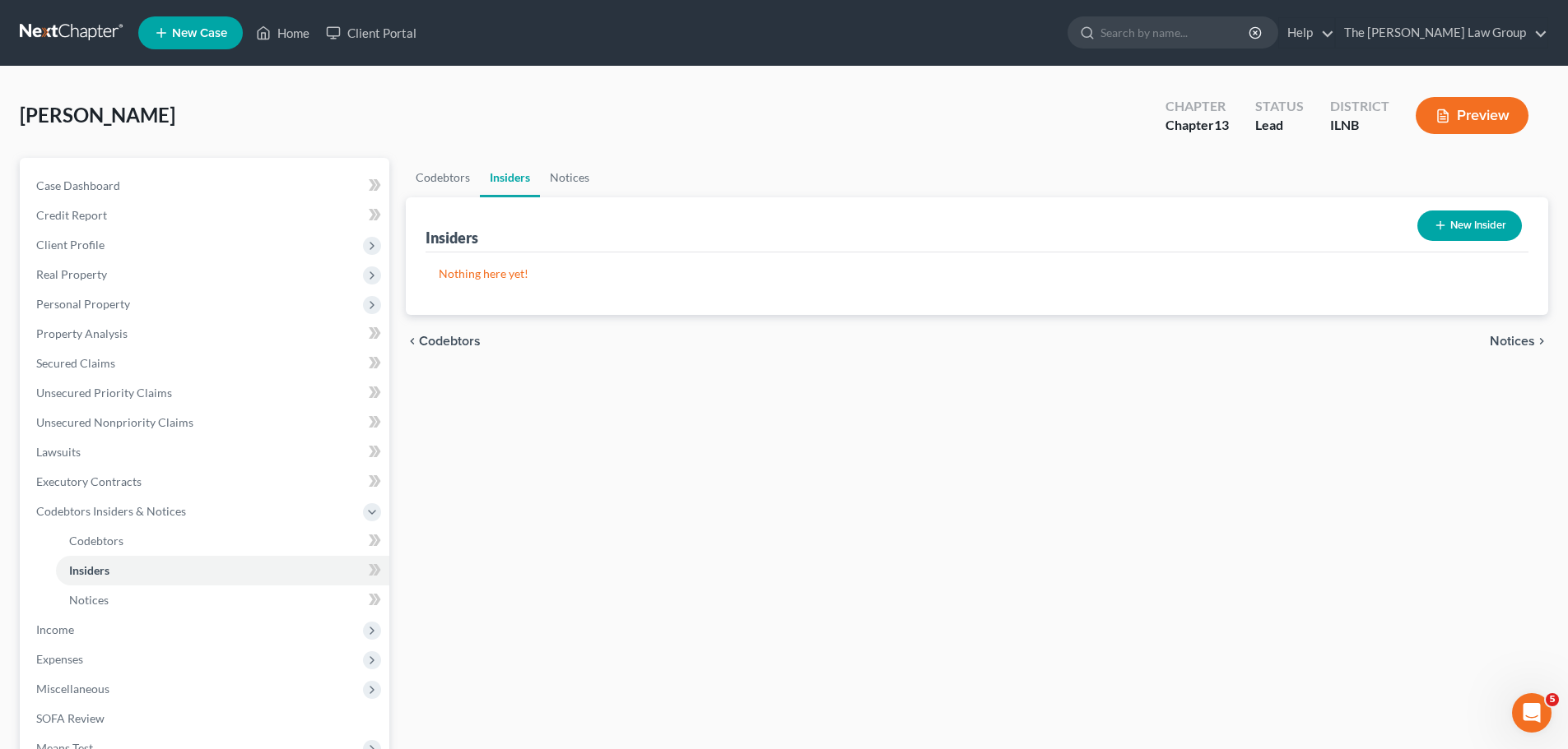
click at [1516, 345] on span "Notices" at bounding box center [1512, 341] width 45 height 13
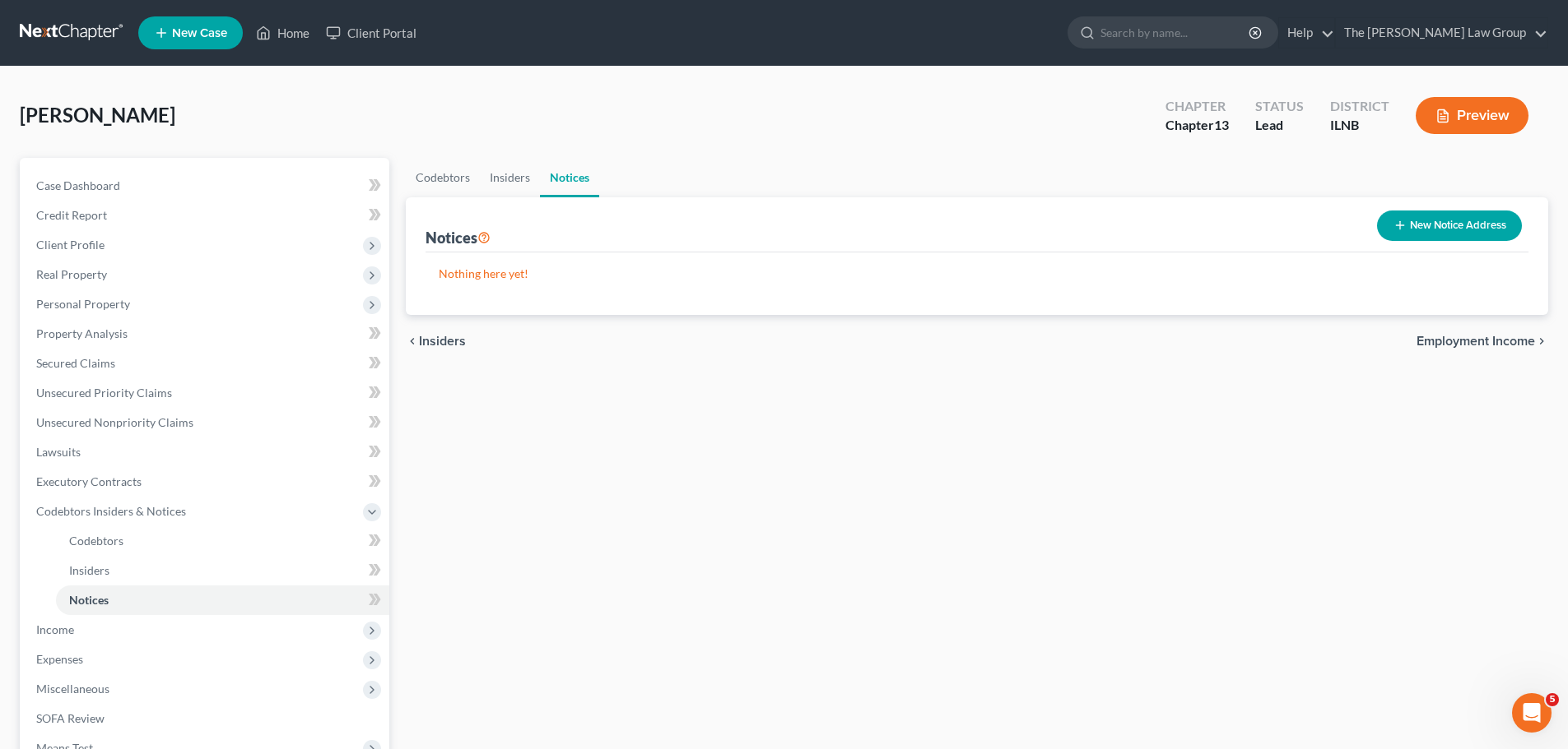
click at [1497, 338] on span "Employment Income" at bounding box center [1475, 341] width 119 height 13
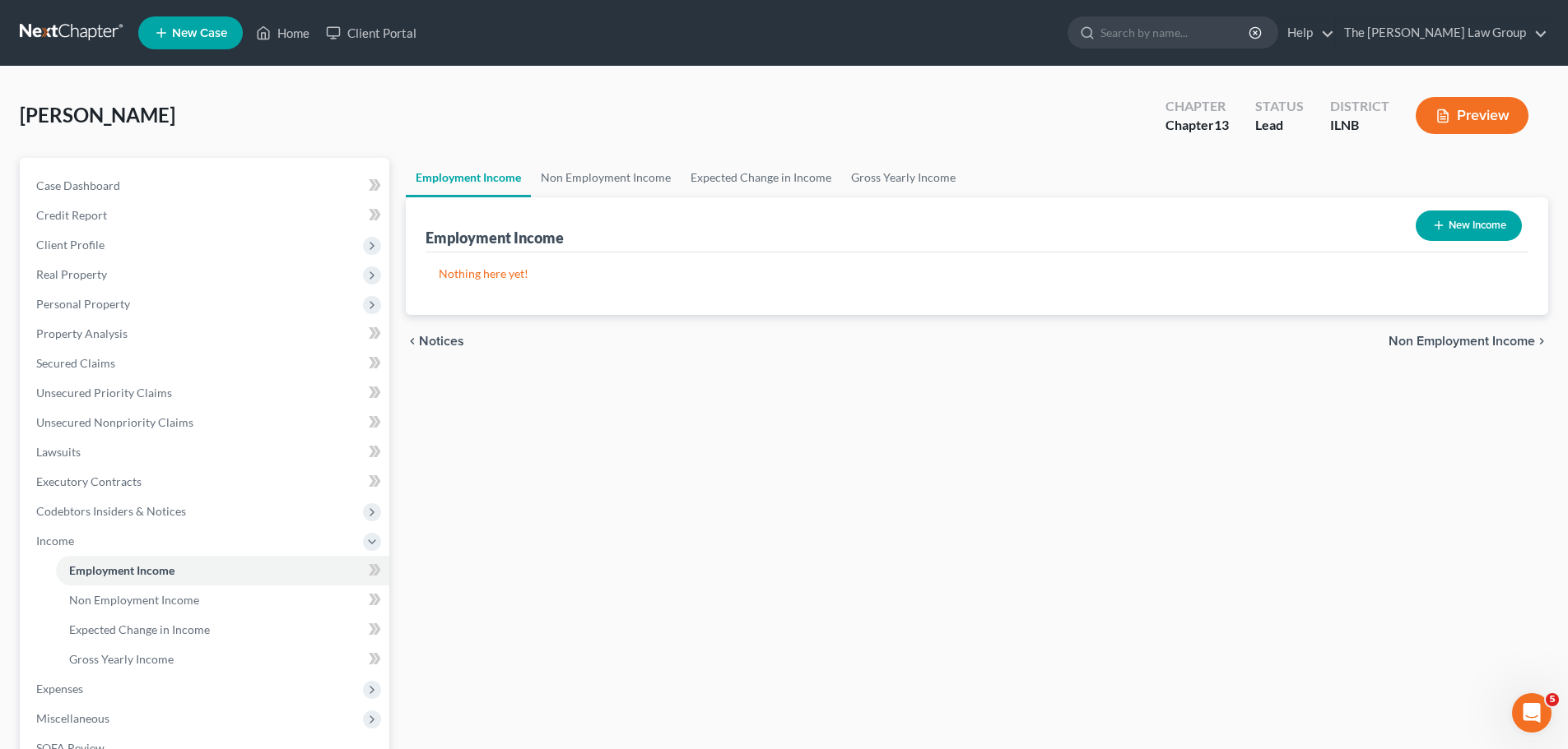
click at [441, 345] on span "Notices" at bounding box center [441, 341] width 45 height 13
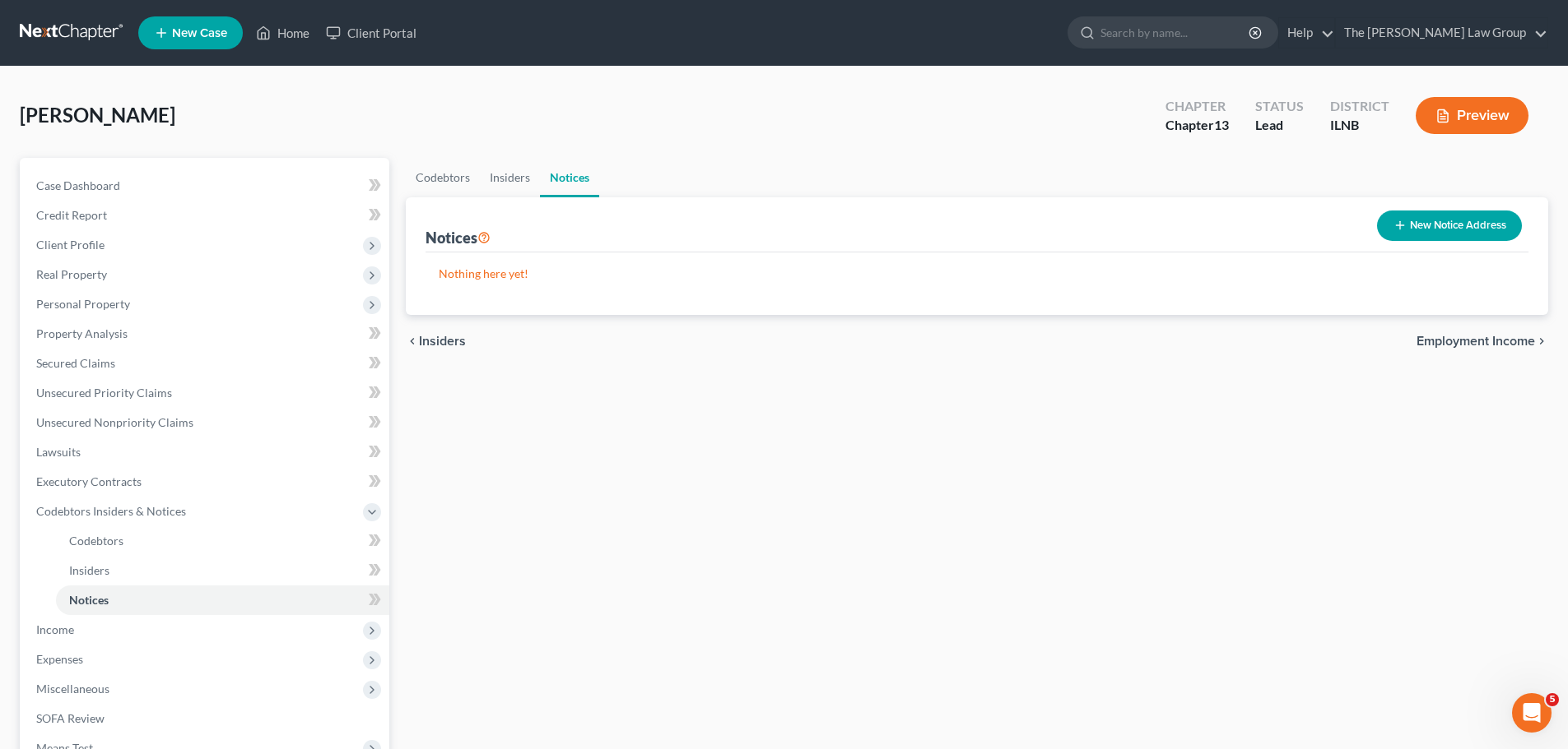
click at [1500, 334] on span "Employment Income" at bounding box center [1475, 341] width 119 height 13
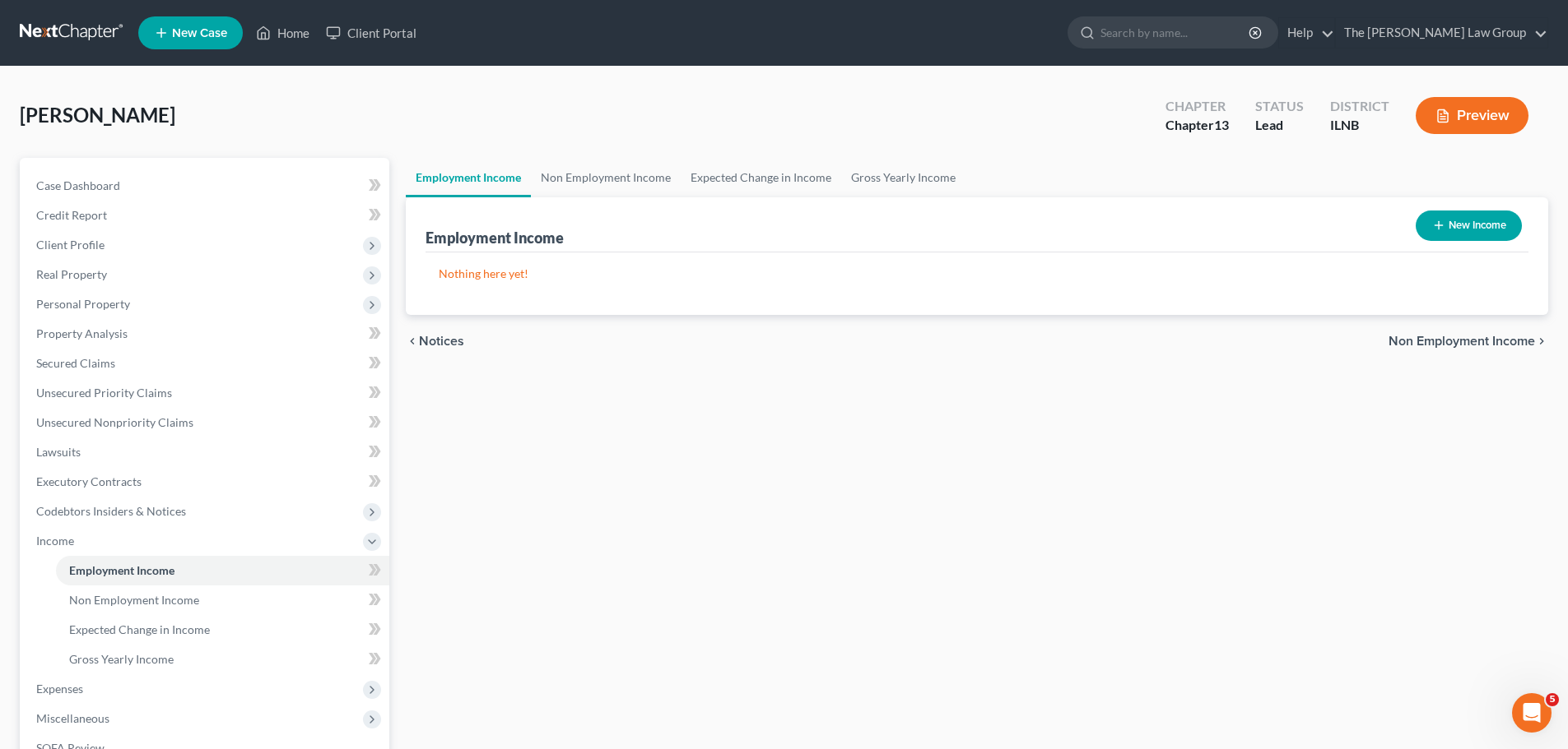
click at [1473, 215] on button "New Income" at bounding box center [1469, 226] width 106 height 31
select select "0"
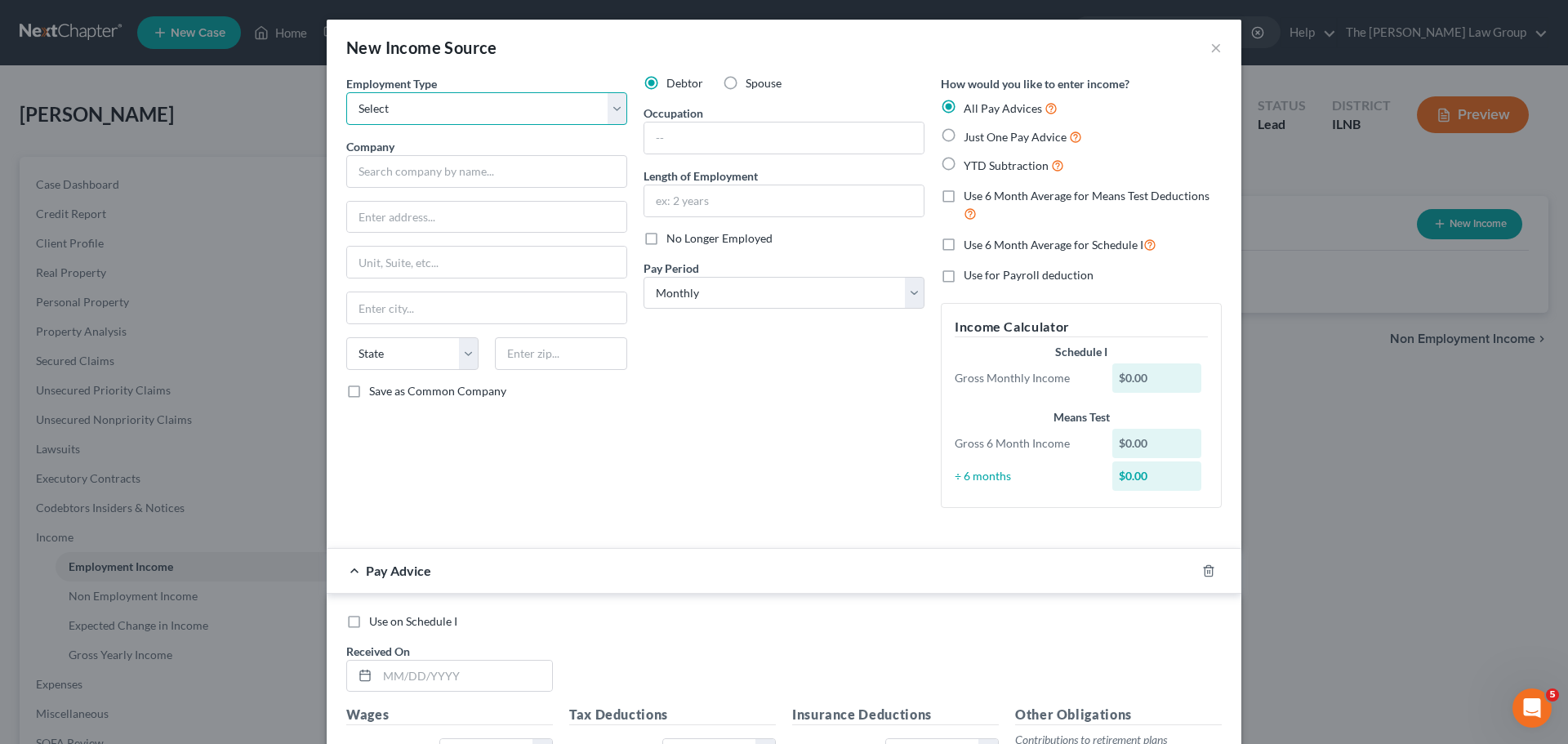
click at [549, 108] on select "Select Full or [DEMOGRAPHIC_DATA] Employment Self Employment" at bounding box center [487, 108] width 281 height 33
select select "0"
click at [347, 92] on select "Select Full or [DEMOGRAPHIC_DATA] Employment Self Employment" at bounding box center [487, 108] width 281 height 33
click at [964, 134] on label "Just One Pay Advice" at bounding box center [1023, 137] width 119 height 19
click at [971, 134] on input "Just One Pay Advice" at bounding box center [975, 132] width 11 height 11
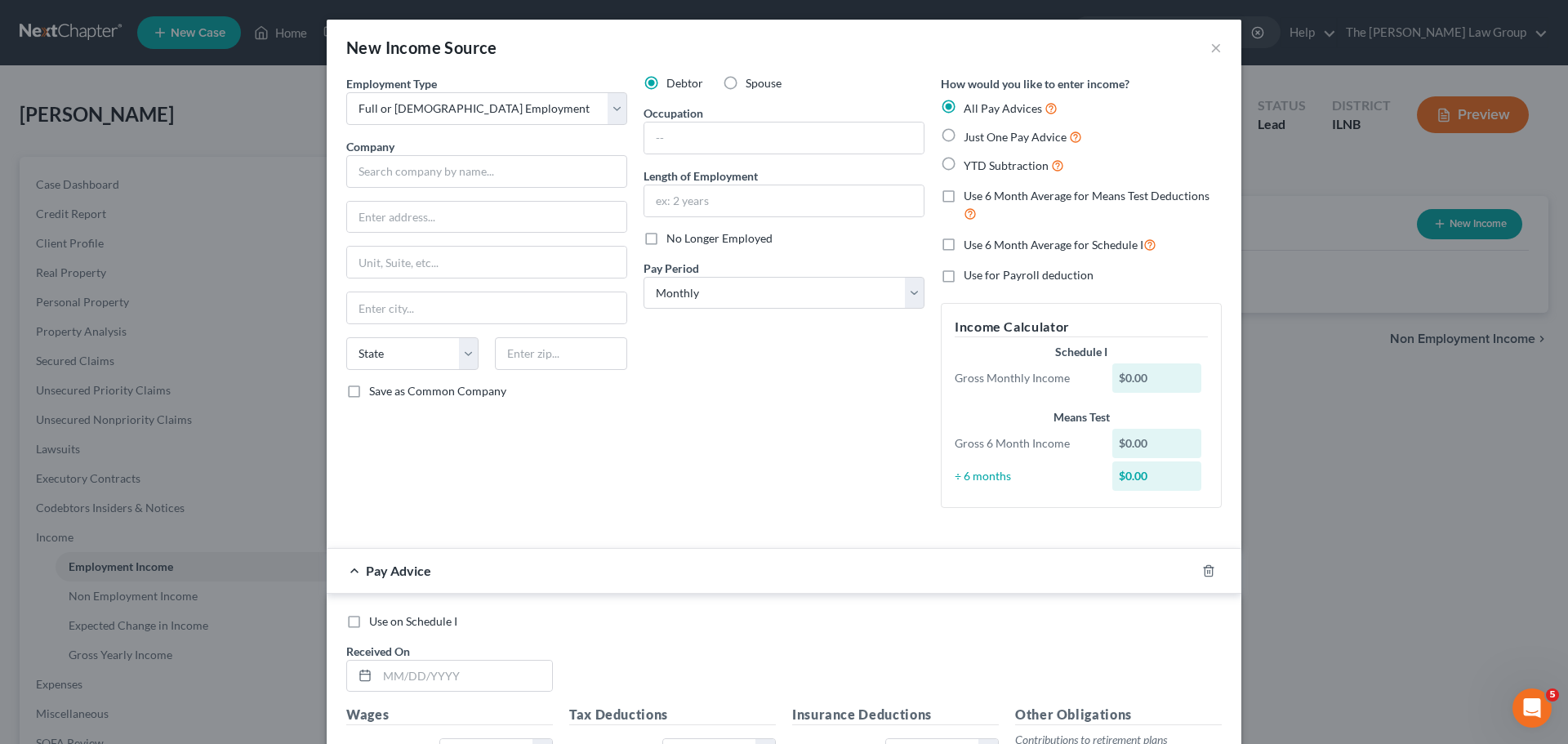
radio input "true"
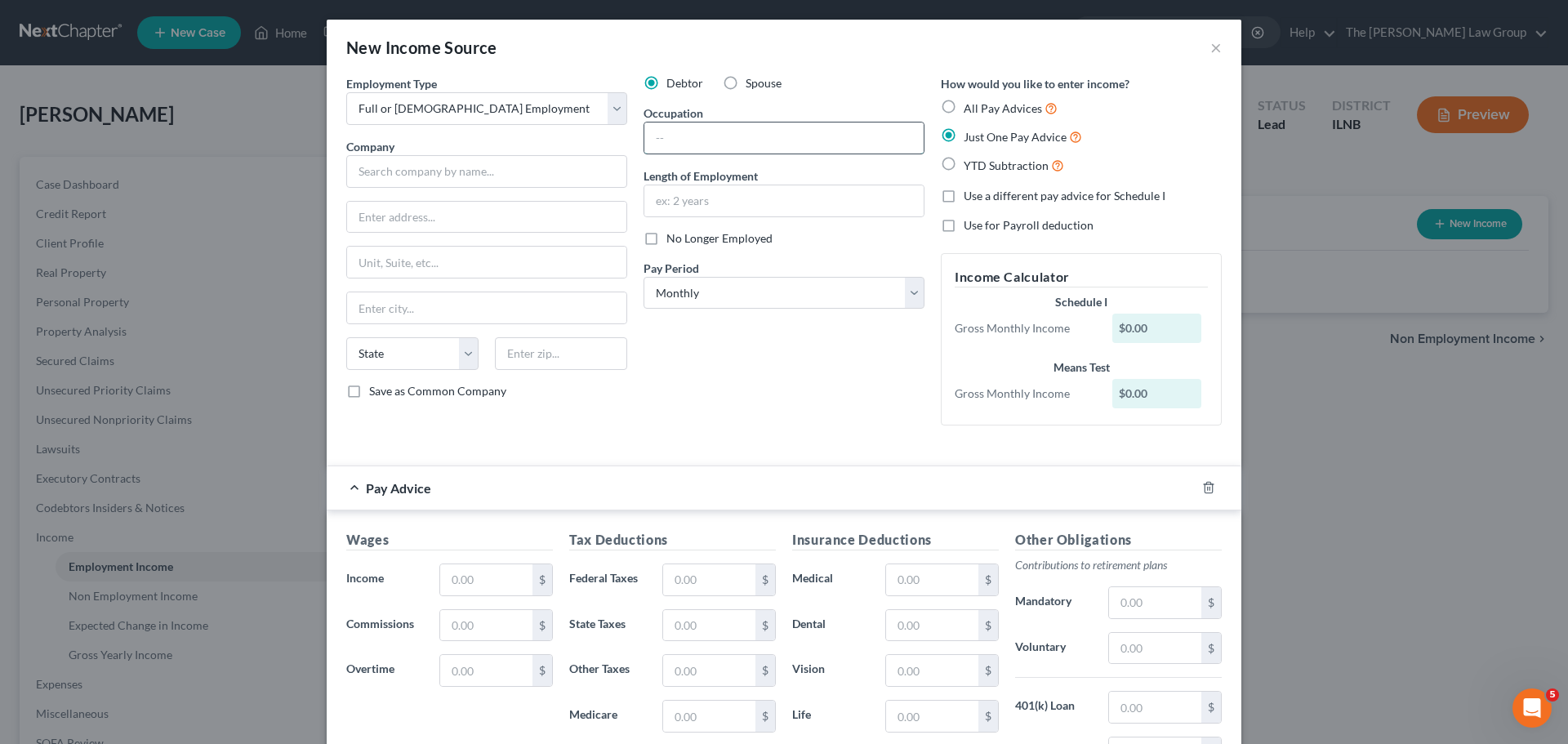
click at [824, 141] on input "text" at bounding box center [784, 138] width 280 height 31
type input "Sales Manager"
click at [524, 175] on input "text" at bounding box center [487, 171] width 281 height 33
type input "KLR & ASSOCIATES INC"
type input "[STREET_ADDRESS]"
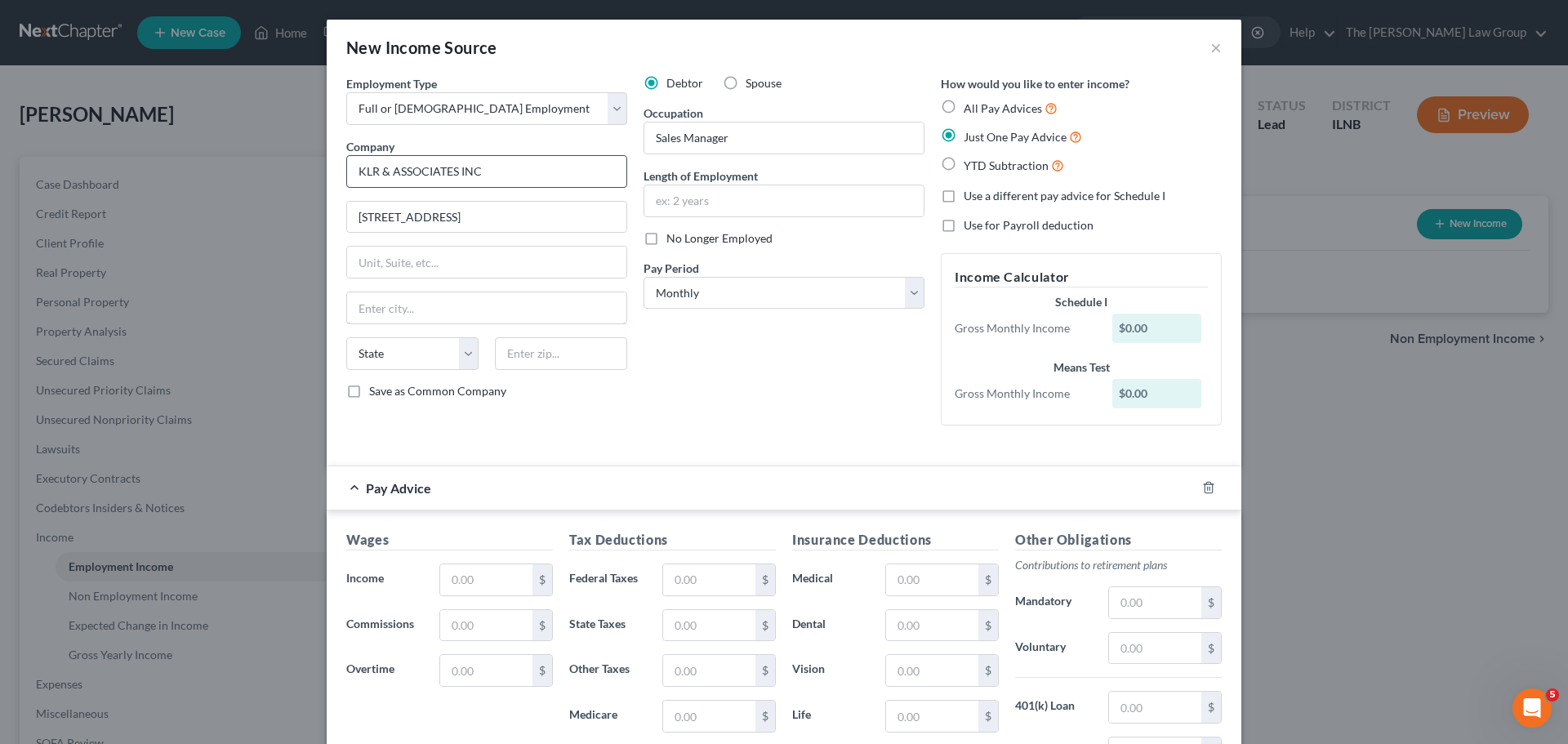
type input "Lithonia"
select select "10"
type input "30058"
click at [514, 217] on input "[STREET_ADDRESS]" at bounding box center [487, 217] width 280 height 31
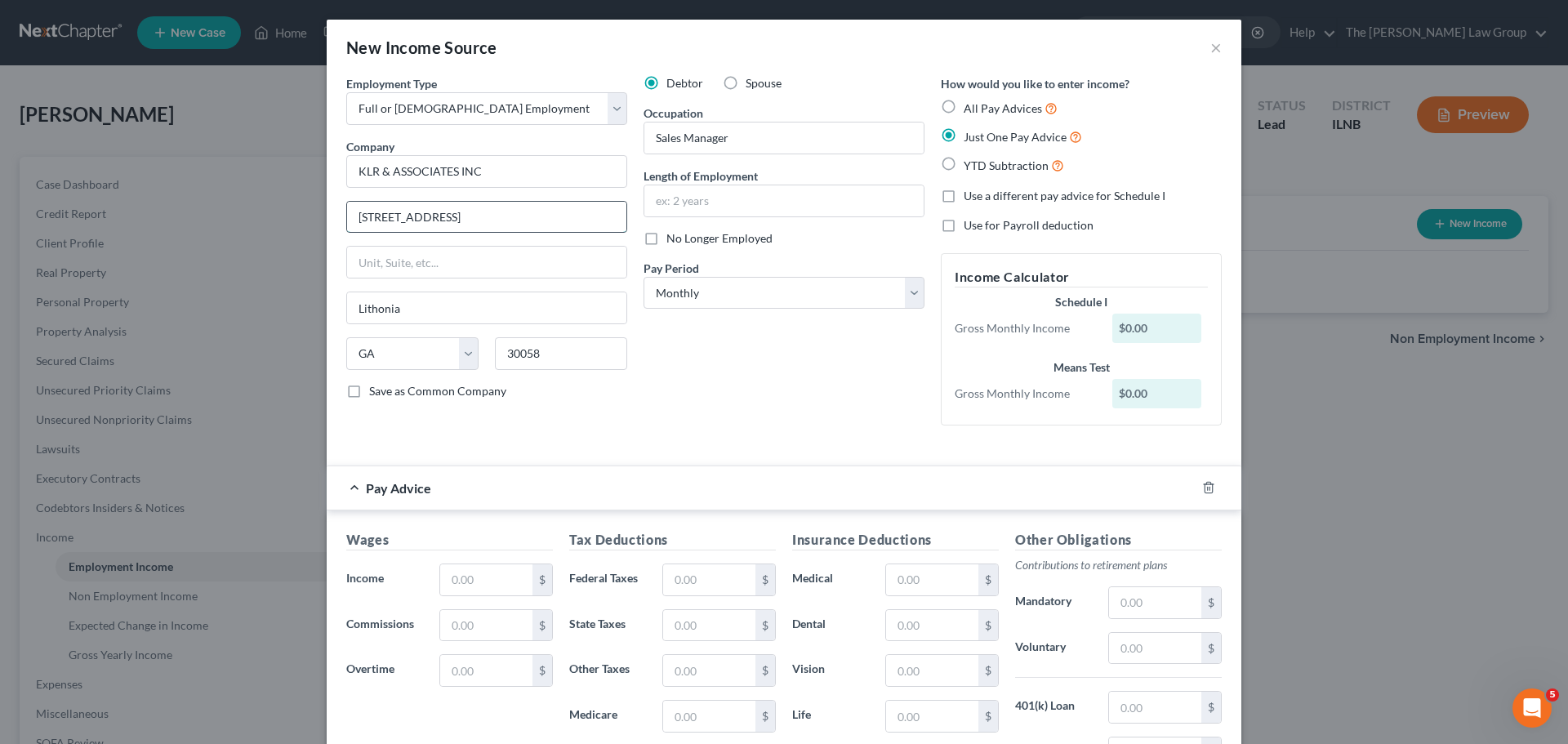
click at [514, 217] on input "[STREET_ADDRESS]" at bounding box center [487, 217] width 280 height 31
type input "[STREET_ADDRESS]"
click at [465, 270] on input "text" at bounding box center [487, 262] width 280 height 31
type input "Ste 200"
click at [446, 304] on input "Lithonia" at bounding box center [487, 307] width 280 height 31
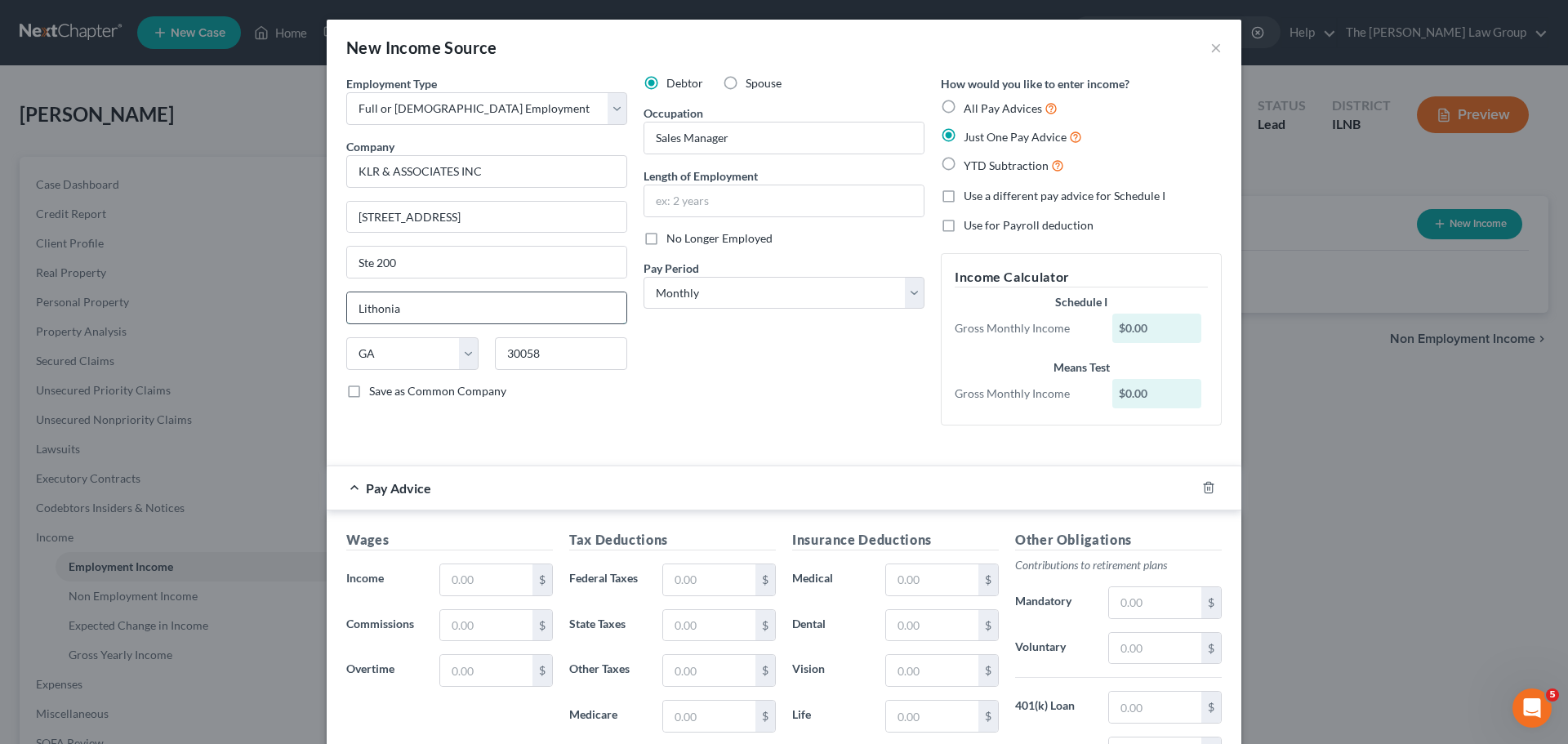
click at [446, 304] on input "Lithonia" at bounding box center [487, 307] width 280 height 31
type input "[GEOGRAPHIC_DATA]"
click at [788, 432] on div "Debtor Spouse Occupation Sales Manager Length of Employment No Longer Employed …" at bounding box center [784, 258] width 298 height 364
drag, startPoint x: 571, startPoint y: 360, endPoint x: 442, endPoint y: 346, distance: 129.8
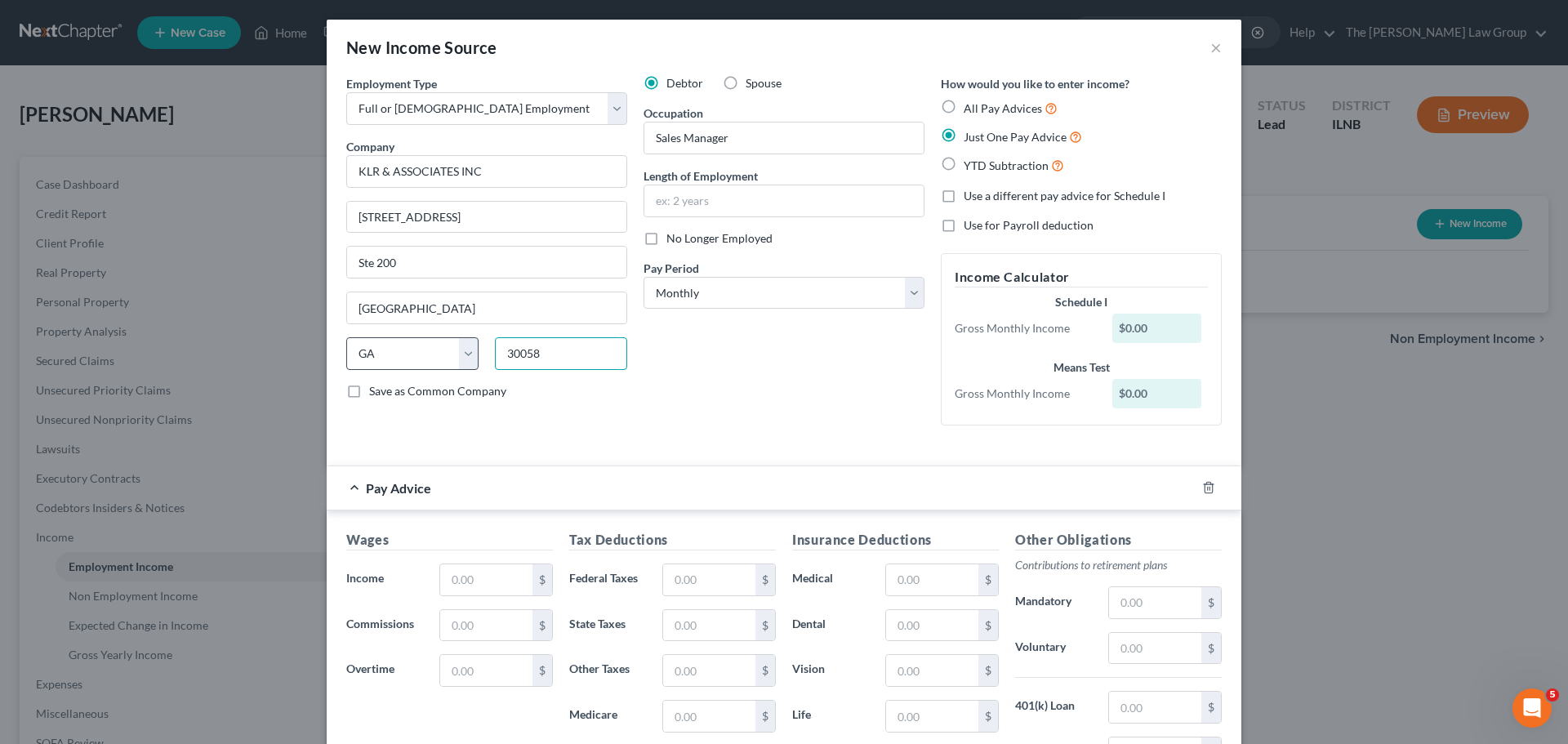
click at [442, 346] on div "State [US_STATE] AK AR AZ CA CO CT DE DC [GEOGRAPHIC_DATA] [GEOGRAPHIC_DATA] GU…" at bounding box center [486, 360] width 298 height 46
type input "30342"
drag, startPoint x: 434, startPoint y: 254, endPoint x: 247, endPoint y: 247, distance: 187.1
click at [260, 246] on div "New Income Source × Employment Type * Select Full or [DEMOGRAPHIC_DATA] Employm…" at bounding box center [784, 372] width 1568 height 744
click at [706, 204] on input "text" at bounding box center [784, 201] width 280 height 31
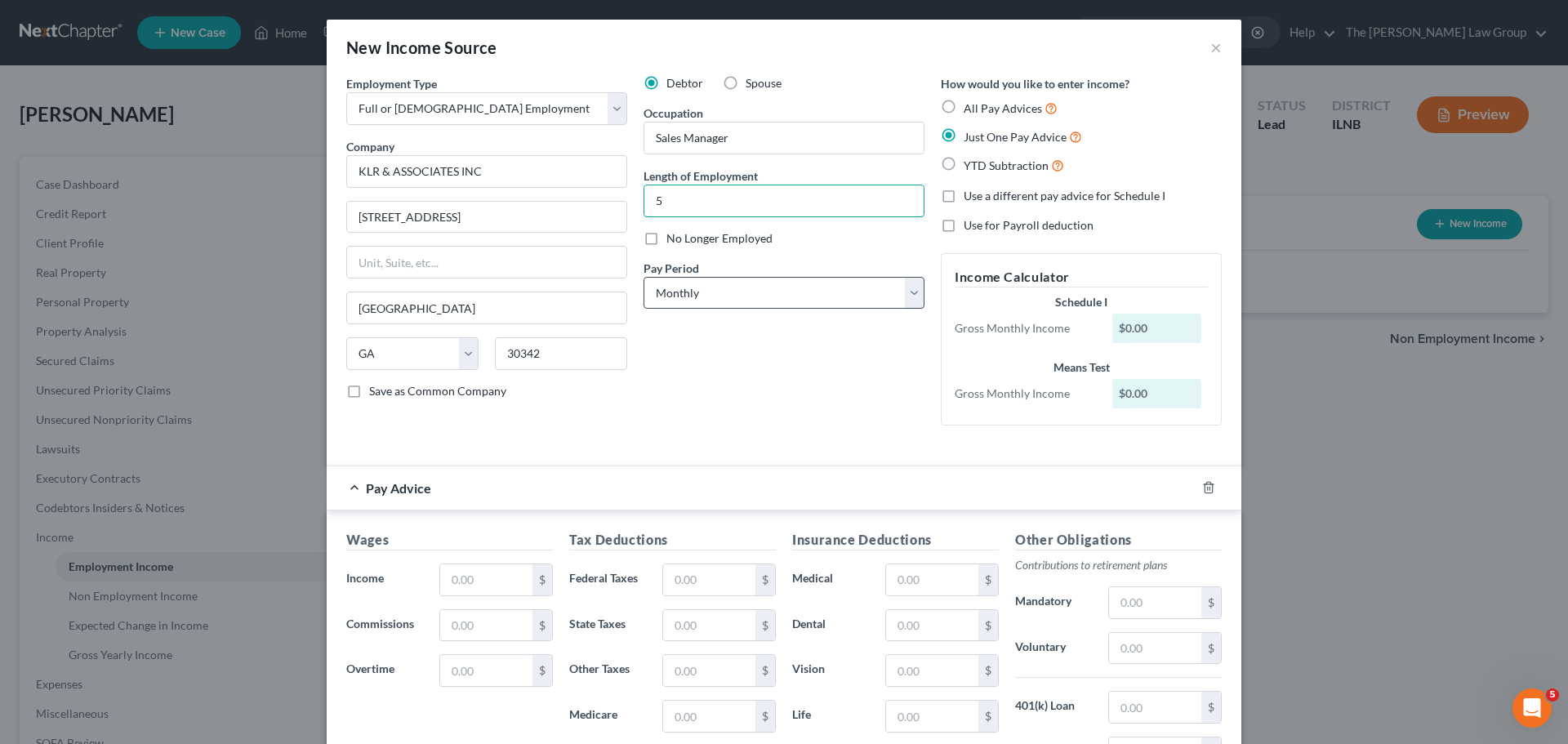
type input "5"
click at [738, 287] on select "Select Monthly Twice Monthly Every Other Week Weekly" at bounding box center [784, 293] width 281 height 33
click at [643, 277] on select "Select Monthly Twice Monthly Every Other Week Weekly" at bounding box center [784, 293] width 281 height 33
drag, startPoint x: 1172, startPoint y: 327, endPoint x: 1099, endPoint y: 328, distance: 73.0
click at [1105, 328] on div "$0.00" at bounding box center [1161, 328] width 113 height 30
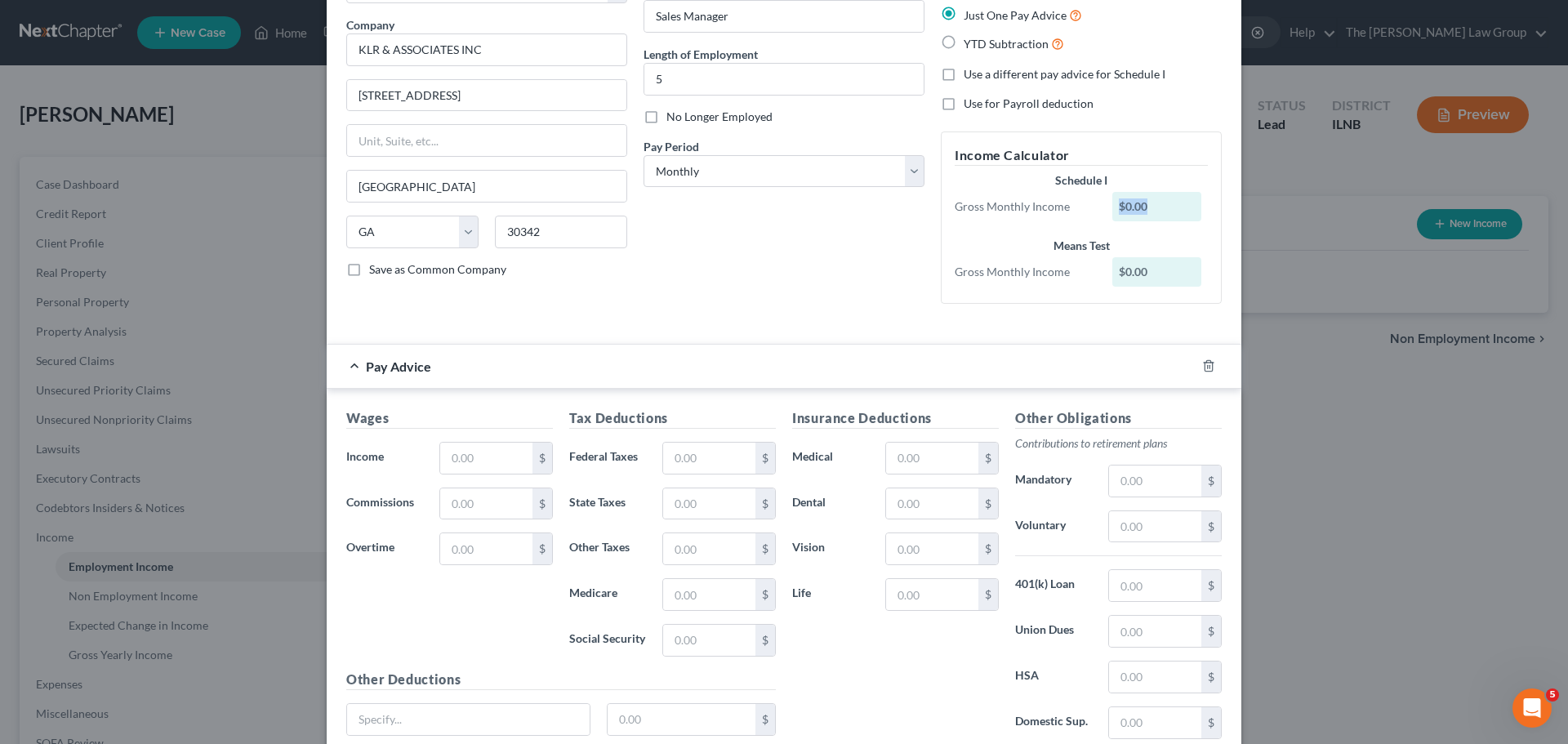
scroll to position [164, 0]
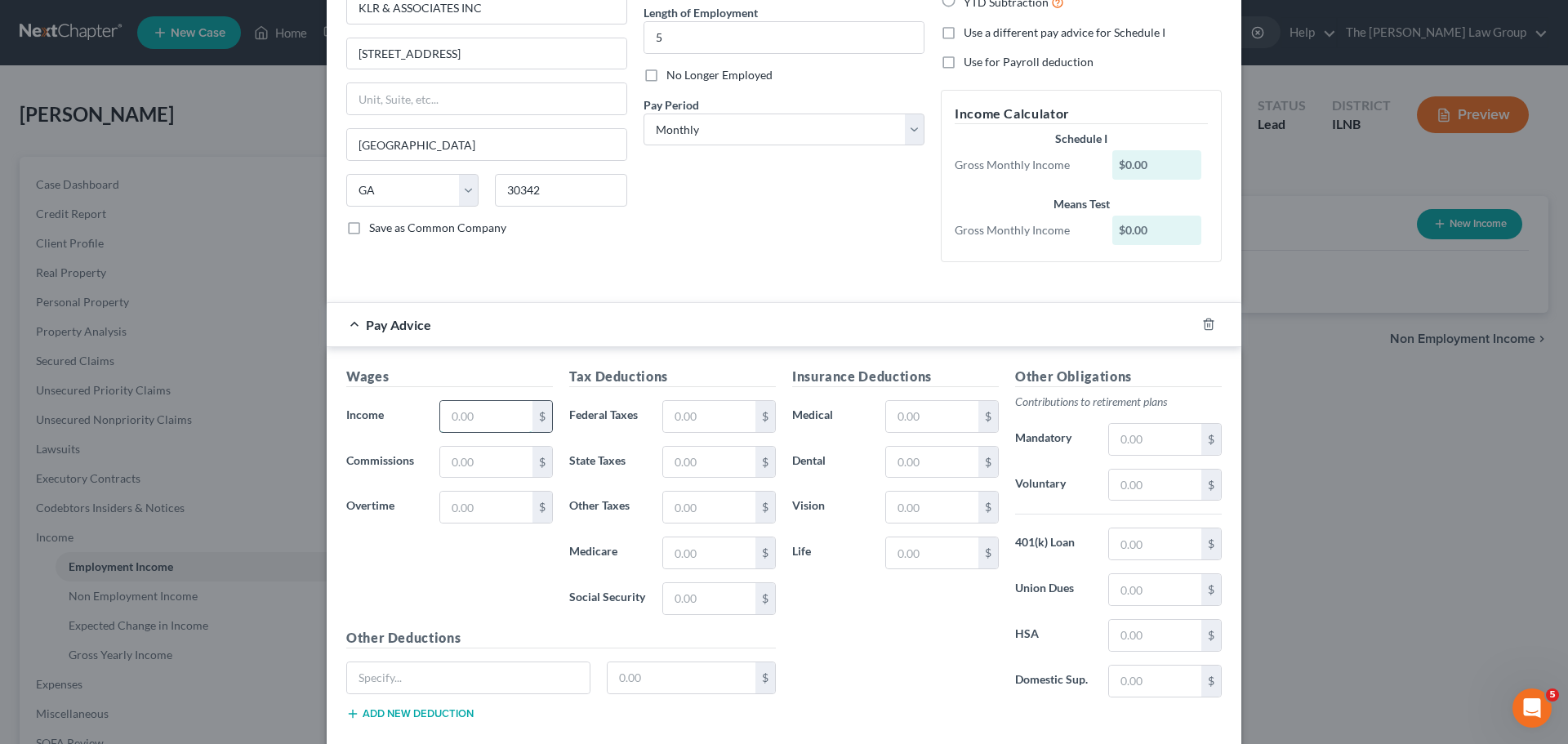
click at [459, 415] on input "text" at bounding box center [486, 417] width 92 height 31
type input "5,000"
click at [468, 391] on div "Wages Income * 5,000 $ Commissions $ Overtime $" at bounding box center [449, 497] width 223 height 261
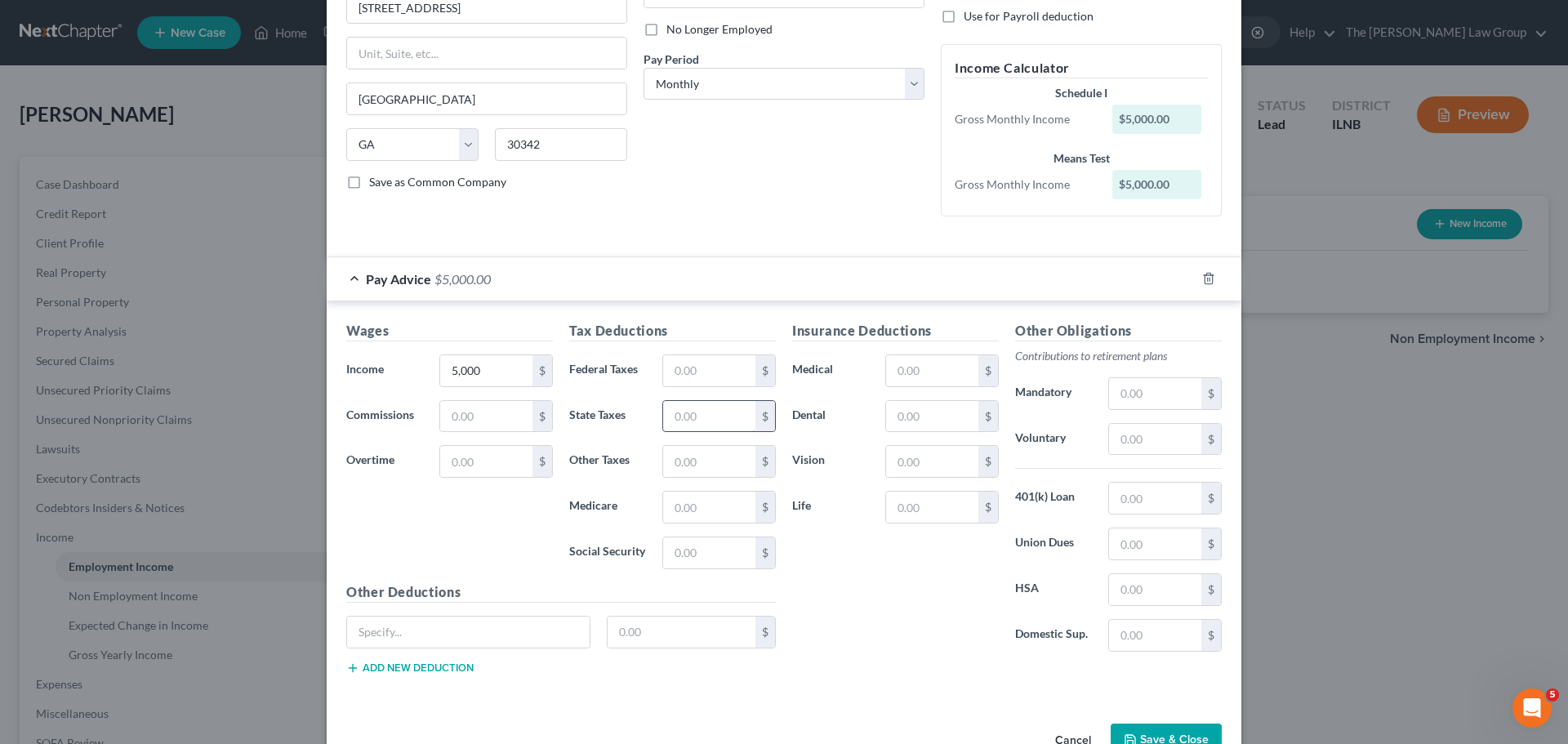
scroll to position [255, 0]
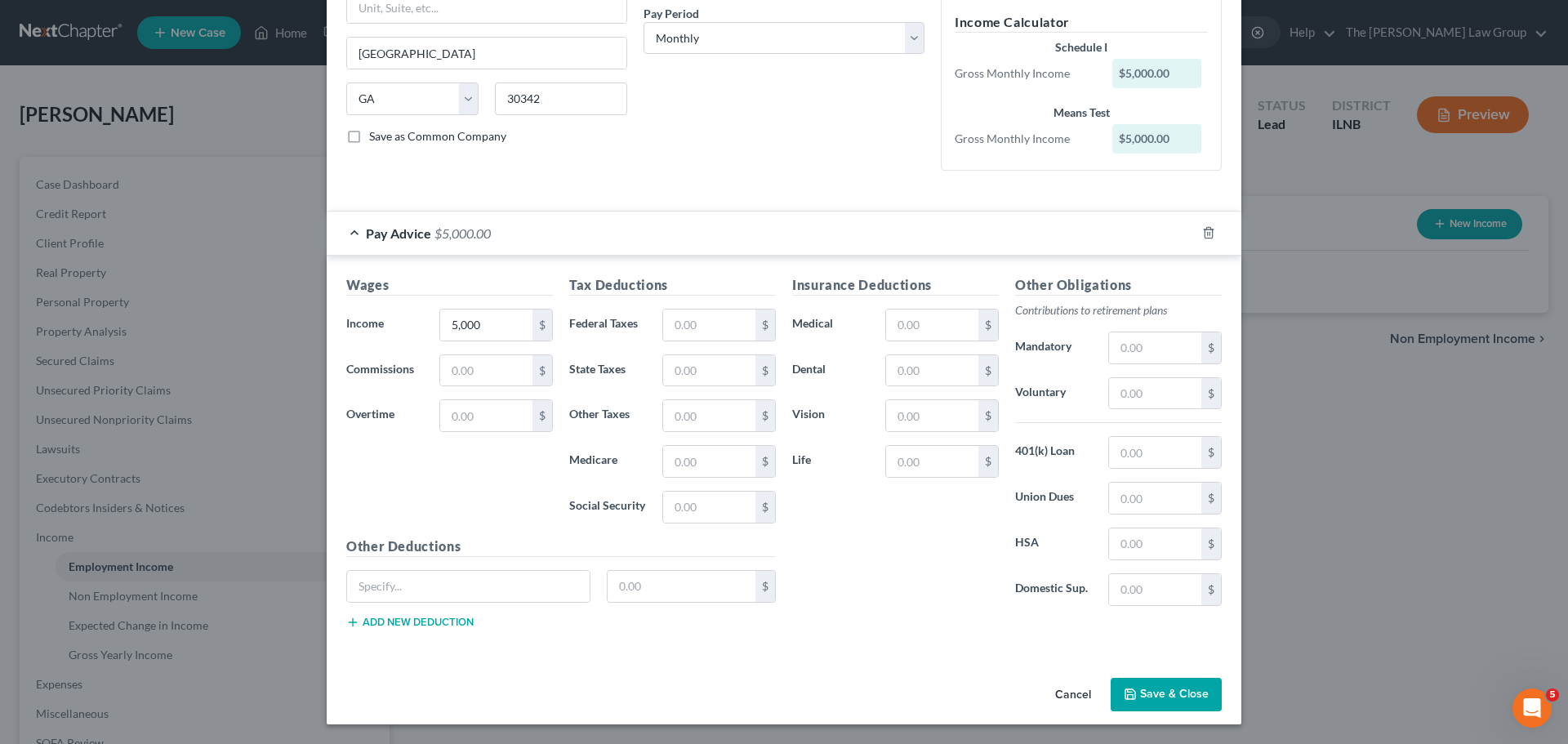
click at [693, 349] on div "Tax Deductions Federal Taxes $ State Taxes $ Other Taxes $ Medicare $ Social Se…" at bounding box center [672, 406] width 223 height 261
click at [705, 322] on input "text" at bounding box center [709, 325] width 92 height 31
type input "214.12"
click at [710, 368] on input "text" at bounding box center [709, 371] width 92 height 31
click at [702, 456] on input "text" at bounding box center [709, 462] width 92 height 31
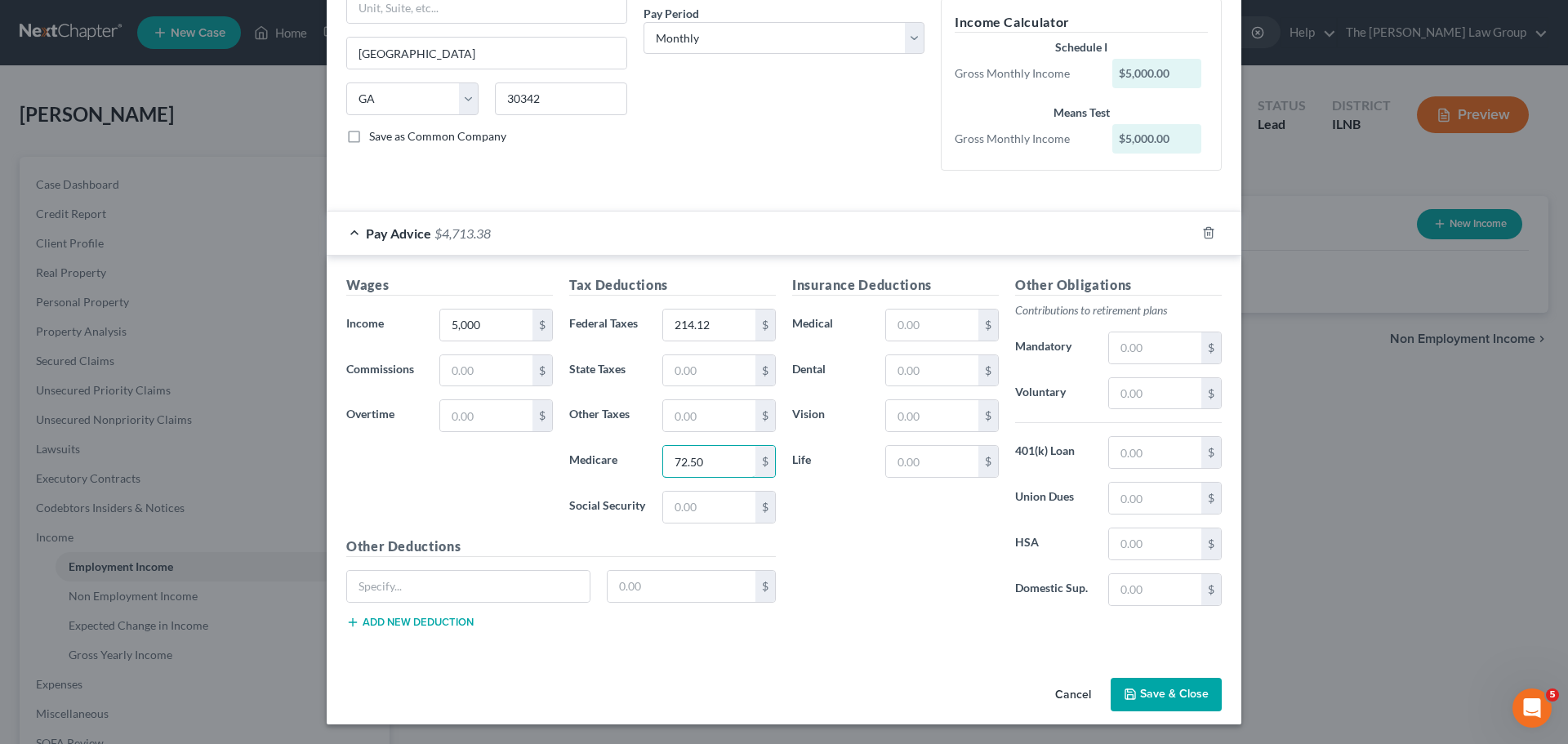
type input "72.50"
click at [638, 471] on label "Medicare" at bounding box center [607, 462] width 93 height 33
click at [730, 498] on input "text" at bounding box center [709, 507] width 92 height 31
click at [819, 538] on div "Insurance Deductions Medical $ Dental $ Vision $ Life $" at bounding box center [895, 447] width 223 height 344
click at [716, 517] on input "310" at bounding box center [709, 507] width 92 height 31
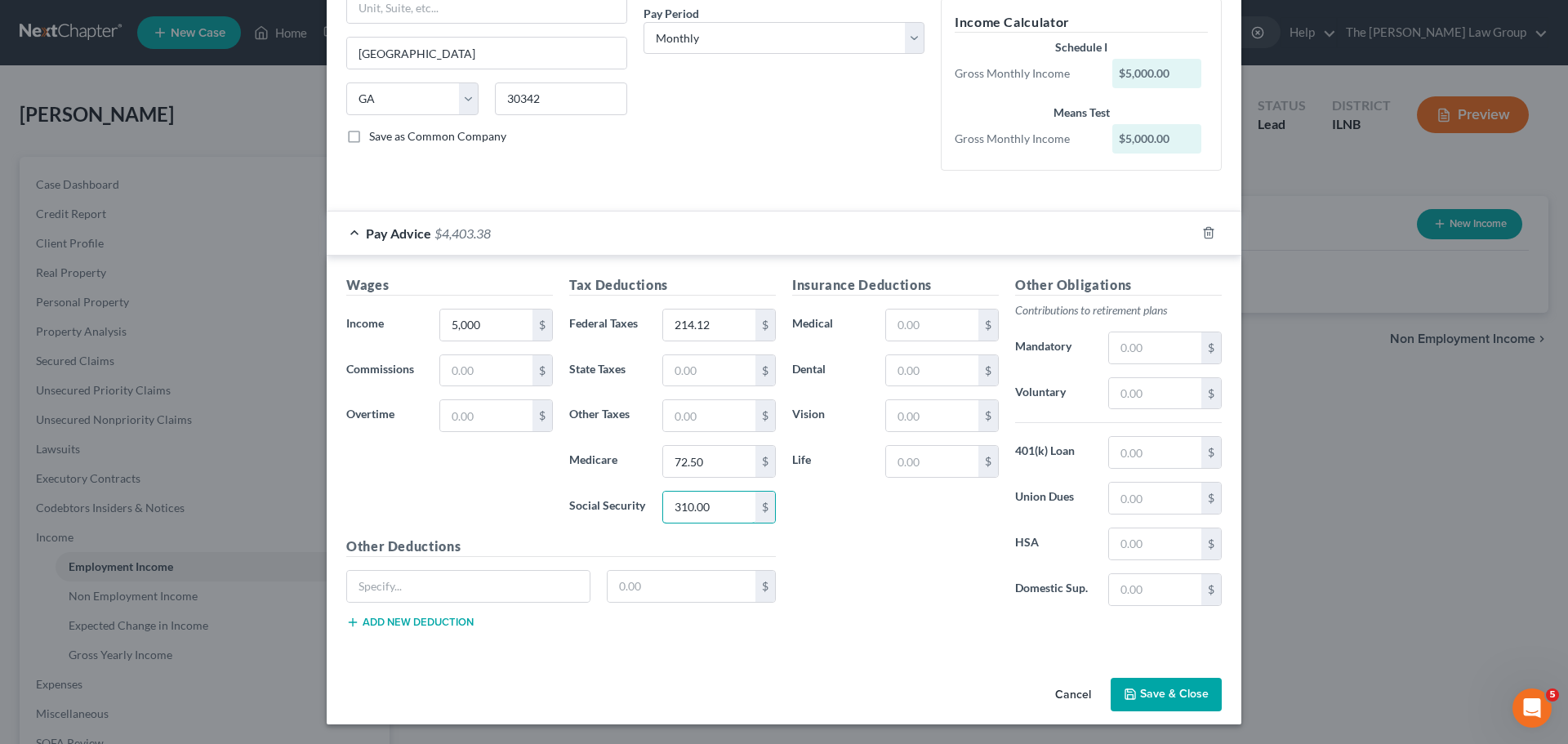
type input "310.00"
click at [962, 470] on input "text" at bounding box center [932, 462] width 92 height 31
click at [1179, 698] on button "Save & Close" at bounding box center [1167, 695] width 111 height 34
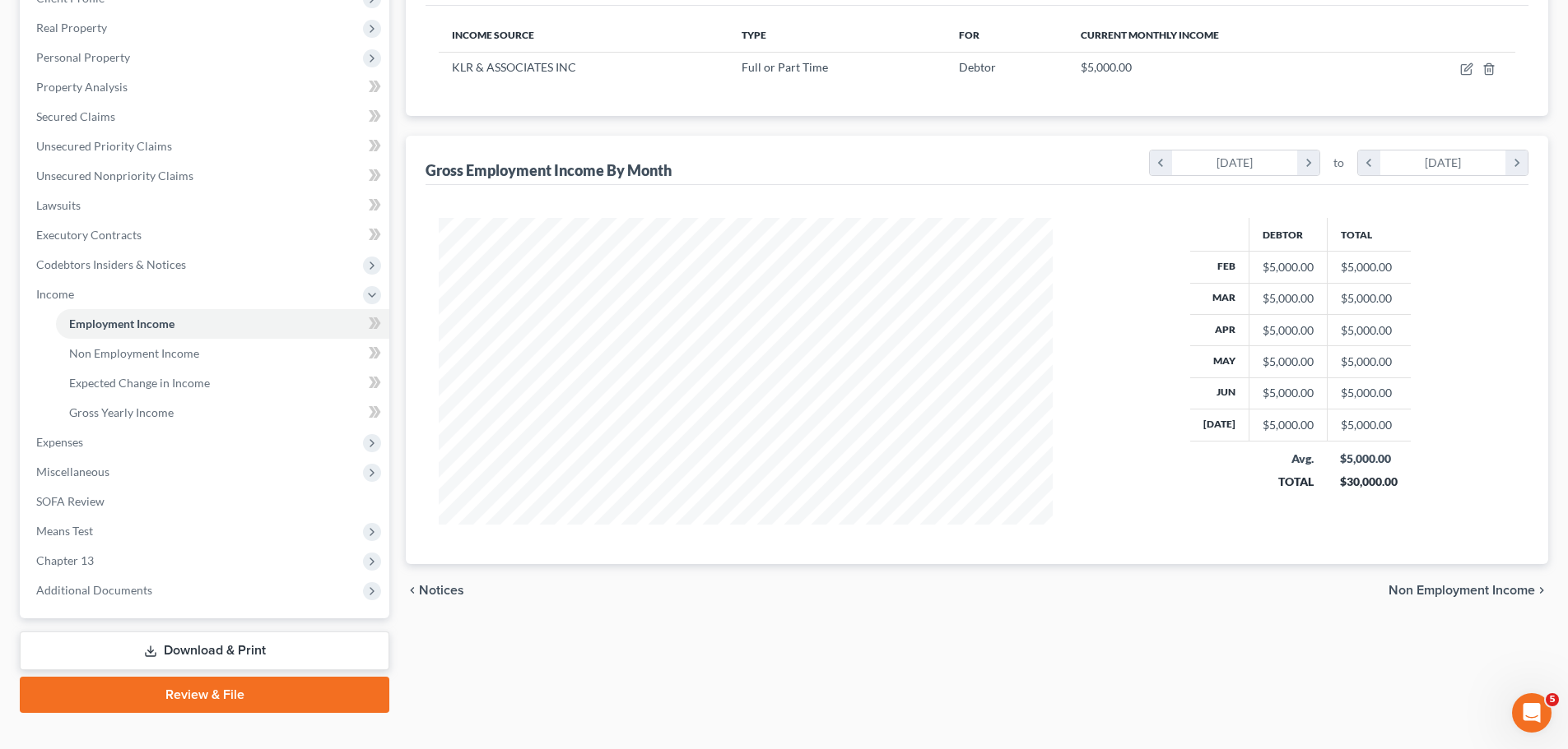
scroll to position [273, 0]
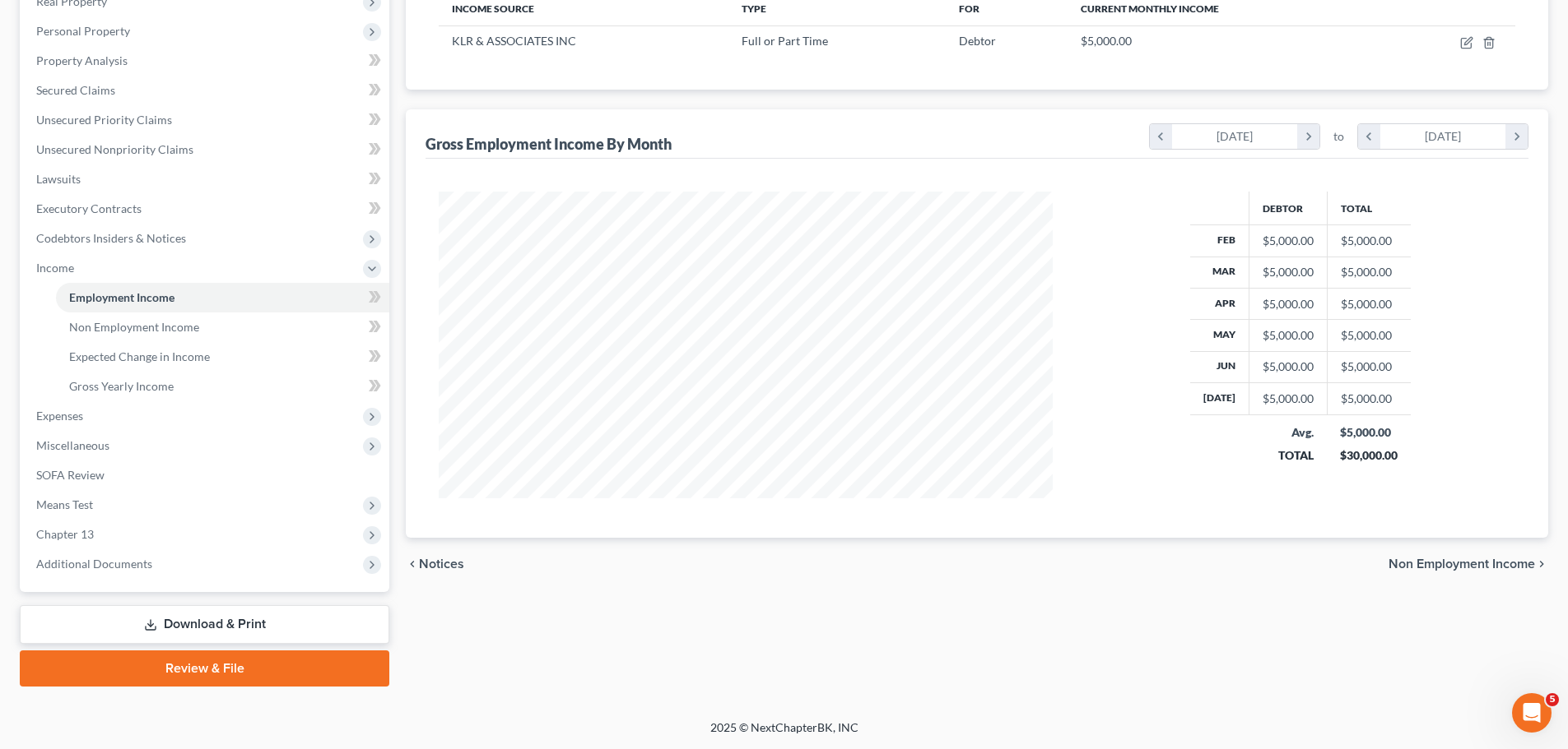
click at [1445, 564] on span "Non Employment Income" at bounding box center [1462, 565] width 147 height 13
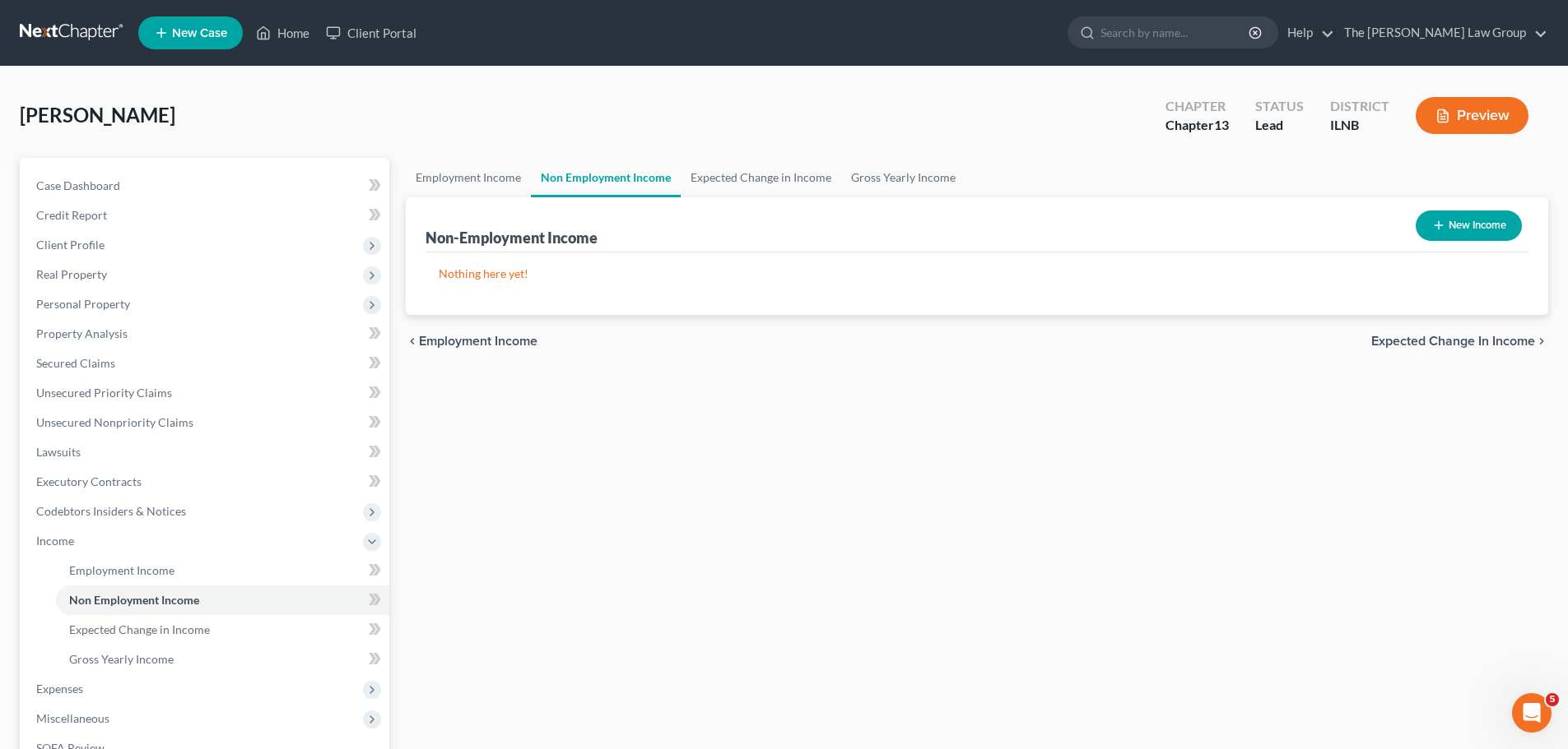
click at [1459, 337] on span "Expected Change in Income" at bounding box center [1453, 341] width 164 height 13
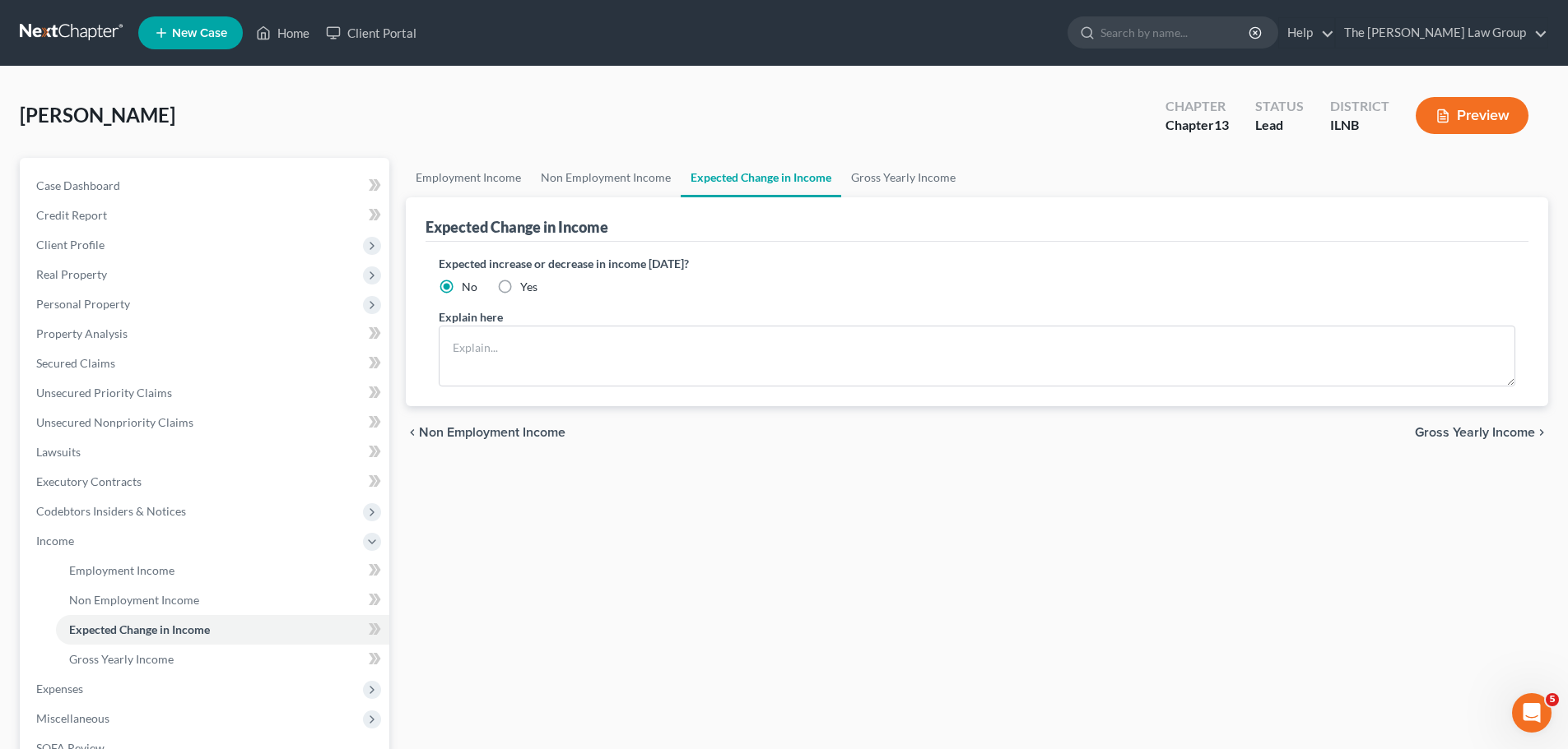
click at [1460, 436] on span "Gross Yearly Income" at bounding box center [1474, 433] width 121 height 13
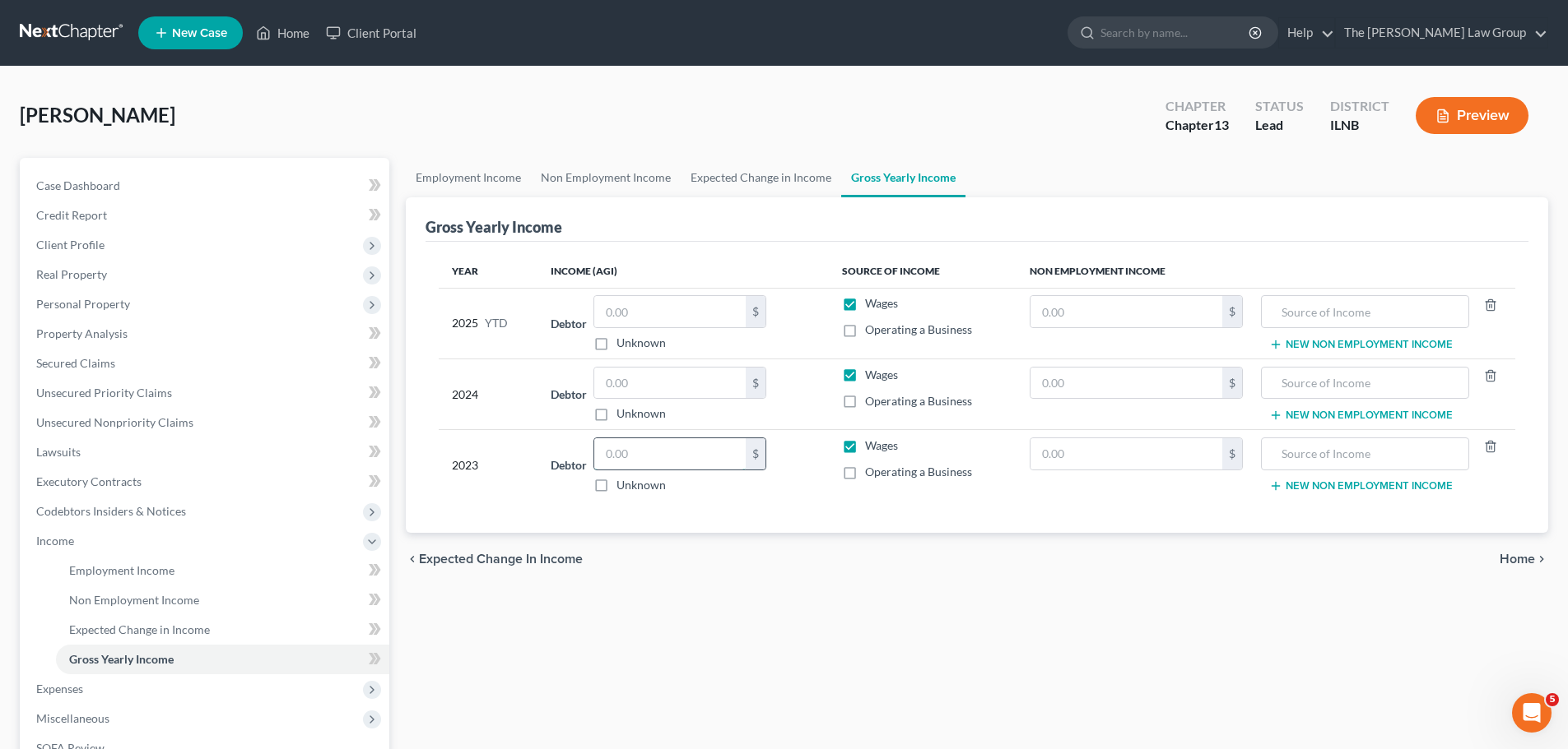
click at [698, 452] on input "text" at bounding box center [669, 454] width 151 height 31
type input "35,000"
click at [694, 375] on input "text" at bounding box center [669, 383] width 151 height 31
type input "37,500"
click at [716, 316] on input "text" at bounding box center [669, 311] width 151 height 31
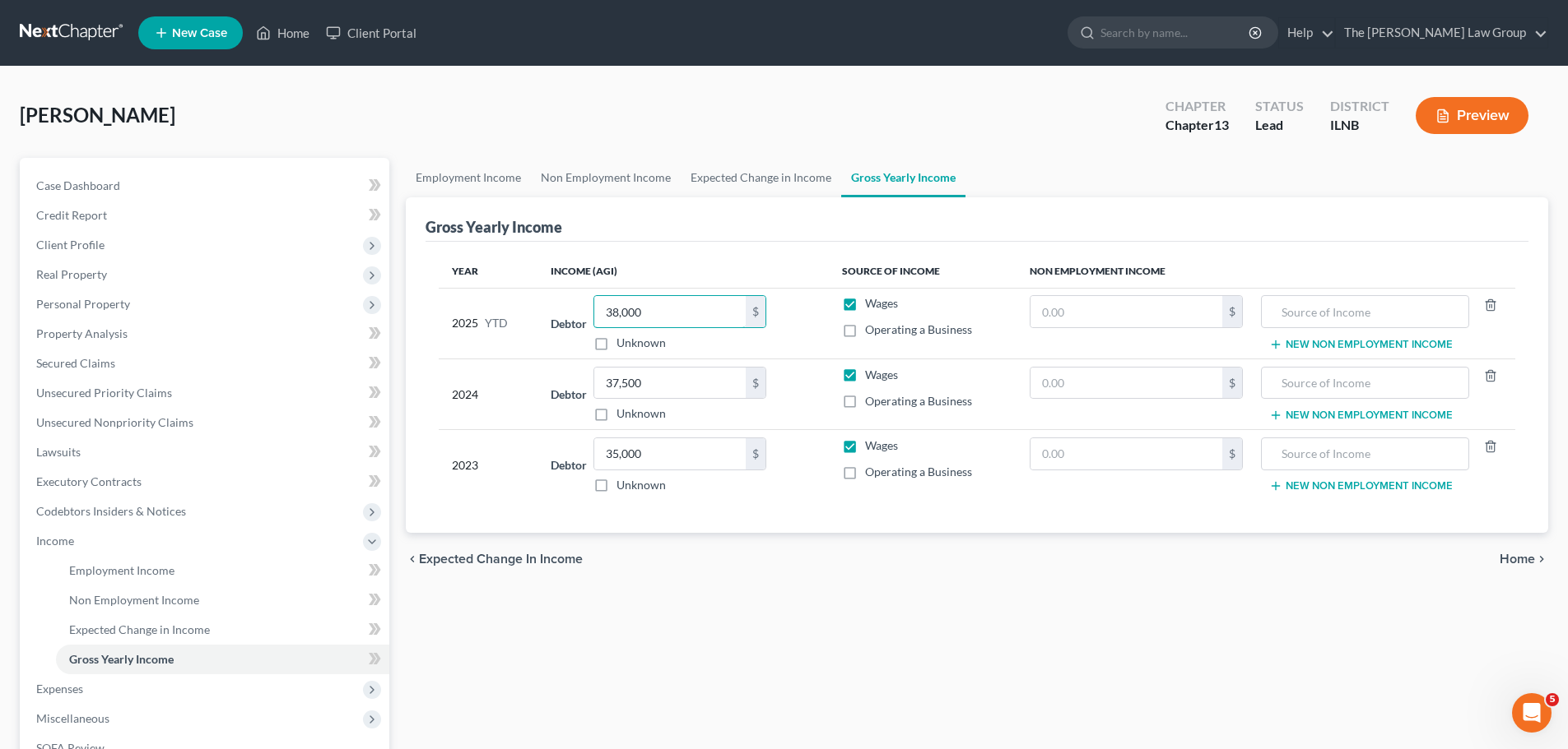
type input "38,000"
click at [1078, 567] on div "chevron_left Expected Change in Income Home chevron_right" at bounding box center [977, 559] width 1142 height 53
click at [1533, 555] on span "Home" at bounding box center [1517, 559] width 36 height 13
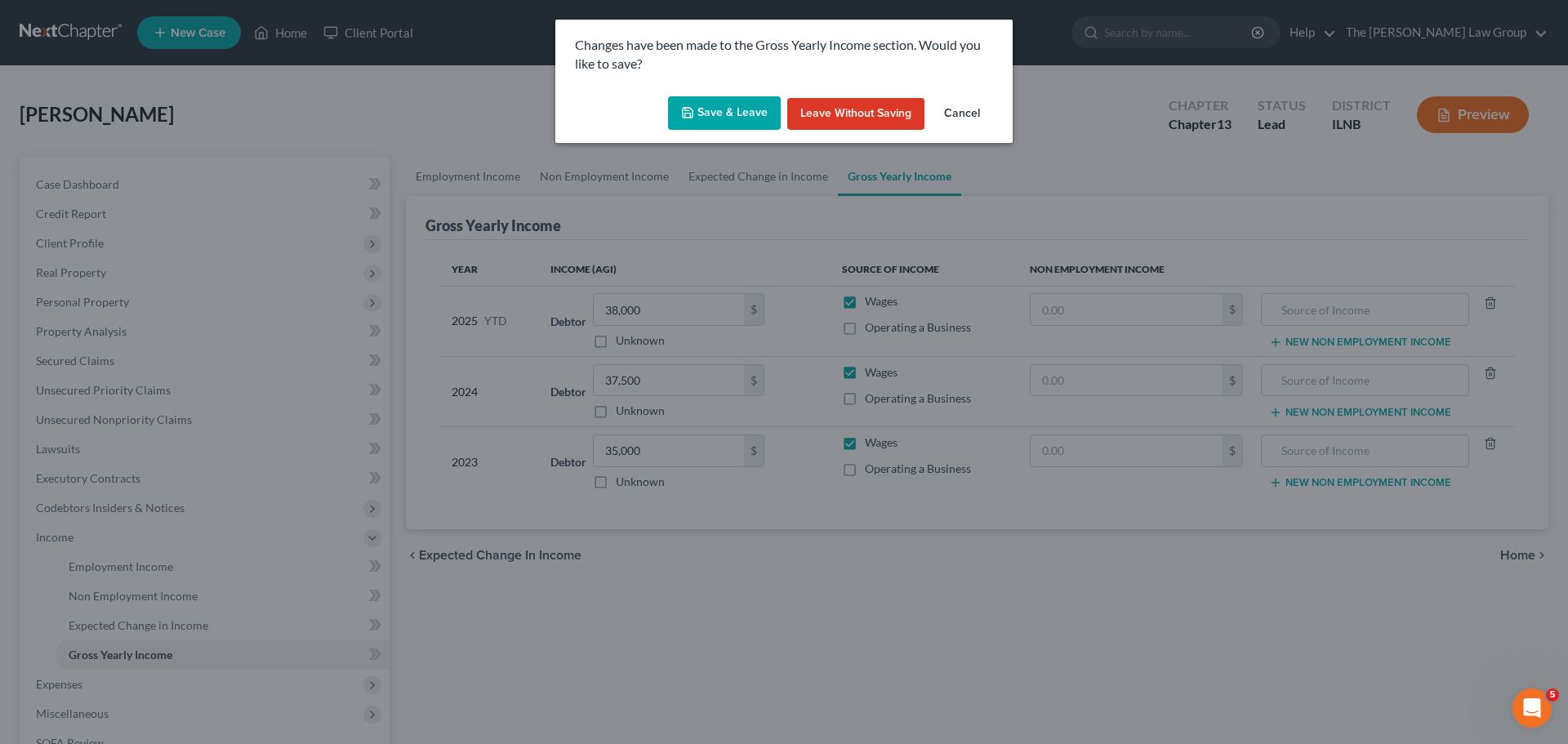
click at [740, 109] on button "Save & Leave" at bounding box center [725, 114] width 113 height 34
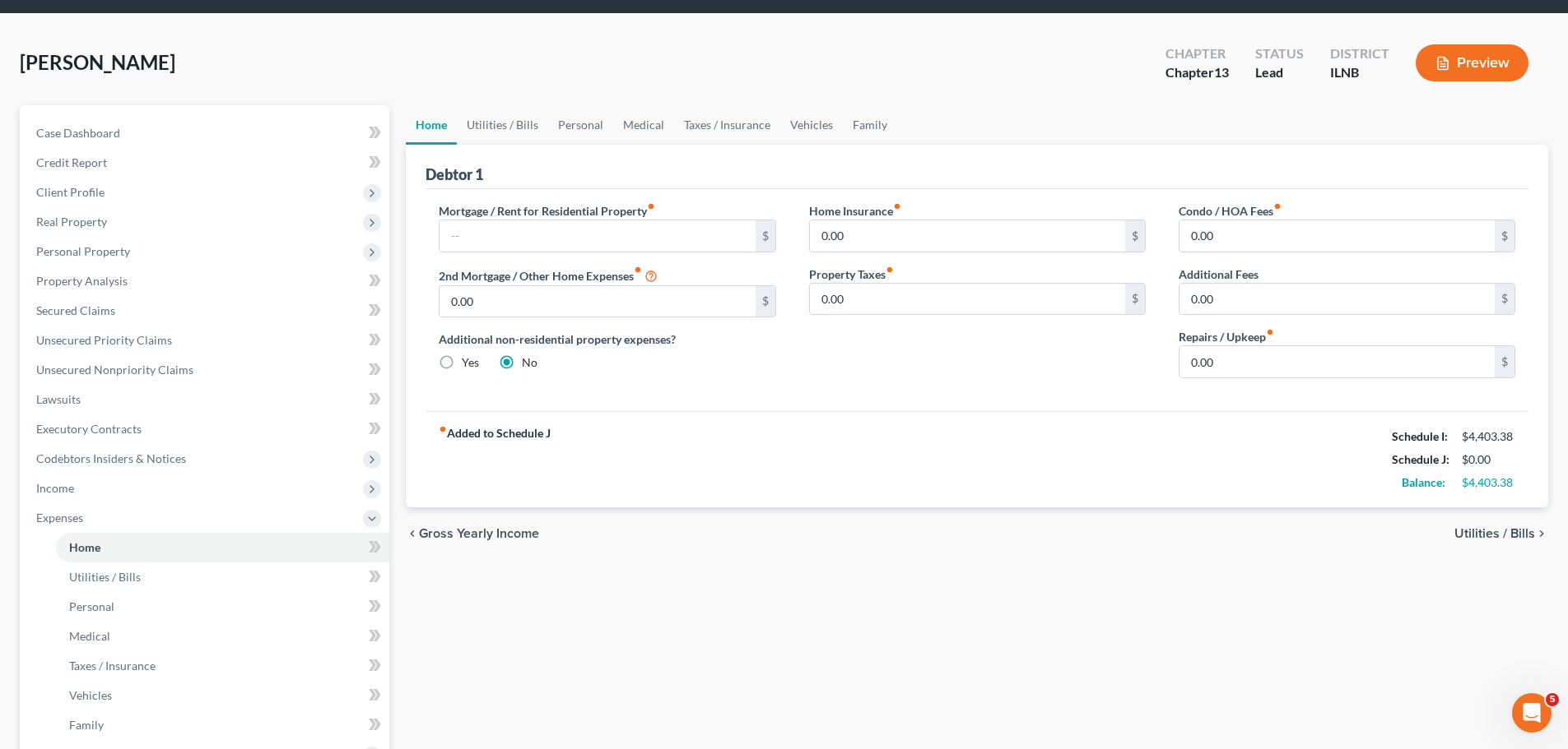
scroll to position [82, 0]
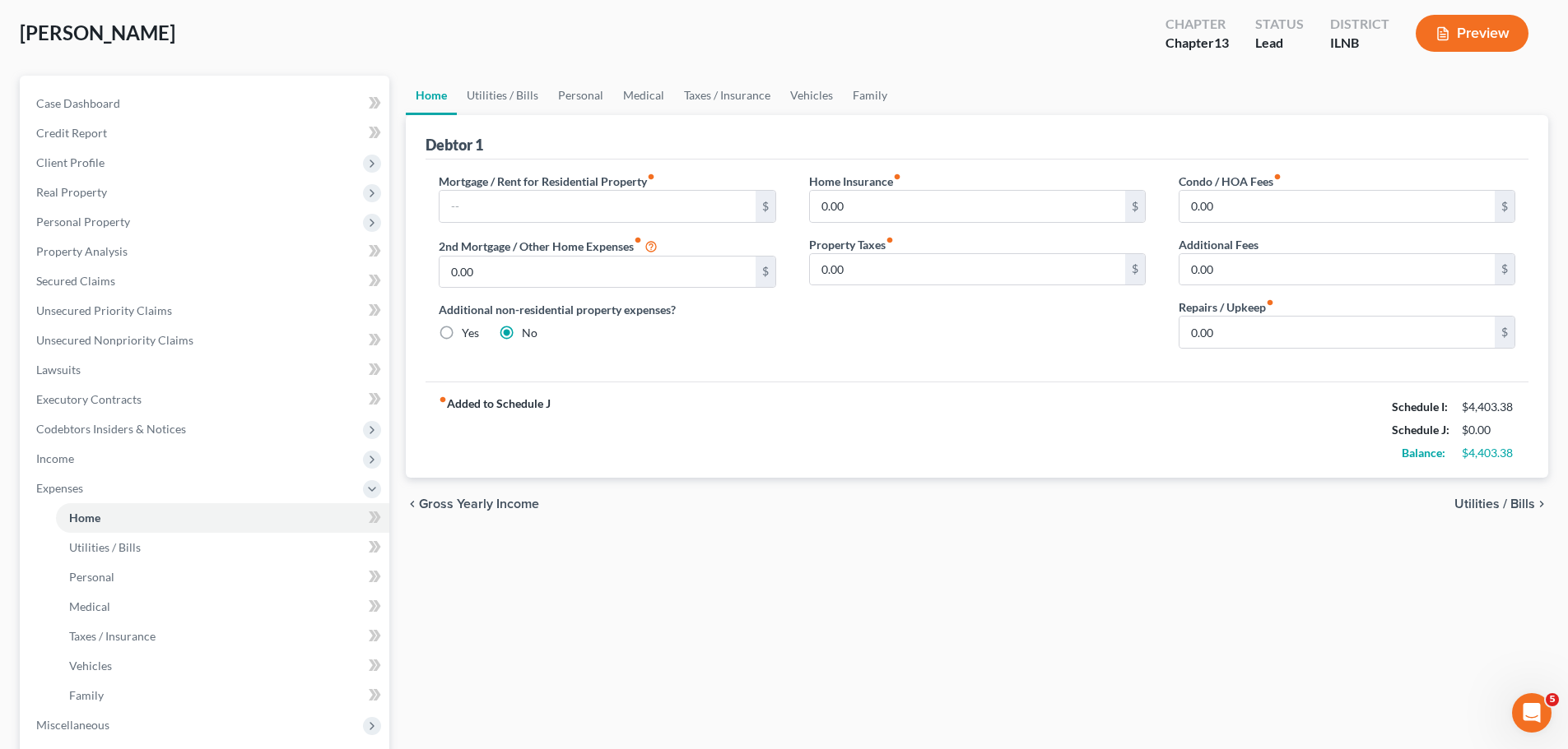
click at [524, 404] on strong "fiber_manual_record Added to Schedule J" at bounding box center [495, 430] width 112 height 69
click at [453, 400] on strong "fiber_manual_record Added to Schedule J" at bounding box center [495, 430] width 112 height 69
click at [1501, 500] on span "Utilities / Bills" at bounding box center [1495, 504] width 81 height 13
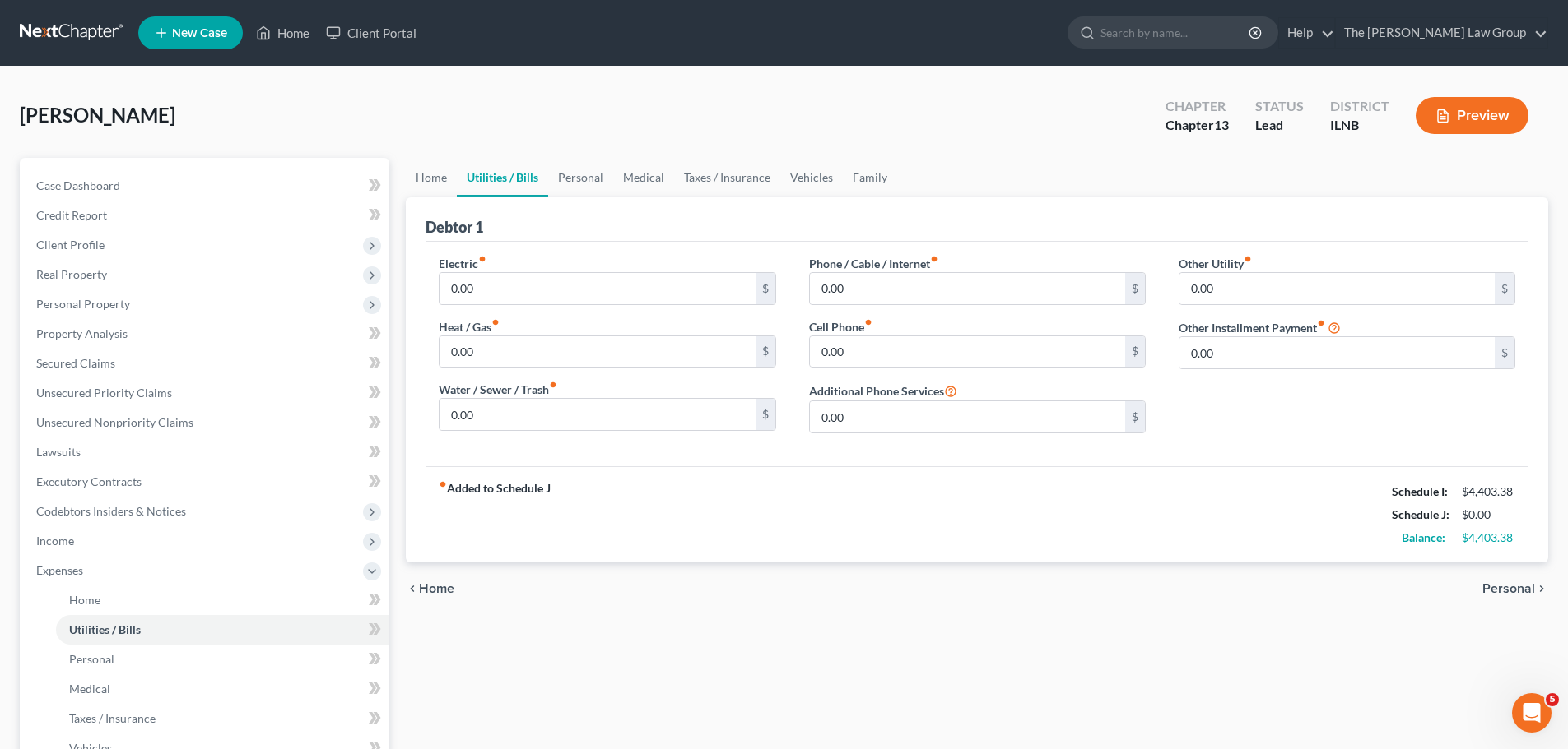
click at [1510, 592] on span "Personal" at bounding box center [1508, 589] width 53 height 13
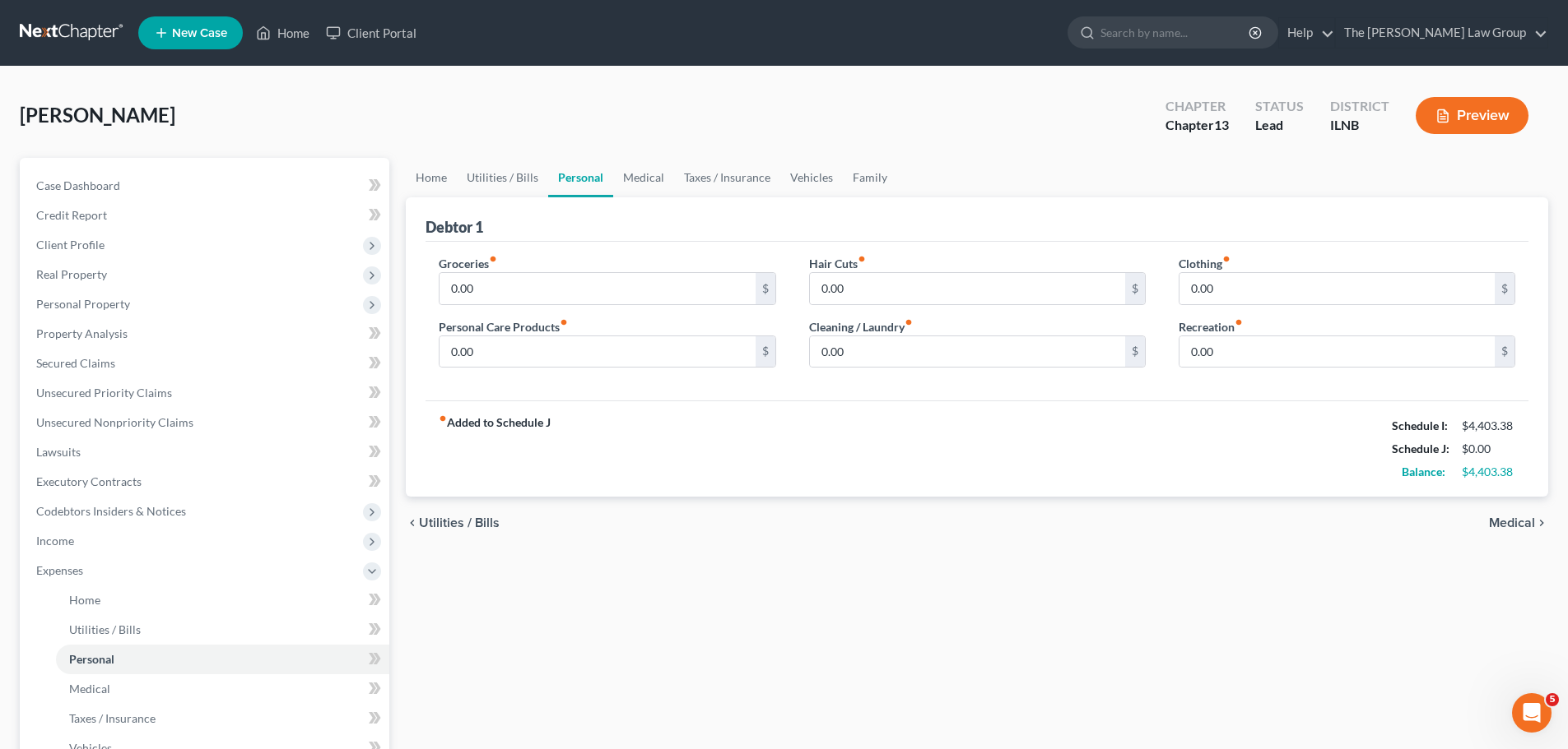
click at [1524, 525] on span "Medical" at bounding box center [1512, 523] width 46 height 13
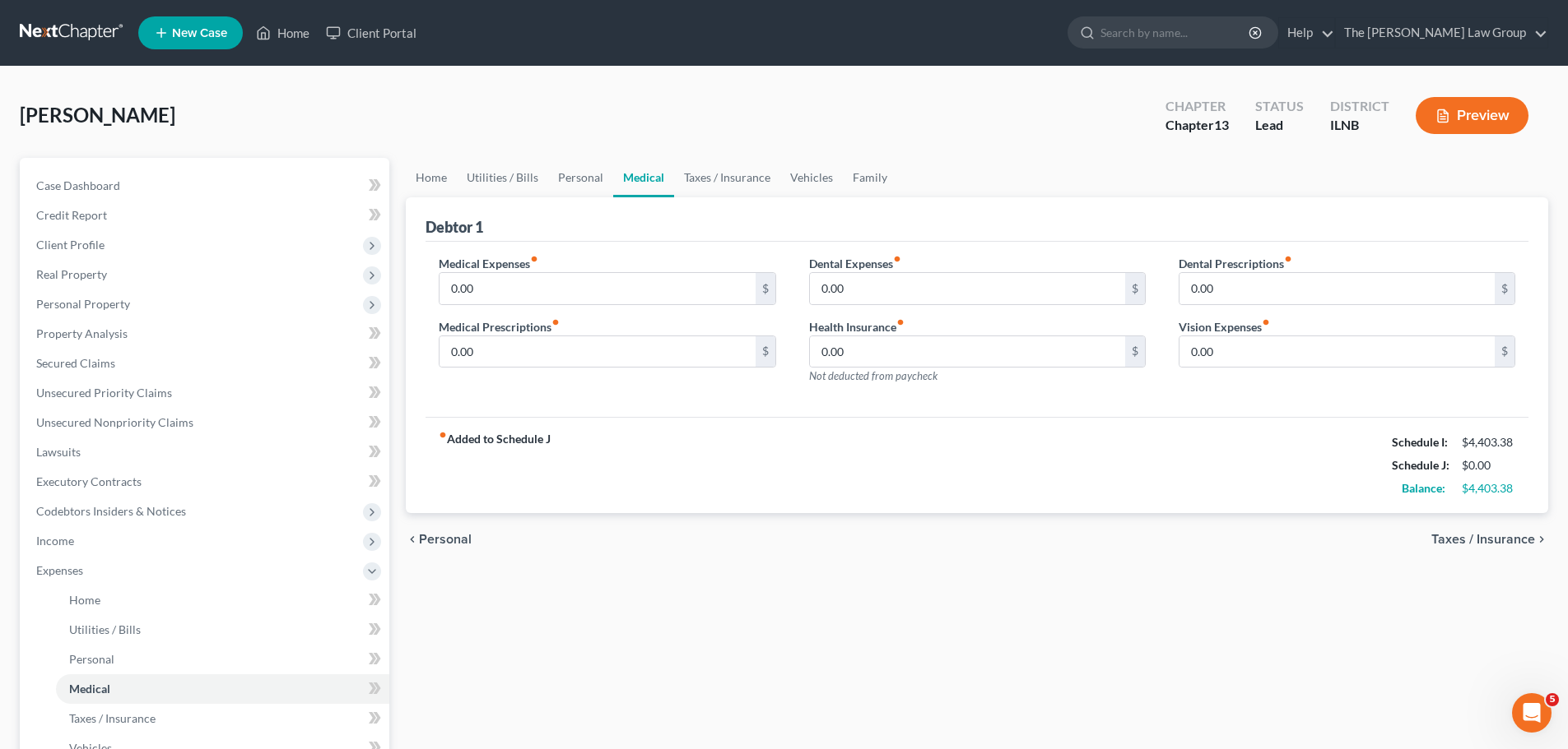
click at [1512, 541] on span "Taxes / Insurance" at bounding box center [1483, 540] width 104 height 13
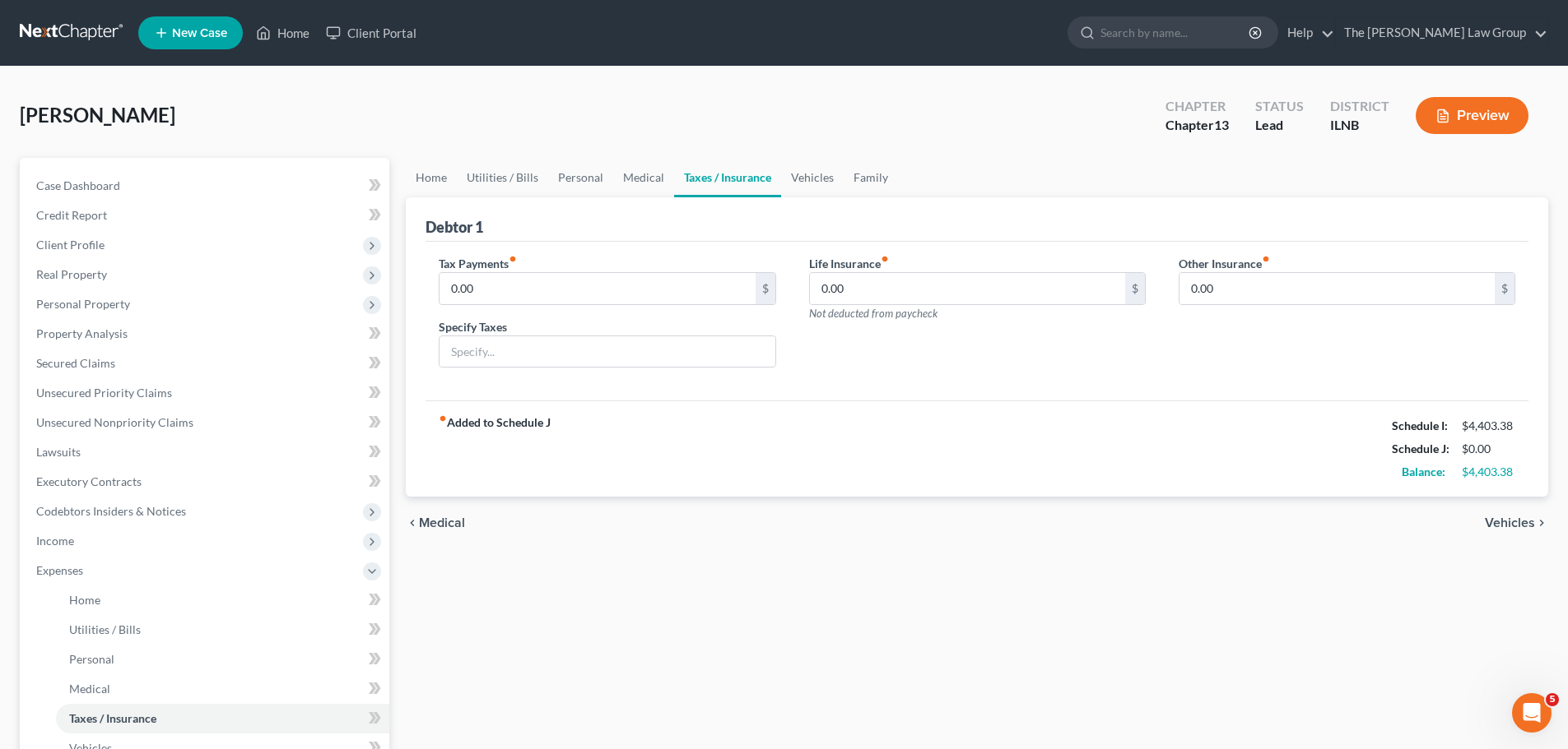
click at [1512, 524] on span "Vehicles" at bounding box center [1509, 523] width 50 height 13
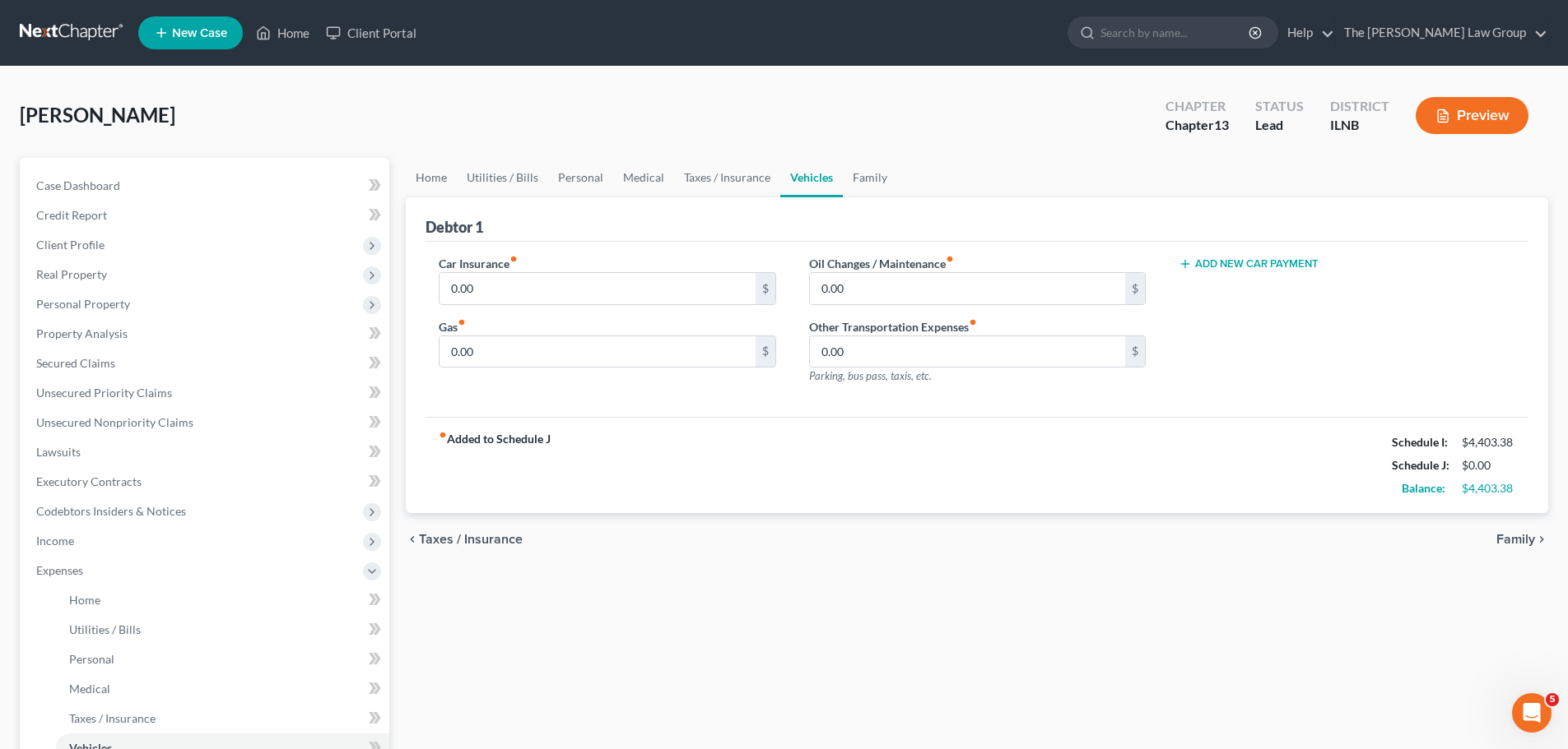
click at [1512, 524] on div "chevron_left Taxes / Insurance Family chevron_right" at bounding box center [977, 539] width 1142 height 53
click at [1516, 536] on span "Family" at bounding box center [1515, 540] width 39 height 13
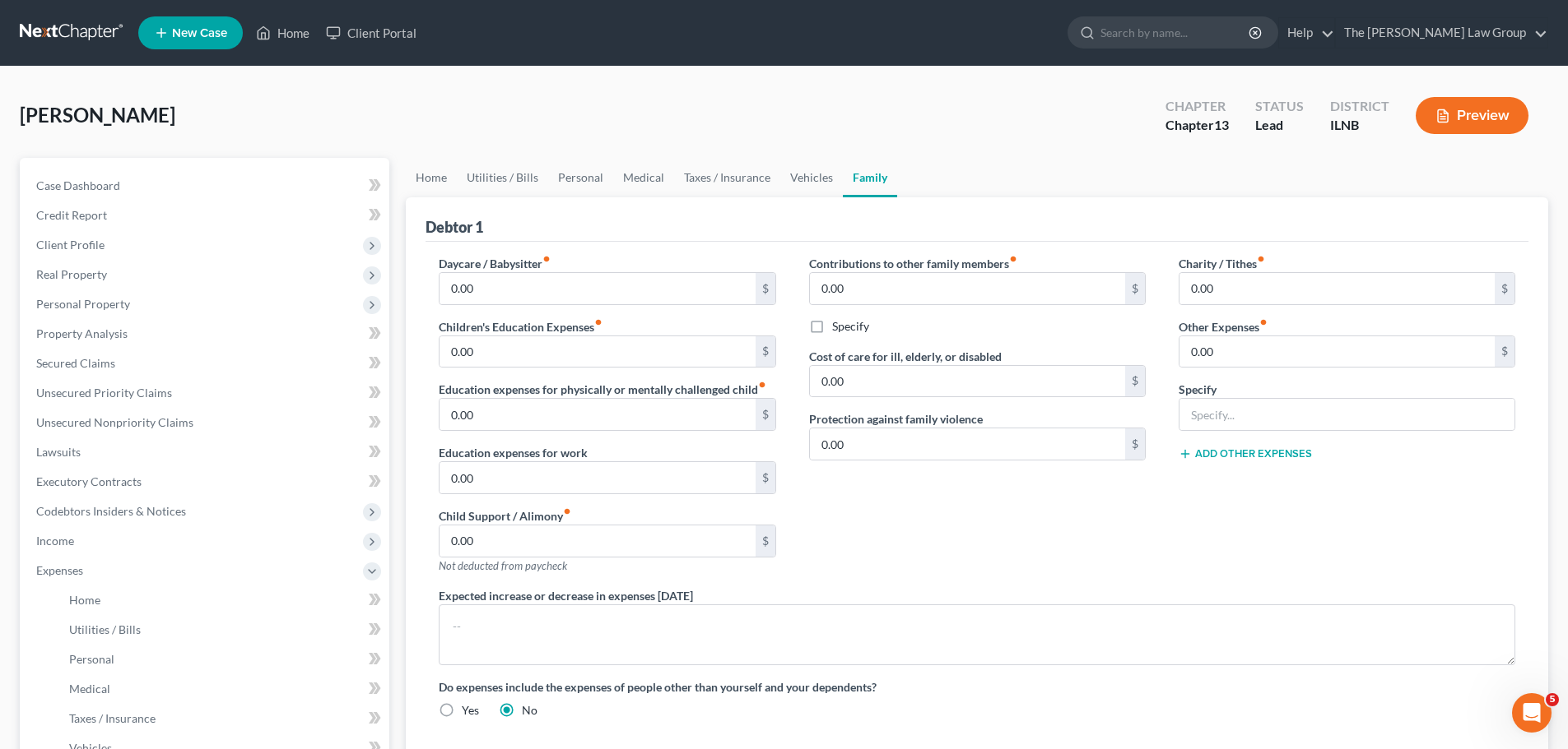
click at [1463, 118] on button "Preview" at bounding box center [1472, 116] width 113 height 37
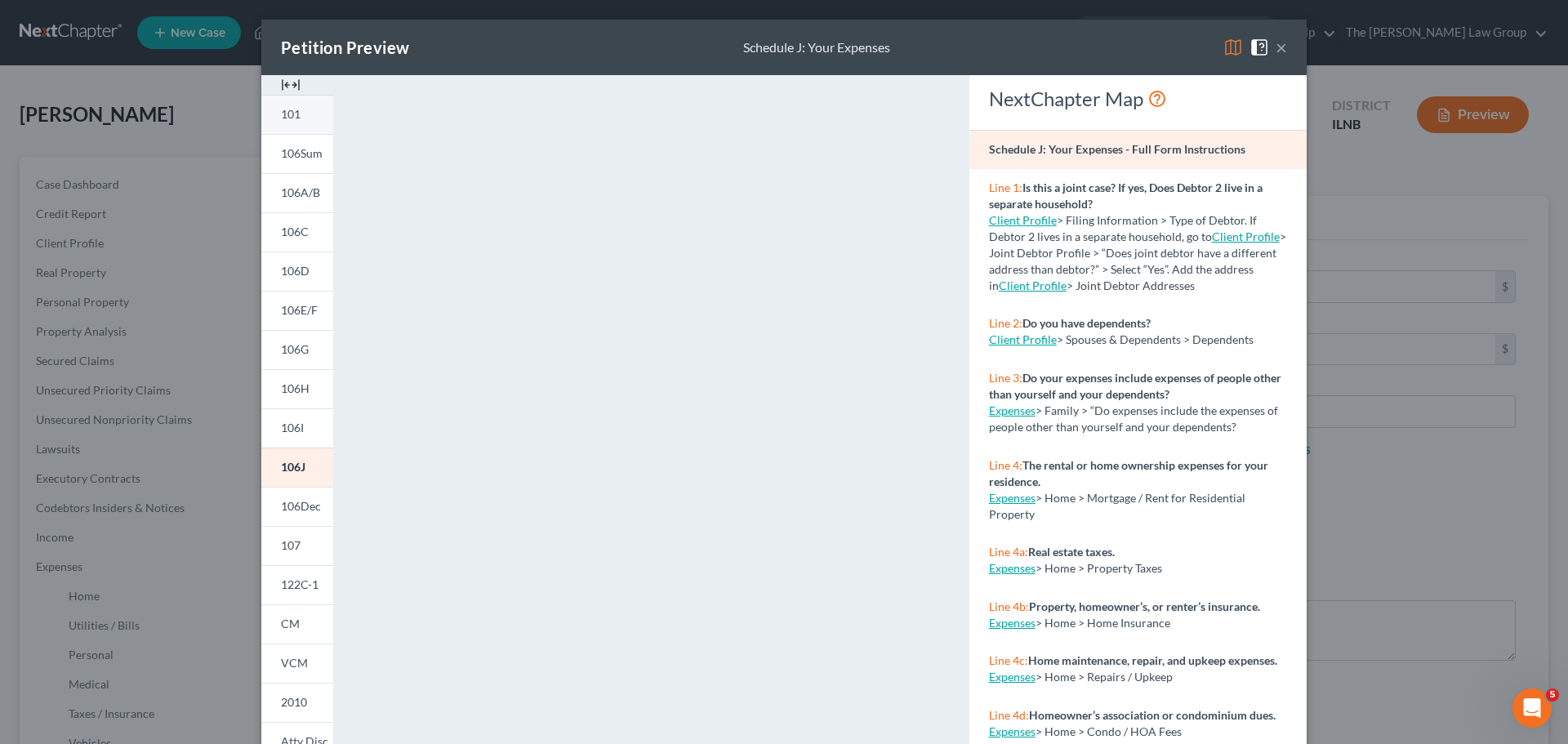
click at [291, 108] on span "101" at bounding box center [291, 114] width 19 height 14
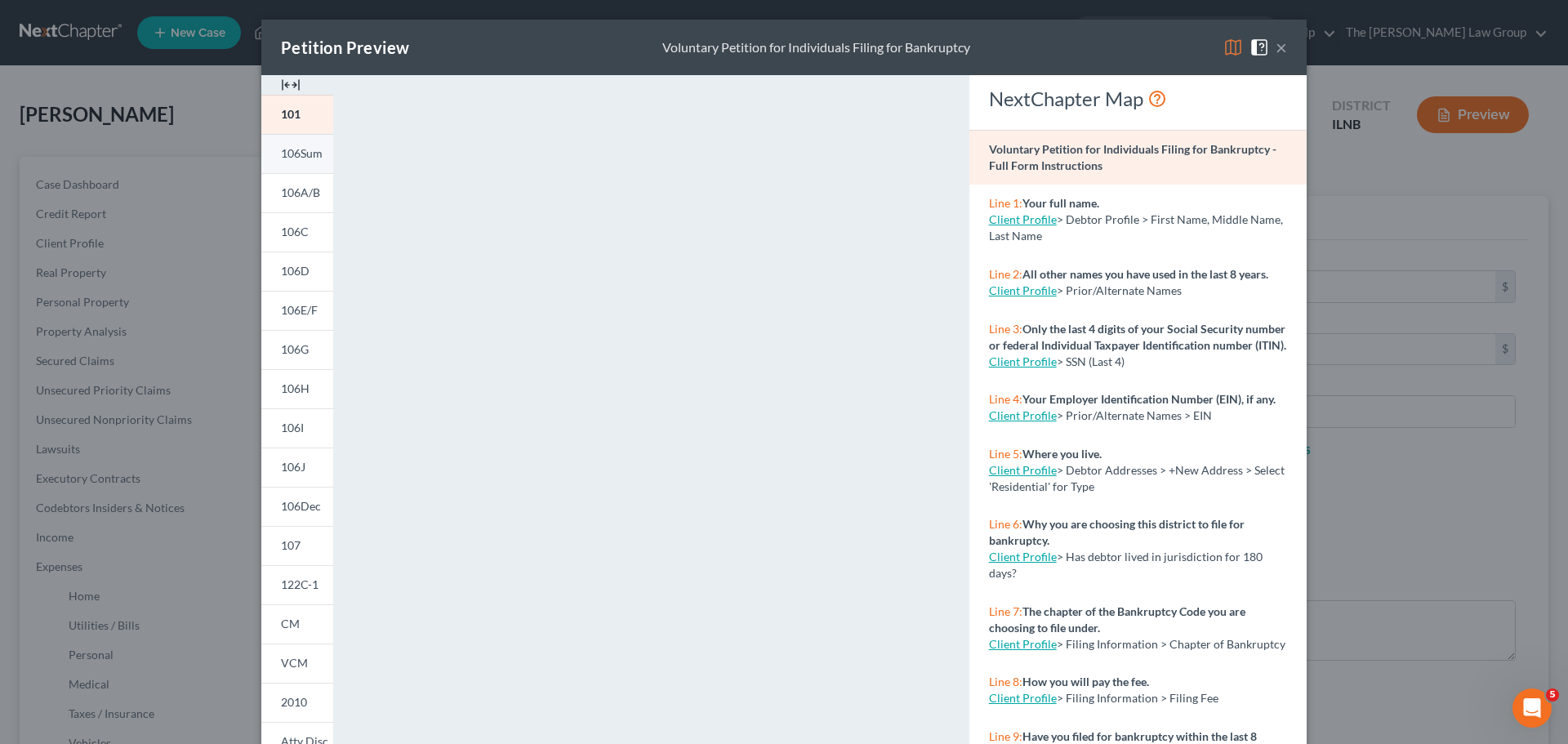
click at [303, 163] on link "106Sum" at bounding box center [297, 153] width 72 height 39
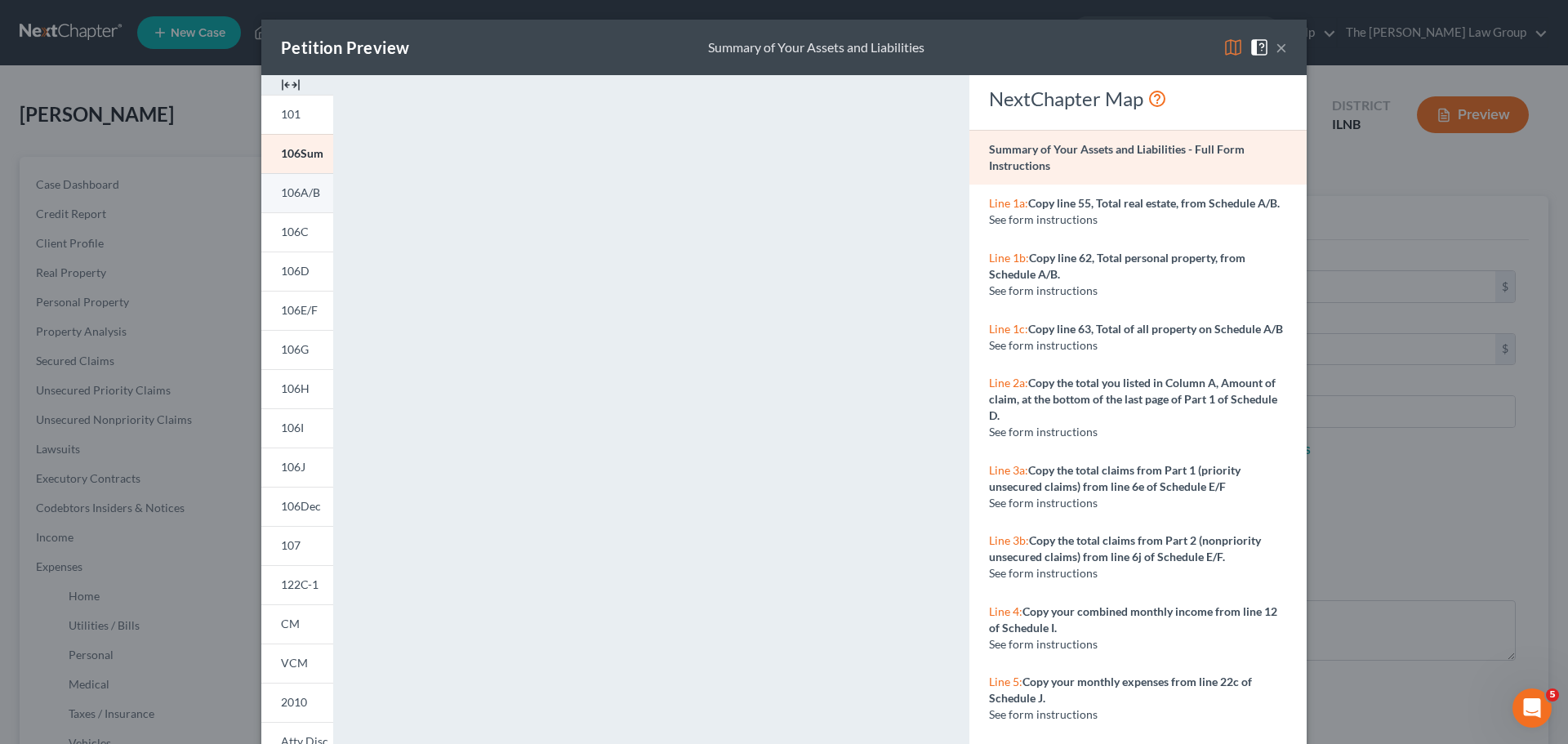
click at [305, 192] on span "106A/B" at bounding box center [301, 192] width 39 height 14
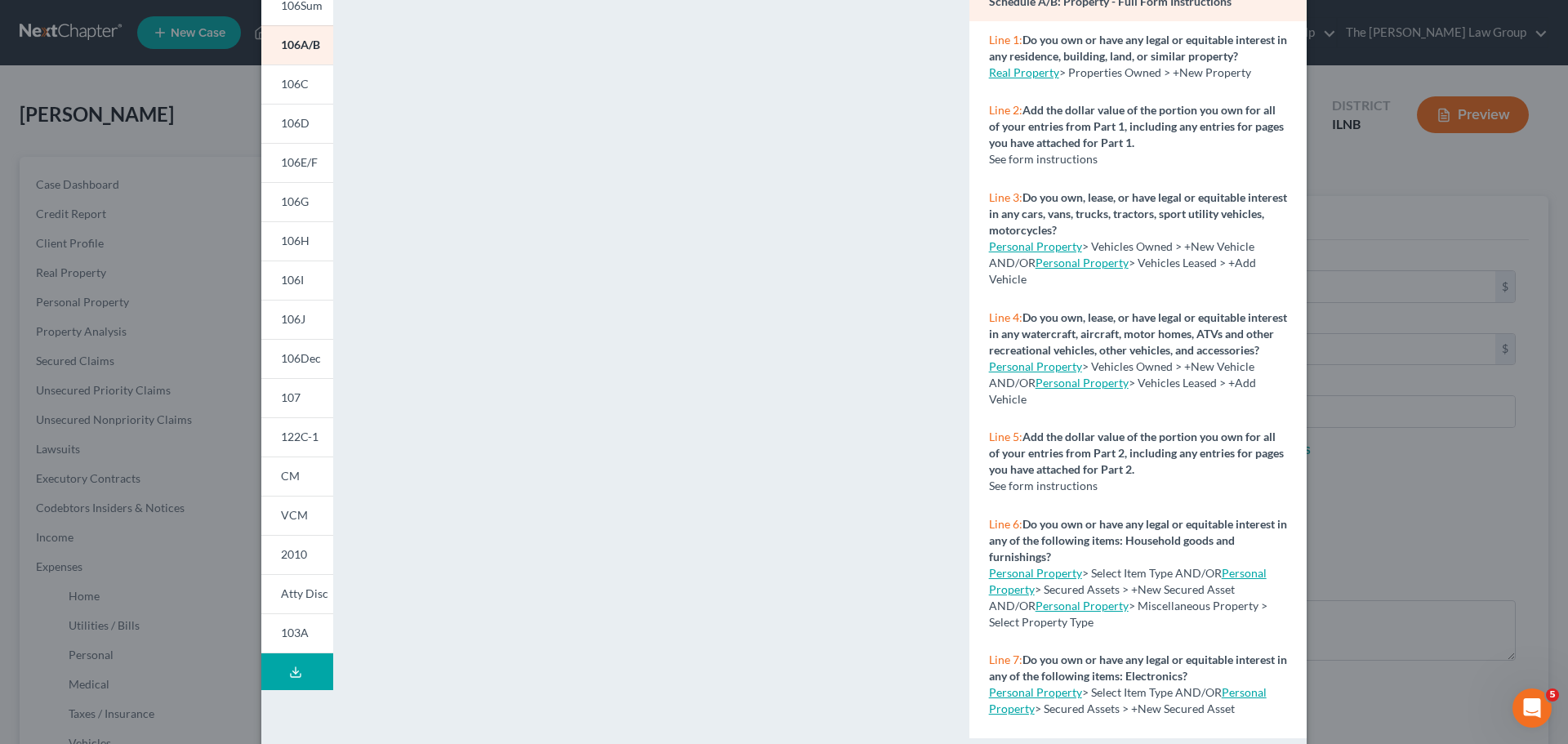
scroll to position [177, 0]
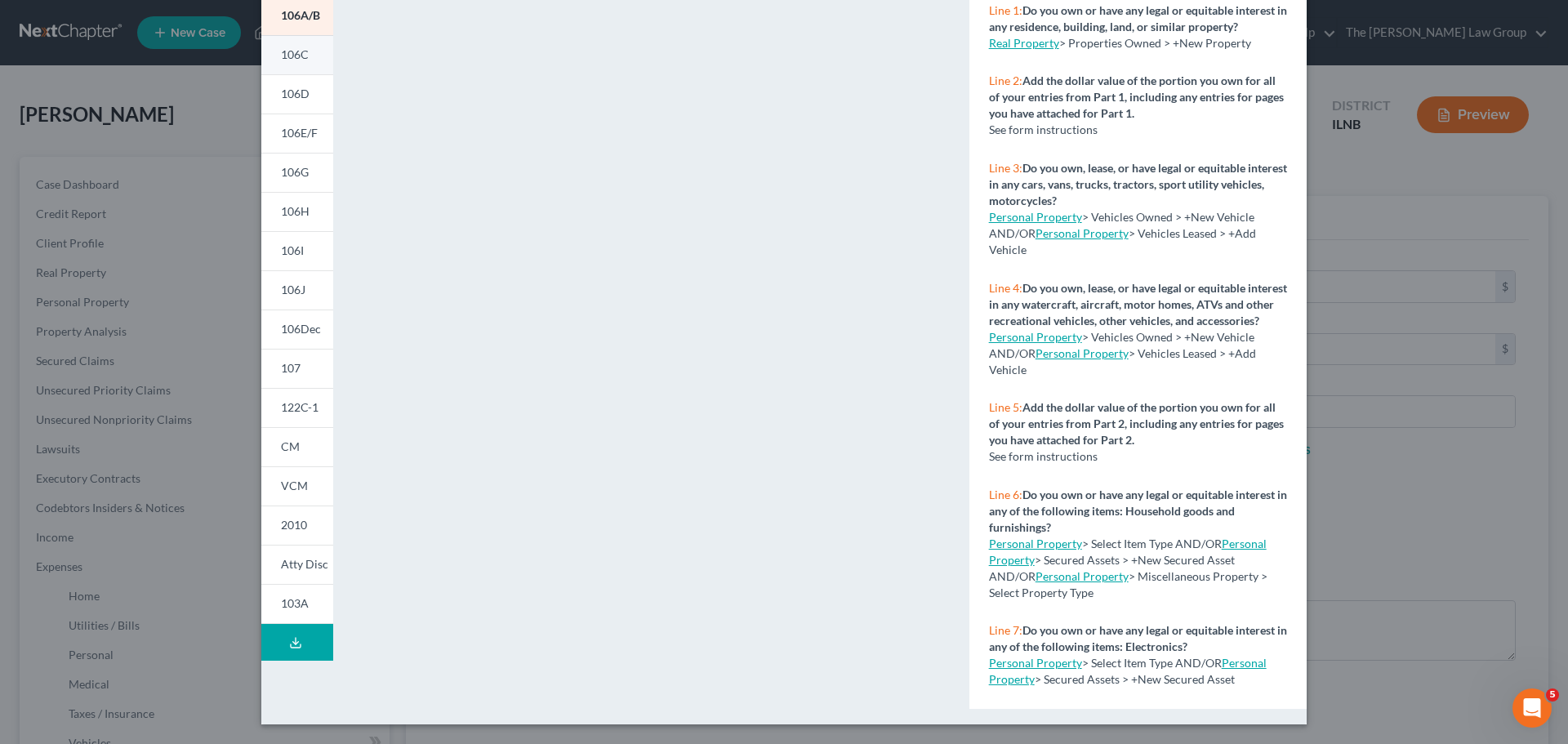
click at [281, 53] on span "106C" at bounding box center [295, 54] width 28 height 14
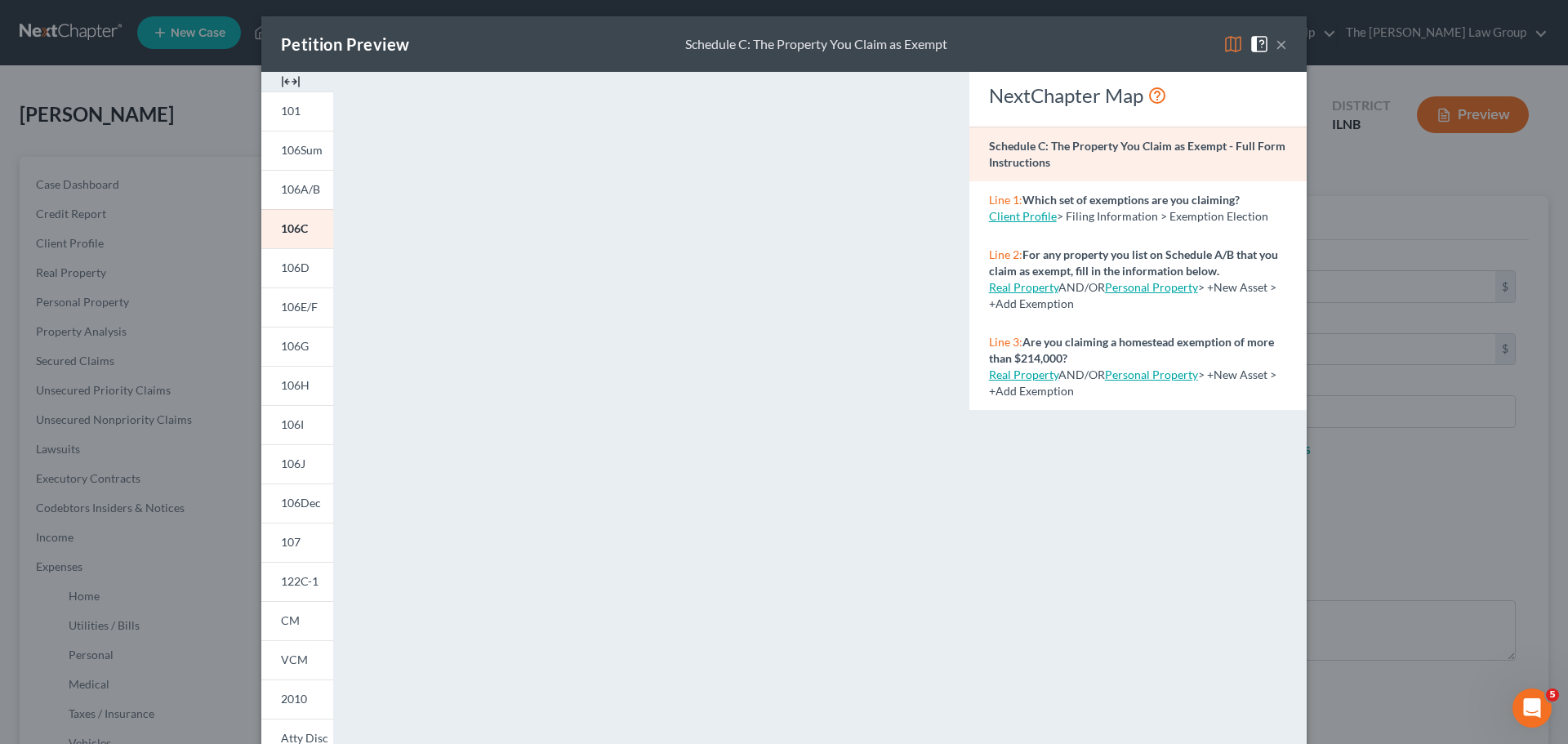
scroll to position [0, 0]
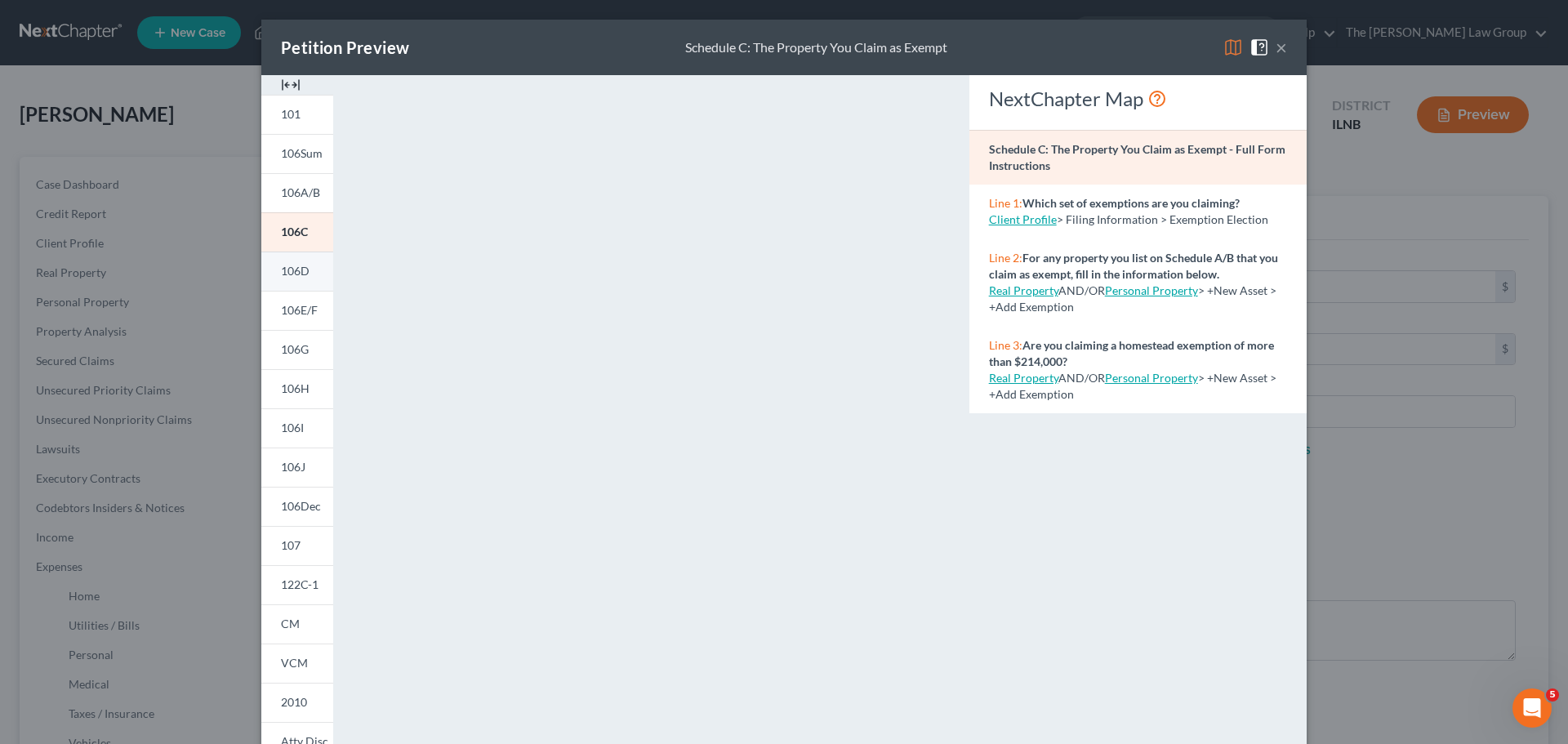
click at [294, 273] on span "106D" at bounding box center [296, 271] width 29 height 14
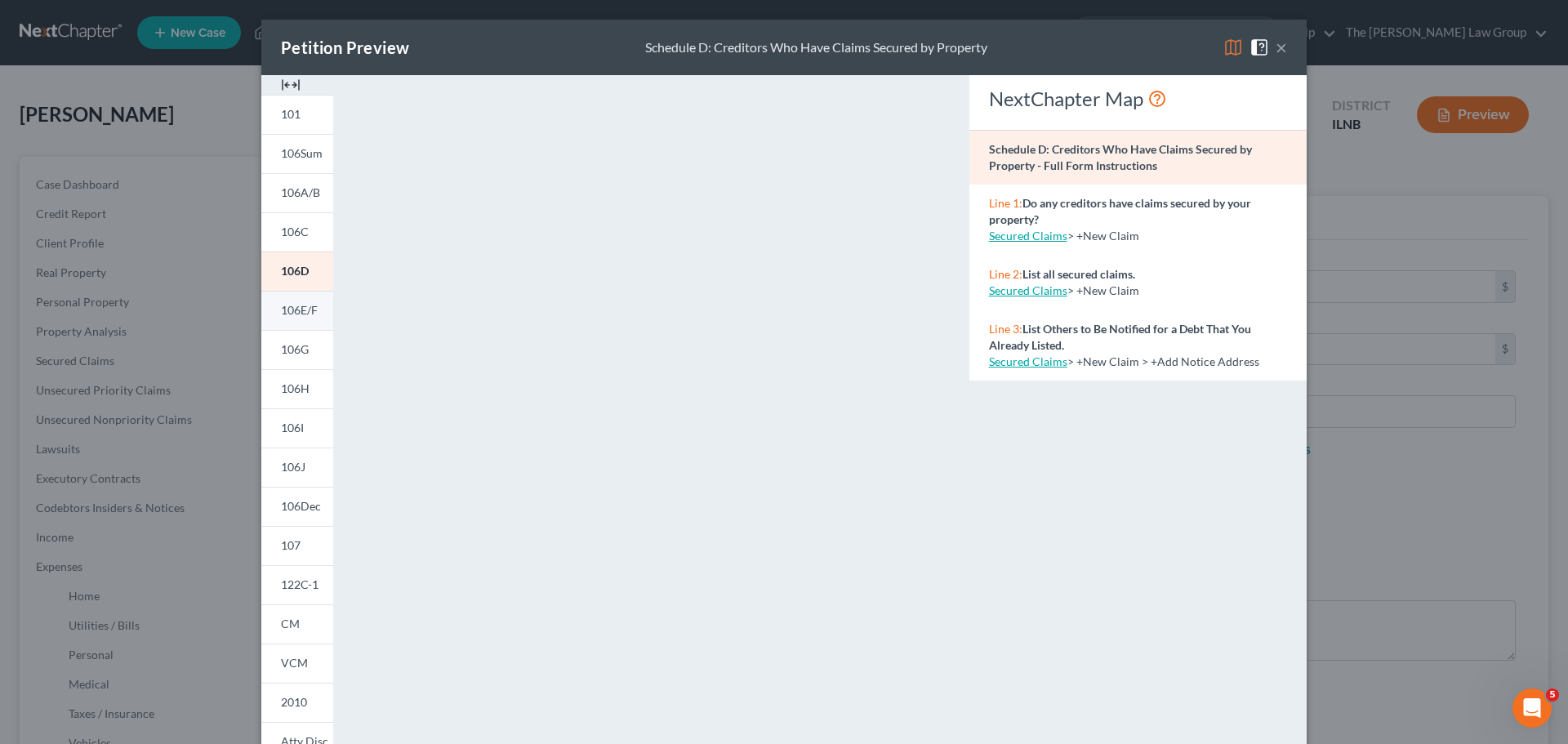
click at [304, 318] on link "106E/F" at bounding box center [297, 310] width 72 height 39
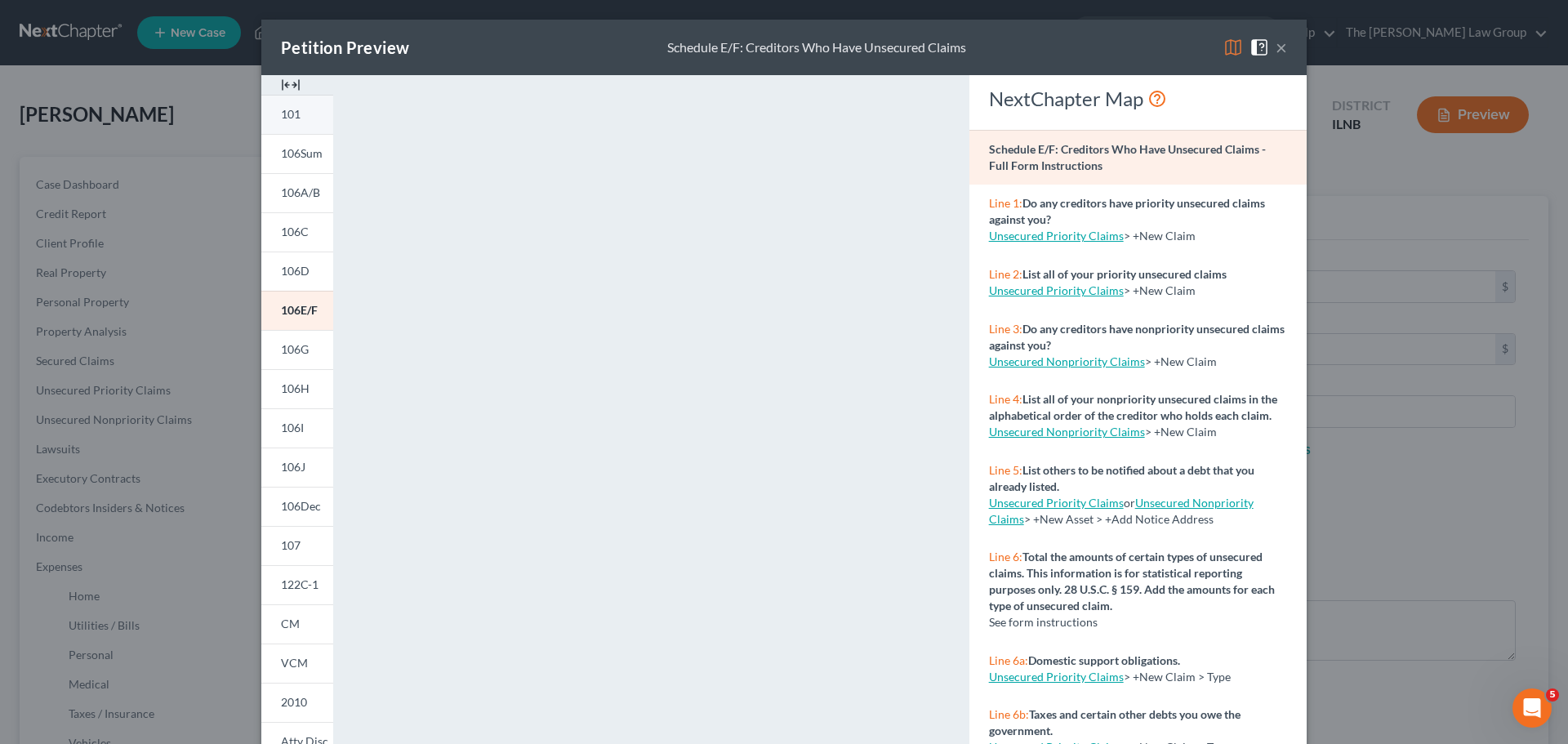
click at [281, 108] on span "101" at bounding box center [291, 114] width 19 height 14
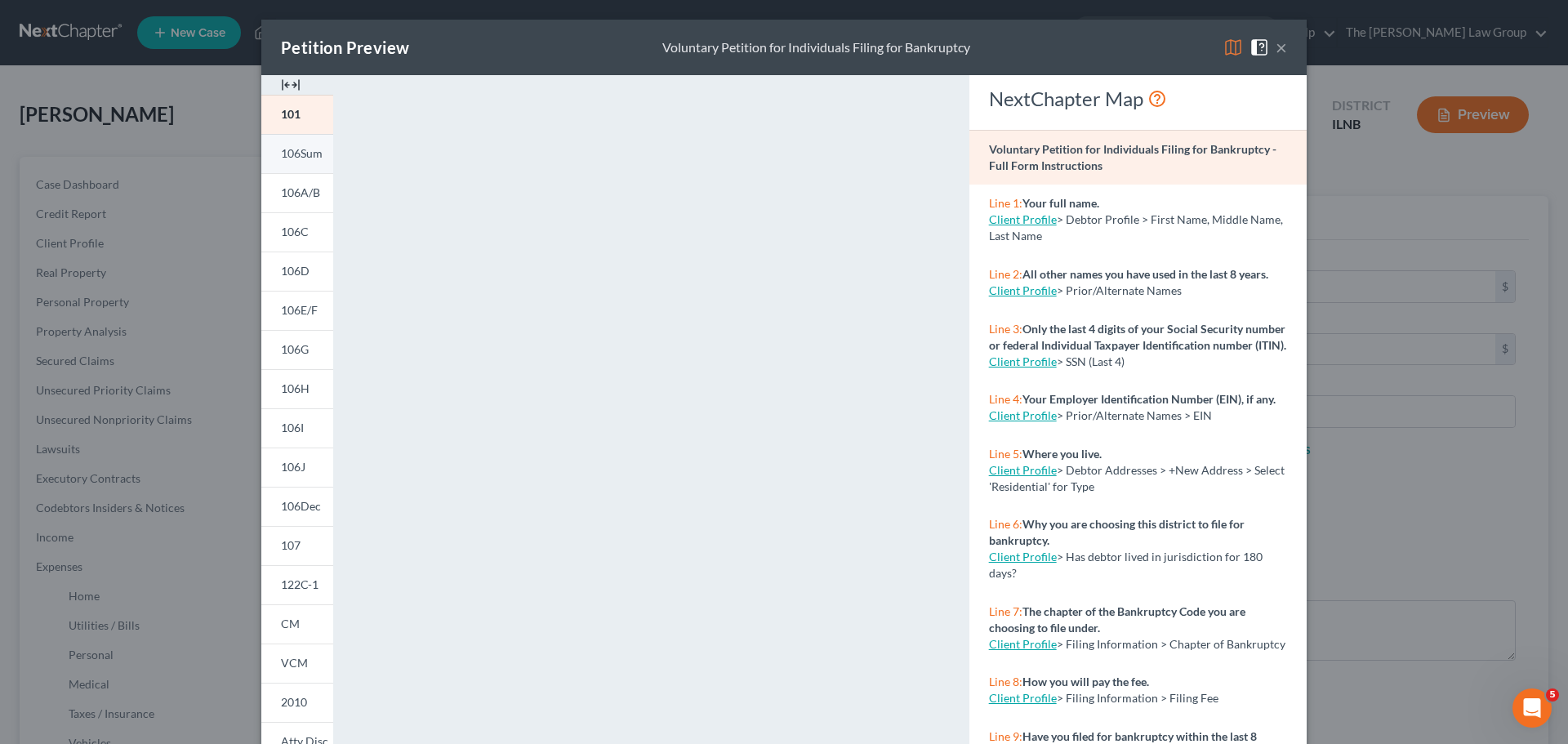
click at [302, 152] on span "106Sum" at bounding box center [302, 153] width 42 height 14
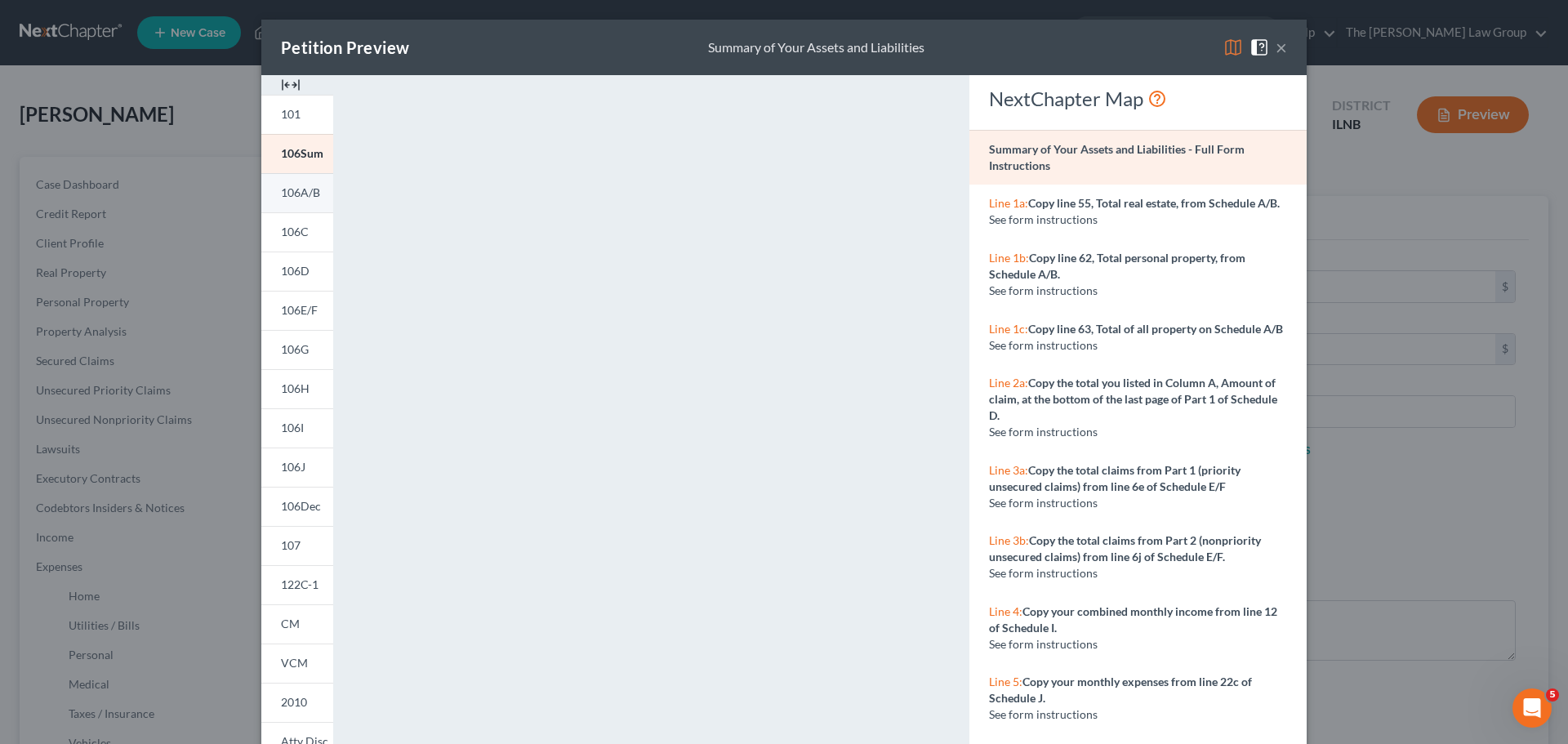
click at [302, 193] on span "106A/B" at bounding box center [301, 192] width 39 height 14
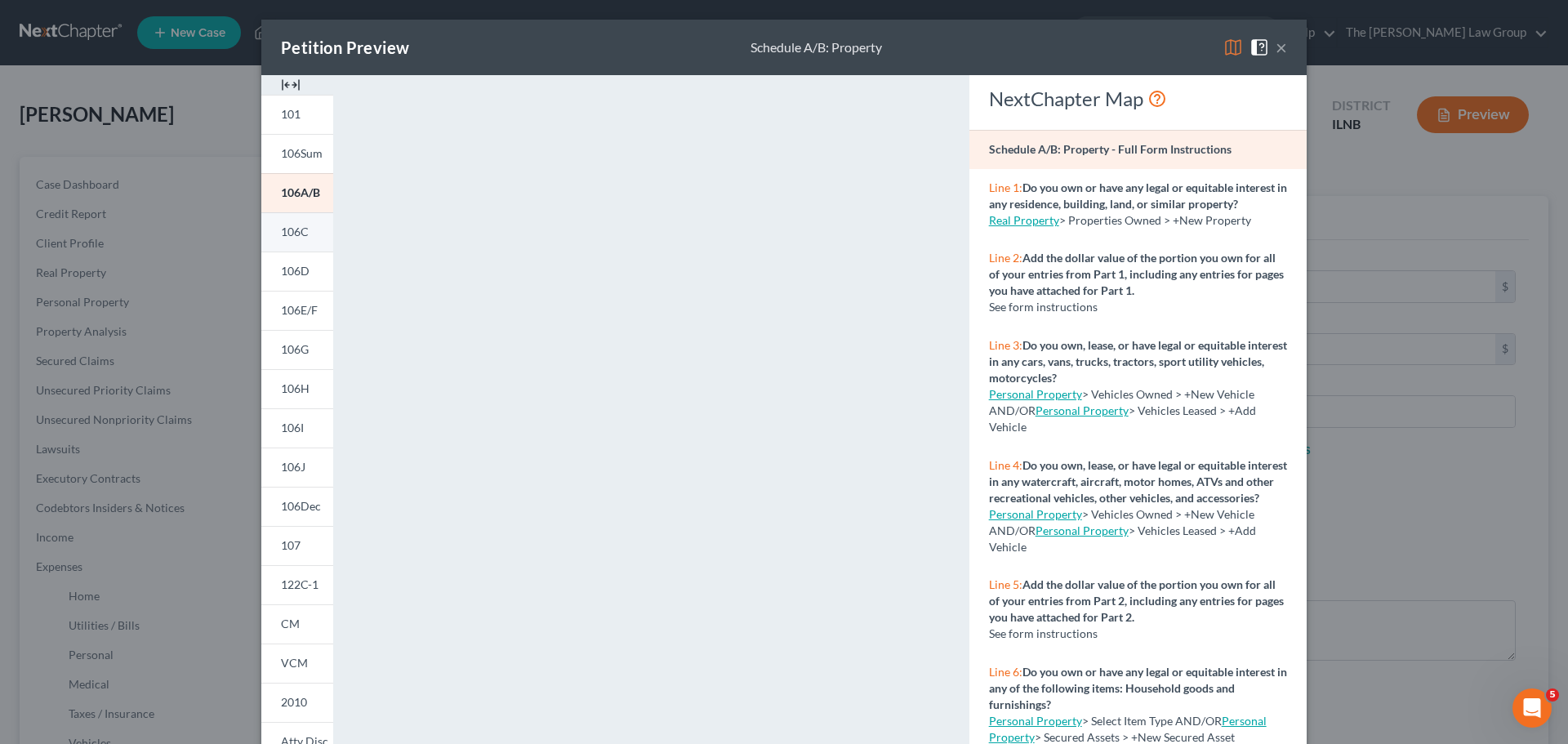
click at [298, 232] on span "106C" at bounding box center [295, 232] width 28 height 14
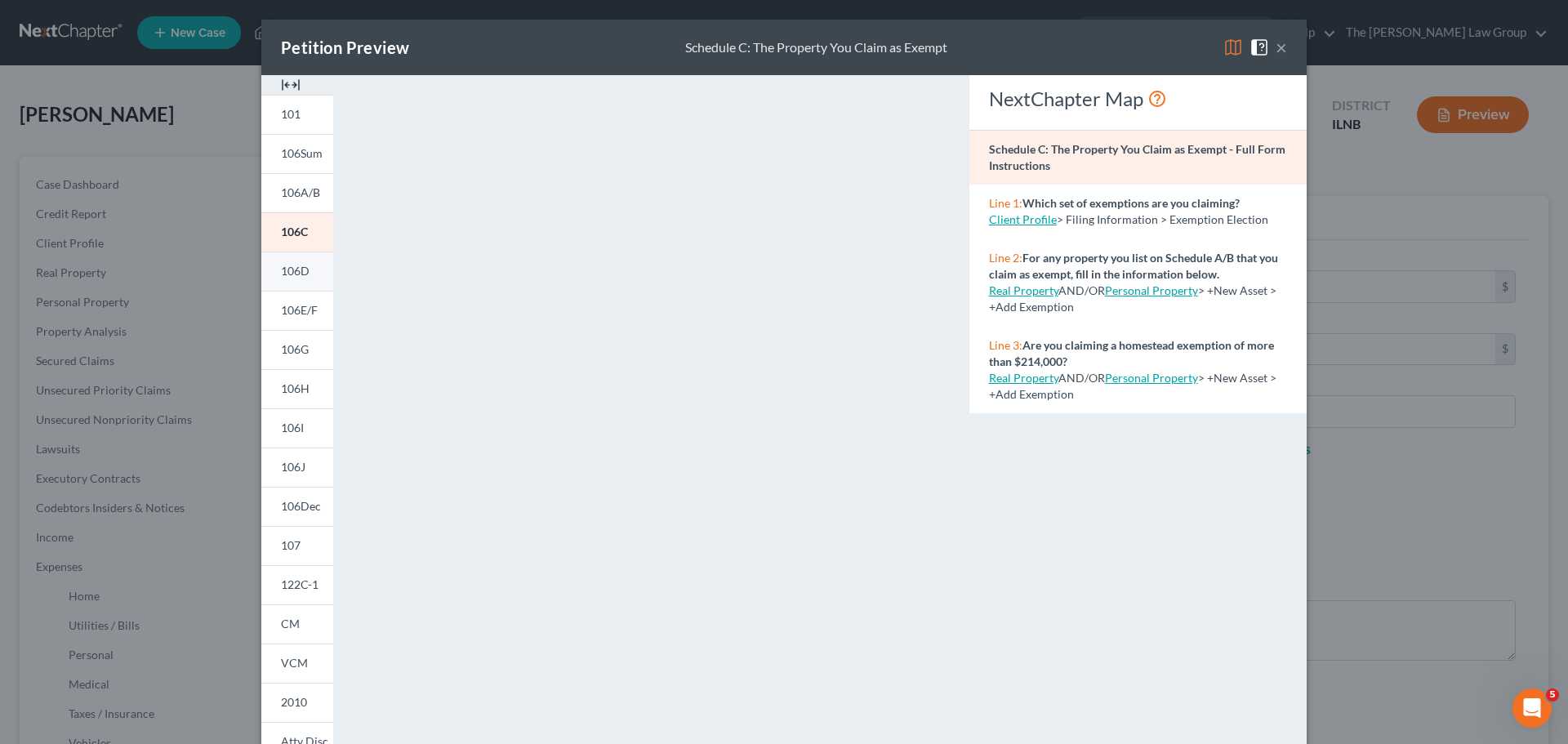
click at [303, 264] on span "106D" at bounding box center [296, 271] width 29 height 14
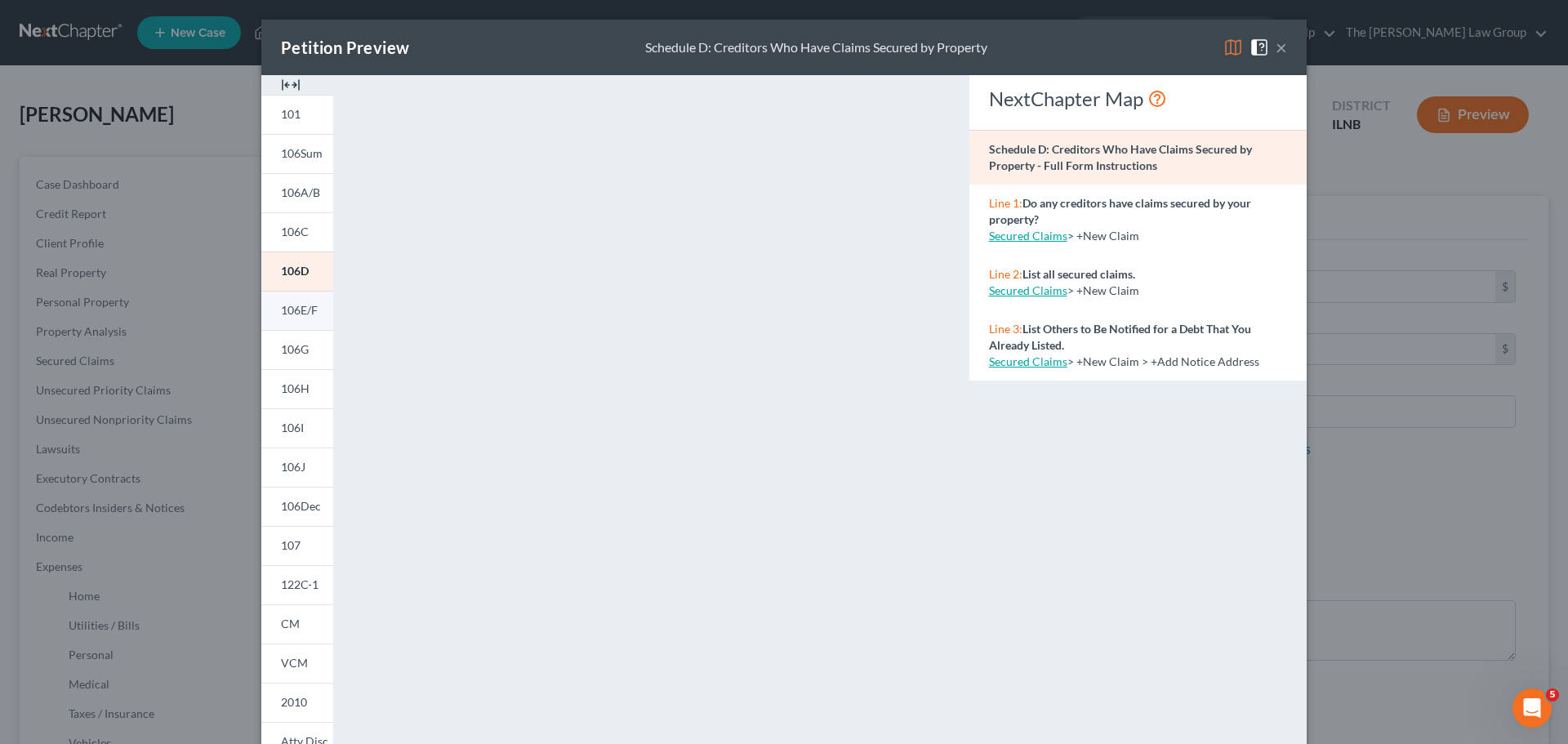
click at [303, 311] on span "106E/F" at bounding box center [300, 310] width 36 height 14
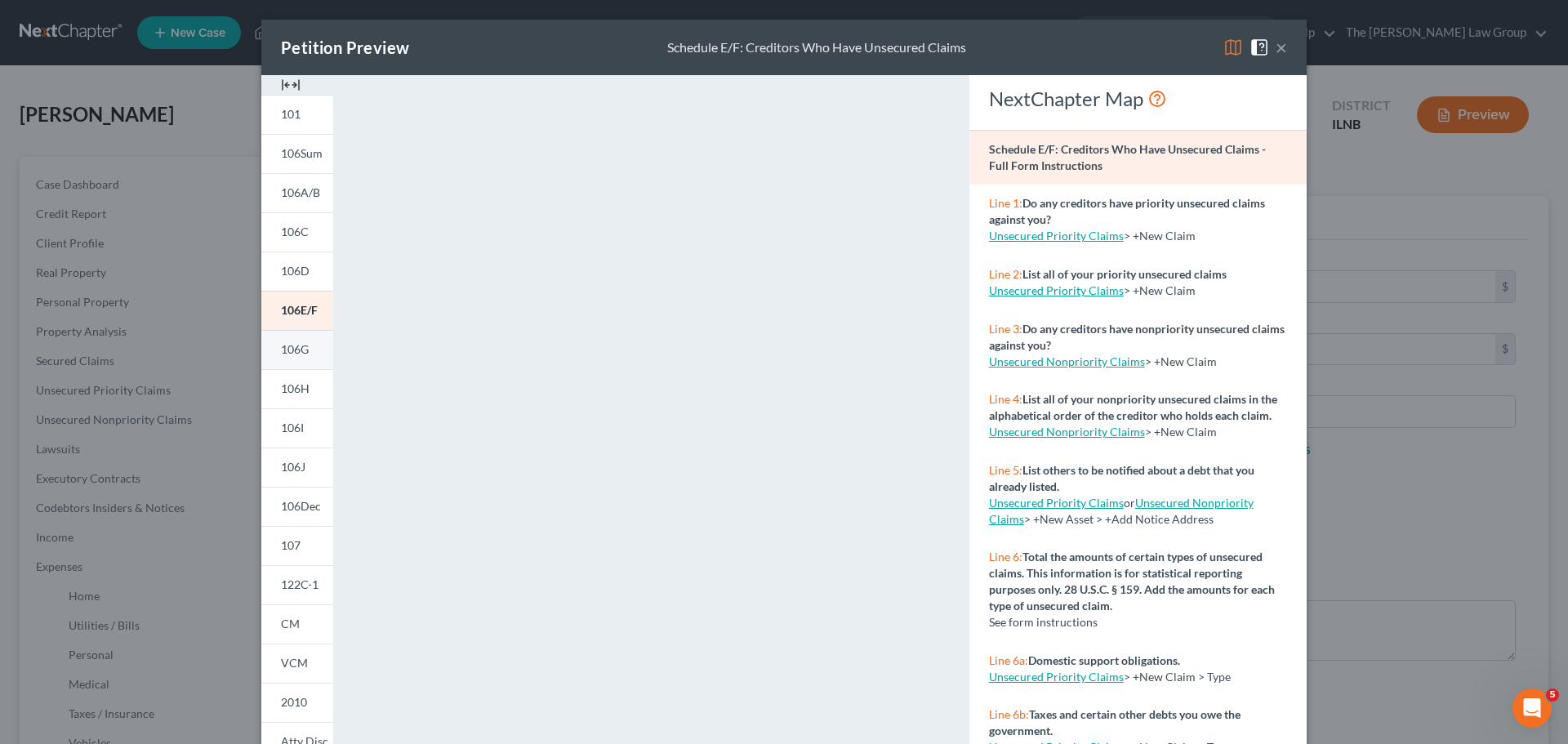
click at [306, 351] on link "106G" at bounding box center [297, 349] width 72 height 39
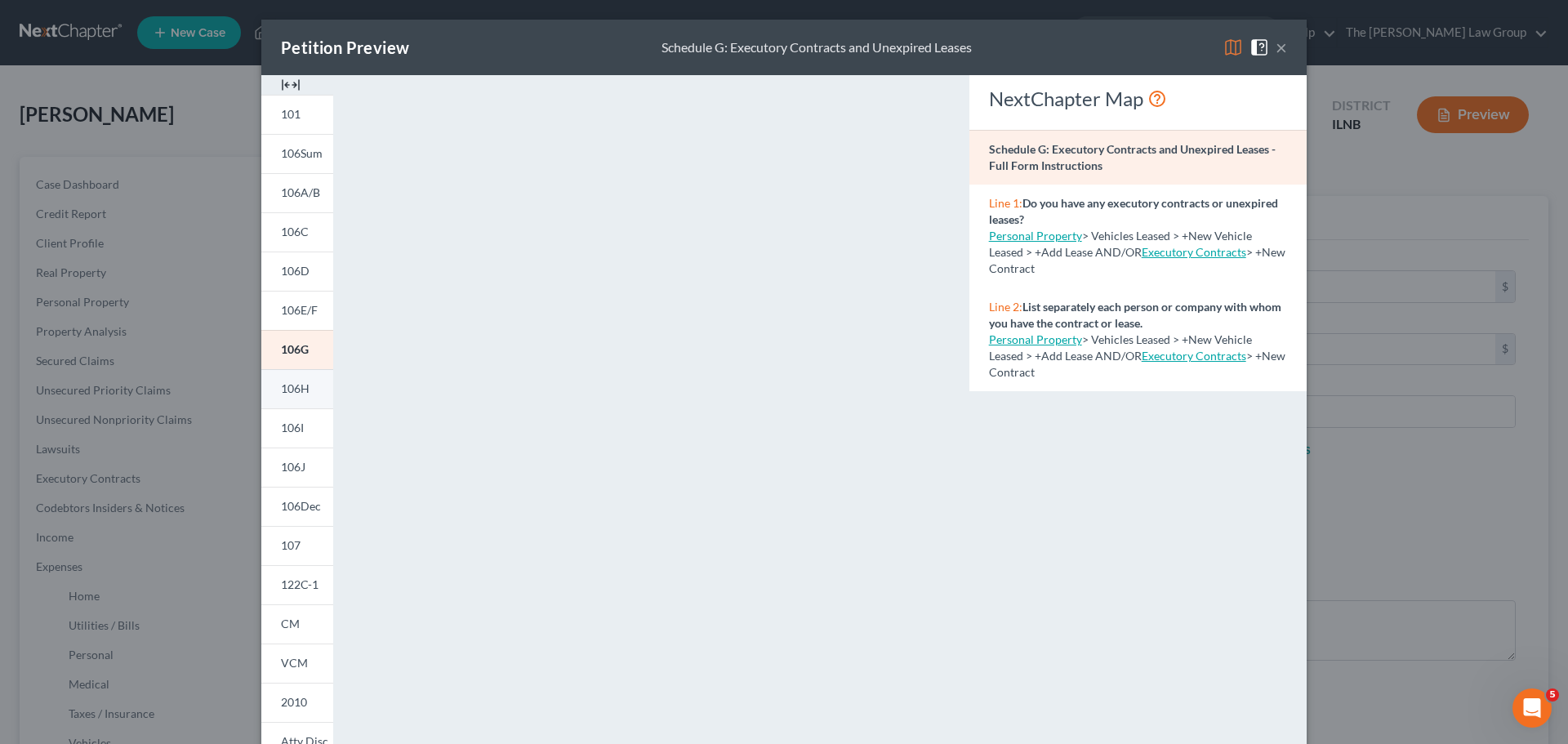
click at [300, 381] on link "106H" at bounding box center [297, 389] width 72 height 39
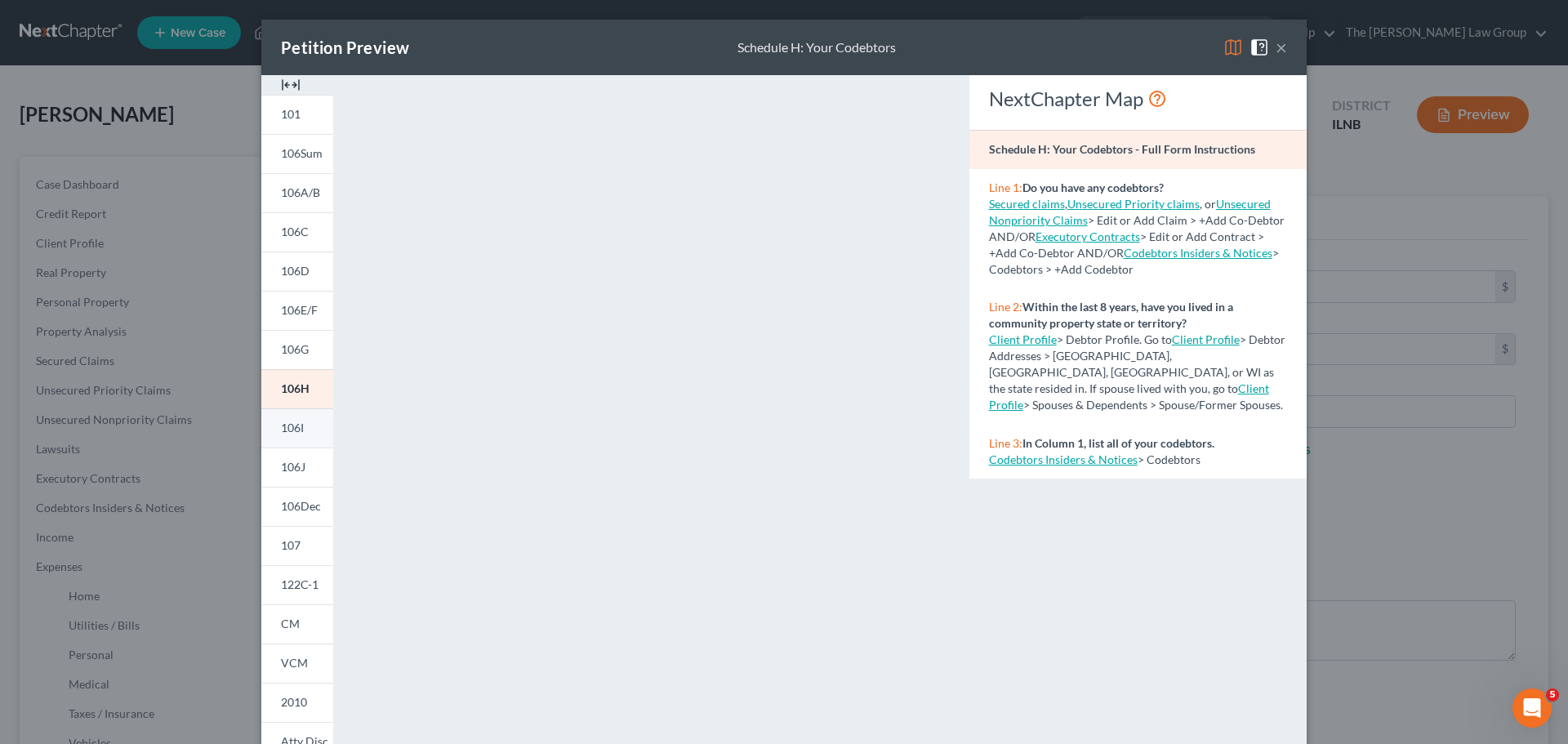
click at [290, 422] on span "106I" at bounding box center [293, 427] width 23 height 14
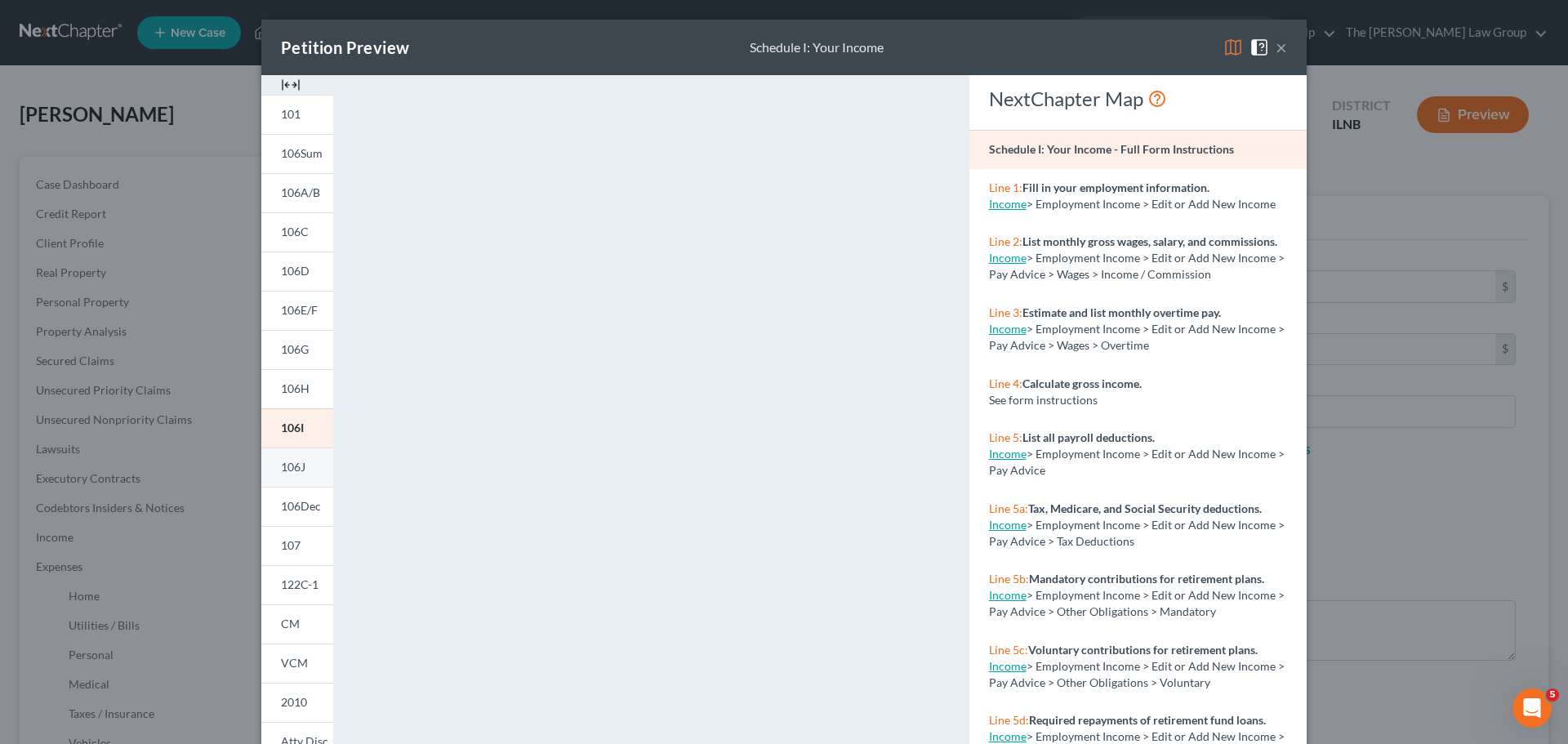
click at [301, 462] on link "106J" at bounding box center [297, 467] width 72 height 39
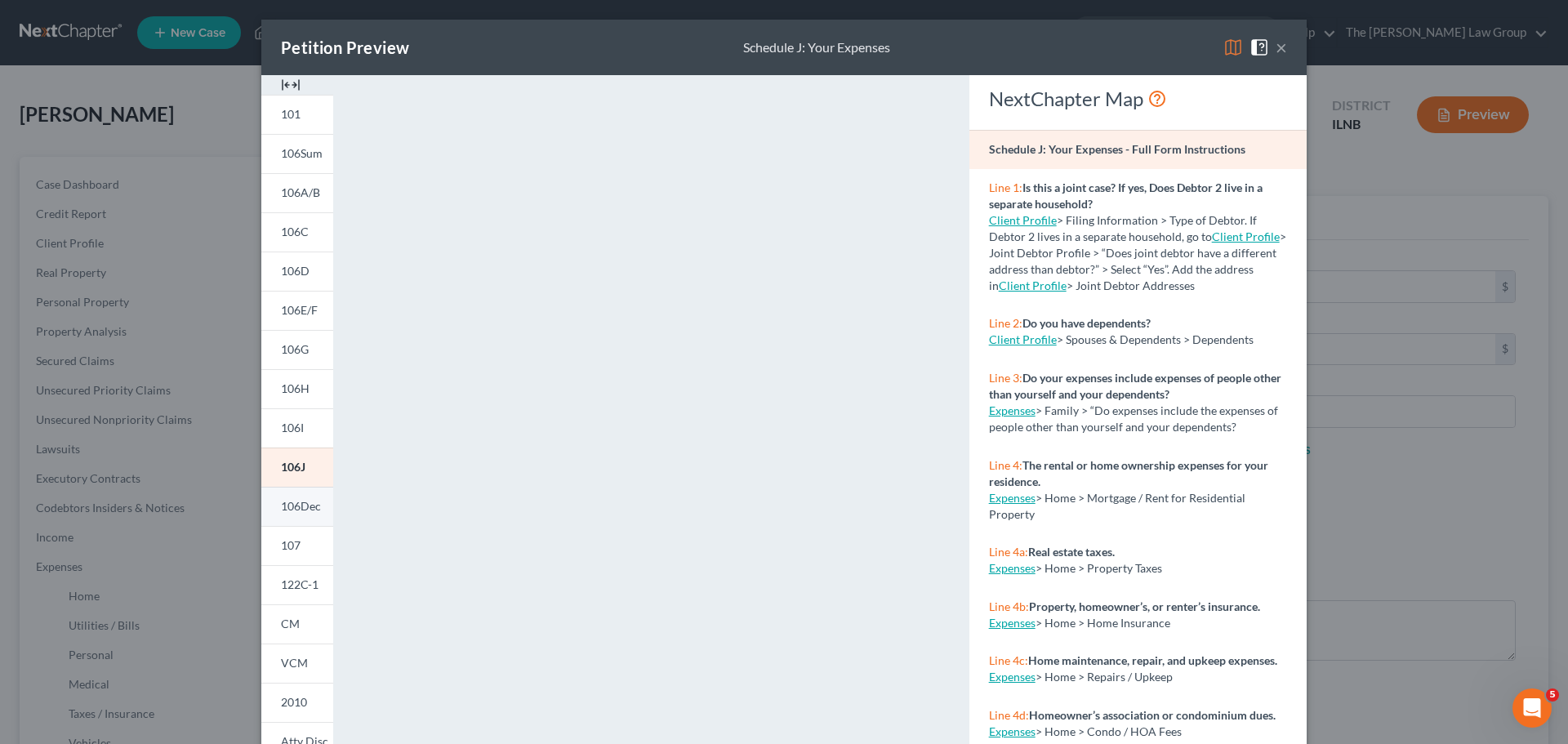
click at [313, 506] on span "106Dec" at bounding box center [302, 506] width 40 height 14
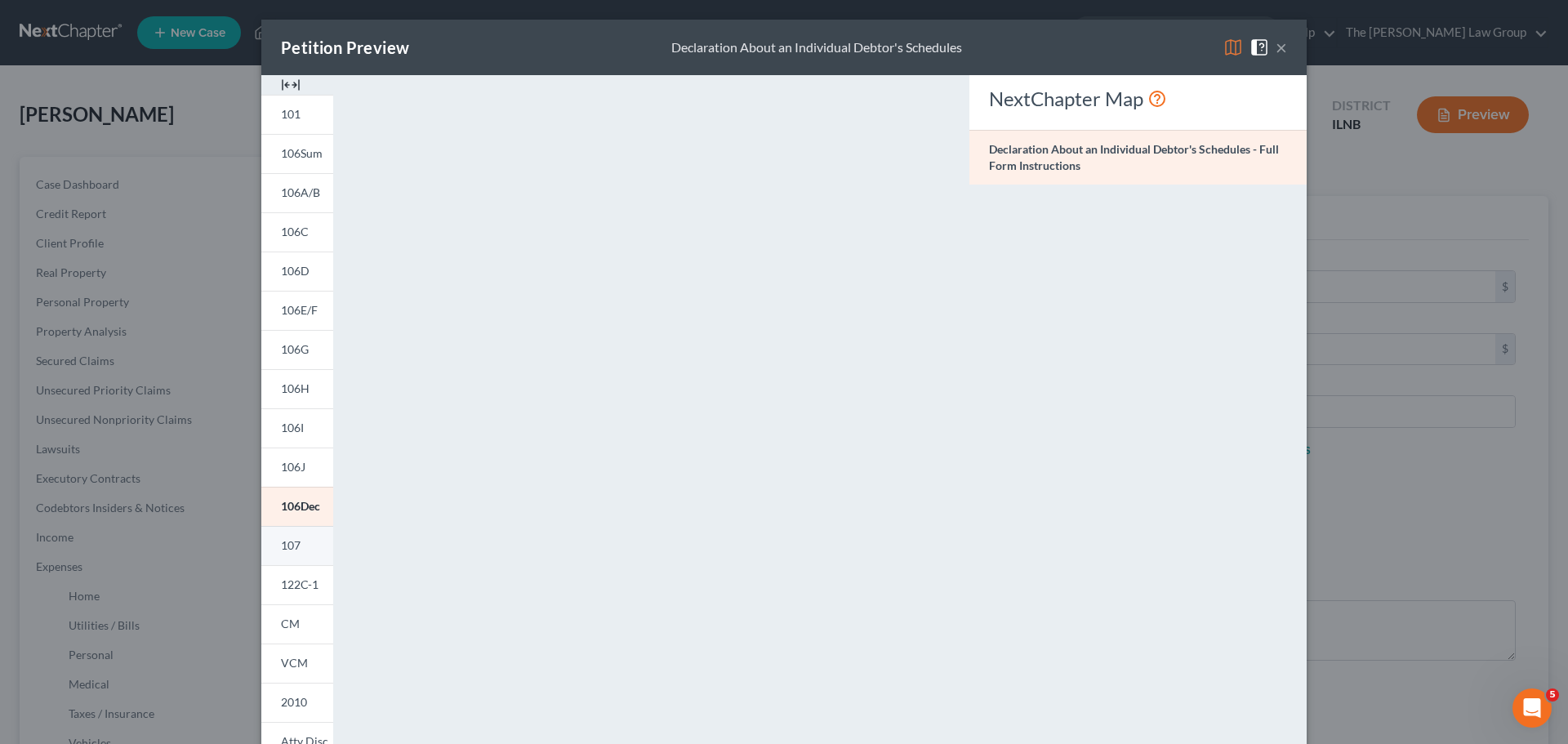
click at [294, 547] on span "107" at bounding box center [291, 545] width 19 height 14
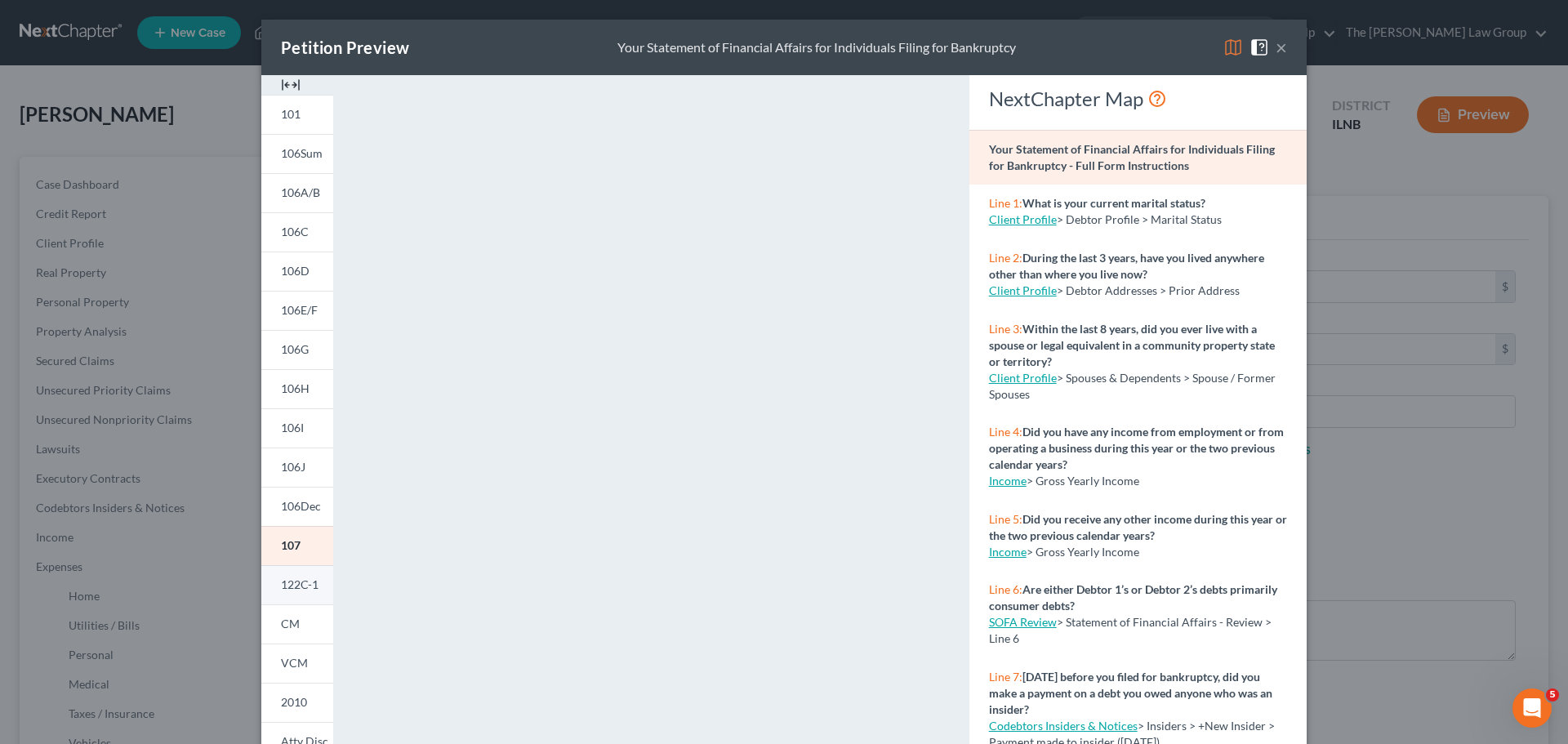
click at [302, 582] on span "122C-1" at bounding box center [300, 584] width 37 height 14
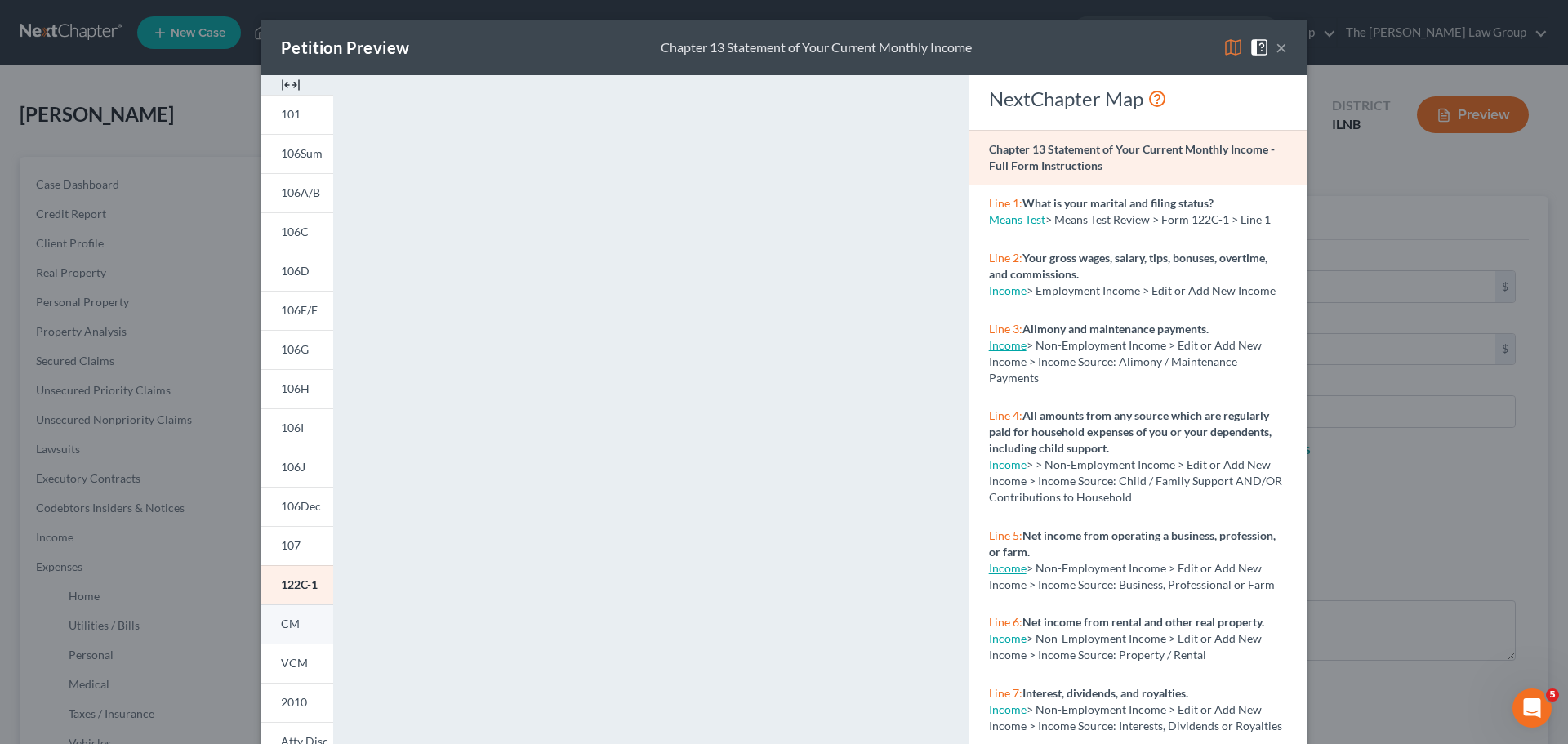
click at [292, 621] on span "CM" at bounding box center [291, 623] width 19 height 14
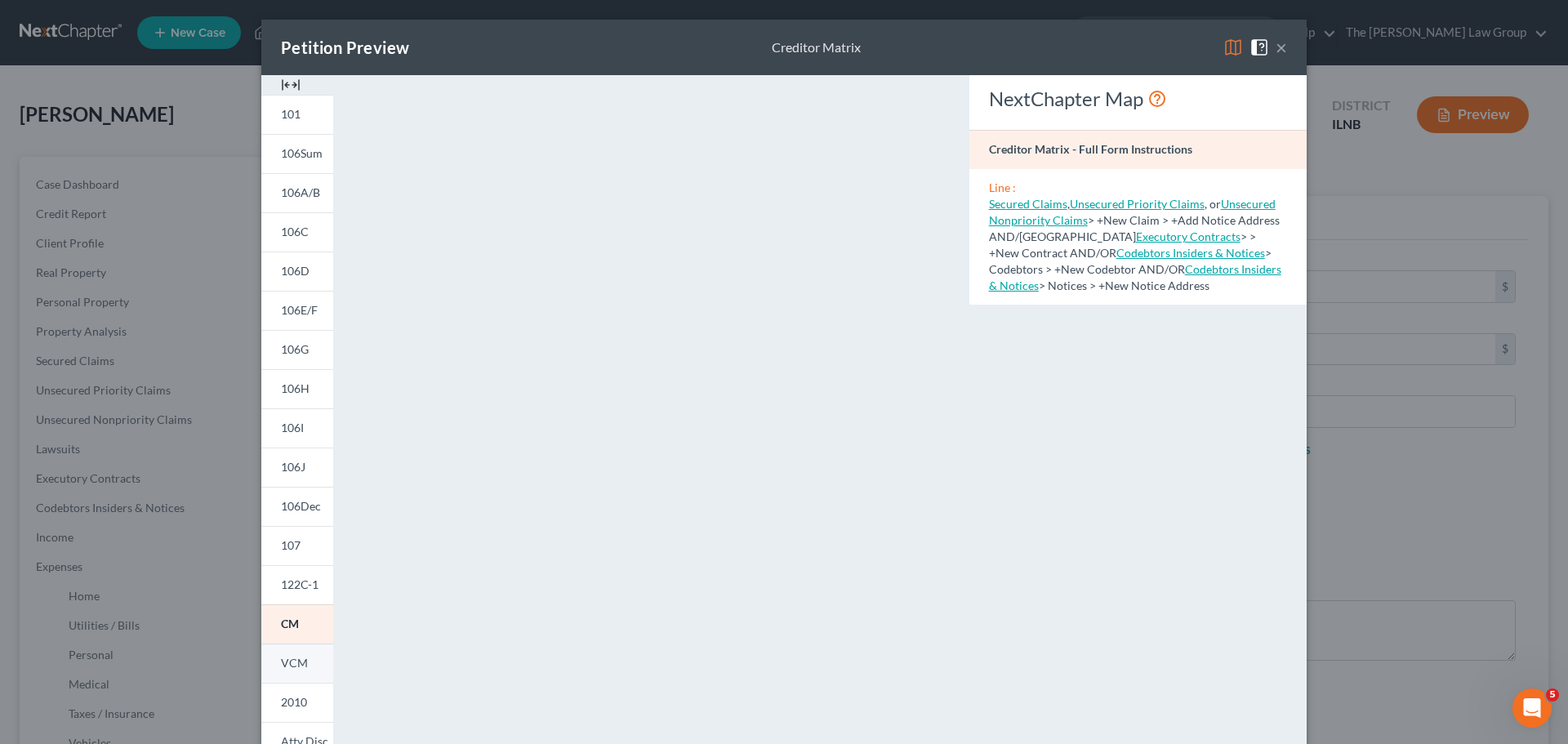
click at [281, 661] on span "VCM" at bounding box center [295, 663] width 27 height 14
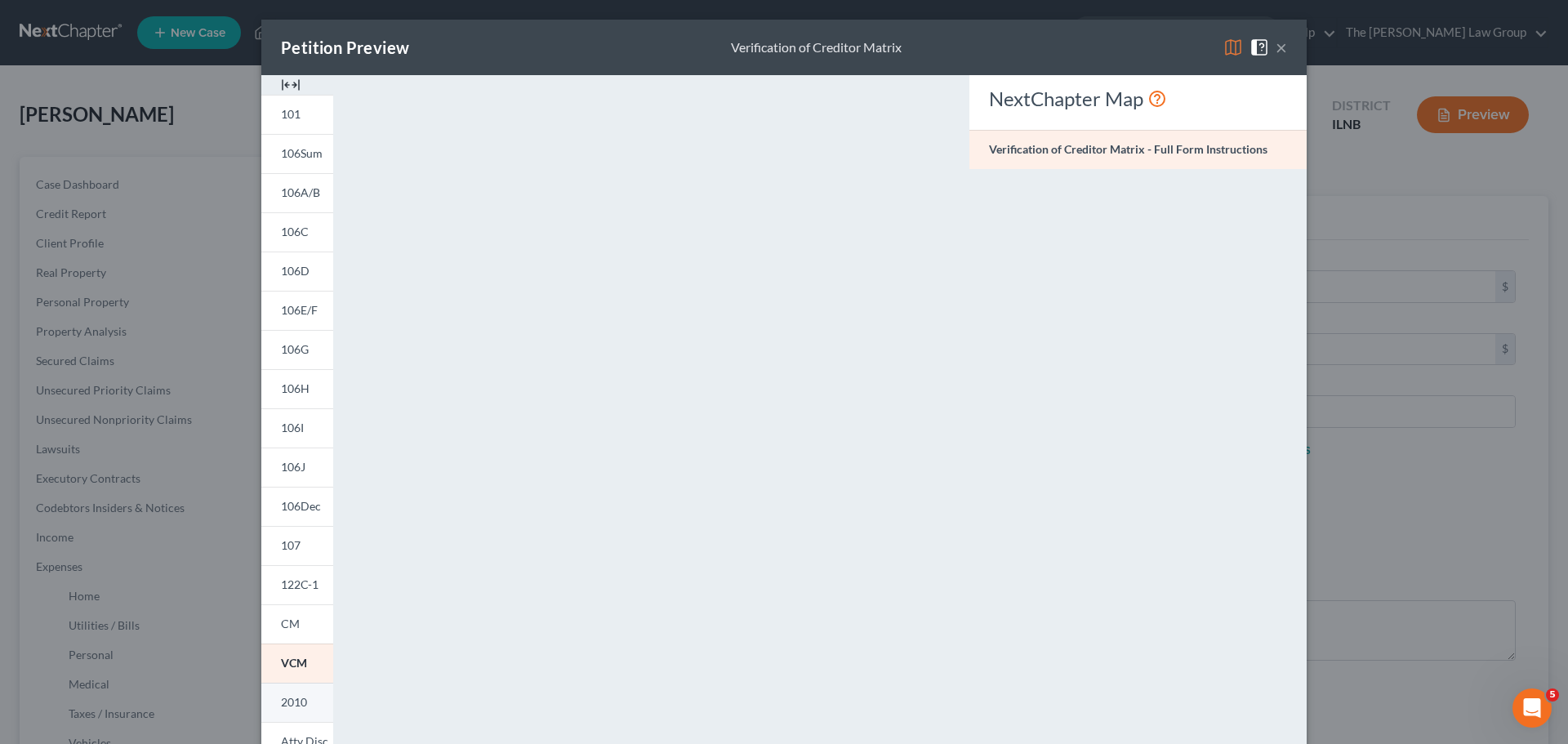
click at [293, 697] on span "2010" at bounding box center [294, 702] width 26 height 14
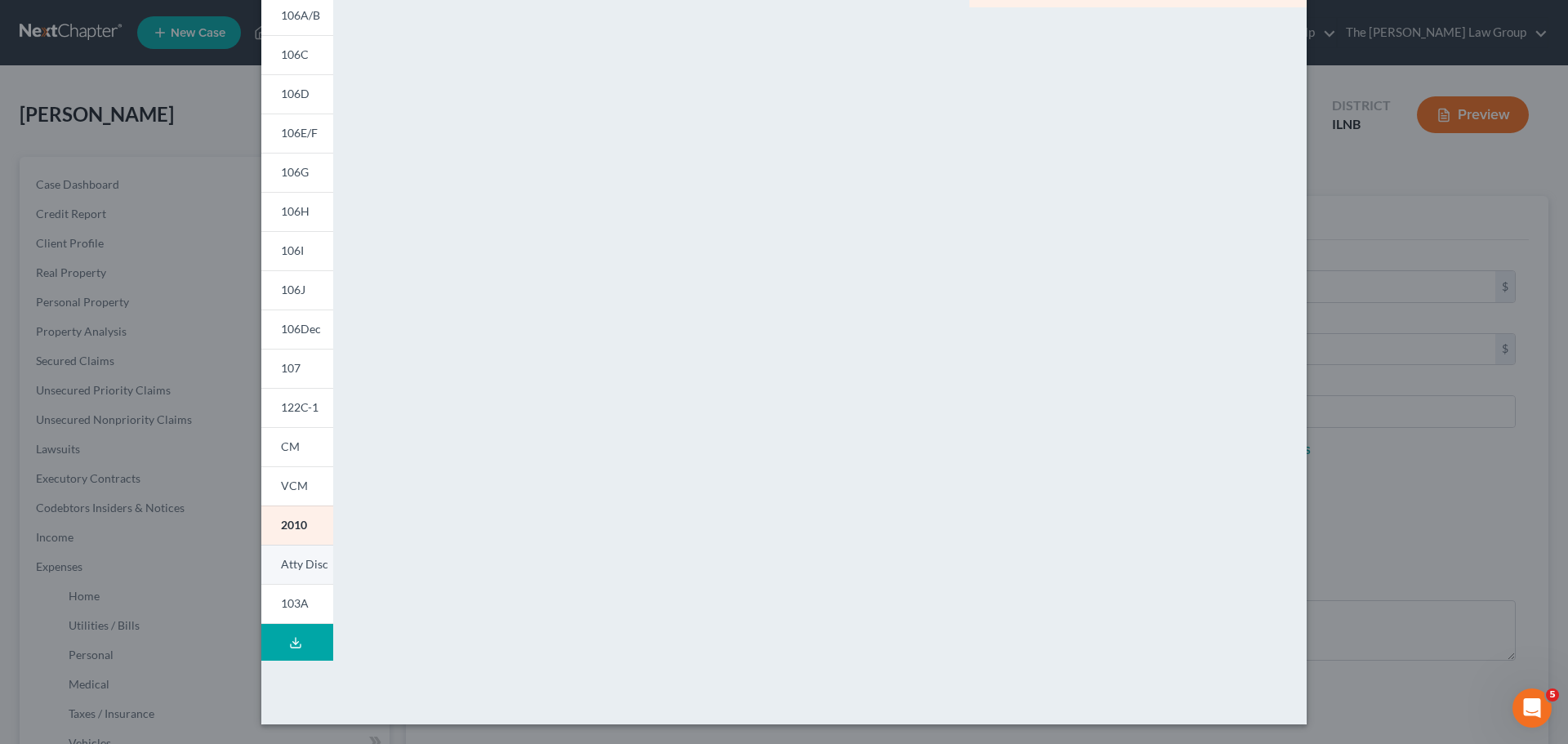
click at [298, 552] on link "Atty Disc" at bounding box center [297, 564] width 72 height 39
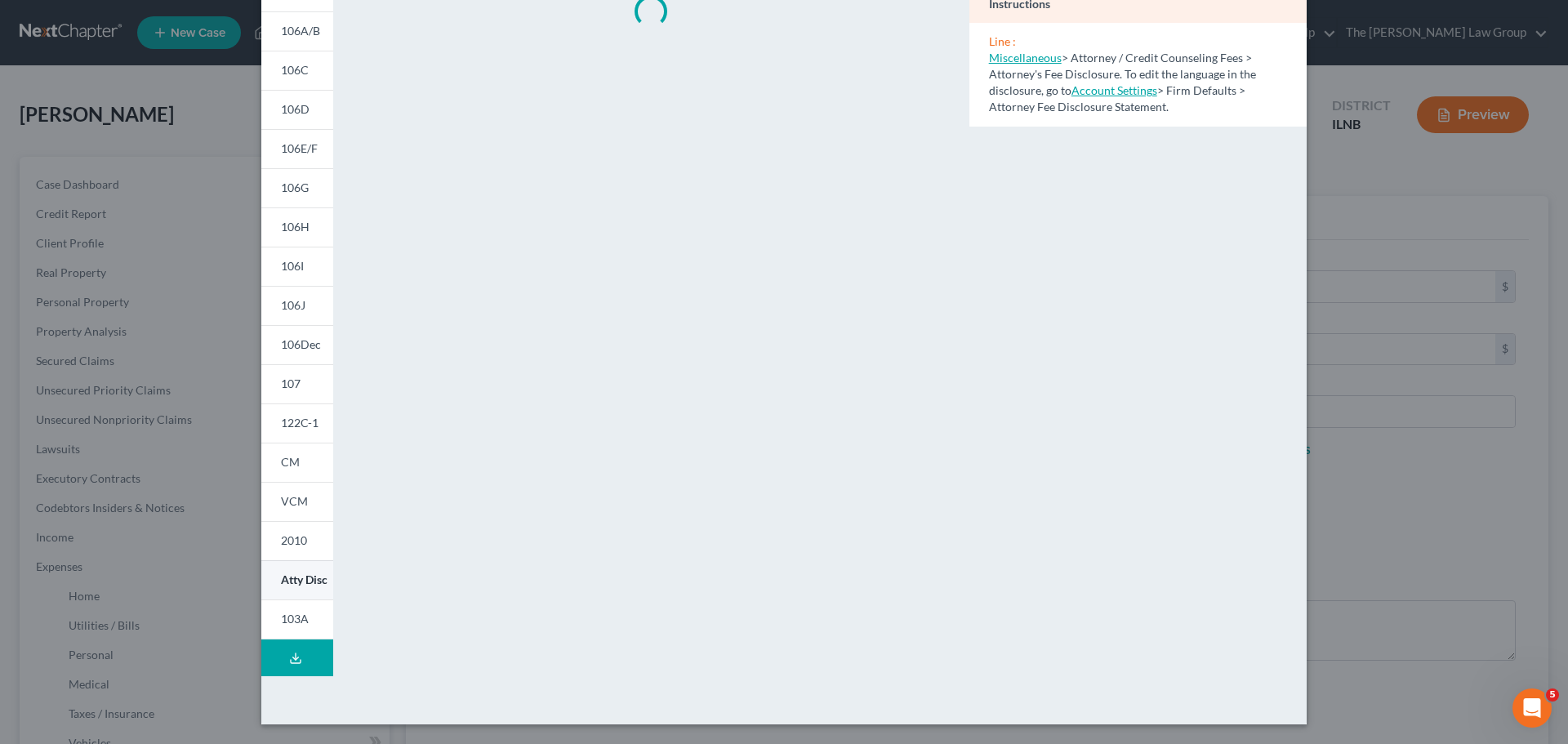
scroll to position [177, 0]
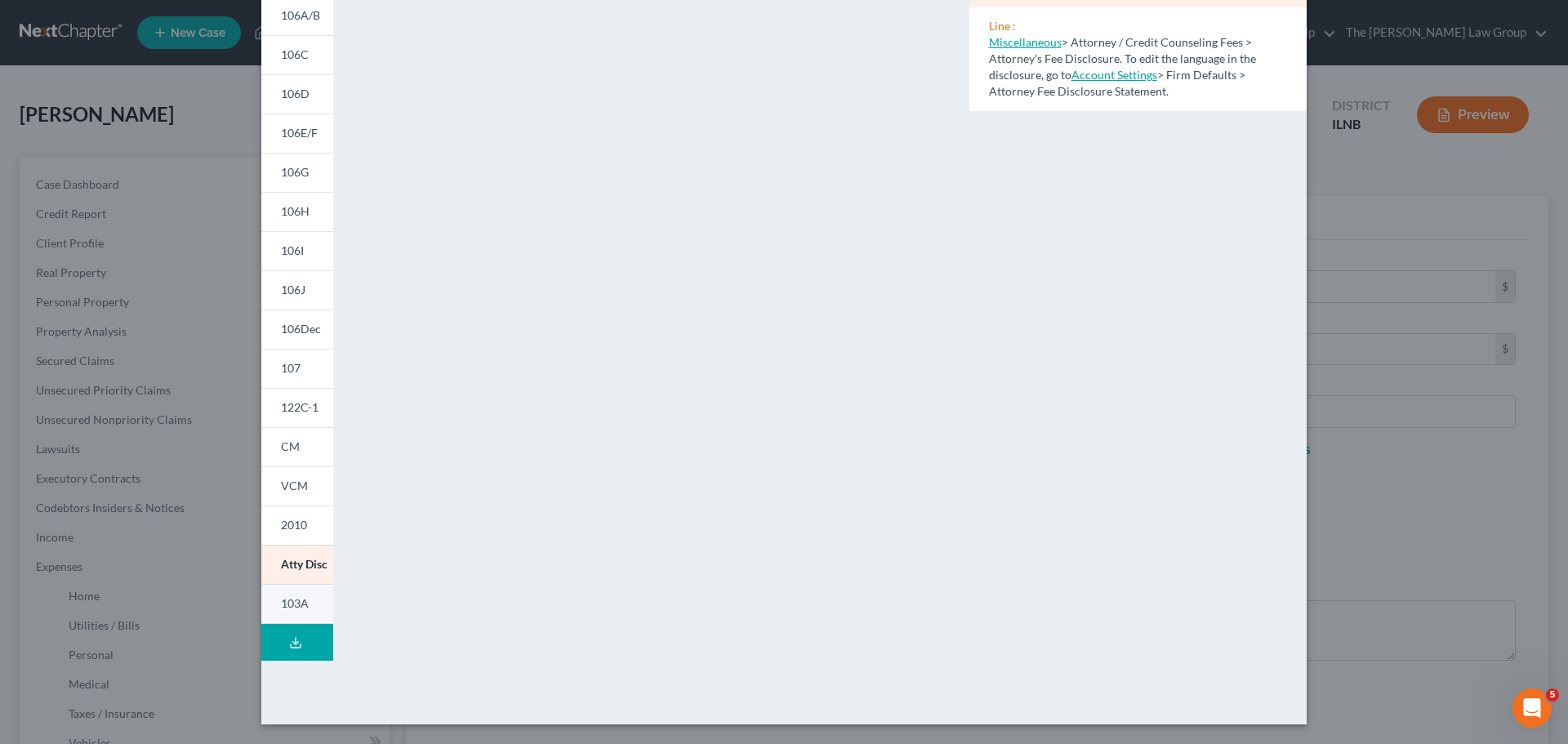
click at [297, 609] on span "103A" at bounding box center [295, 603] width 28 height 14
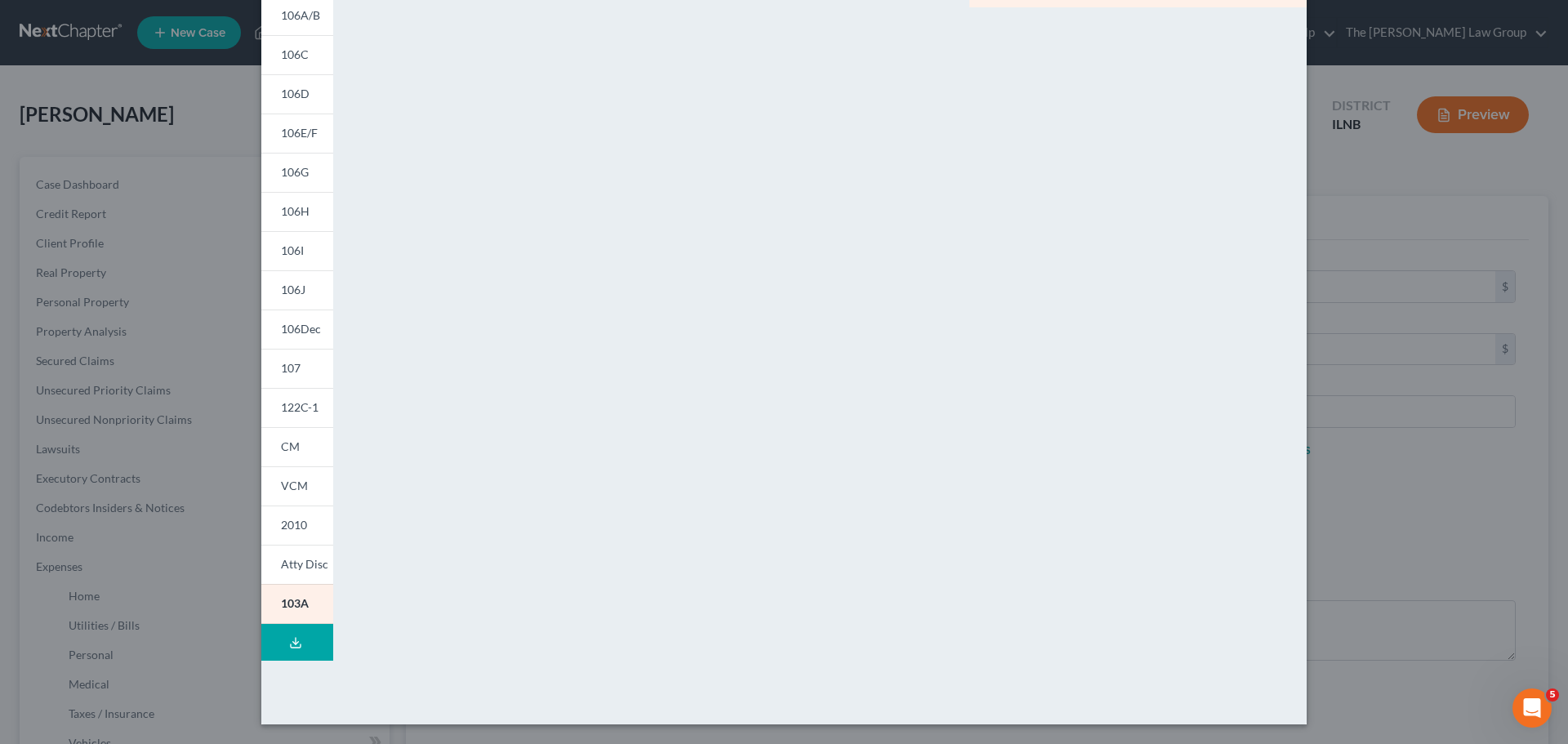
click at [293, 643] on polyline at bounding box center [296, 643] width 6 height 3
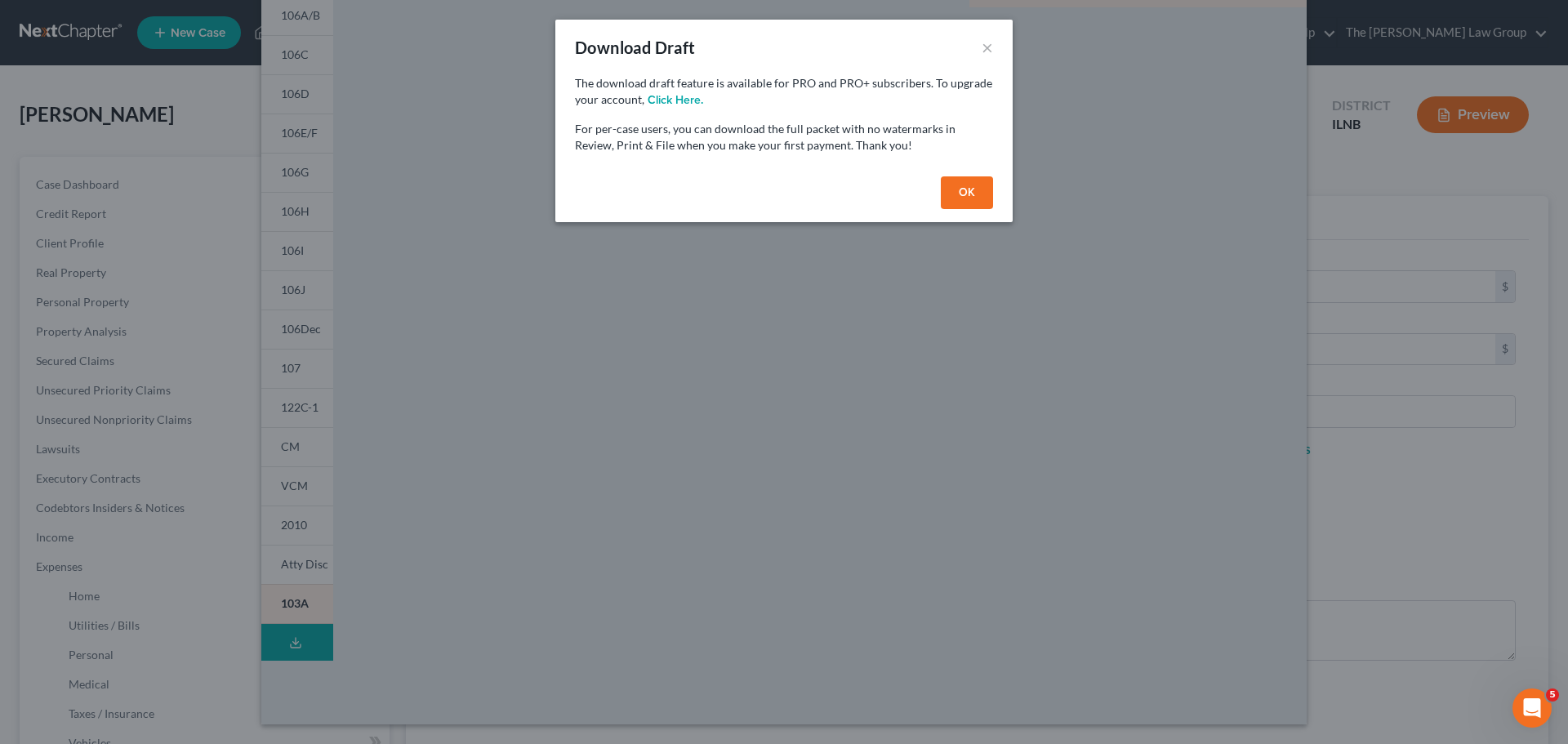
click at [965, 192] on button "OK" at bounding box center [967, 192] width 53 height 33
